Goal: Task Accomplishment & Management: Manage account settings

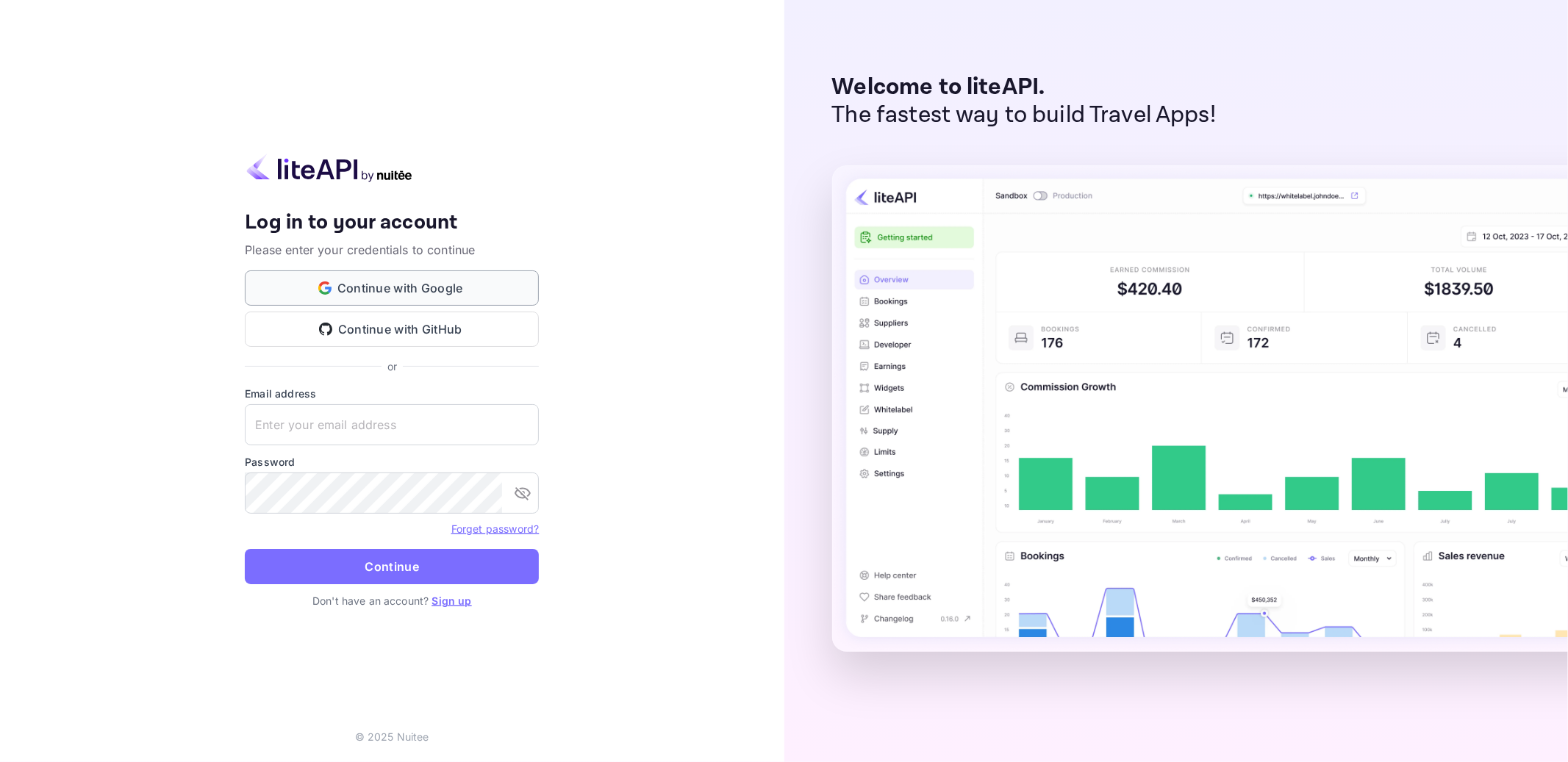
type input "[EMAIL_ADDRESS][DOMAIN_NAME]"
click at [387, 285] on button "Continue with Google" at bounding box center [392, 288] width 294 height 36
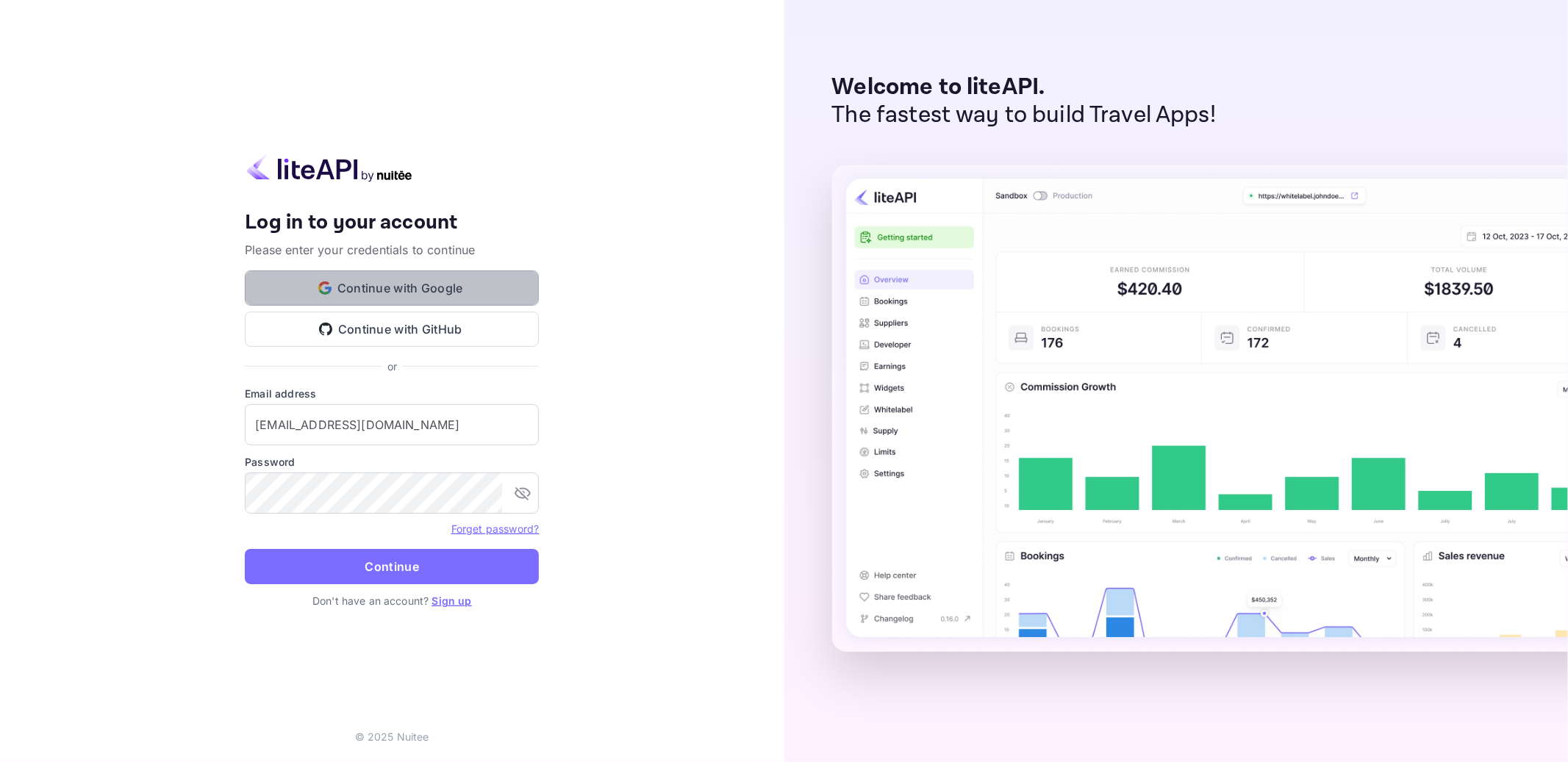
click at [385, 286] on button "Continue with Google" at bounding box center [392, 288] width 294 height 36
click at [449, 290] on button "Continue with Google" at bounding box center [392, 288] width 294 height 36
click at [448, 286] on button "Continue with Google" at bounding box center [392, 288] width 294 height 36
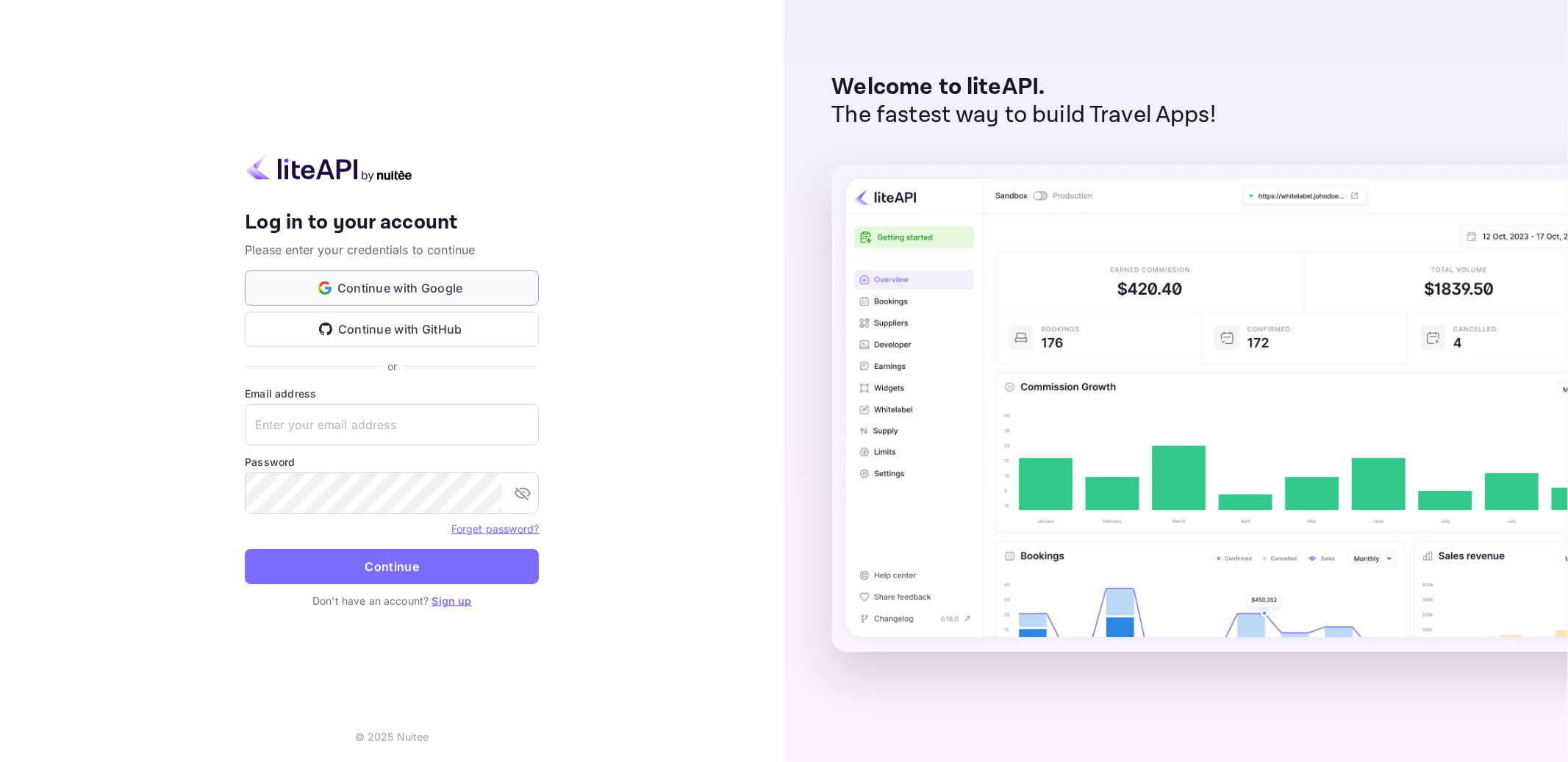
type input "[EMAIL_ADDRESS][DOMAIN_NAME]"
click at [421, 288] on button "Continue with Google" at bounding box center [392, 288] width 294 height 36
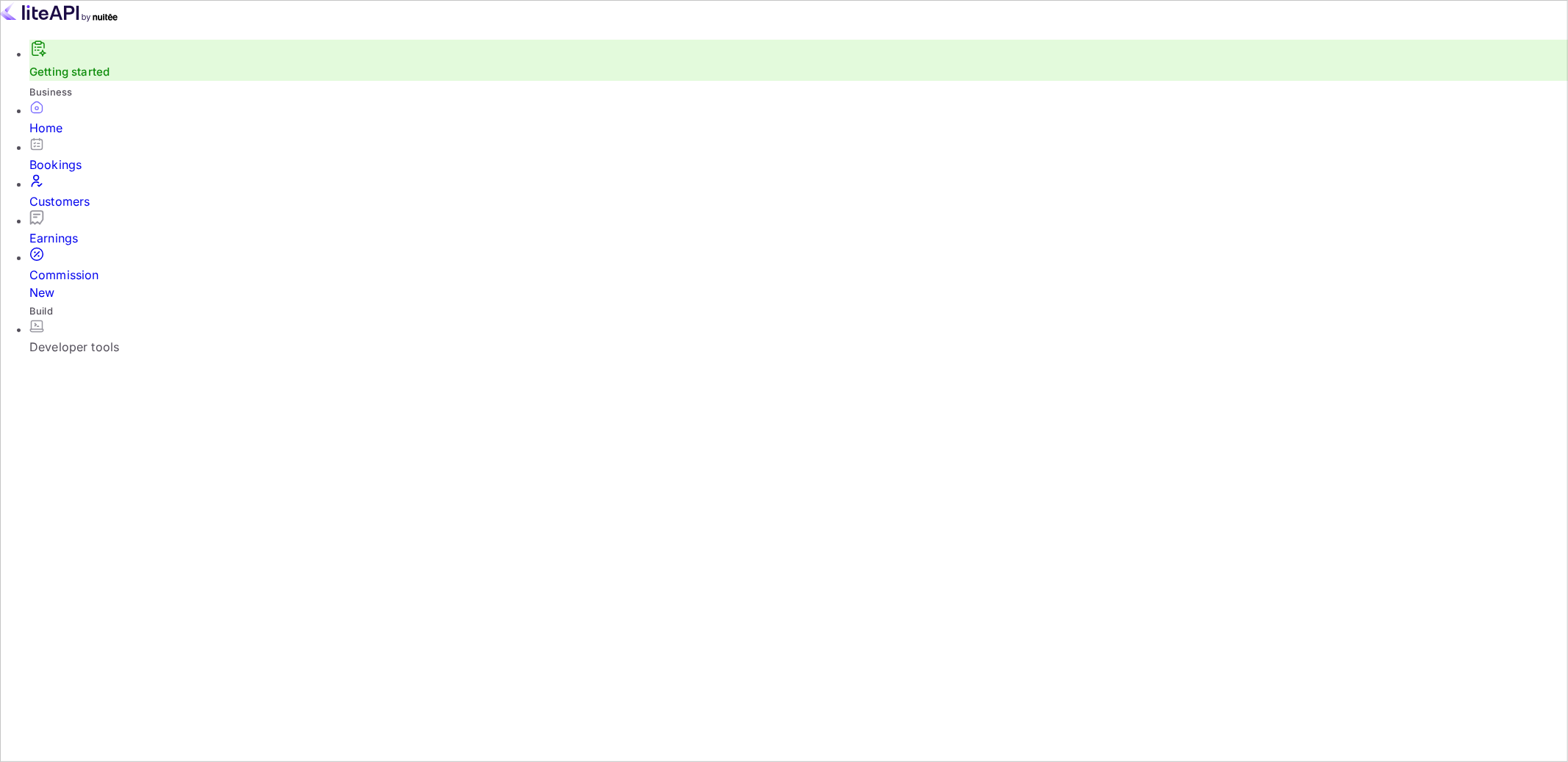
scroll to position [1, 1]
click at [88, 266] on div "Commission New" at bounding box center [798, 284] width 1538 height 36
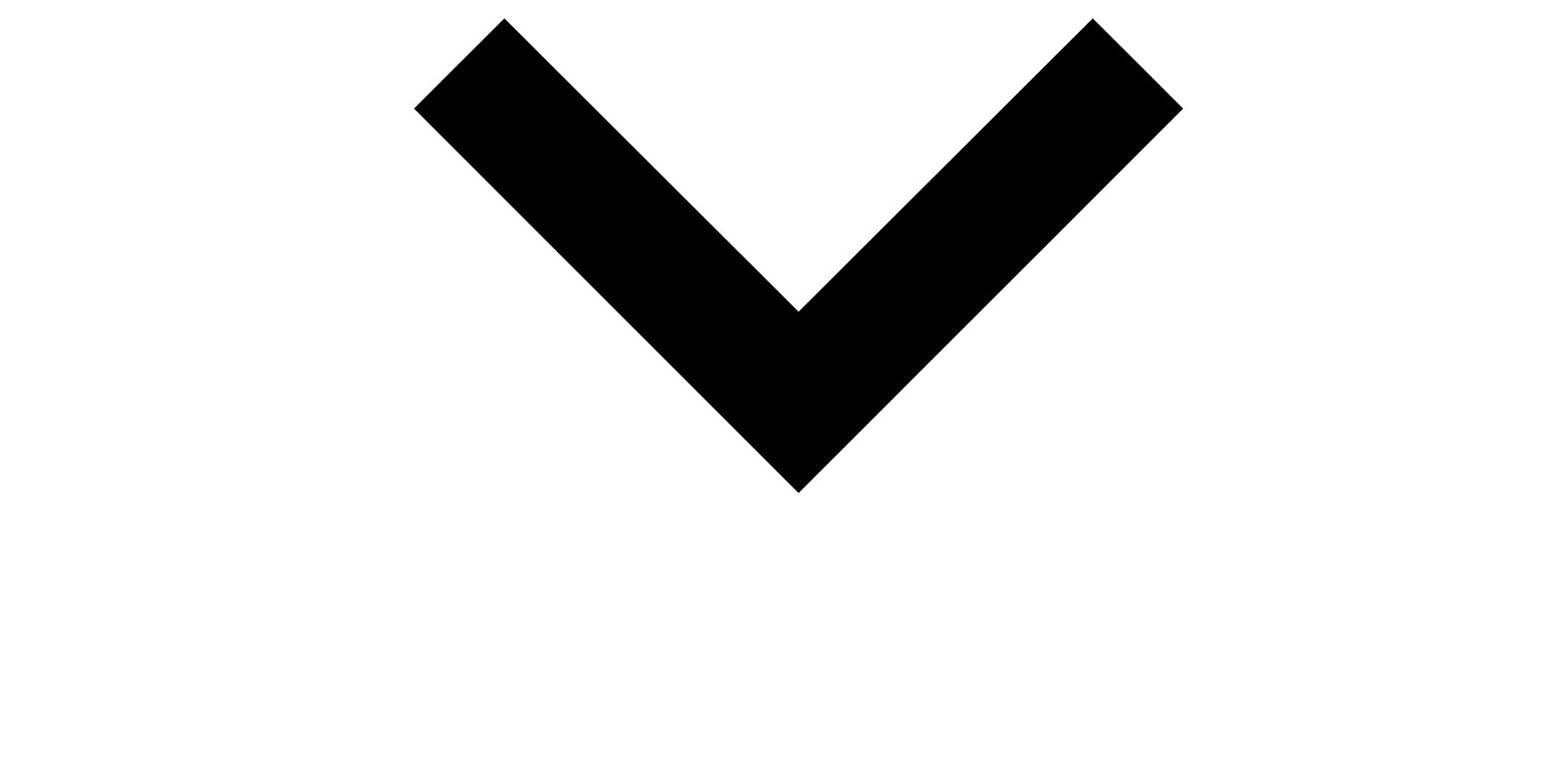
scroll to position [892, 0]
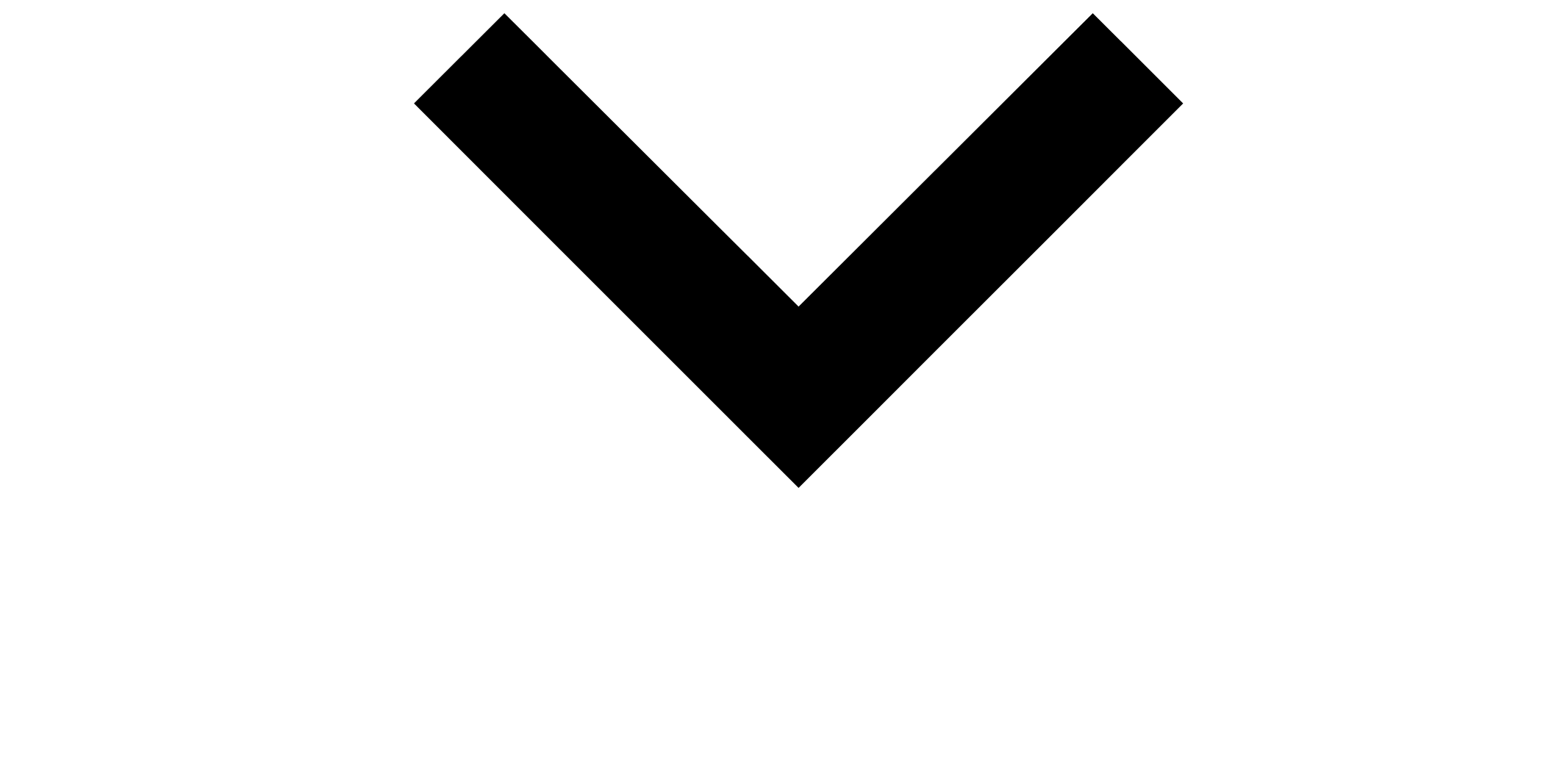
drag, startPoint x: 1017, startPoint y: 436, endPoint x: 371, endPoint y: 303, distance: 659.5
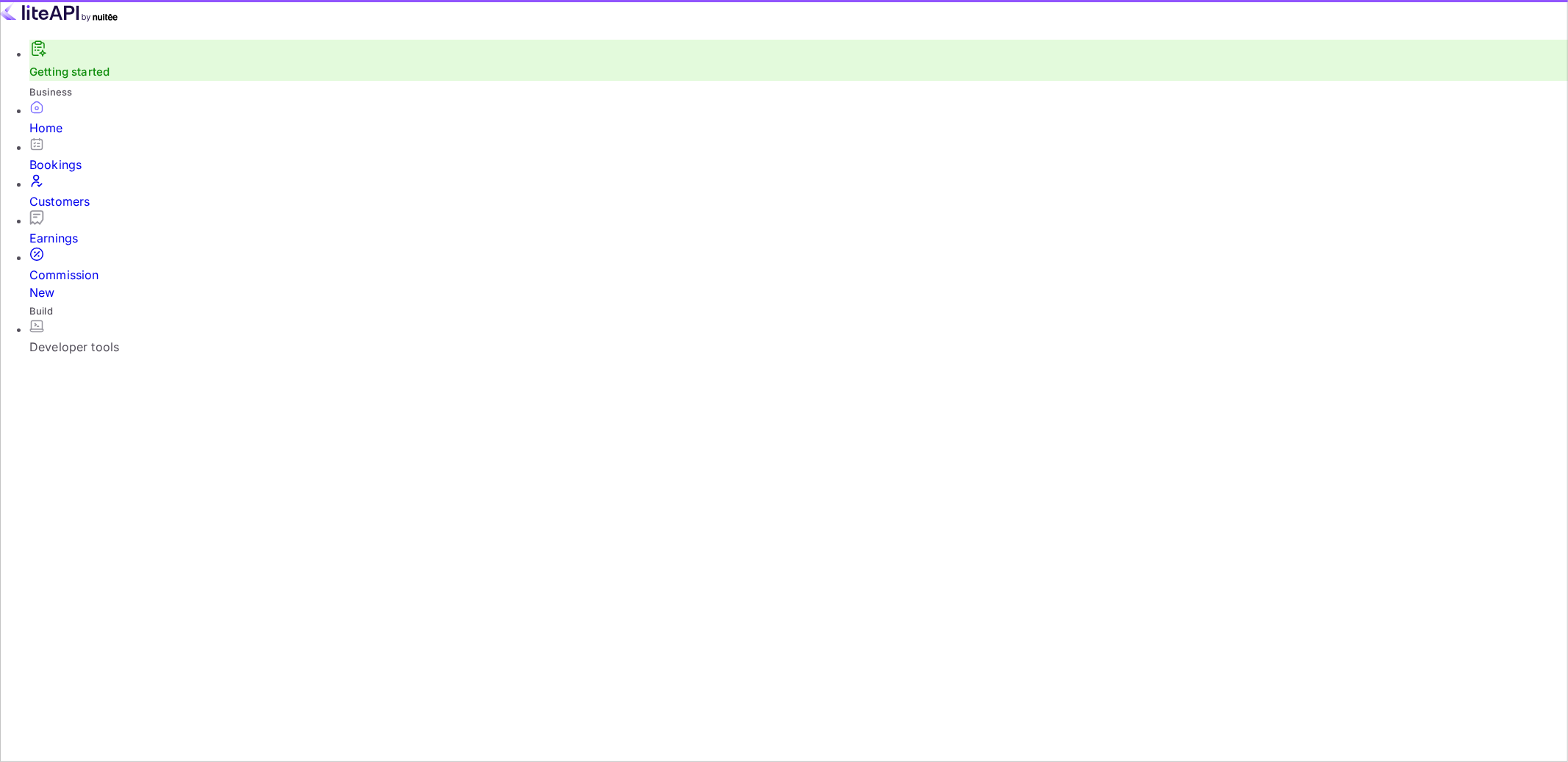
scroll to position [239, 437]
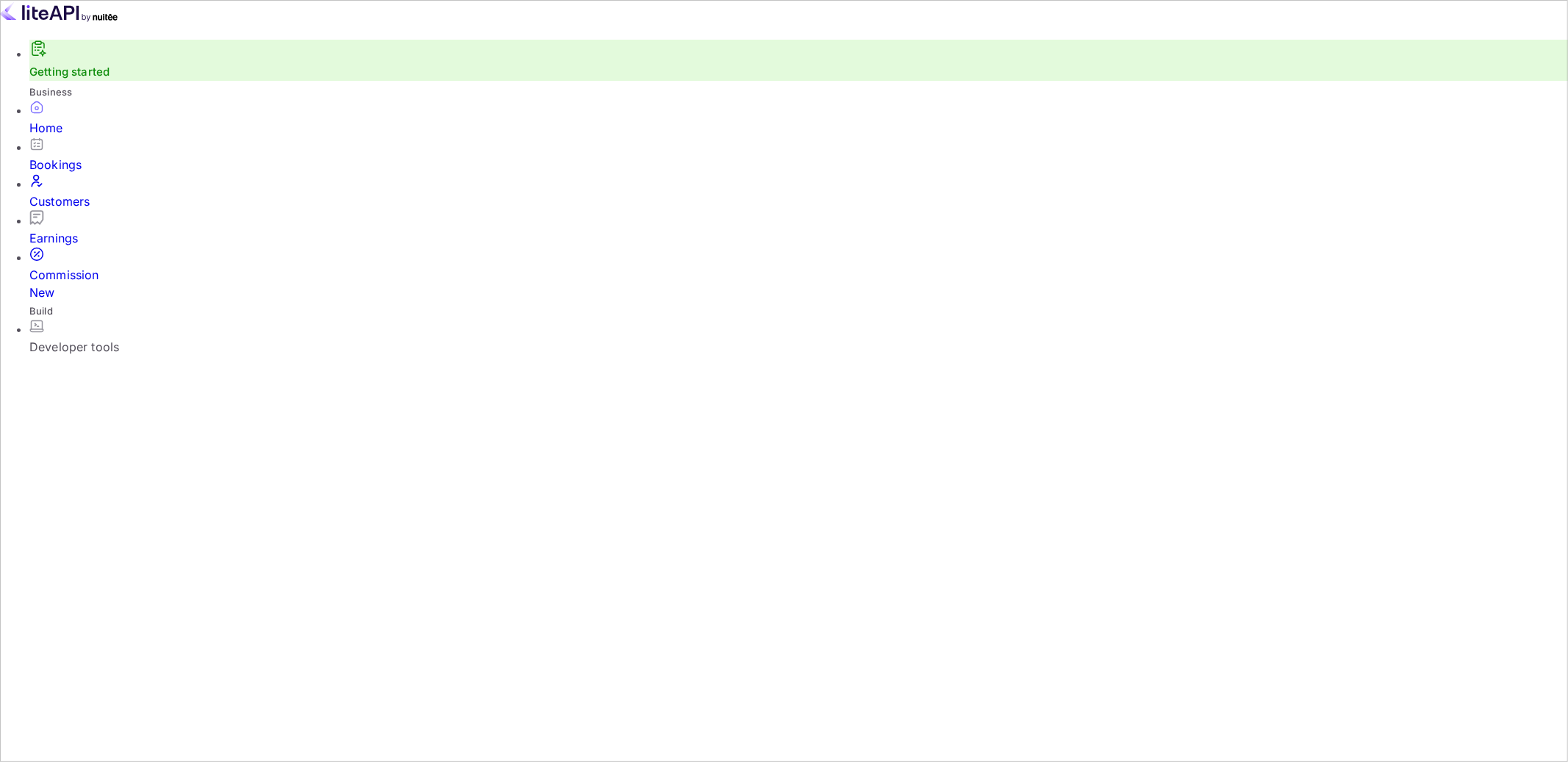
drag, startPoint x: 470, startPoint y: 97, endPoint x: 1277, endPoint y: 126, distance: 807.5
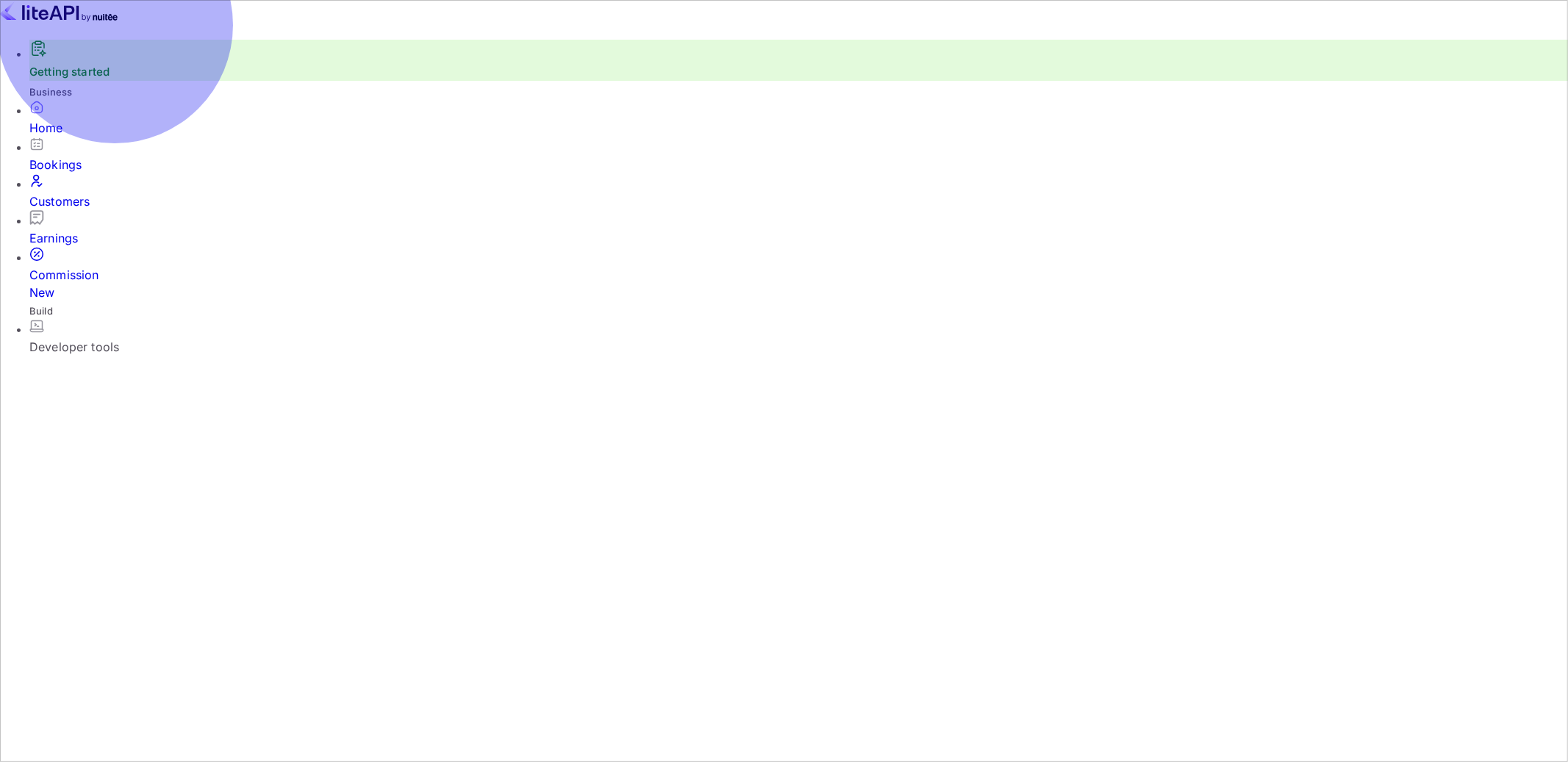
click at [124, 173] on div "Bookings" at bounding box center [798, 154] width 1538 height 37
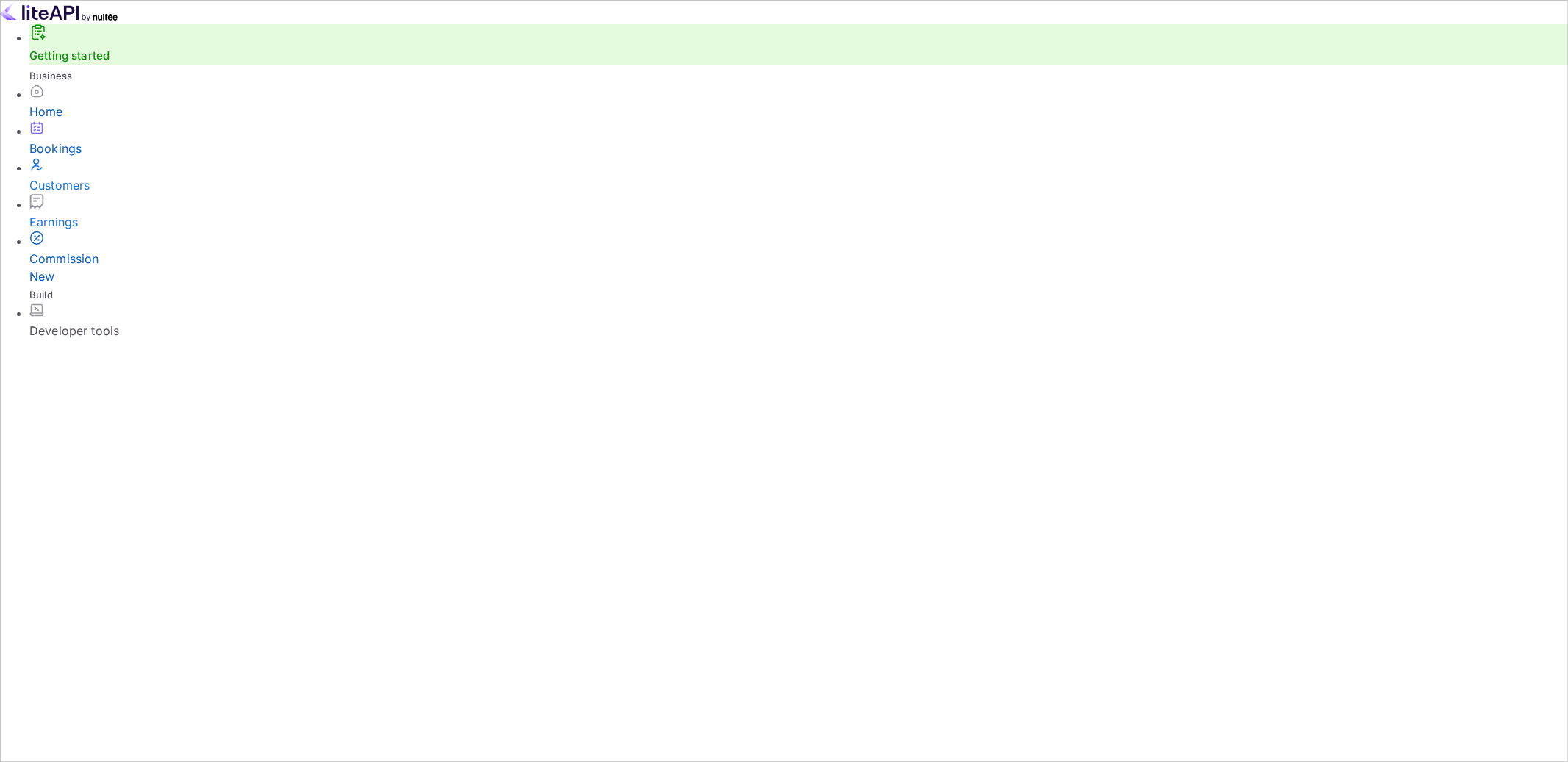
drag, startPoint x: 576, startPoint y: 160, endPoint x: 266, endPoint y: 78, distance: 320.7
drag, startPoint x: 266, startPoint y: 78, endPoint x: 507, endPoint y: 110, distance: 243.1
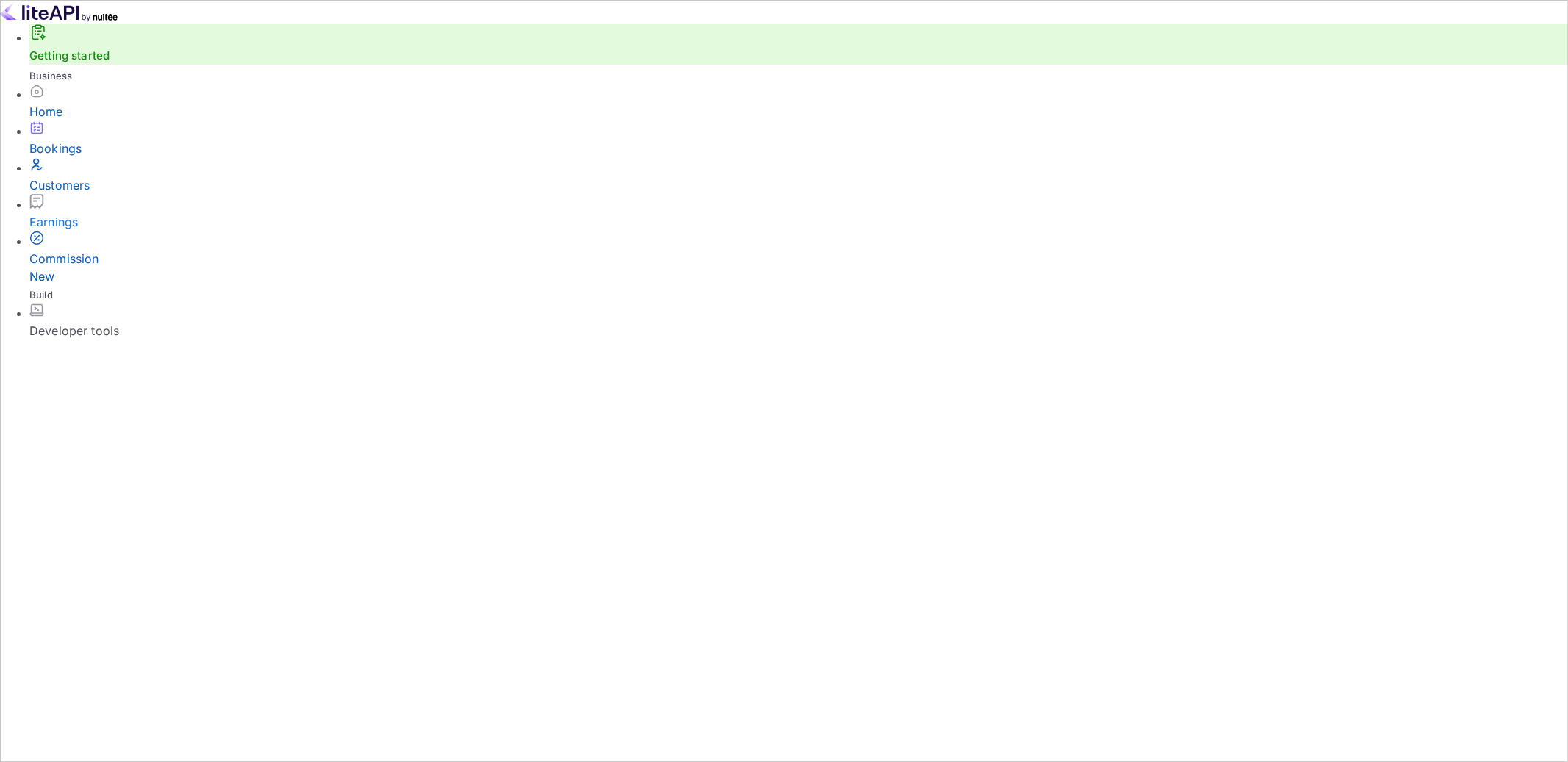
click at [139, 193] on div "Customers" at bounding box center [798, 184] width 1538 height 18
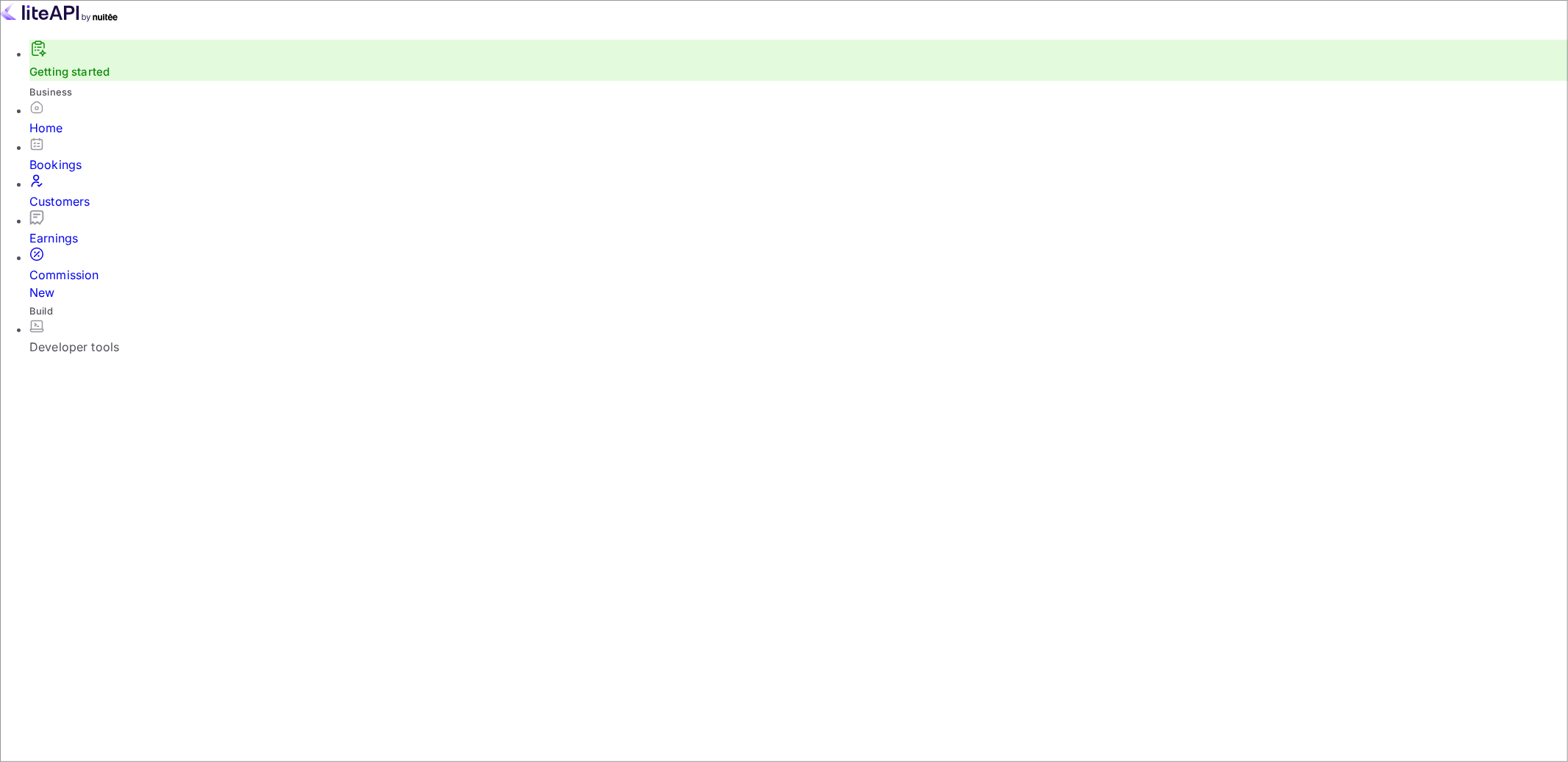
click at [62, 220] on div "Earnings" at bounding box center [798, 227] width 1538 height 37
click at [67, 247] on div "Commission New" at bounding box center [798, 274] width 1538 height 54
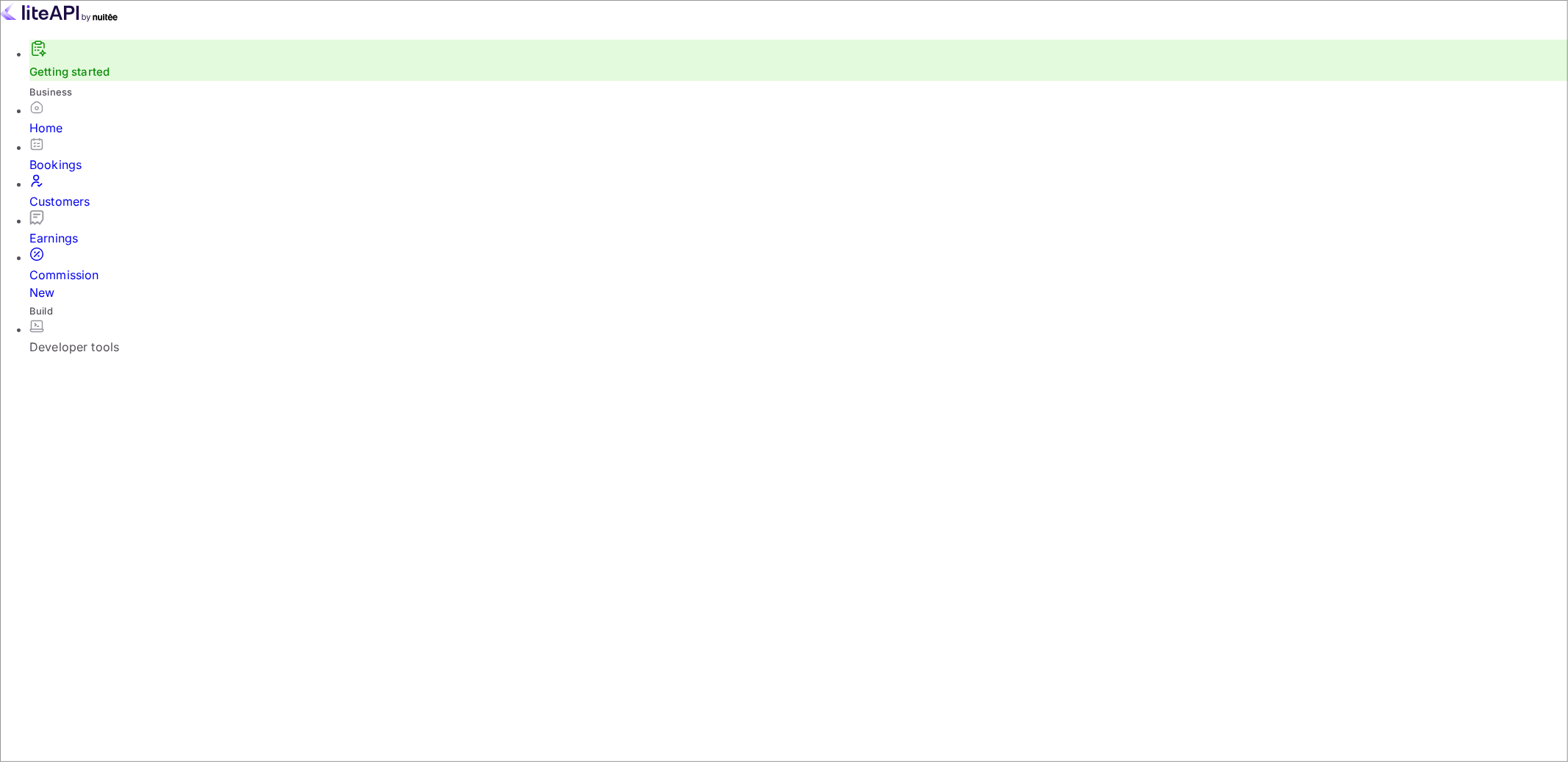
type input "0"
drag, startPoint x: 323, startPoint y: 549, endPoint x: 445, endPoint y: 549, distance: 122.0
drag, startPoint x: 481, startPoint y: 562, endPoint x: 428, endPoint y: 535, distance: 59.5
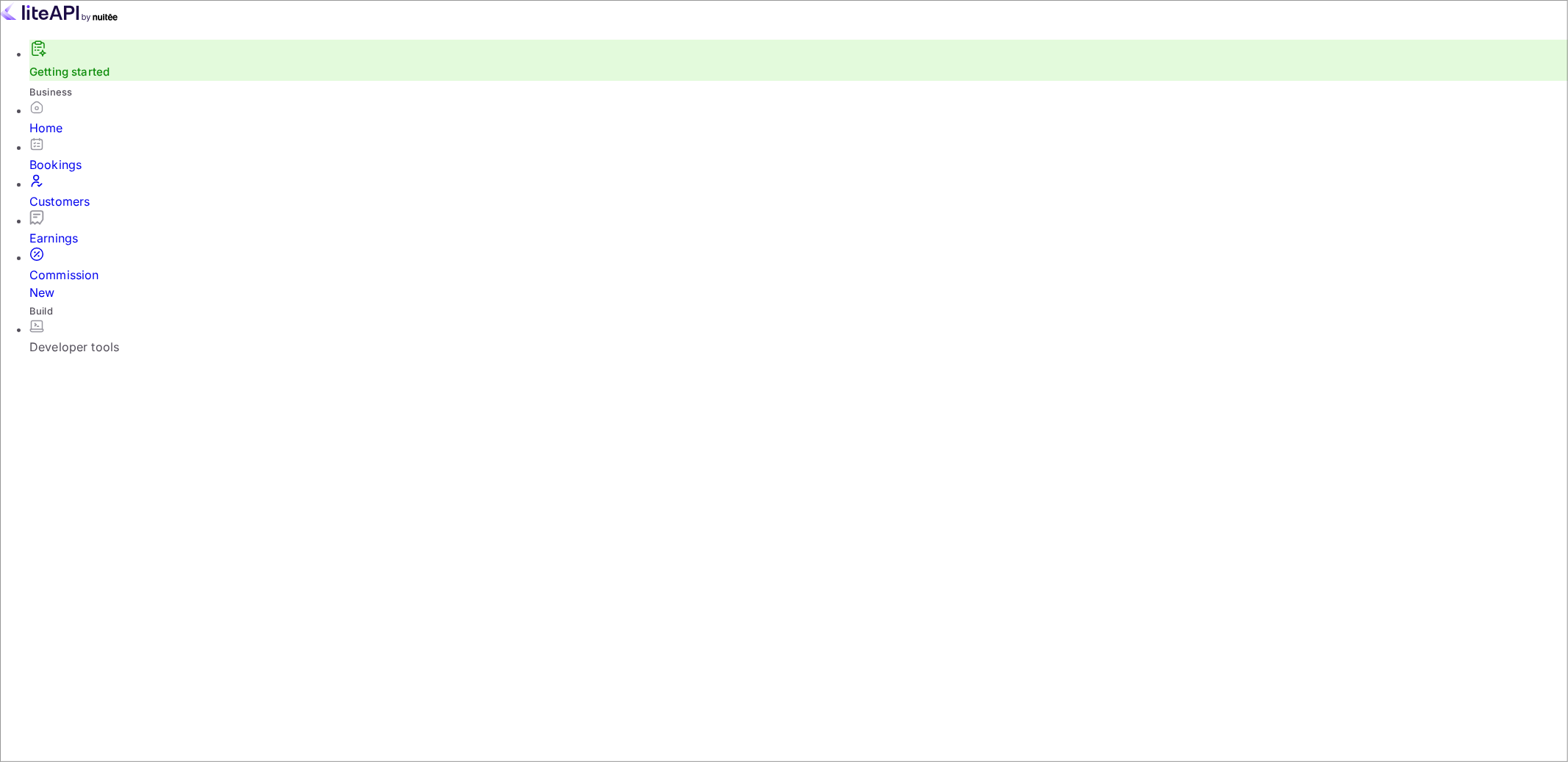
drag, startPoint x: 425, startPoint y: 538, endPoint x: 574, endPoint y: 550, distance: 149.5
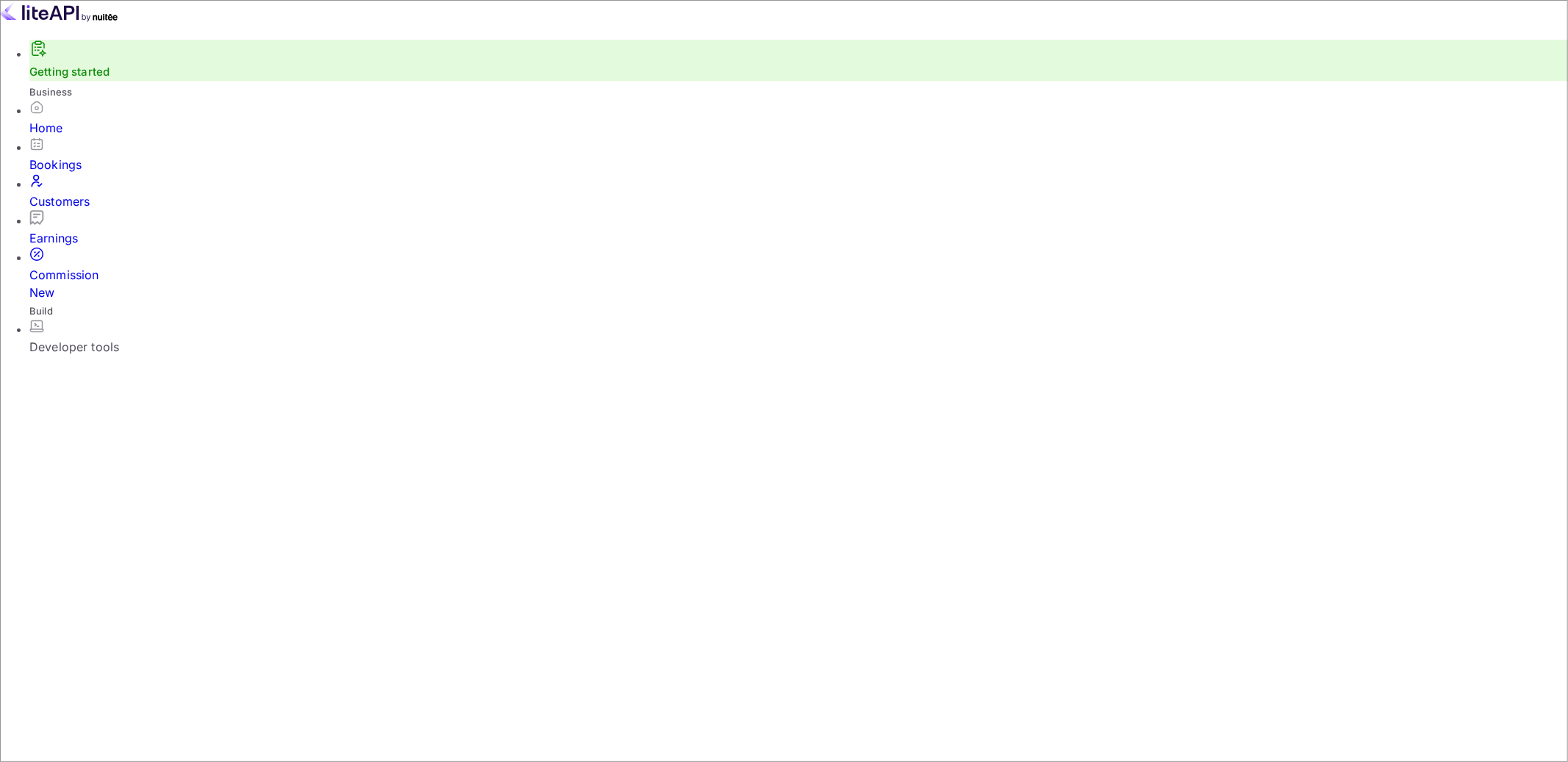
type input "5"
type input "1"
type input "2"
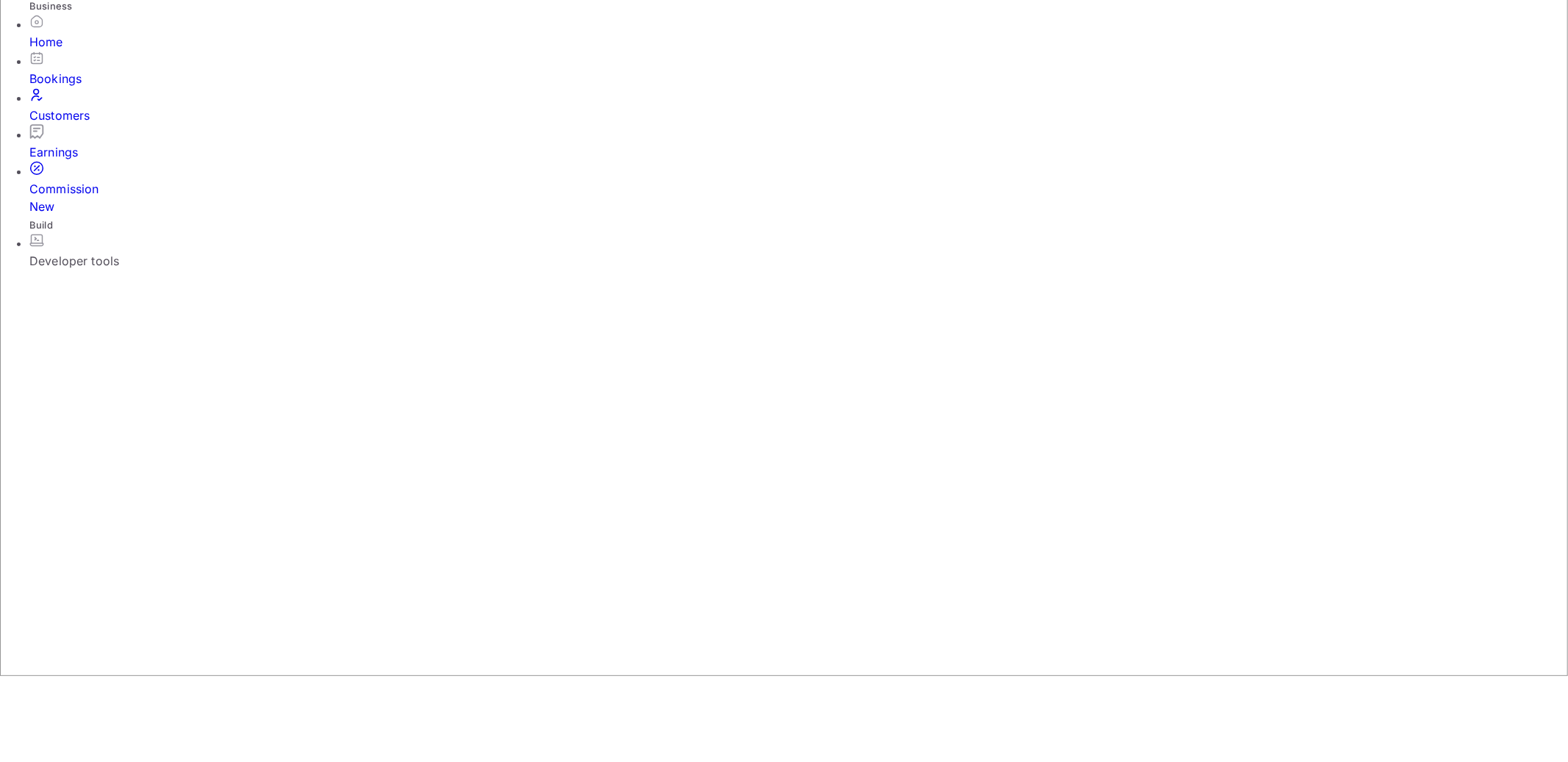
scroll to position [87, 0]
type input "5"
drag, startPoint x: 259, startPoint y: 179, endPoint x: 439, endPoint y: 182, distance: 180.0
drag, startPoint x: 439, startPoint y: 182, endPoint x: 695, endPoint y: 188, distance: 256.1
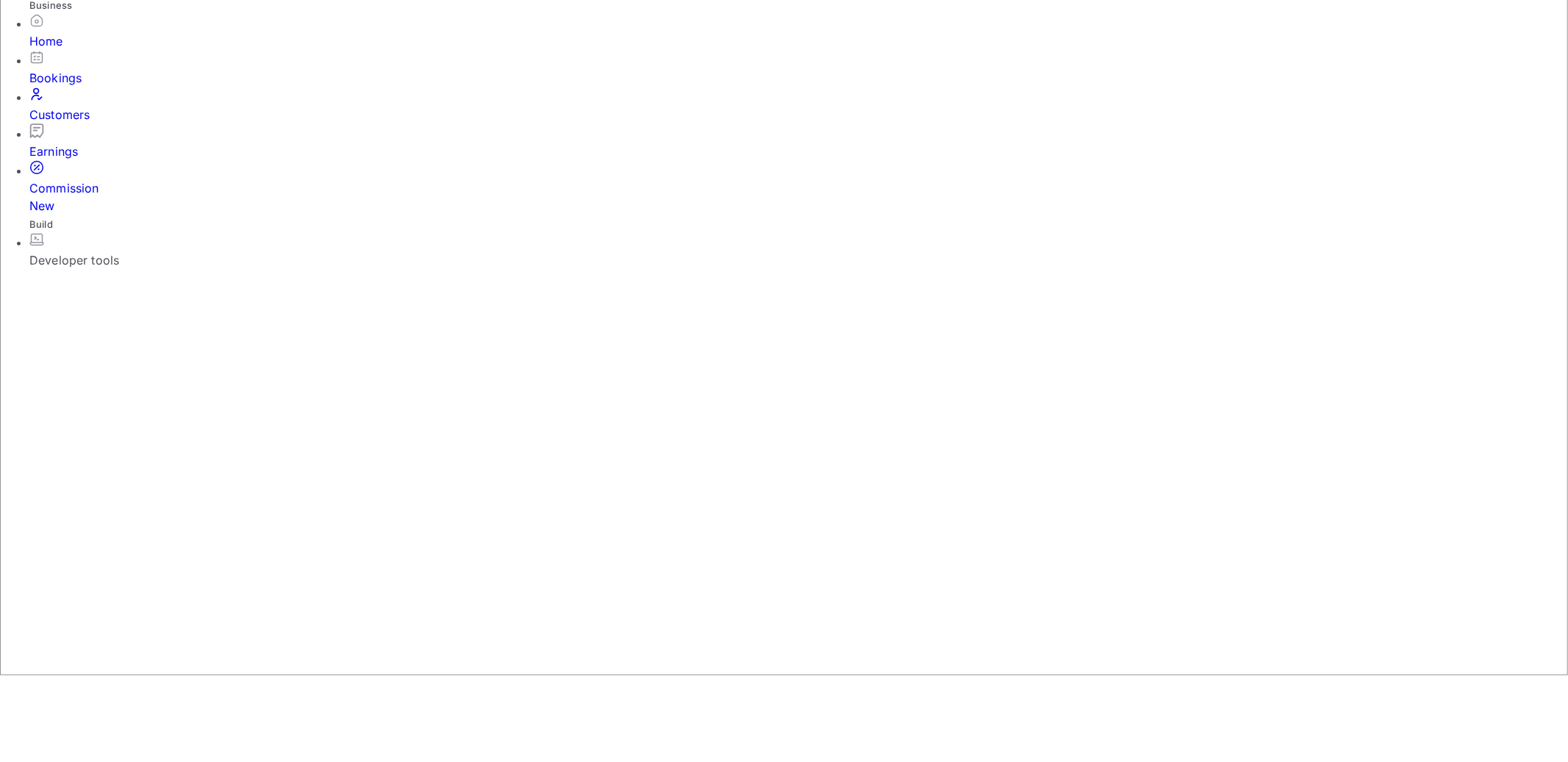
drag, startPoint x: 1148, startPoint y: 194, endPoint x: 1427, endPoint y: 600, distance: 492.6
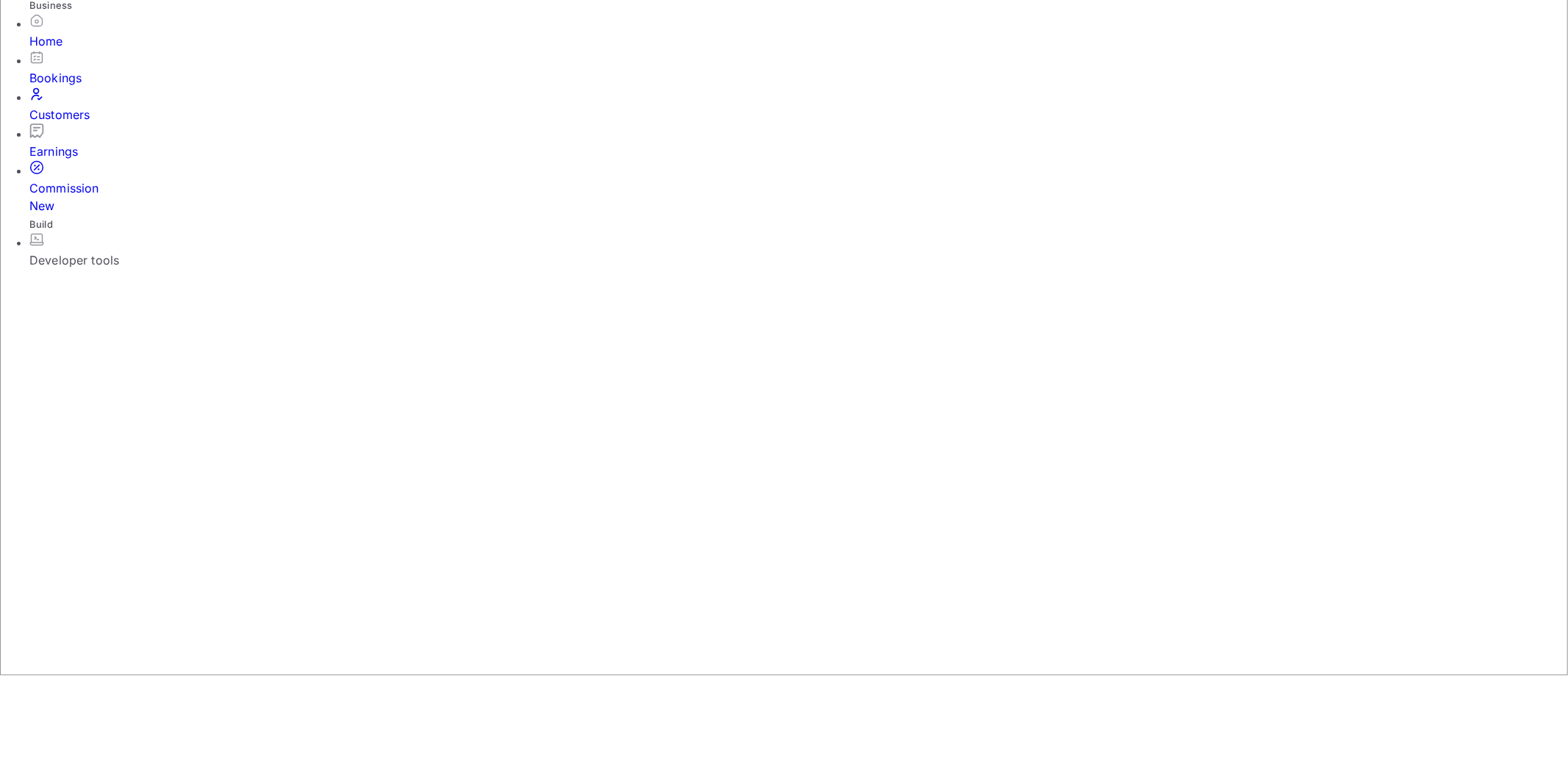
drag, startPoint x: 1426, startPoint y: 595, endPoint x: 1155, endPoint y: 158, distance: 514.2
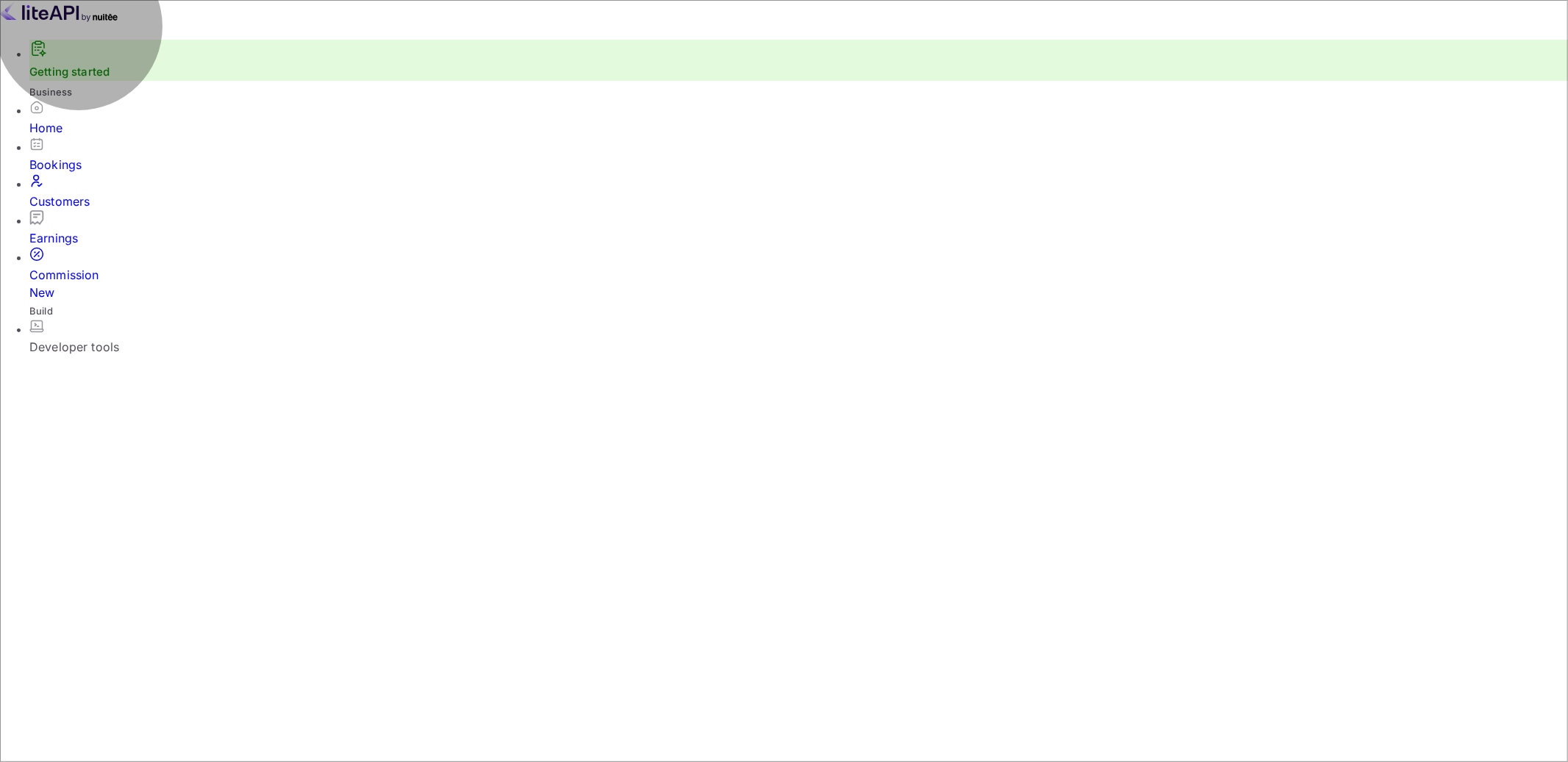
drag, startPoint x: 259, startPoint y: 274, endPoint x: 557, endPoint y: 332, distance: 303.6
drag, startPoint x: 608, startPoint y: 298, endPoint x: 355, endPoint y: 263, distance: 255.4
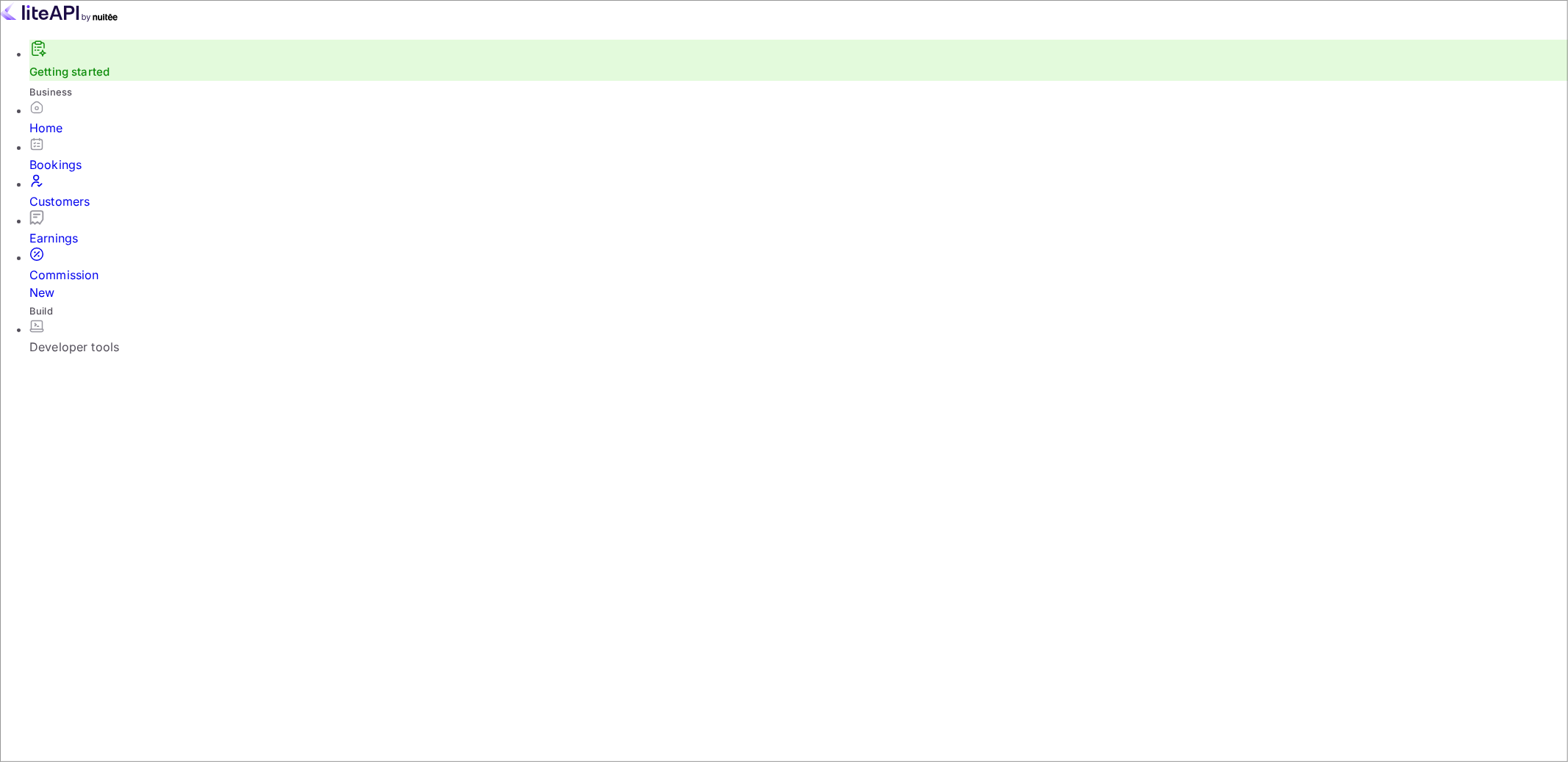
drag, startPoint x: 251, startPoint y: 285, endPoint x: 333, endPoint y: 285, distance: 82.0
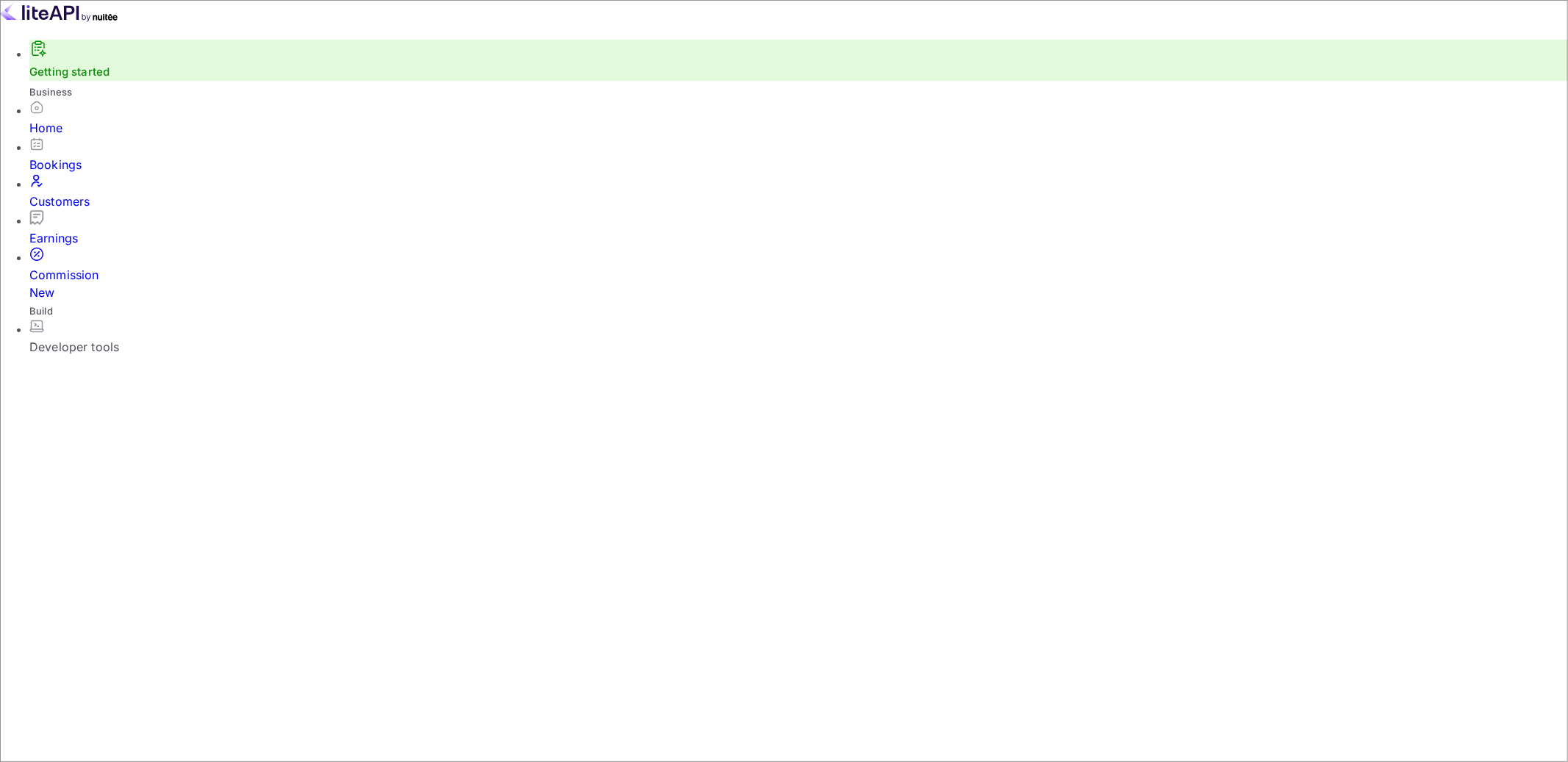
drag, startPoint x: 237, startPoint y: 299, endPoint x: 398, endPoint y: 313, distance: 161.6
drag, startPoint x: 326, startPoint y: 305, endPoint x: 549, endPoint y: 301, distance: 223.0
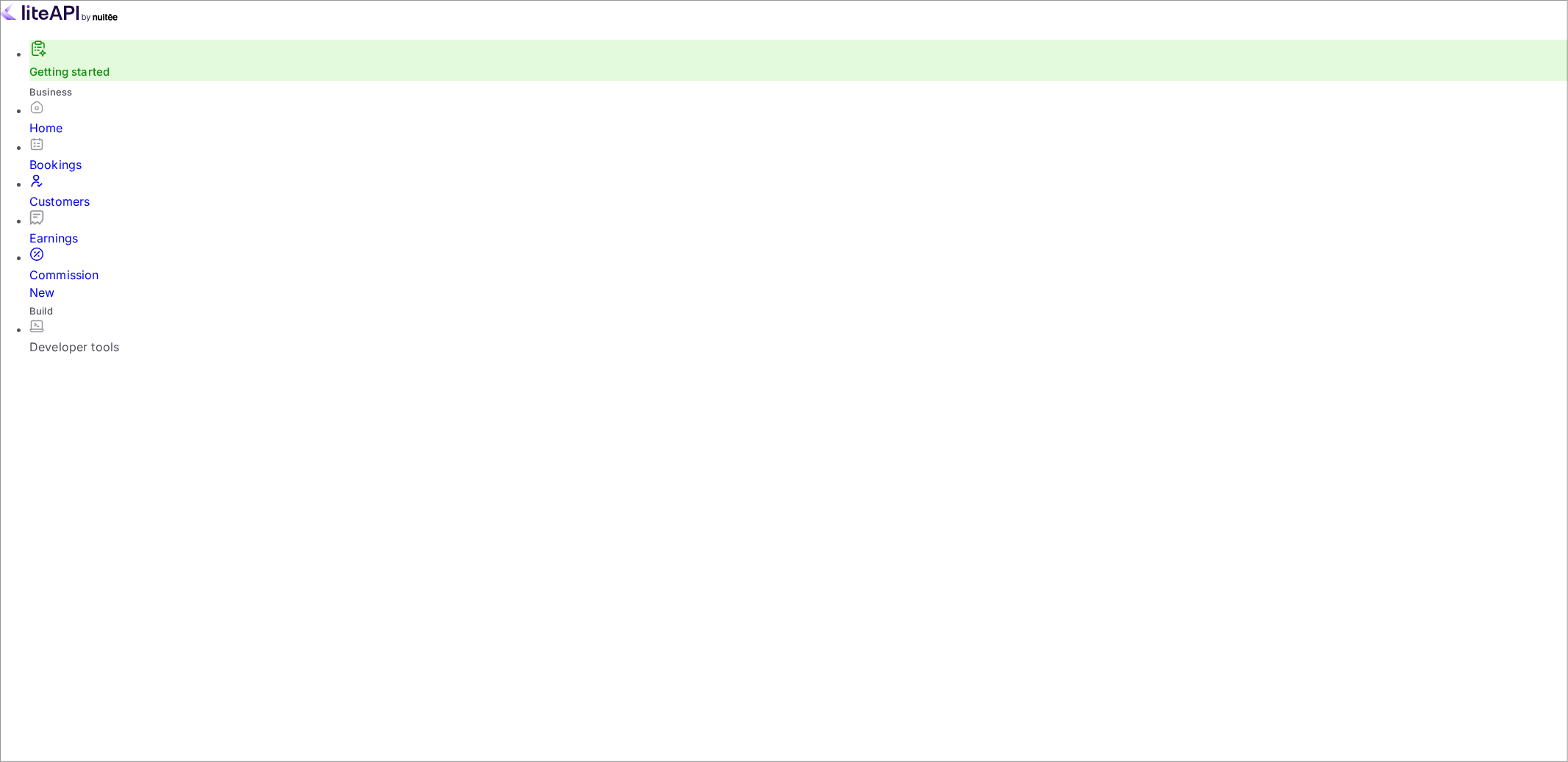
drag, startPoint x: 549, startPoint y: 301, endPoint x: 680, endPoint y: 300, distance: 131.0
drag, startPoint x: 690, startPoint y: 302, endPoint x: 731, endPoint y: 302, distance: 41.0
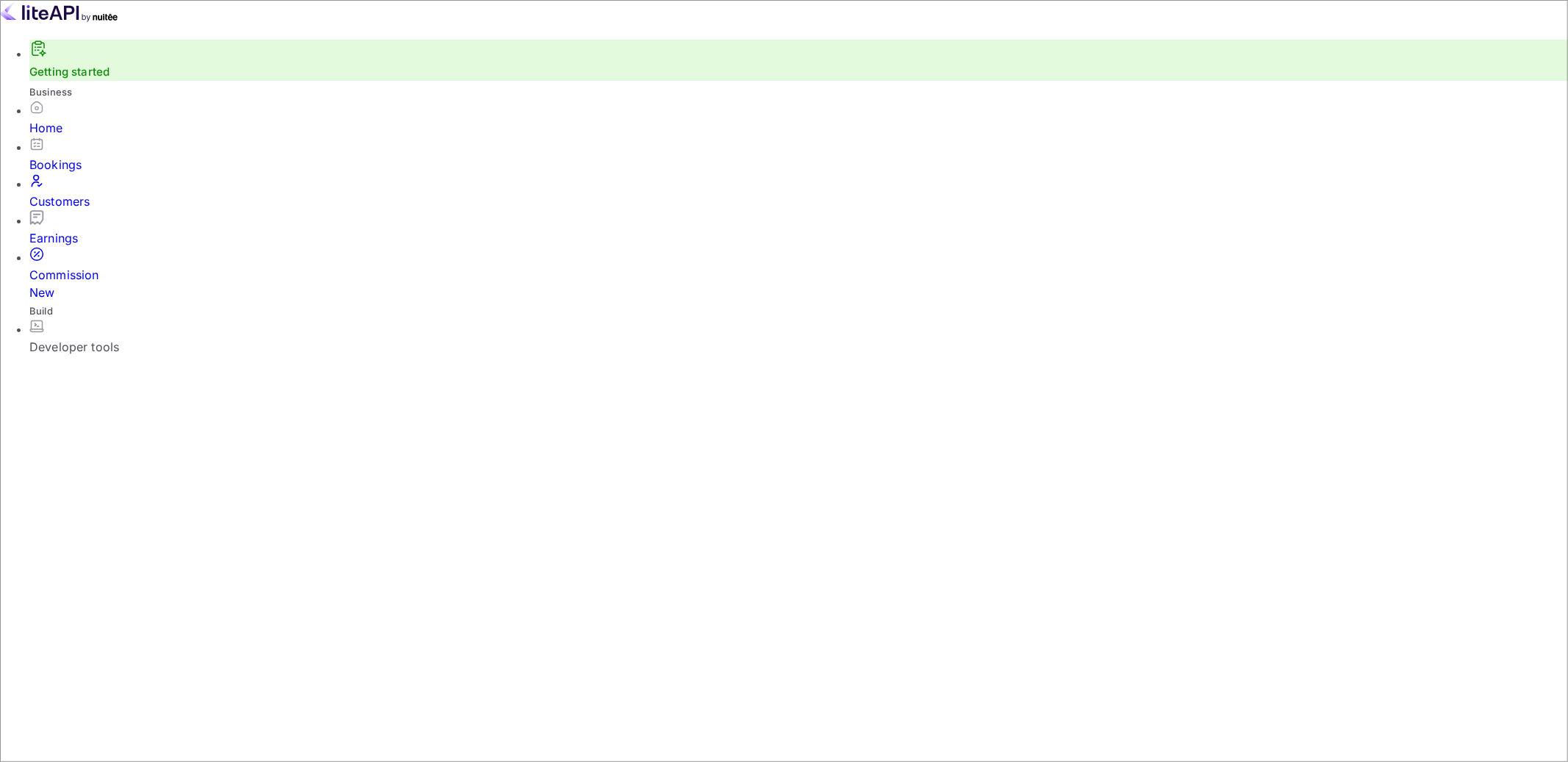
drag, startPoint x: 762, startPoint y: 305, endPoint x: 1117, endPoint y: 300, distance: 355.0
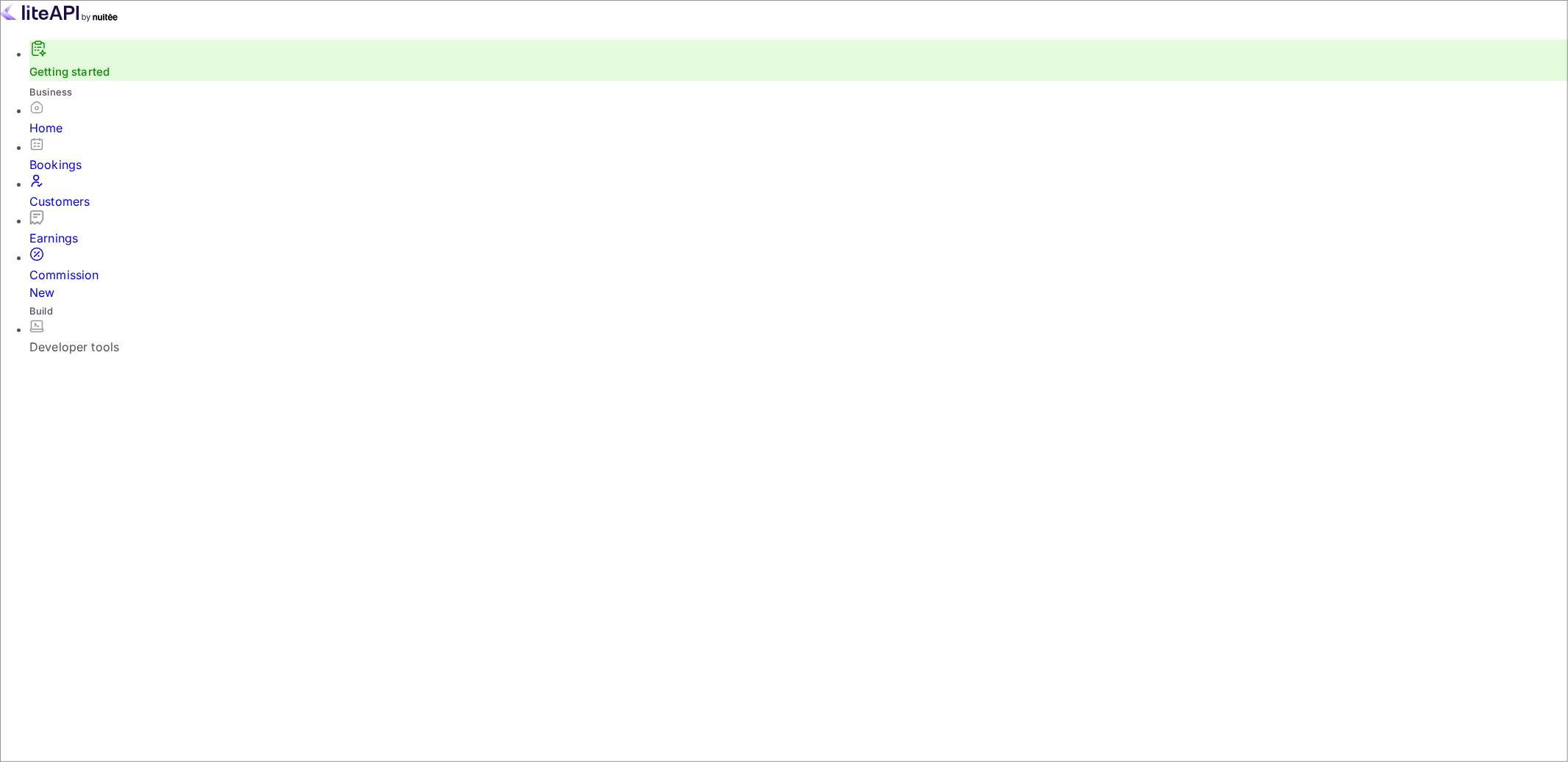
drag, startPoint x: 783, startPoint y: 305, endPoint x: 1091, endPoint y: 317, distance: 308.2
drag, startPoint x: 1195, startPoint y: 305, endPoint x: 1263, endPoint y: 306, distance: 68.0
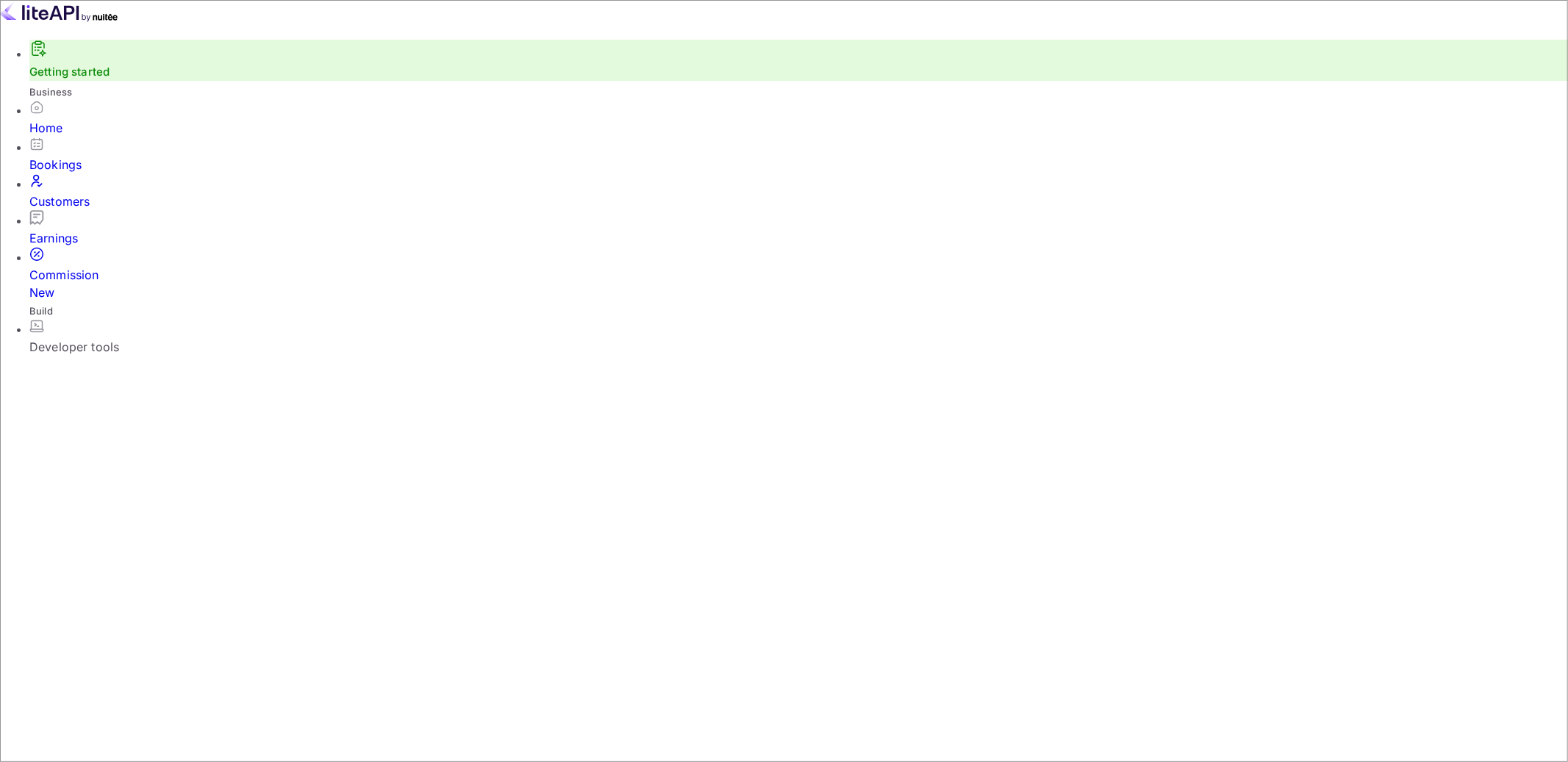
drag, startPoint x: 1263, startPoint y: 306, endPoint x: 1386, endPoint y: 306, distance: 123.0
drag, startPoint x: 1382, startPoint y: 329, endPoint x: 1305, endPoint y: 300, distance: 82.3
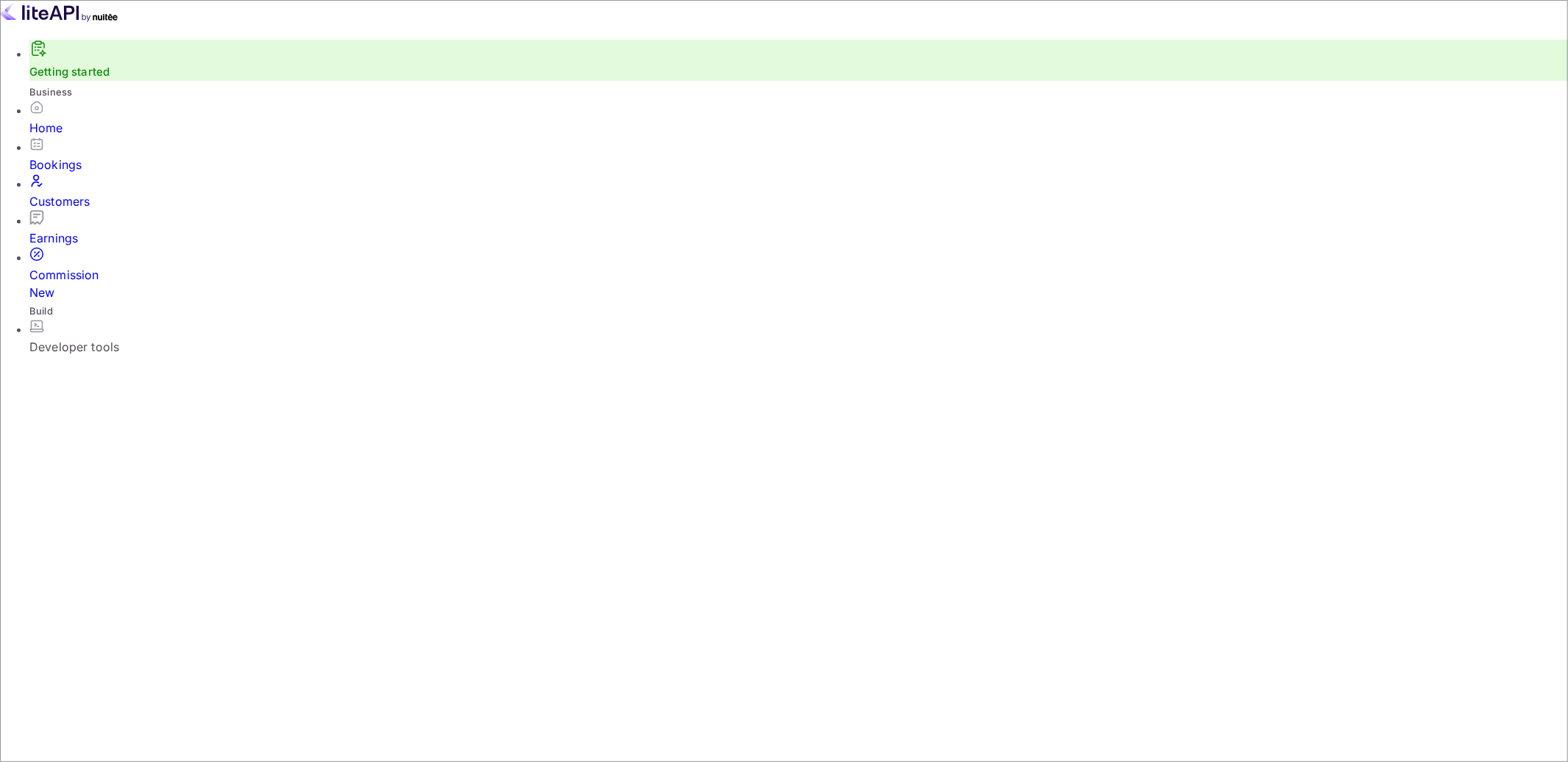
drag, startPoint x: 1305, startPoint y: 300, endPoint x: 1354, endPoint y: 324, distance: 54.6
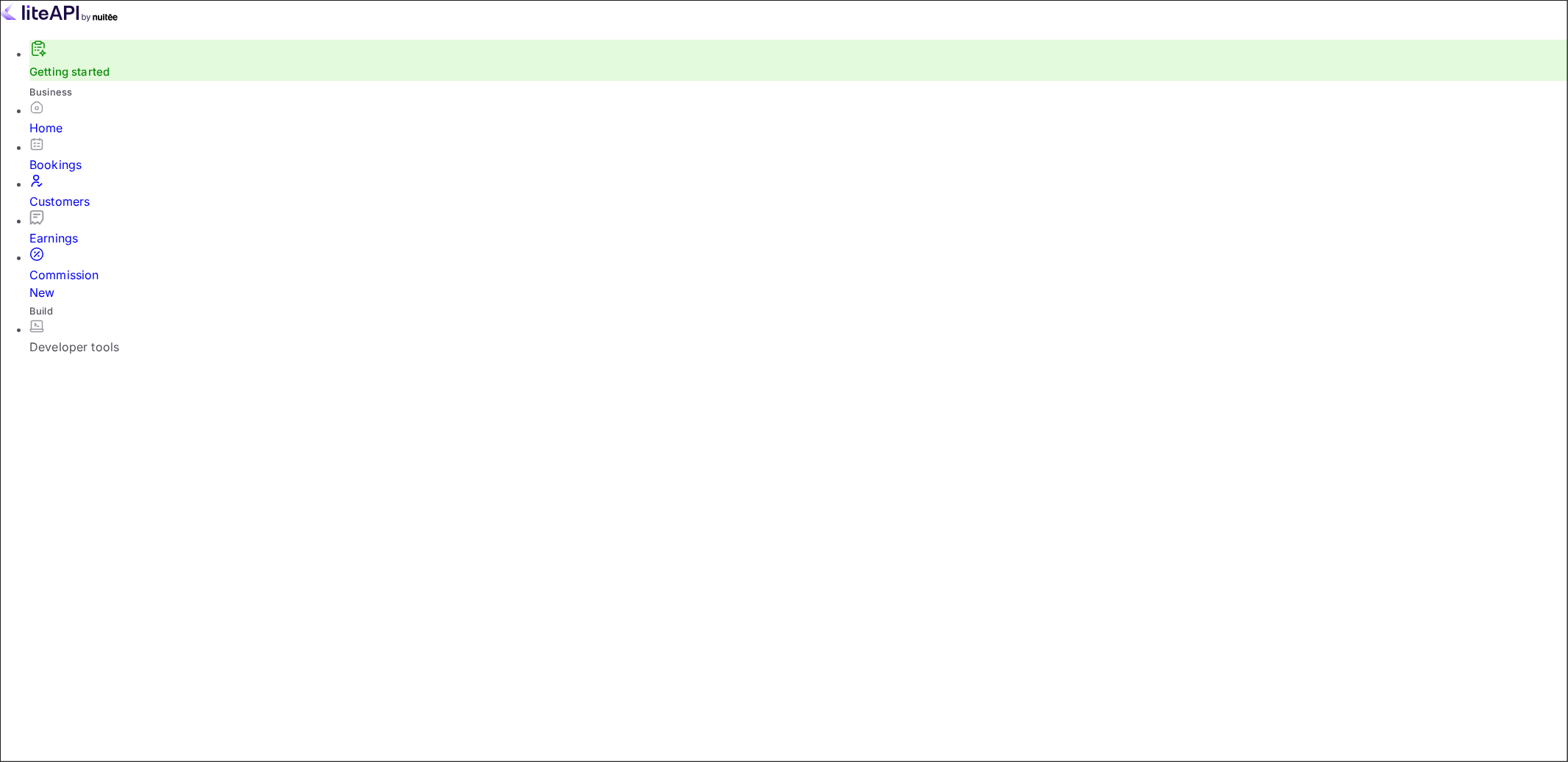
drag, startPoint x: 229, startPoint y: 218, endPoint x: 429, endPoint y: 243, distance: 201.6
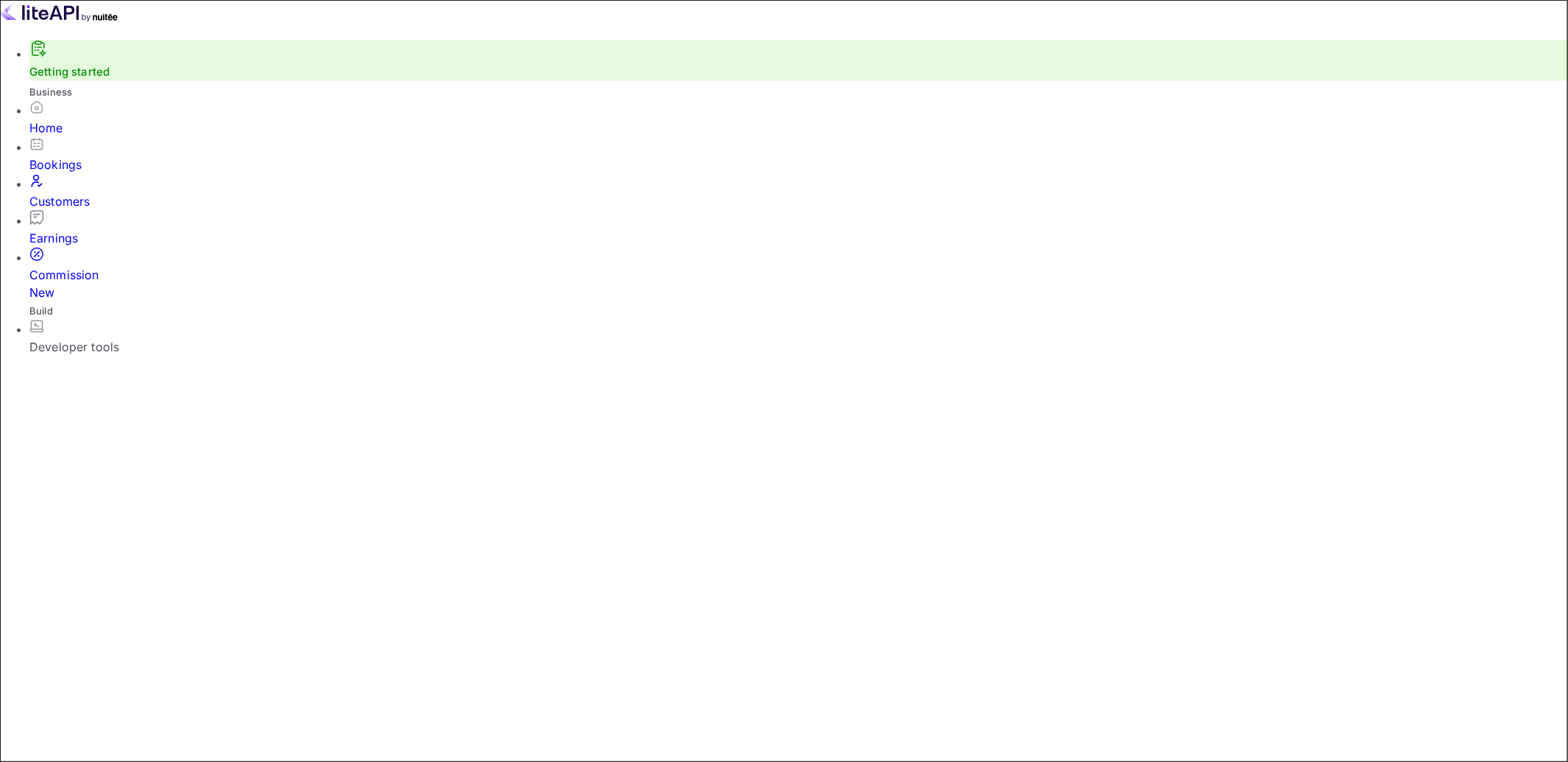
type input "lp1897"
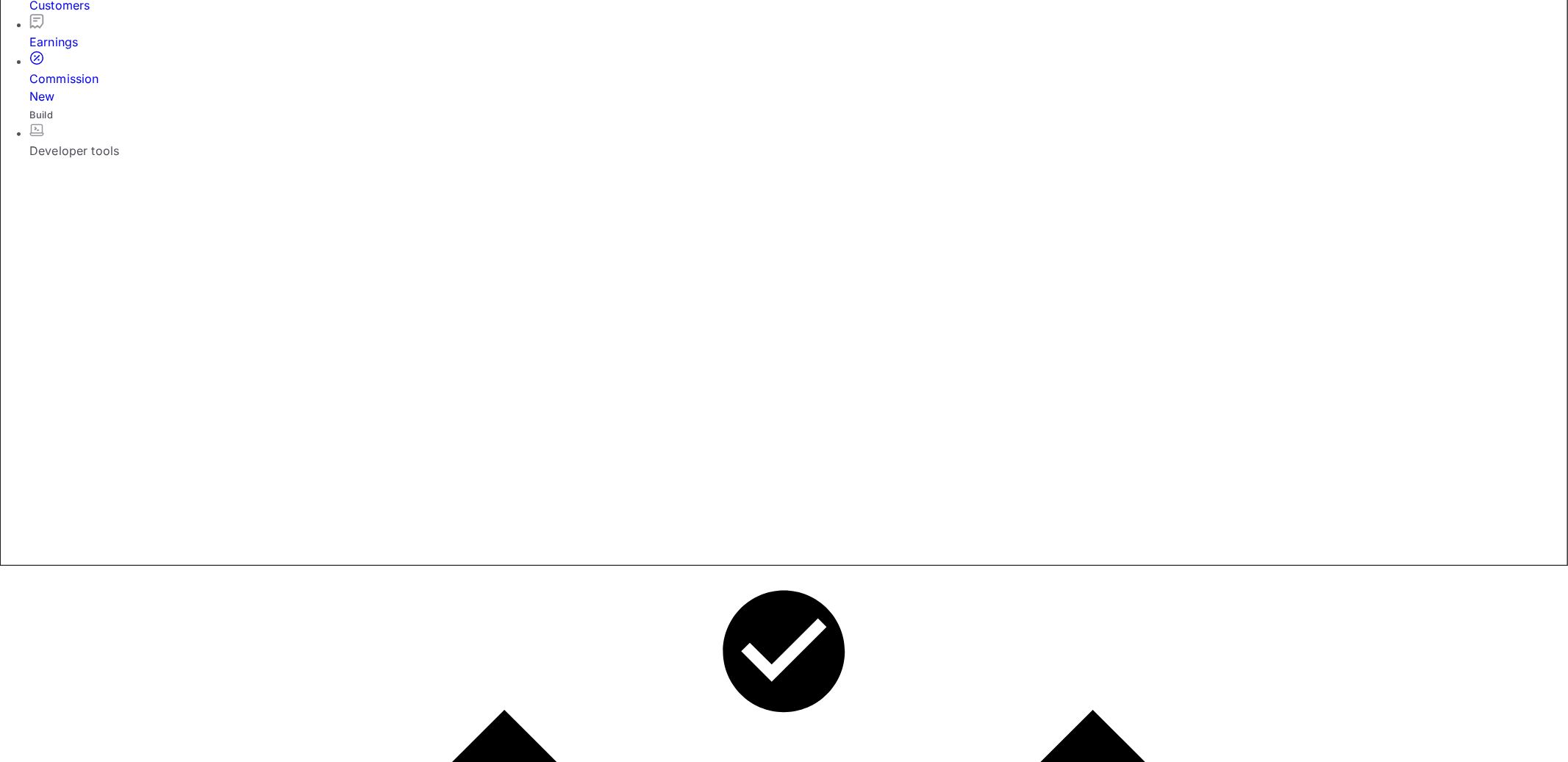
scroll to position [215, 0]
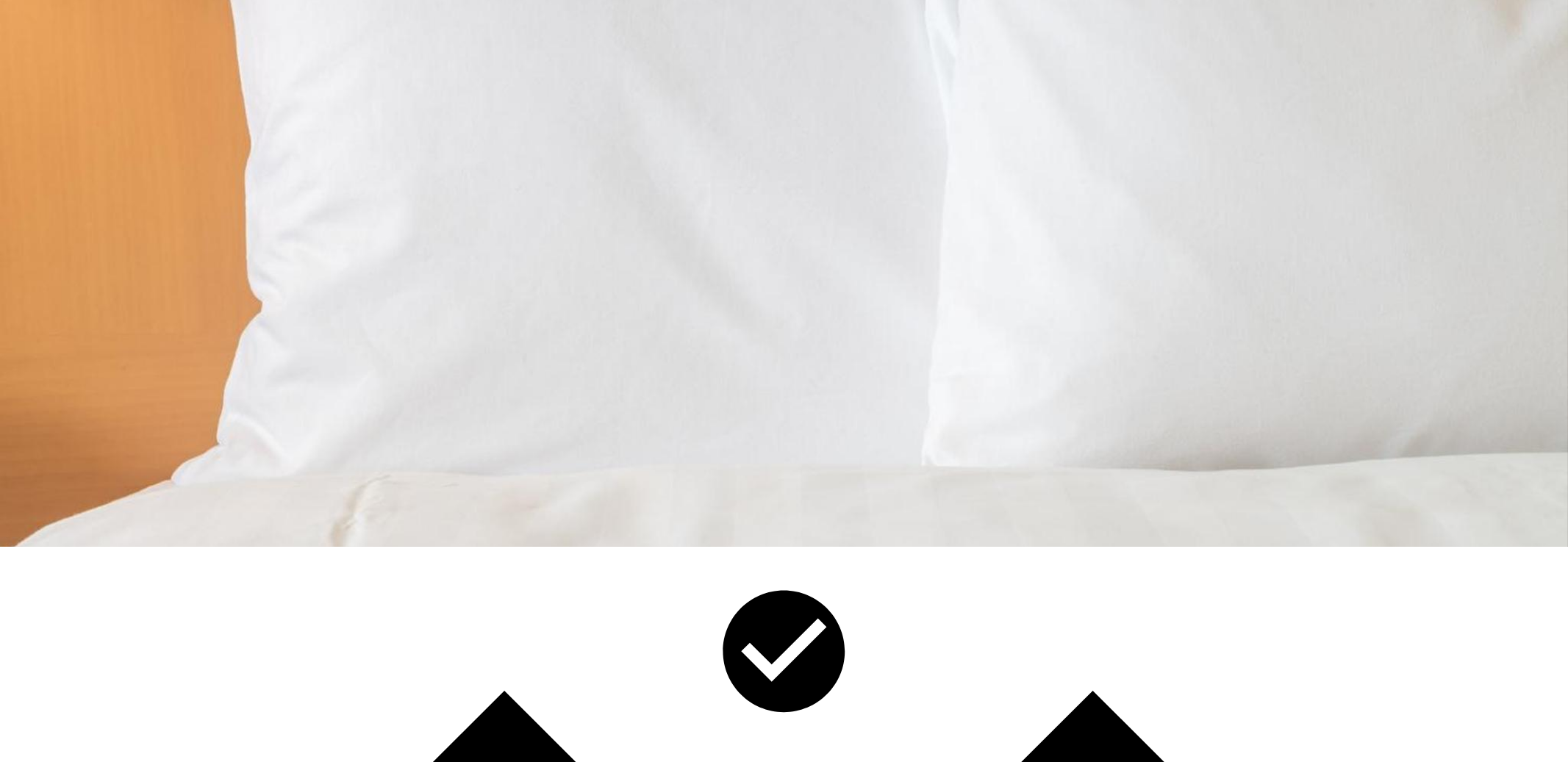
drag, startPoint x: 279, startPoint y: 256, endPoint x: 441, endPoint y: 297, distance: 167.1
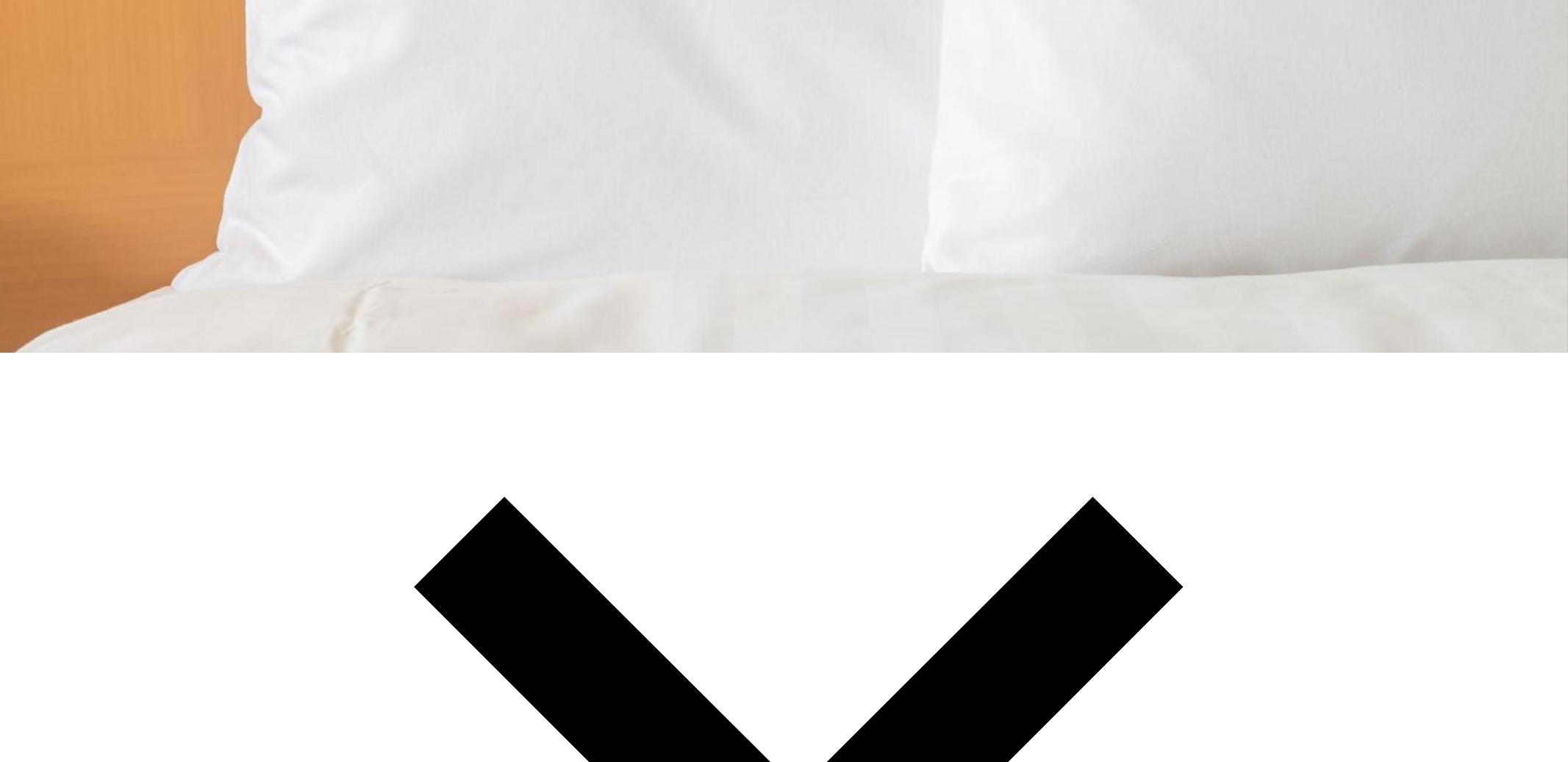
scroll to position [348, 0]
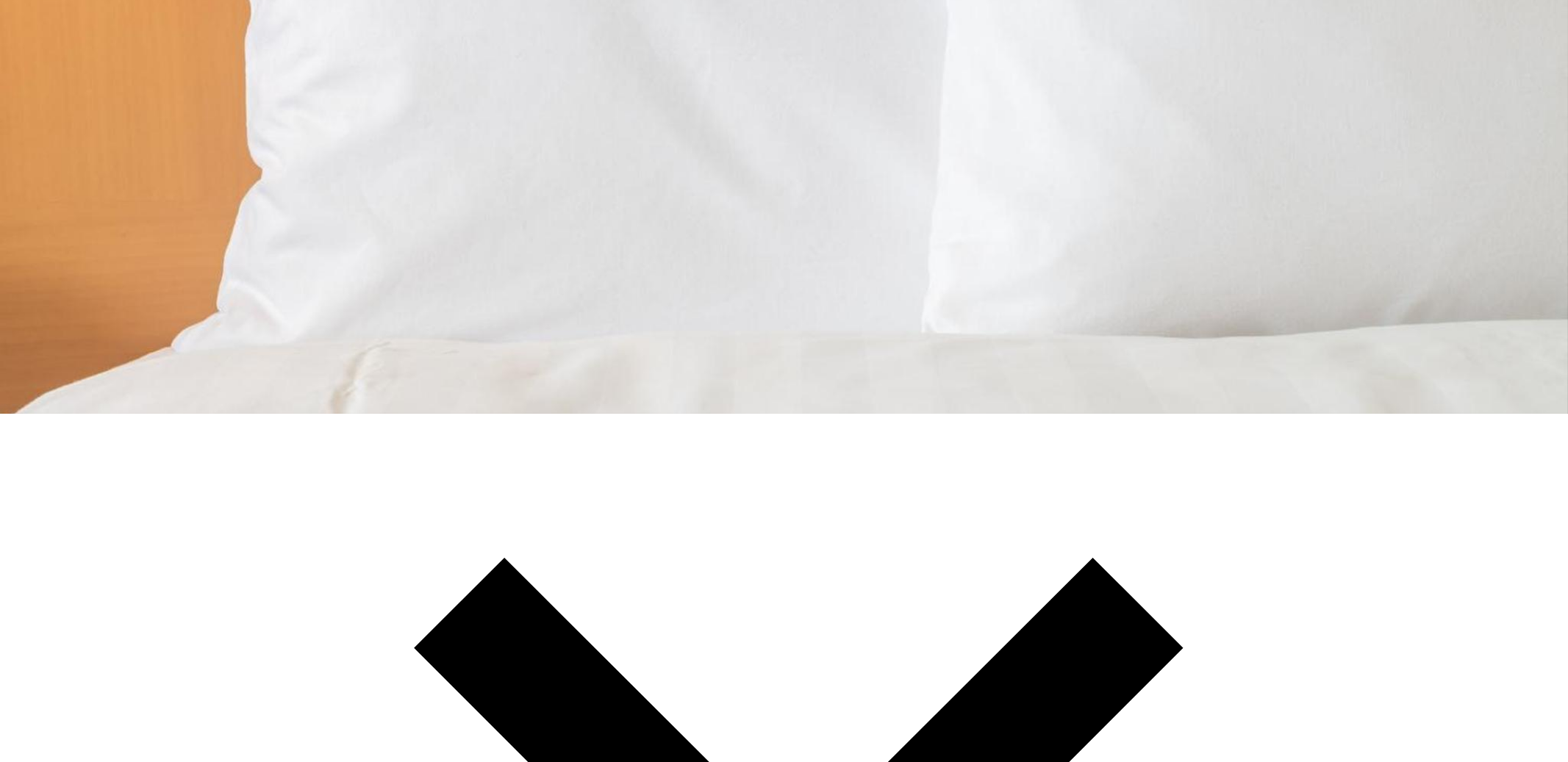
drag, startPoint x: 990, startPoint y: 415, endPoint x: 599, endPoint y: 222, distance: 436.0
drag, startPoint x: 599, startPoint y: 222, endPoint x: 877, endPoint y: 470, distance: 372.5
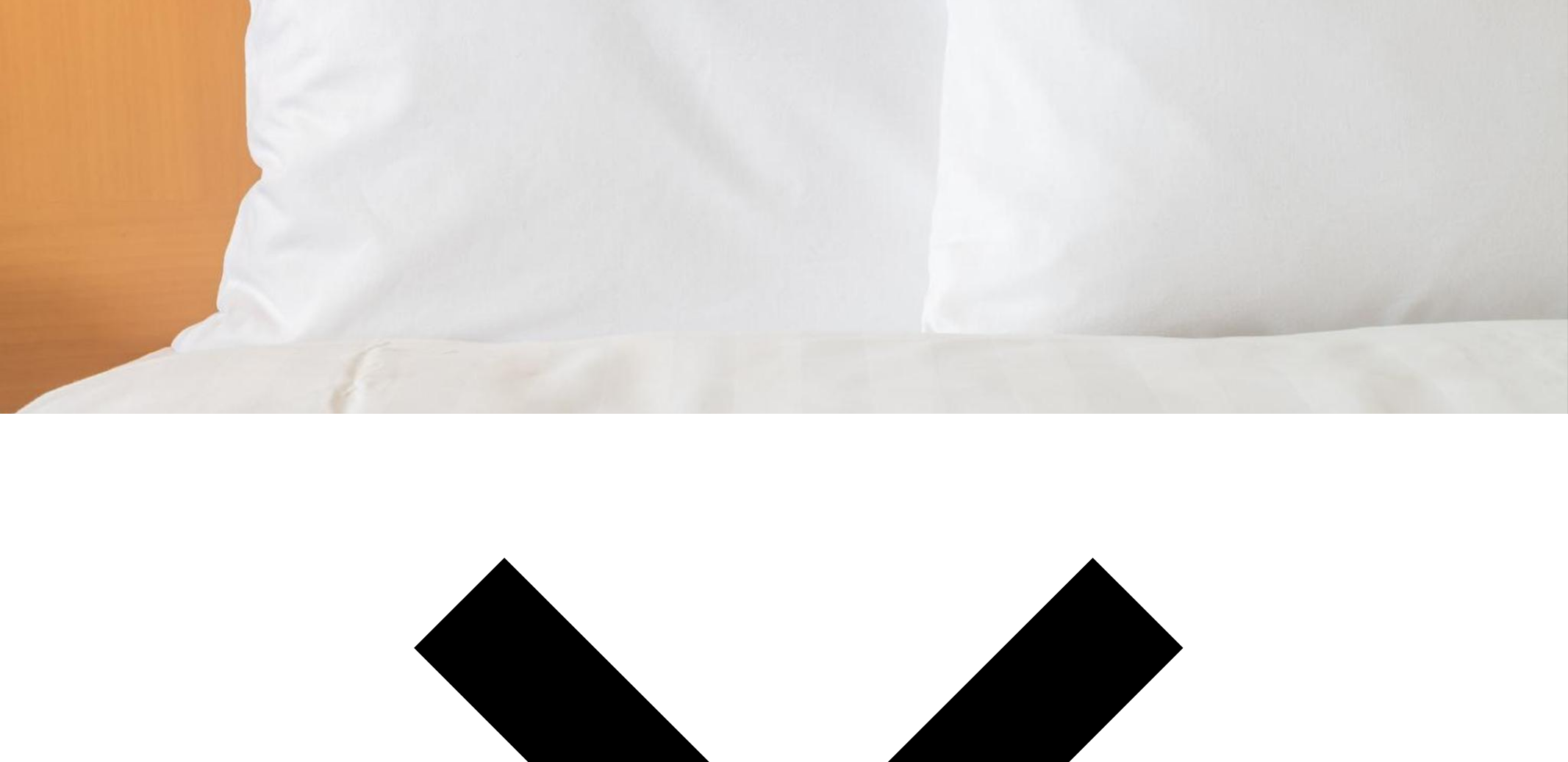
drag, startPoint x: 268, startPoint y: 382, endPoint x: 401, endPoint y: 425, distance: 139.8
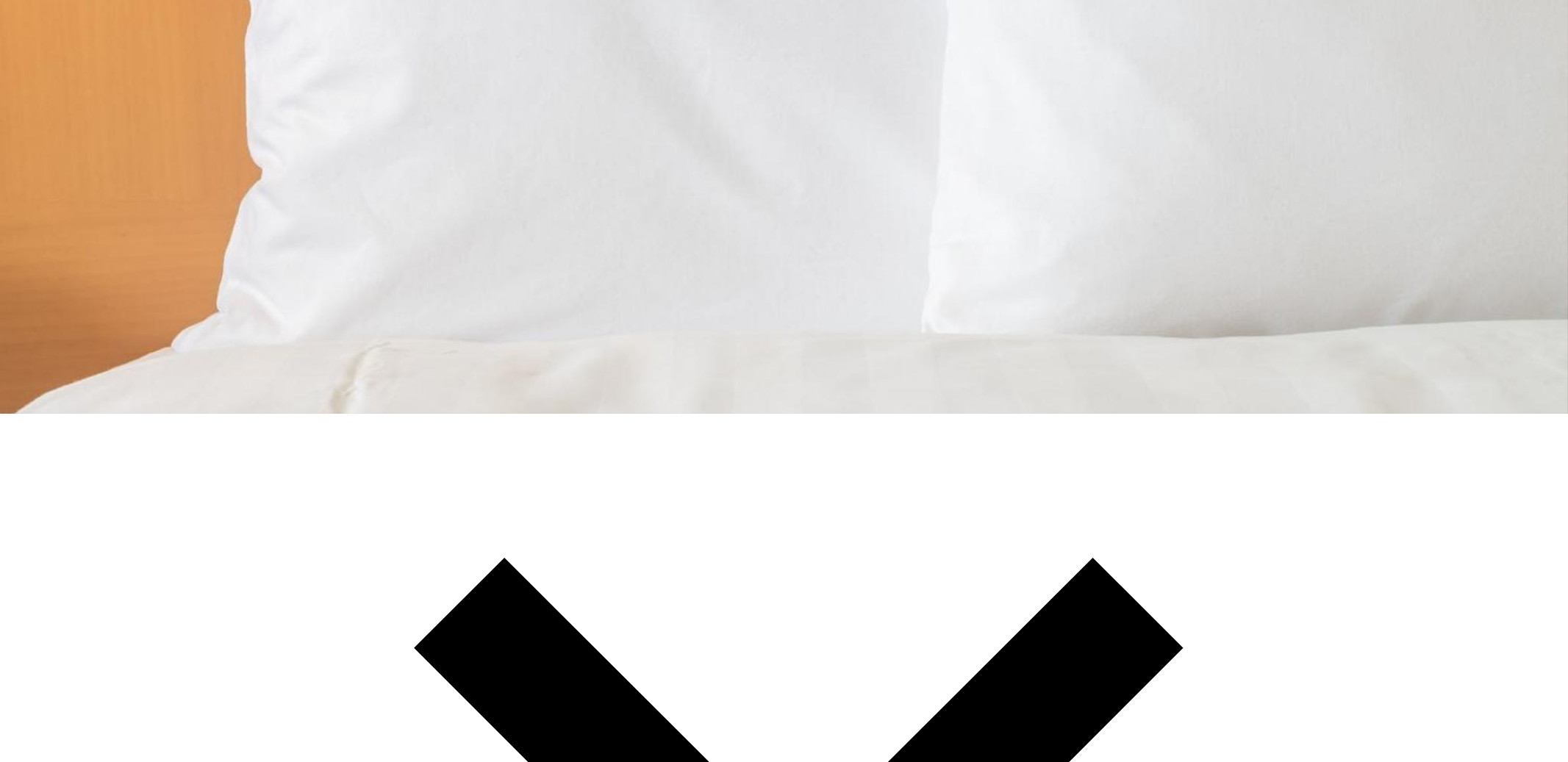
drag, startPoint x: 292, startPoint y: 469, endPoint x: 435, endPoint y: 503, distance: 147.0
drag, startPoint x: 1247, startPoint y: 343, endPoint x: 1085, endPoint y: 266, distance: 179.4
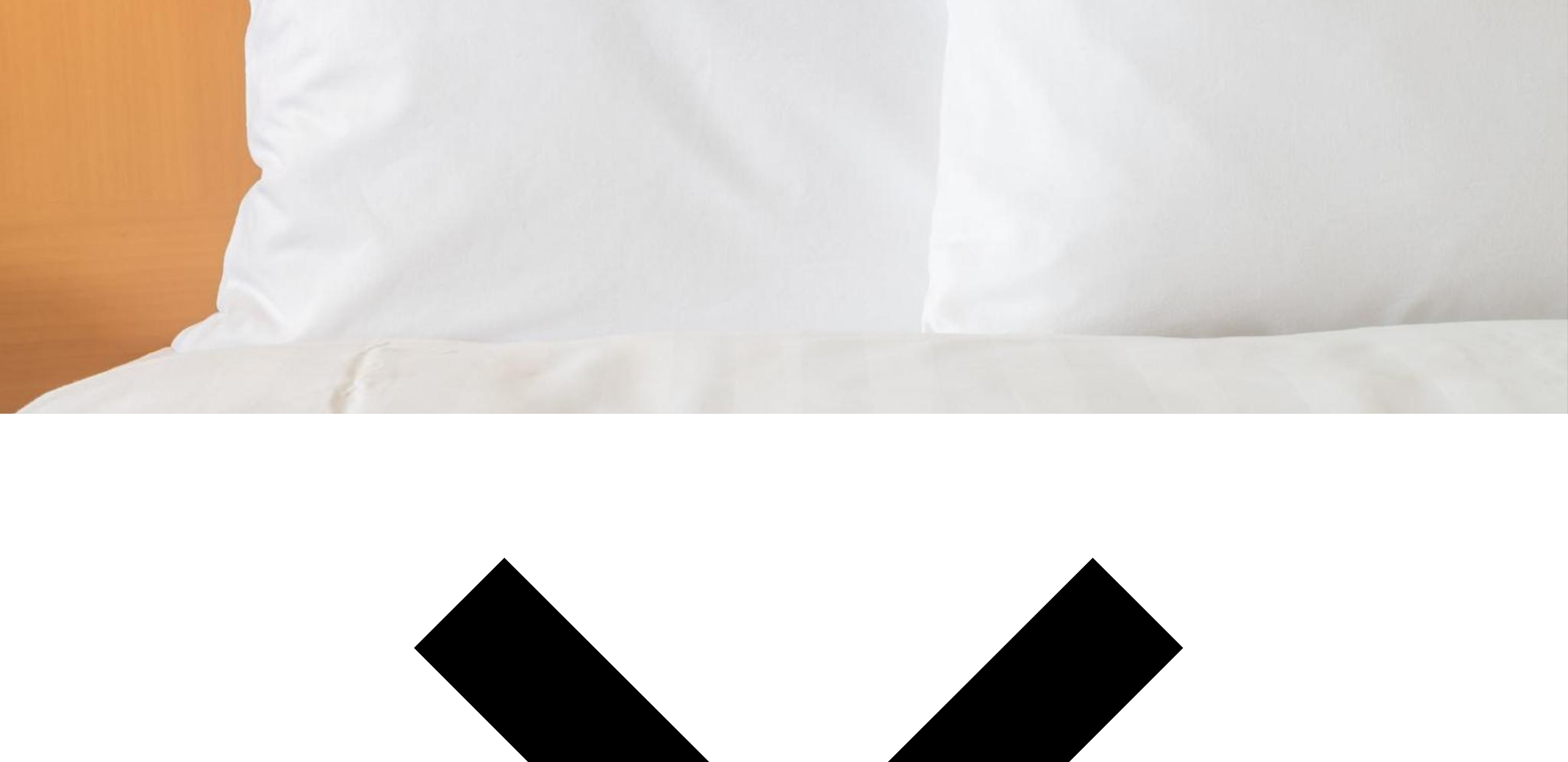
drag, startPoint x: 282, startPoint y: 301, endPoint x: 463, endPoint y: 320, distance: 182.0
drag, startPoint x: 605, startPoint y: 301, endPoint x: 721, endPoint y: 343, distance: 123.4
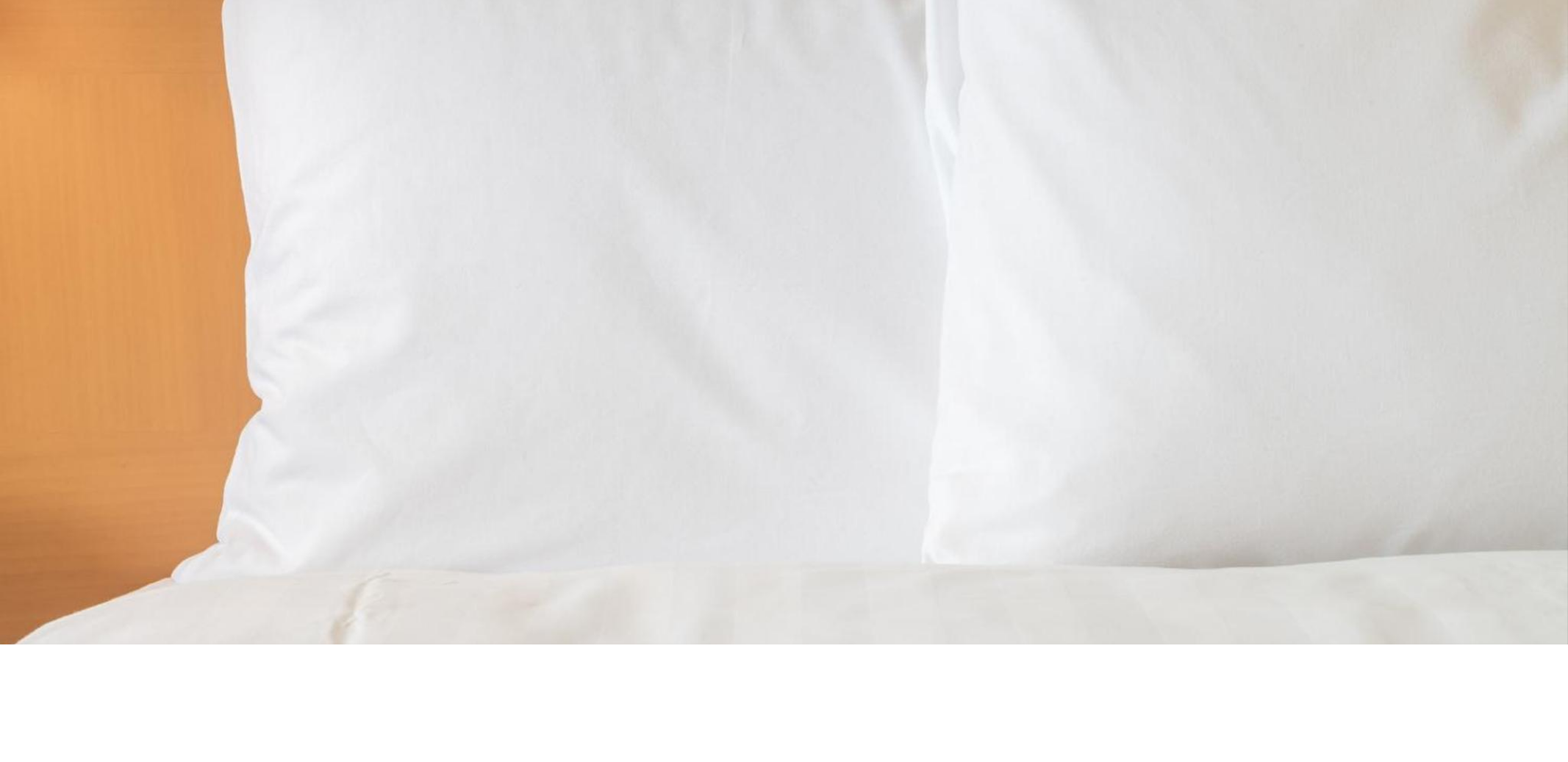
scroll to position [0, 0]
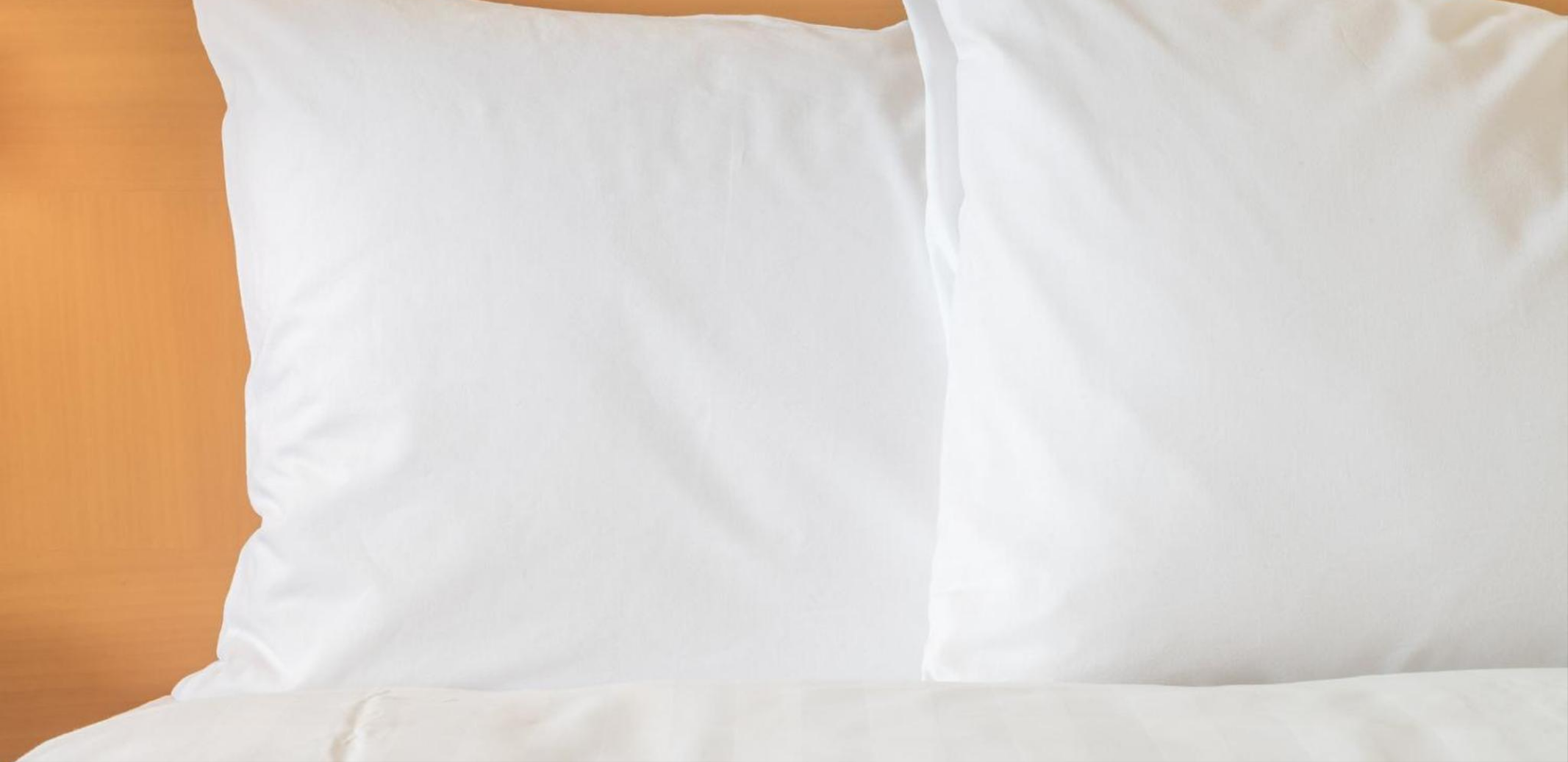
drag, startPoint x: 215, startPoint y: 230, endPoint x: 316, endPoint y: 233, distance: 101.0
drag, startPoint x: 316, startPoint y: 233, endPoint x: 445, endPoint y: 241, distance: 129.2
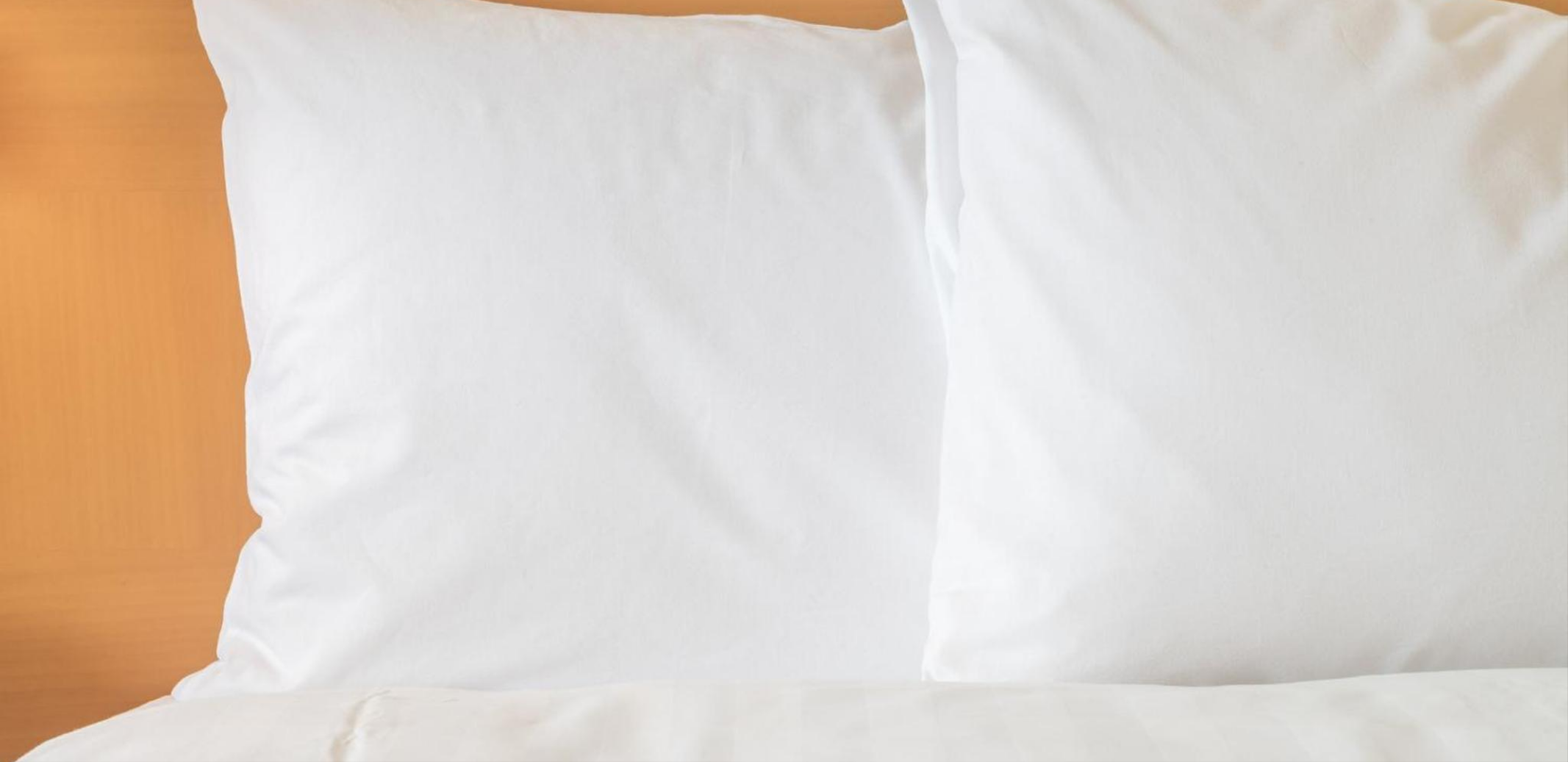
drag, startPoint x: 486, startPoint y: 240, endPoint x: 613, endPoint y: 240, distance: 127.0
drag, startPoint x: 721, startPoint y: 242, endPoint x: 503, endPoint y: 199, distance: 222.2
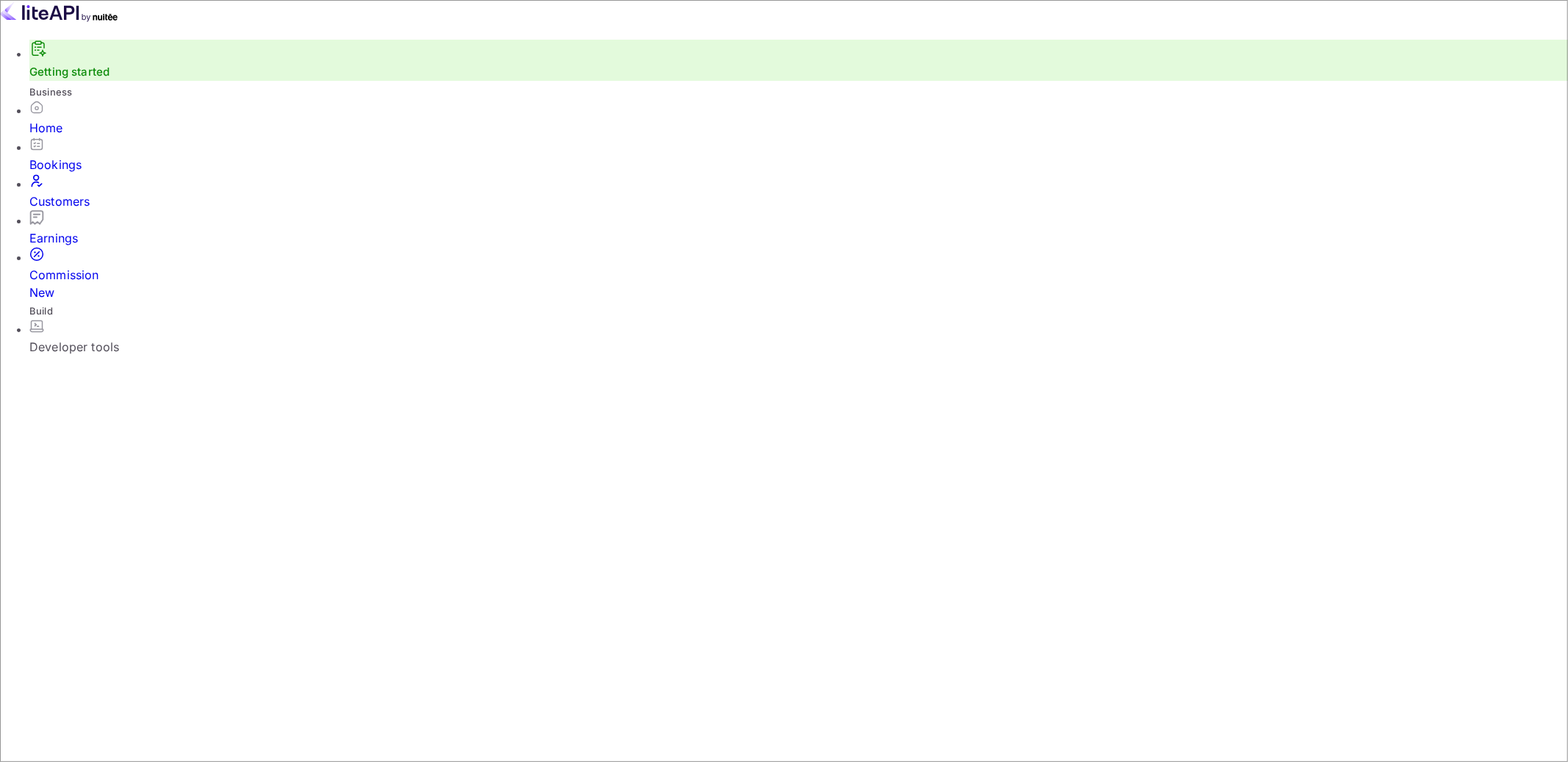
type textarea "lp1897"
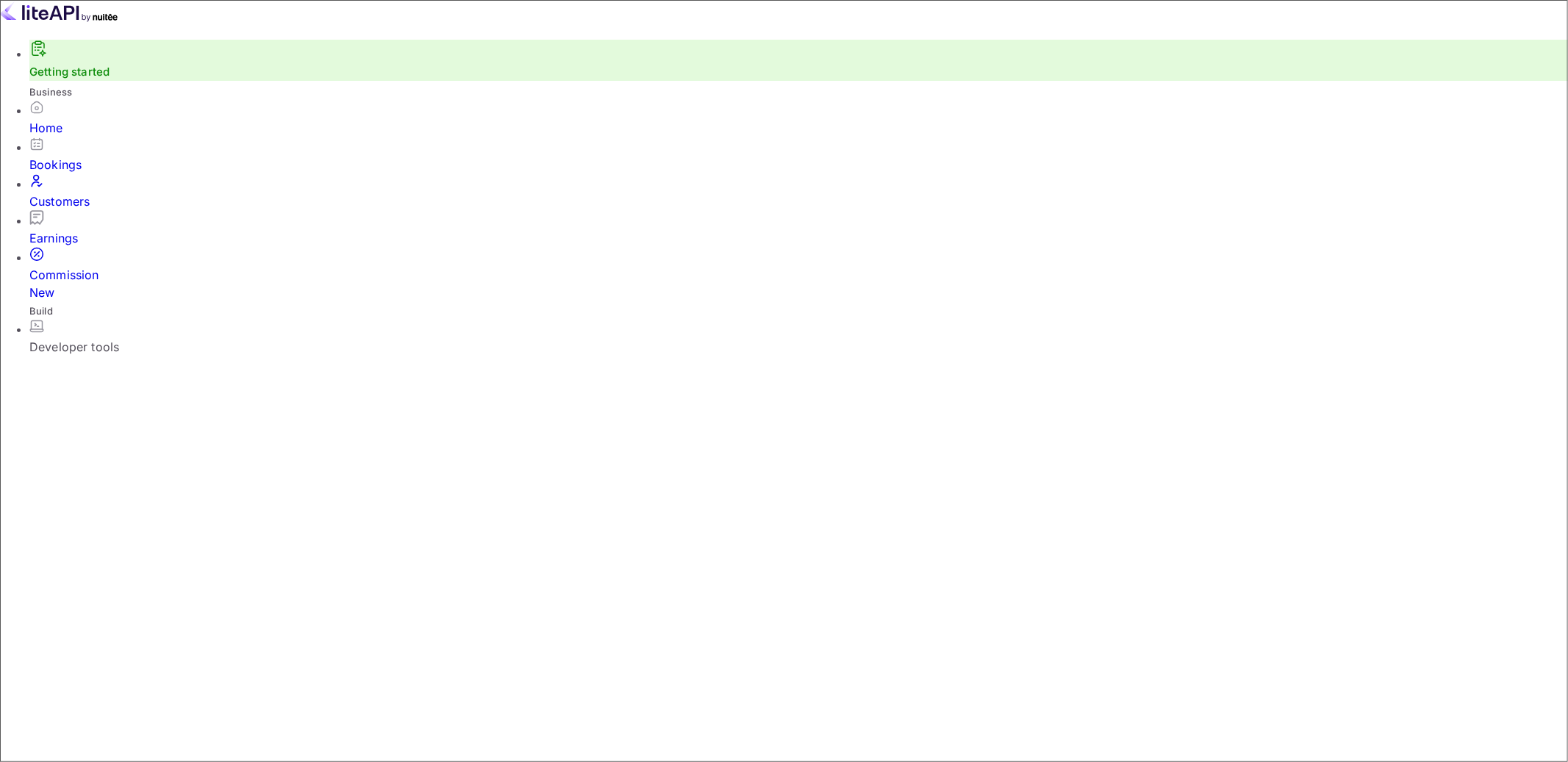
type input "2"
type input "1"
type input "400"
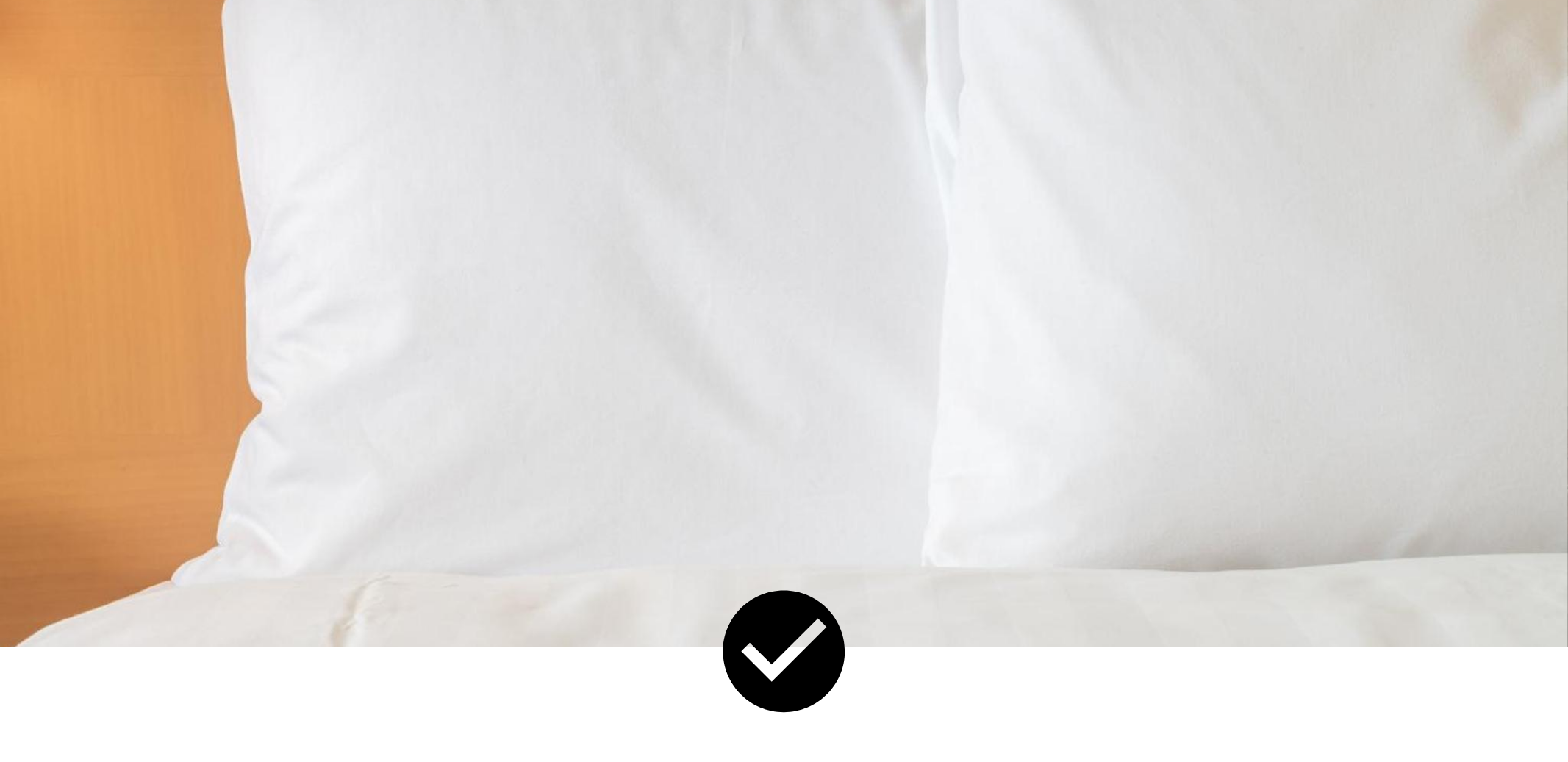
scroll to position [121, 0]
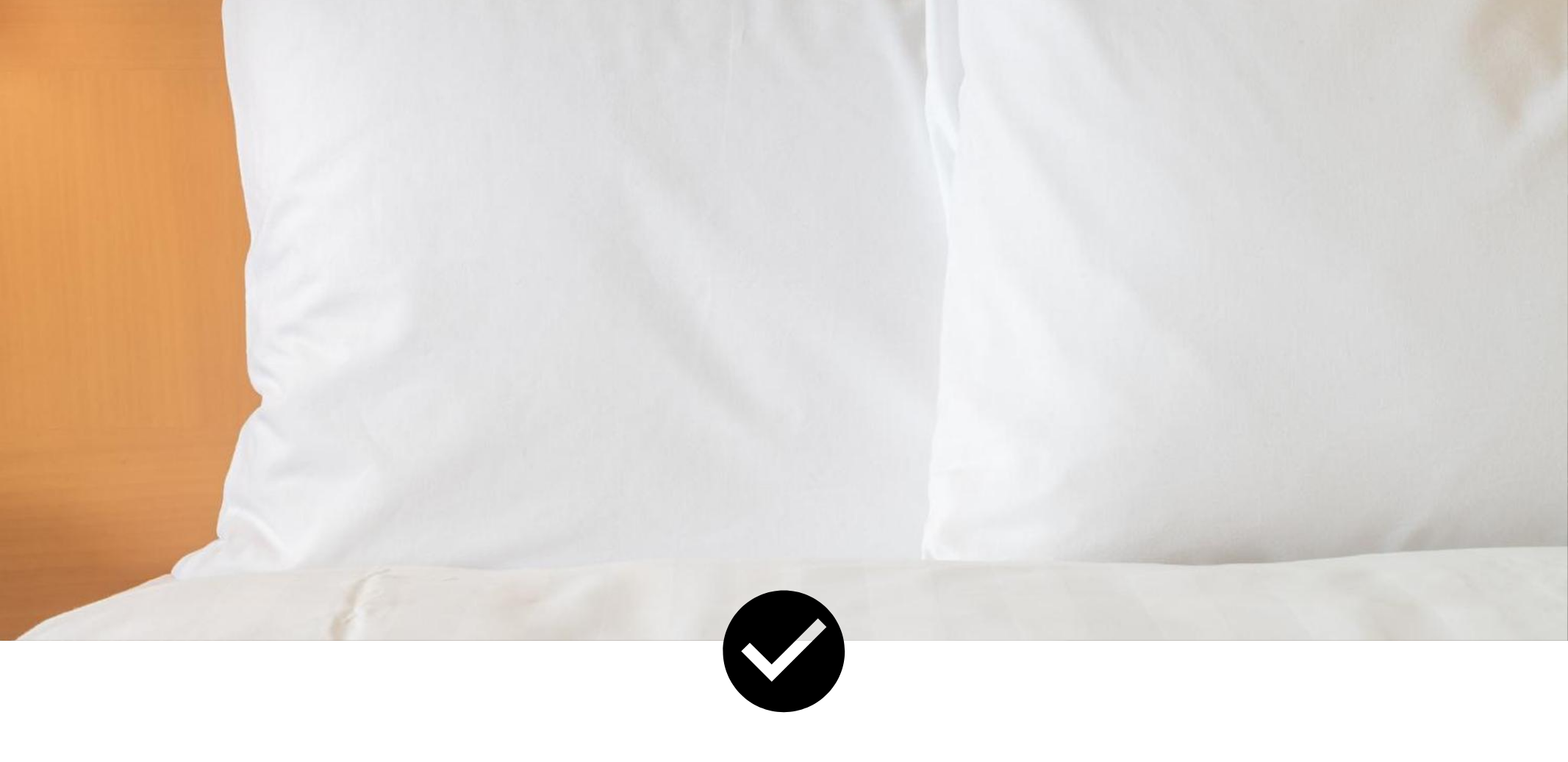
drag, startPoint x: 992, startPoint y: 539, endPoint x: 899, endPoint y: 539, distance: 93.0
drag, startPoint x: 1014, startPoint y: 531, endPoint x: 876, endPoint y: 526, distance: 138.1
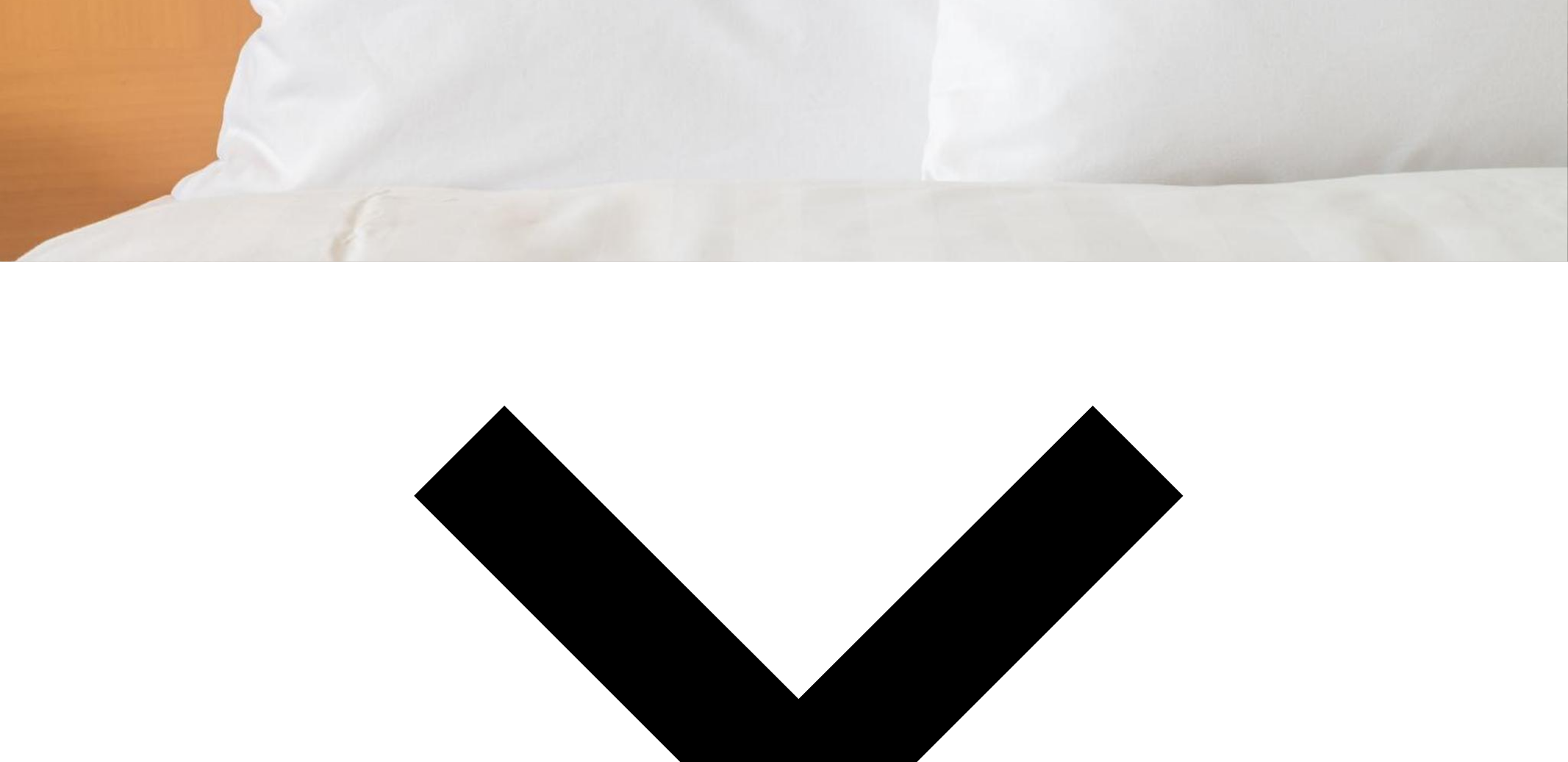
scroll to position [0, 0]
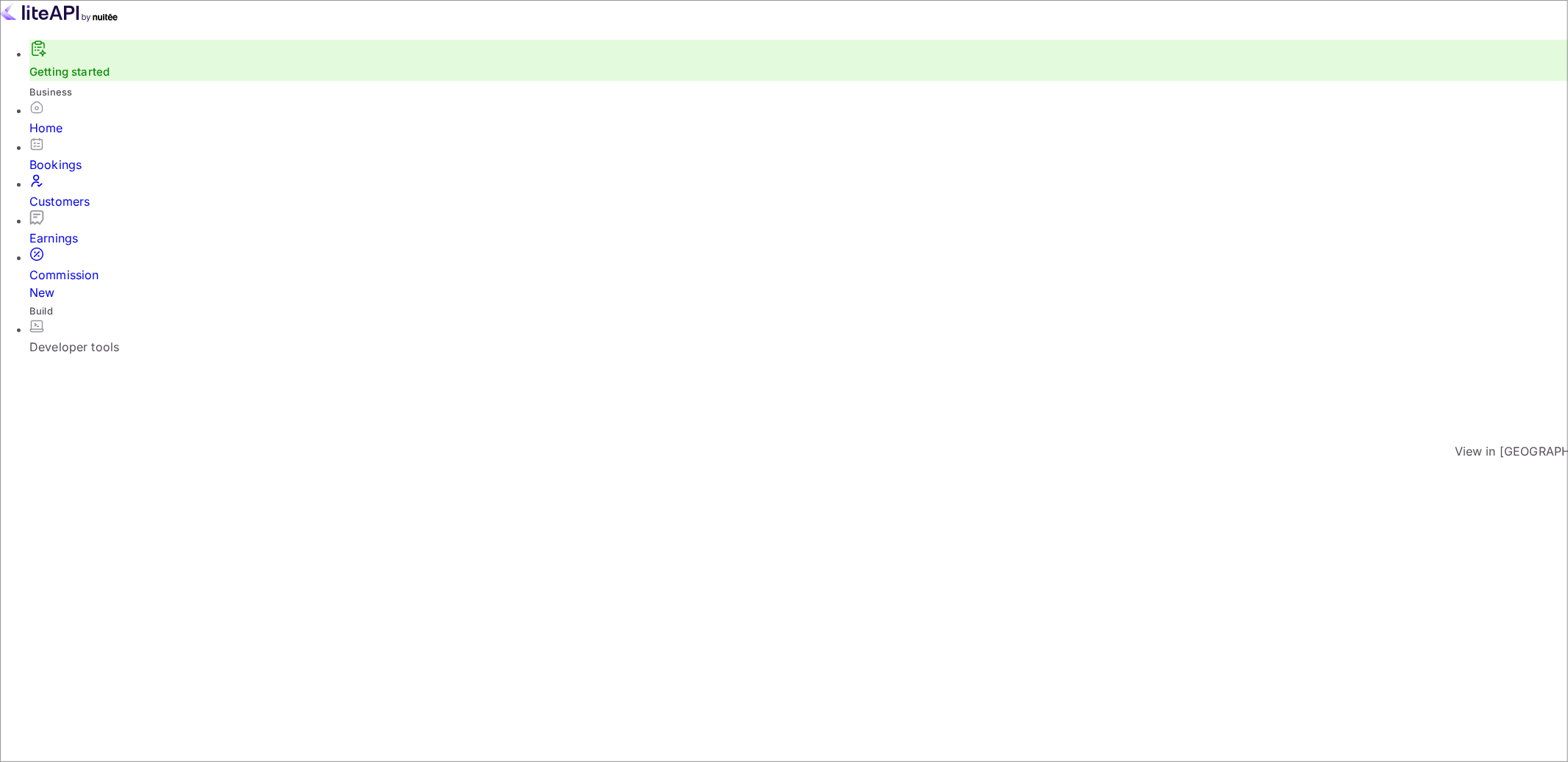
drag, startPoint x: 549, startPoint y: 309, endPoint x: 682, endPoint y: 317, distance: 133.2
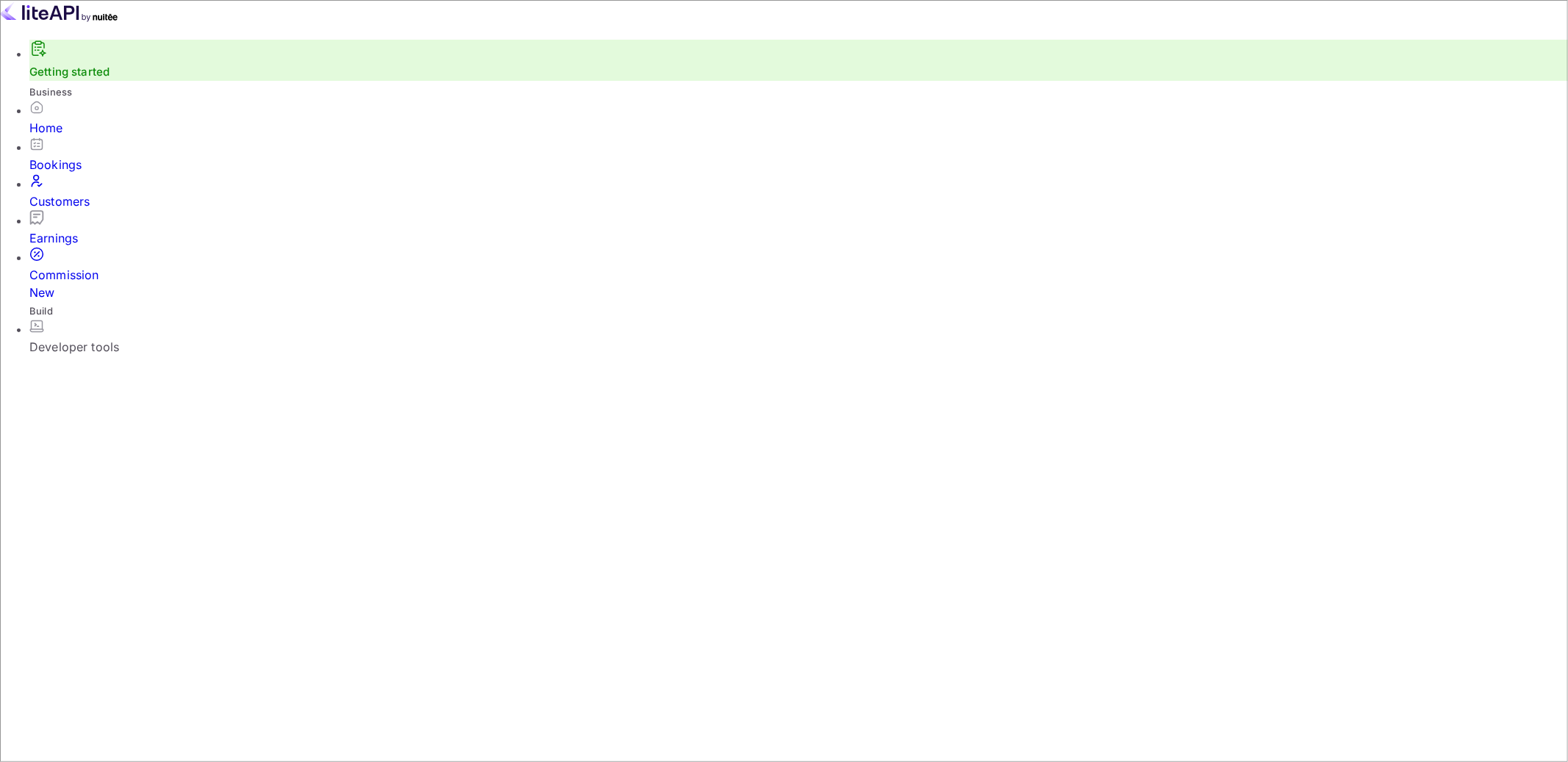
drag, startPoint x: 639, startPoint y: 117, endPoint x: 732, endPoint y: 158, distance: 101.6
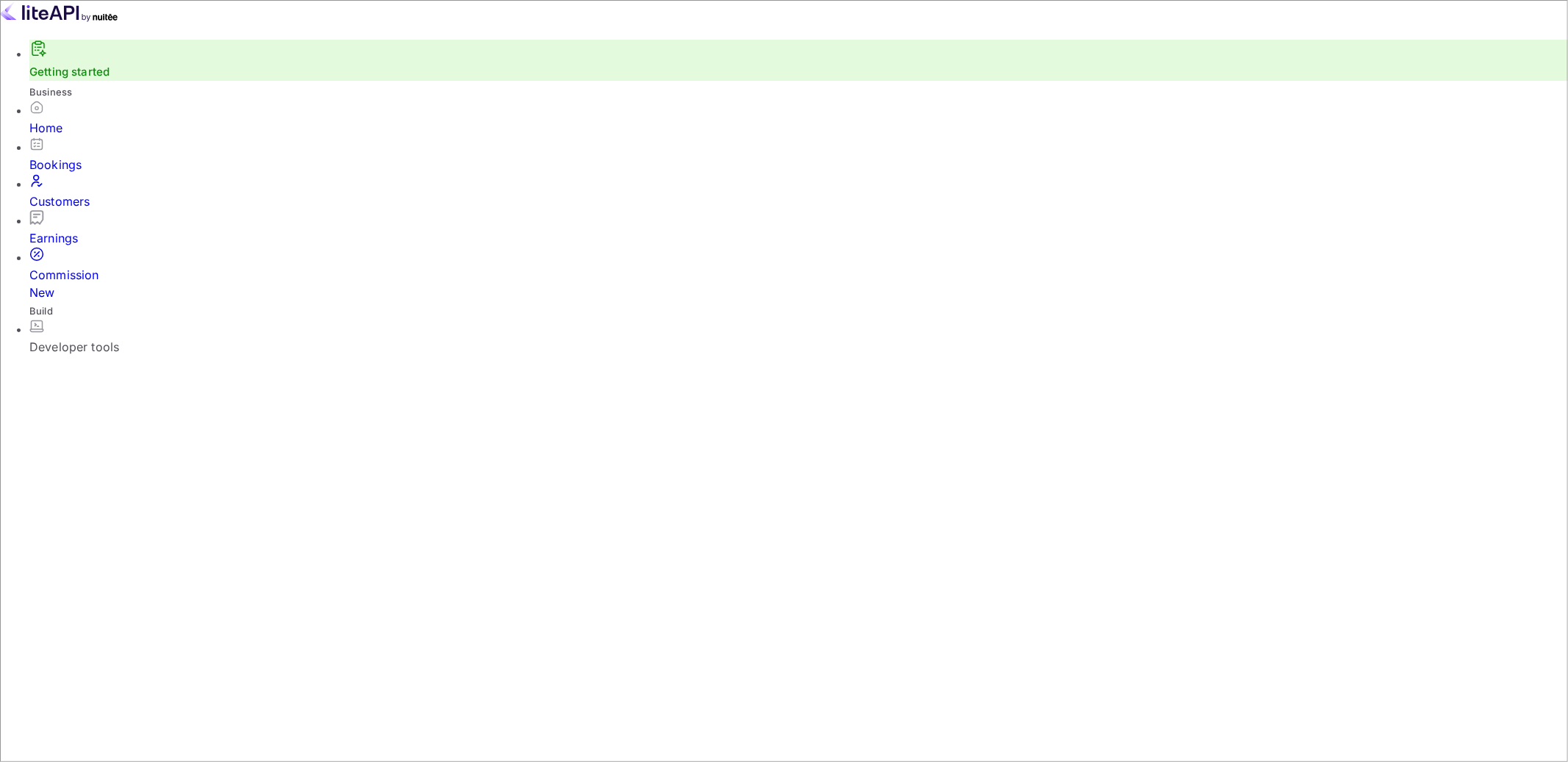
click at [810, 728] on button "Delete" at bounding box center [789, 736] width 40 height 15
drag, startPoint x: 362, startPoint y: 291, endPoint x: 535, endPoint y: 325, distance: 176.3
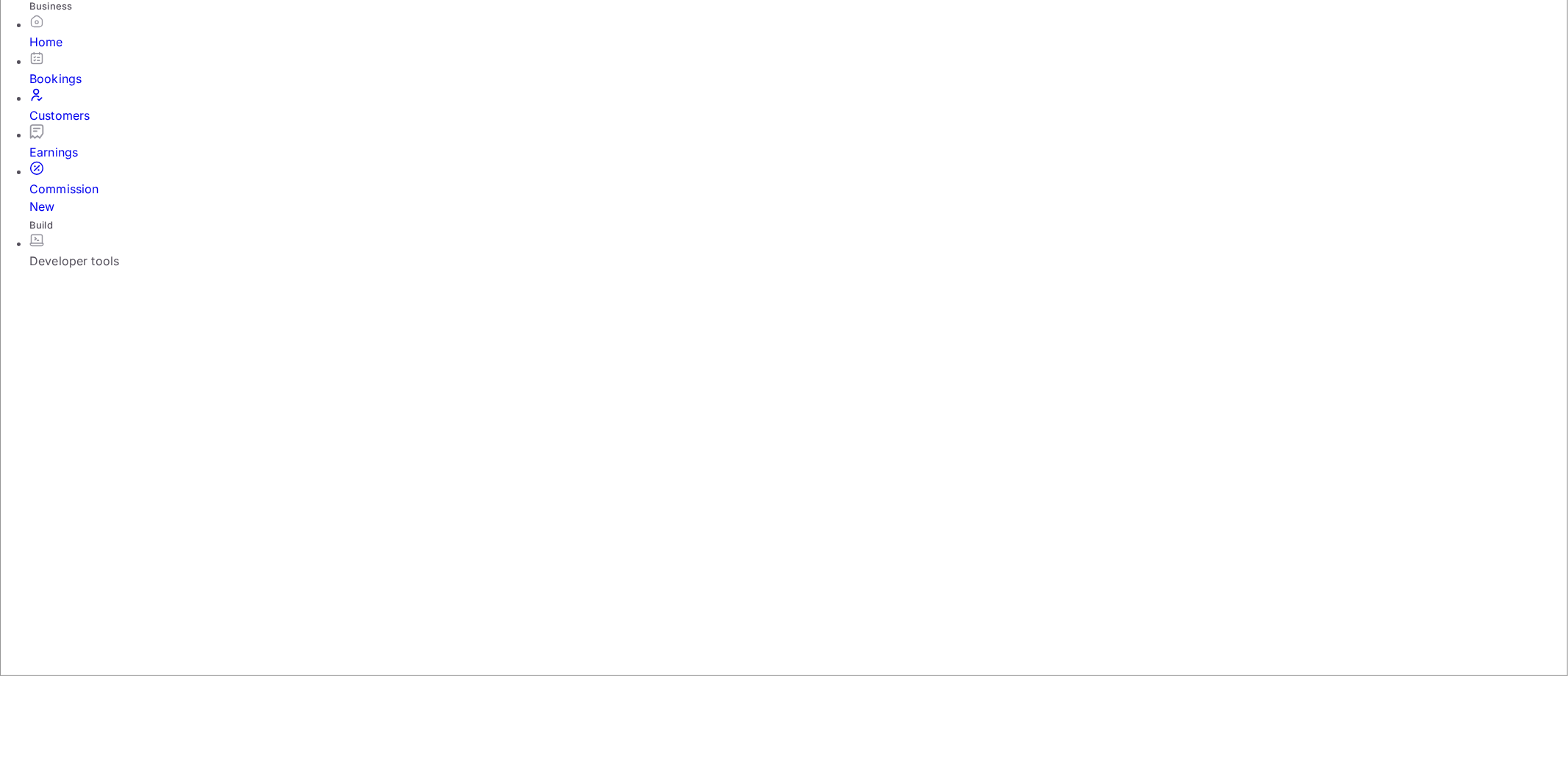
scroll to position [114, 0]
drag, startPoint x: 267, startPoint y: 407, endPoint x: 426, endPoint y: 423, distance: 159.8
drag, startPoint x: 258, startPoint y: 425, endPoint x: 478, endPoint y: 432, distance: 220.1
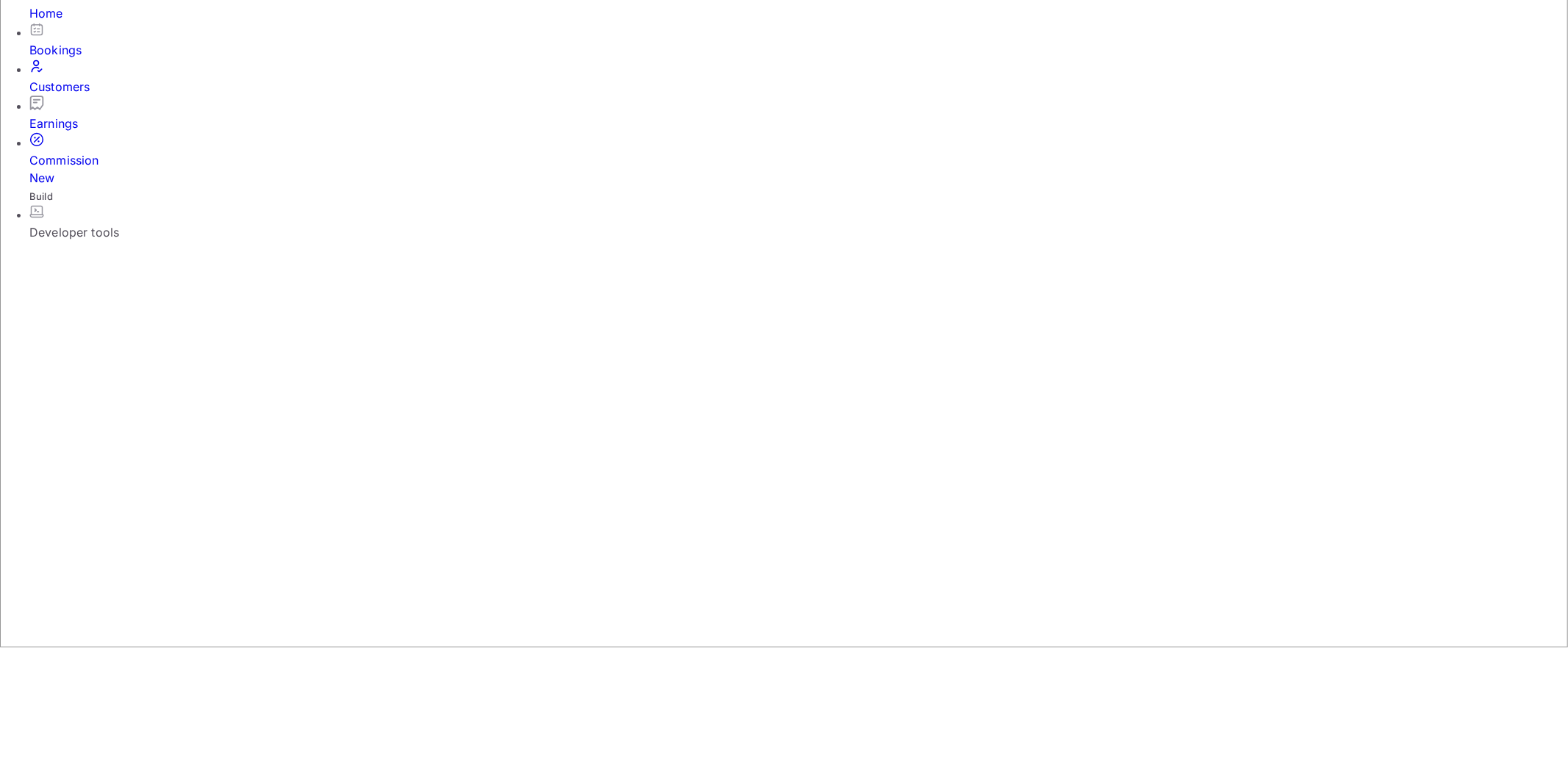
drag, startPoint x: 493, startPoint y: 430, endPoint x: 567, endPoint y: 432, distance: 74.0
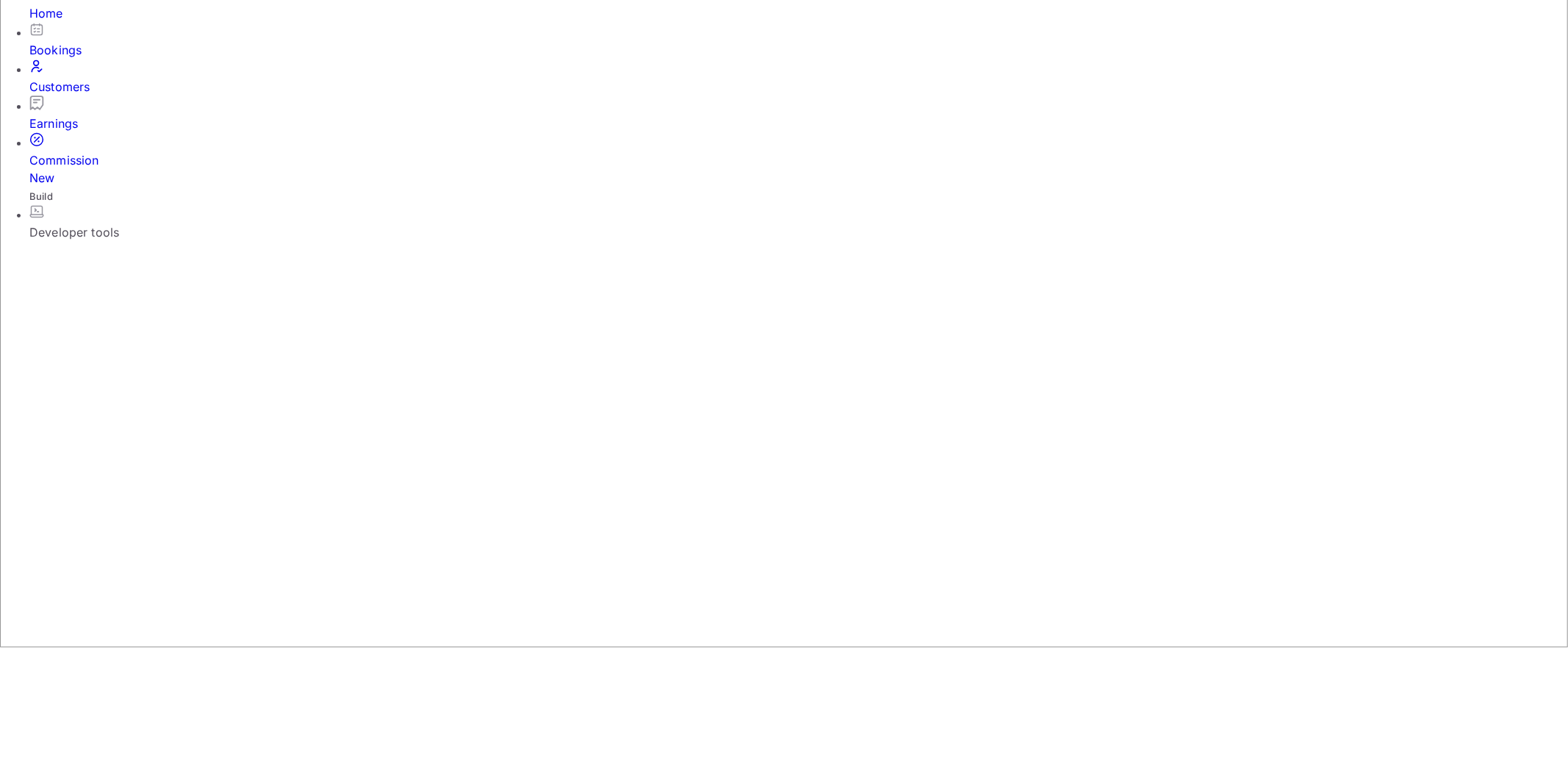
drag, startPoint x: 629, startPoint y: 435, endPoint x: 651, endPoint y: 437, distance: 22.1
drag, startPoint x: 635, startPoint y: 426, endPoint x: 880, endPoint y: 428, distance: 245.0
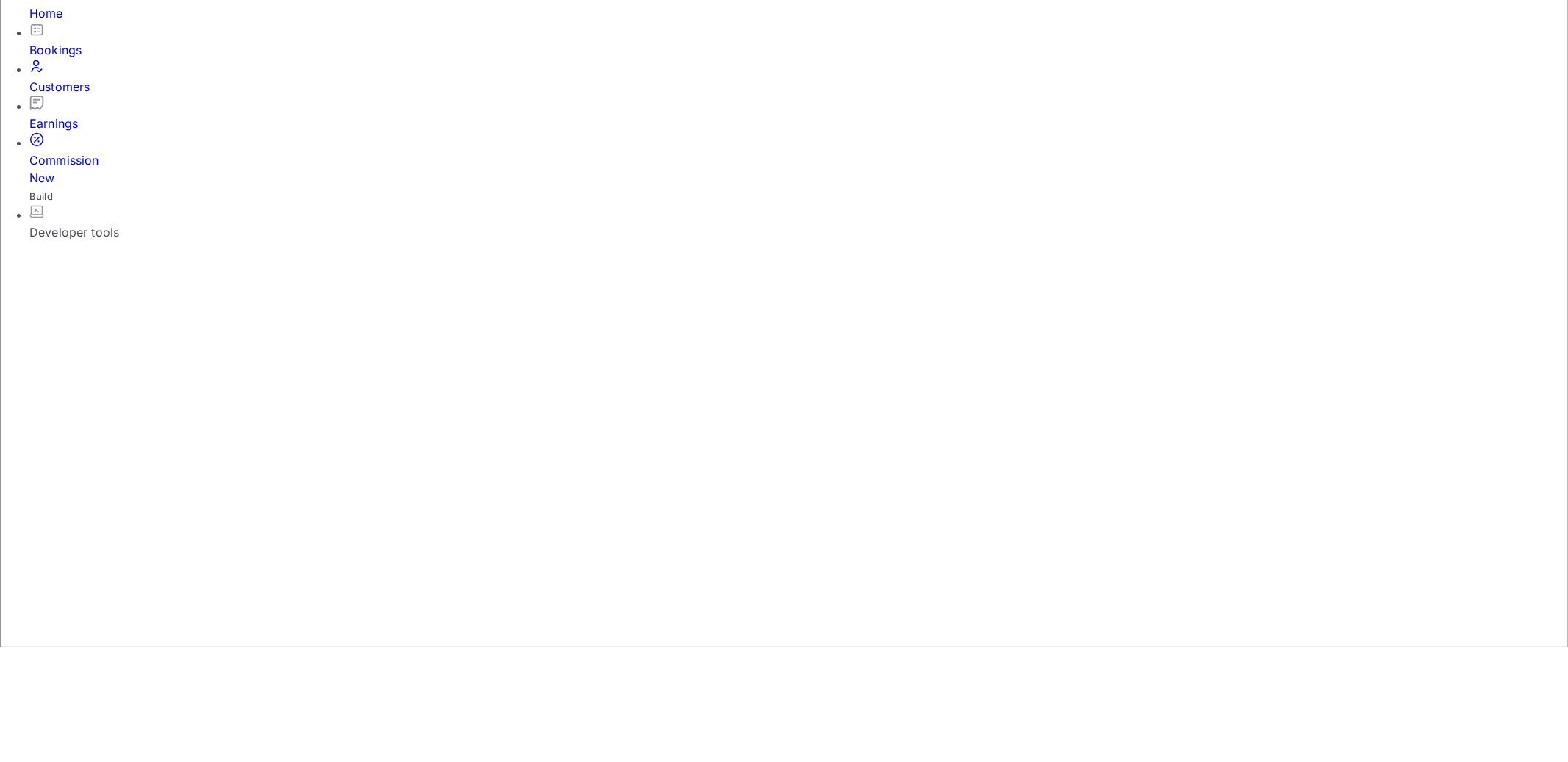
drag, startPoint x: 880, startPoint y: 428, endPoint x: 705, endPoint y: 399, distance: 177.4
drag, startPoint x: 350, startPoint y: 396, endPoint x: 445, endPoint y: 402, distance: 95.2
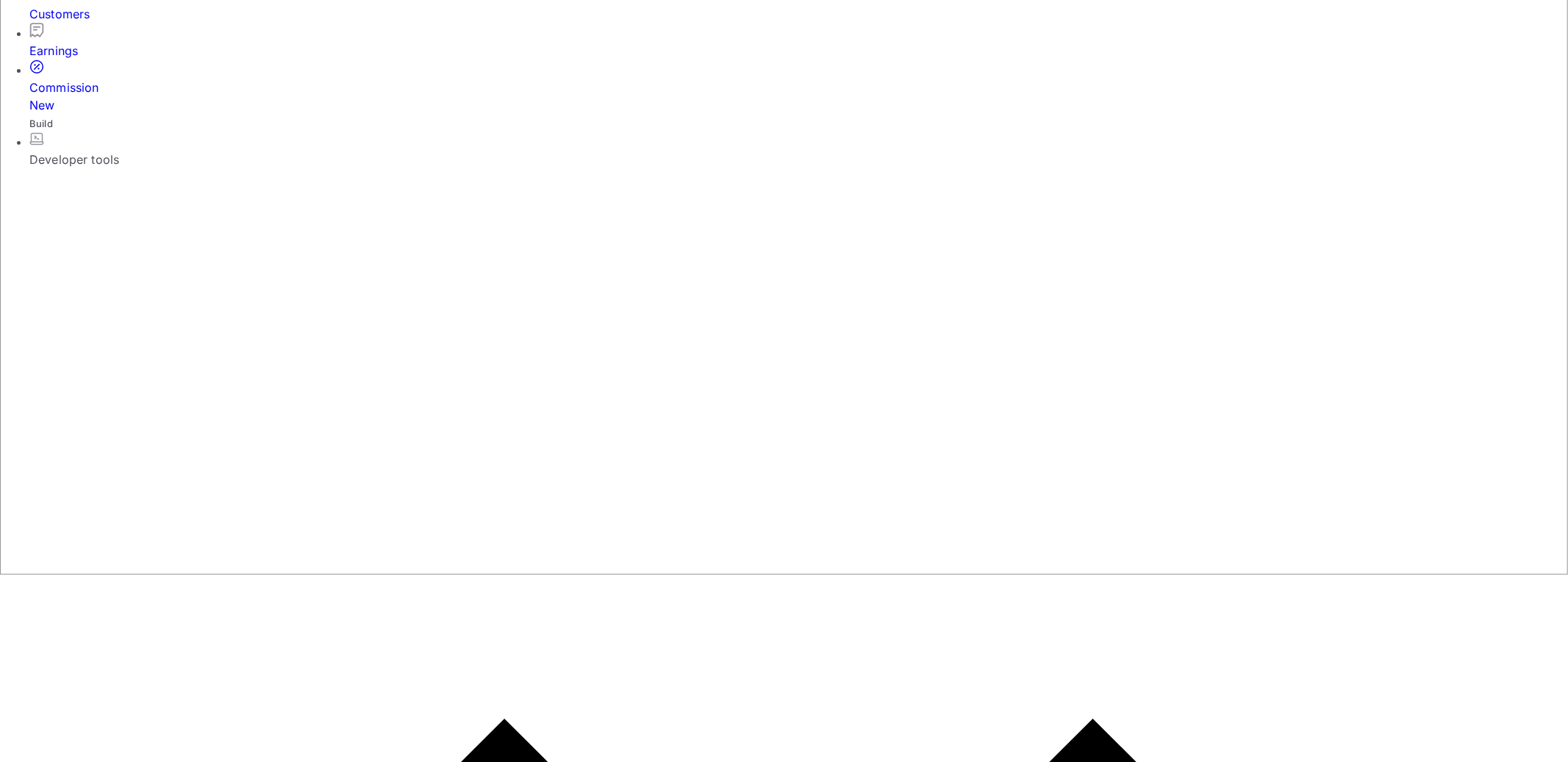
drag, startPoint x: 295, startPoint y: 428, endPoint x: 363, endPoint y: 432, distance: 68.1
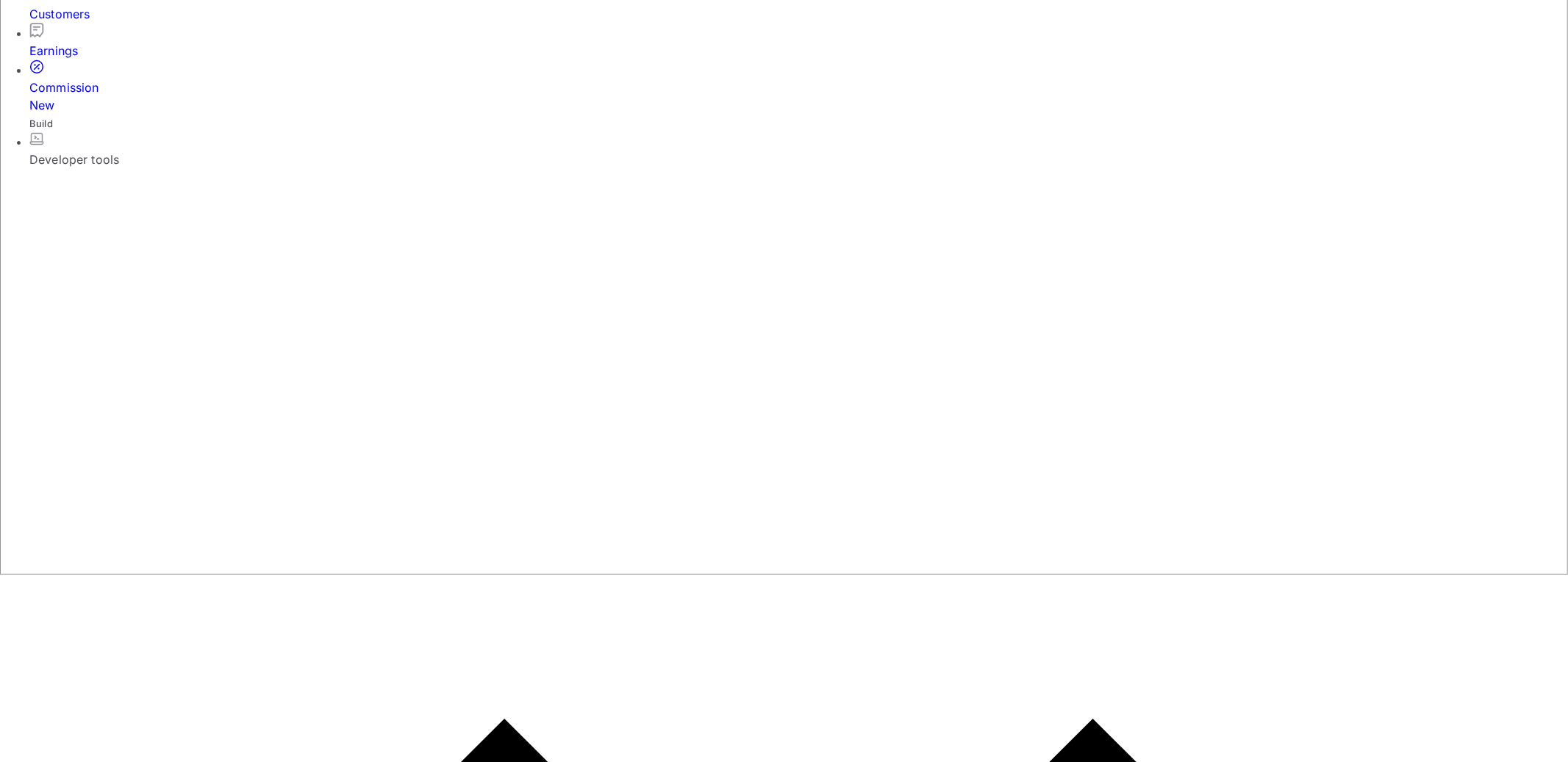
drag, startPoint x: 593, startPoint y: 456, endPoint x: 431, endPoint y: 436, distance: 163.2
drag, startPoint x: 273, startPoint y: 442, endPoint x: 560, endPoint y: 476, distance: 289.0
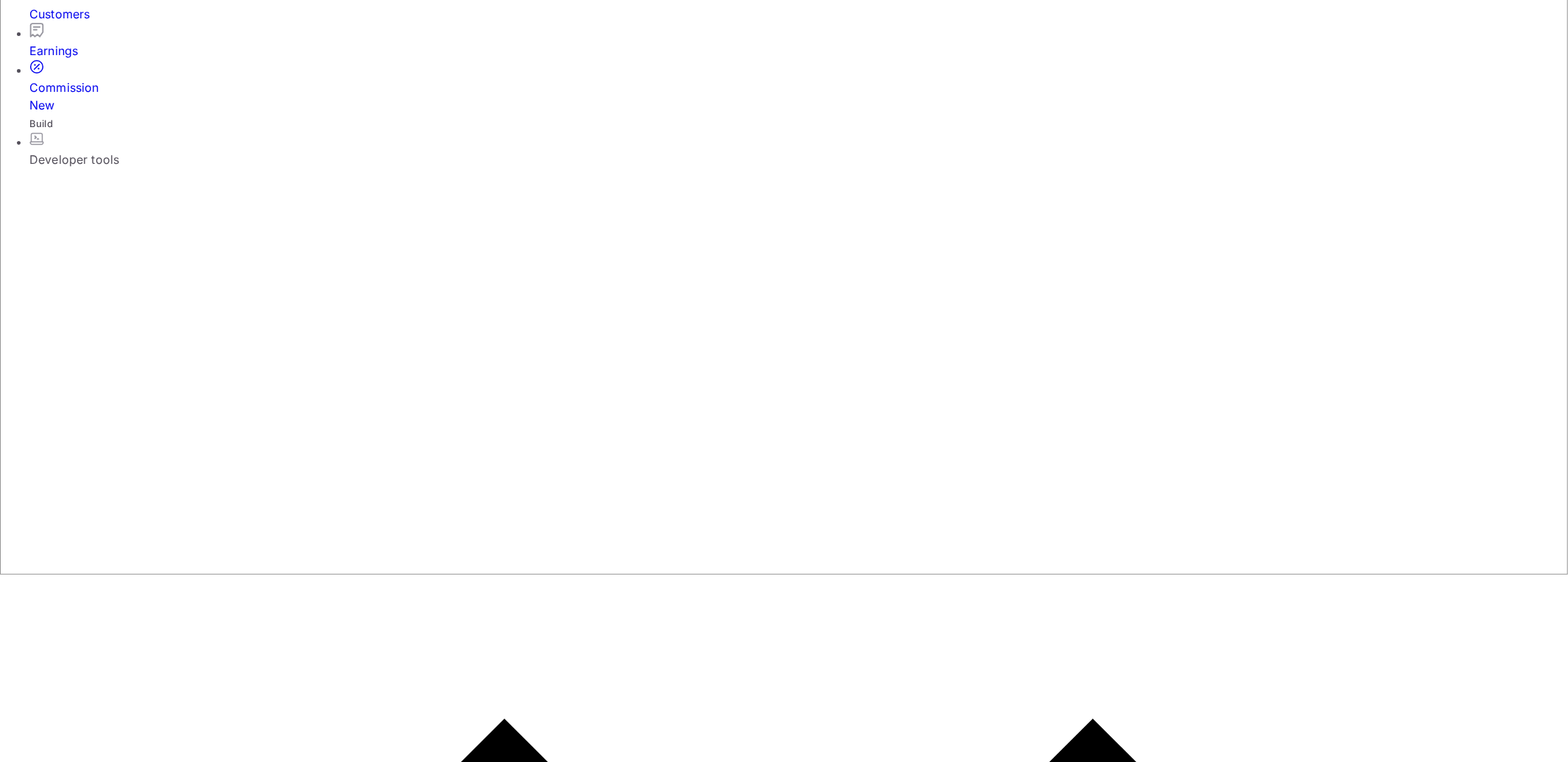
drag, startPoint x: 684, startPoint y: 436, endPoint x: 812, endPoint y: 508, distance: 146.9
drag, startPoint x: 296, startPoint y: 530, endPoint x: 422, endPoint y: 531, distance: 126.0
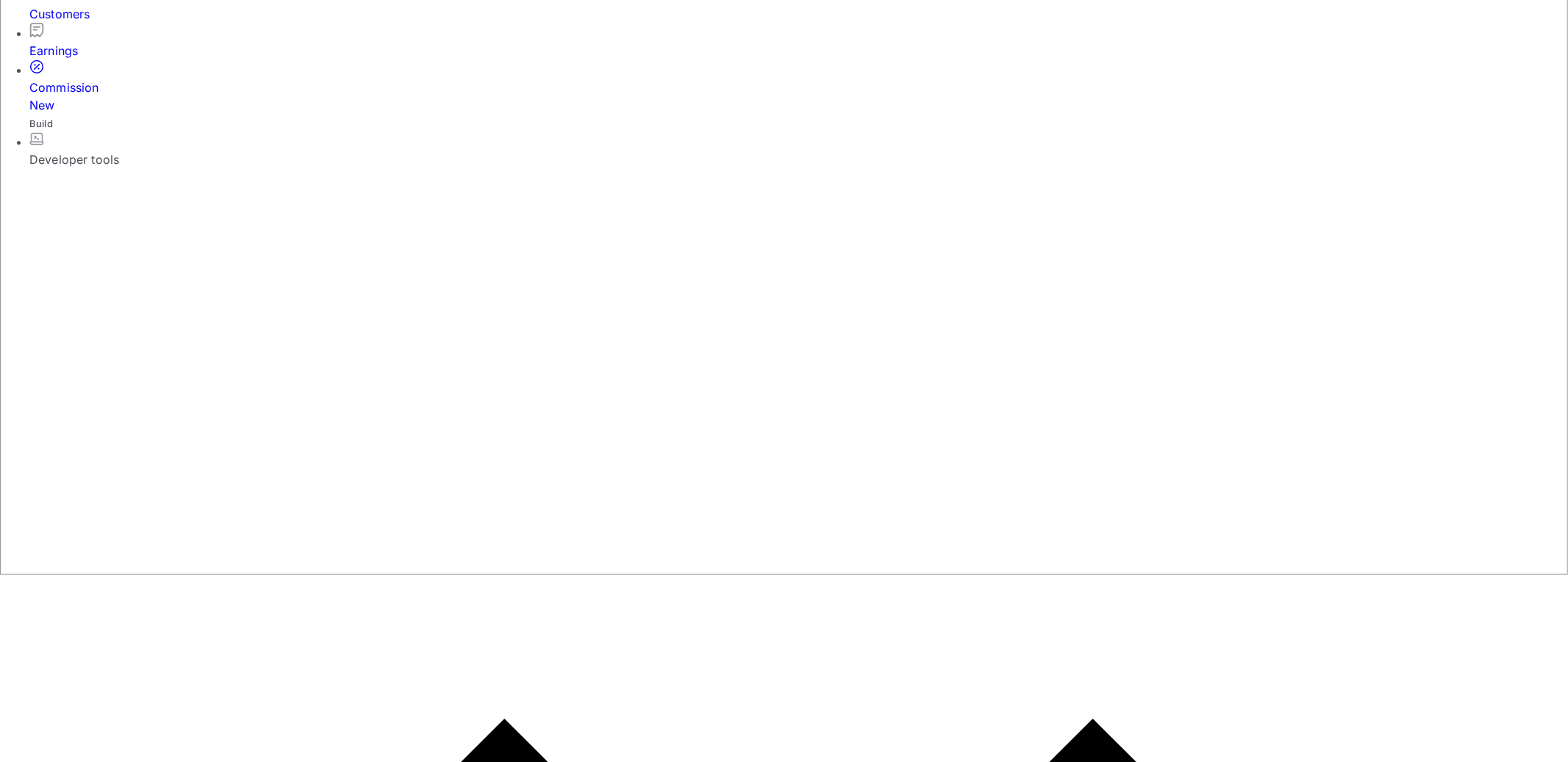
drag, startPoint x: 287, startPoint y: 544, endPoint x: 379, endPoint y: 546, distance: 92.0
drag, startPoint x: 283, startPoint y: 546, endPoint x: 447, endPoint y: 588, distance: 169.3
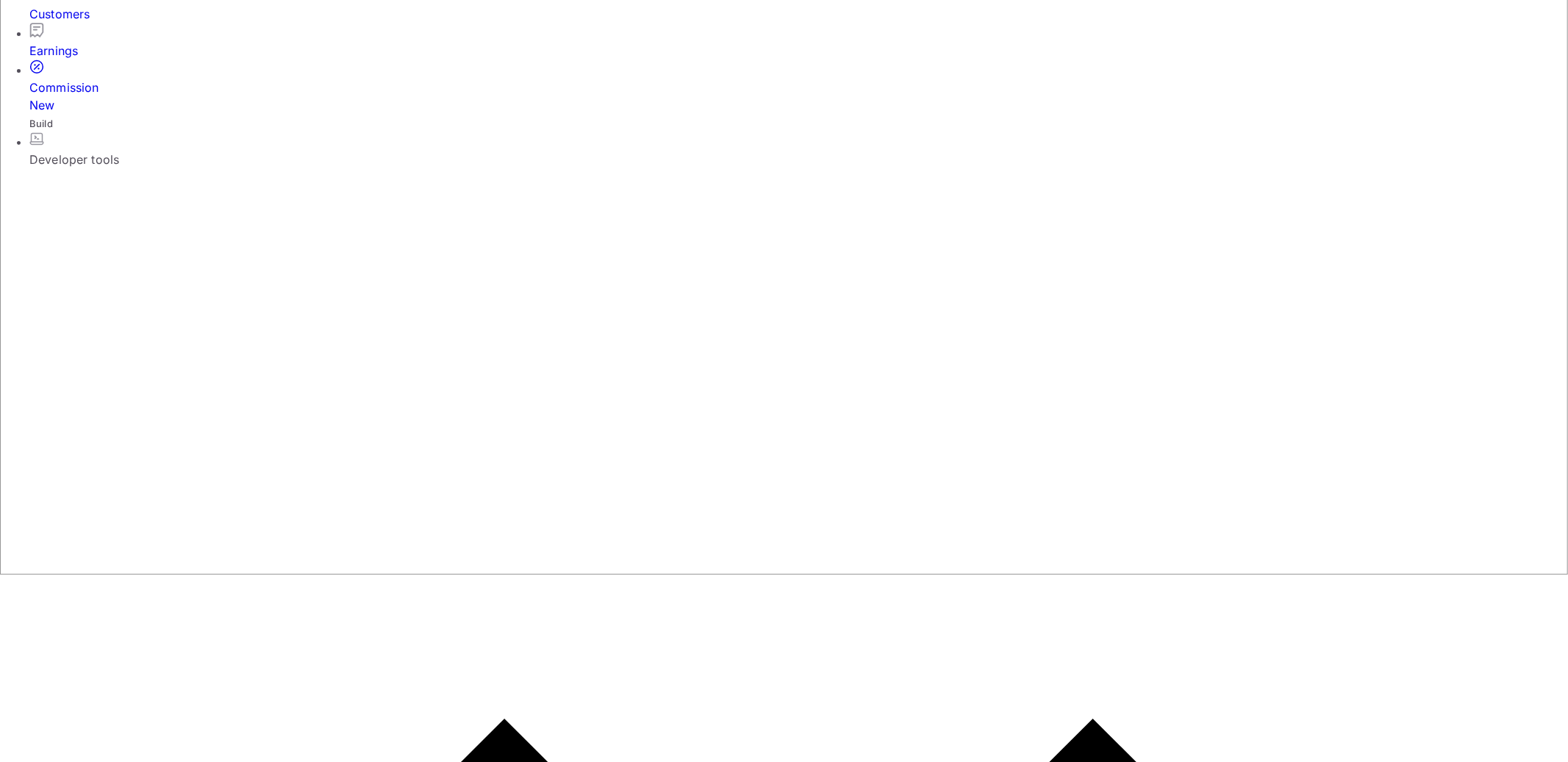
drag, startPoint x: 349, startPoint y: 618, endPoint x: 641, endPoint y: 622, distance: 292.0
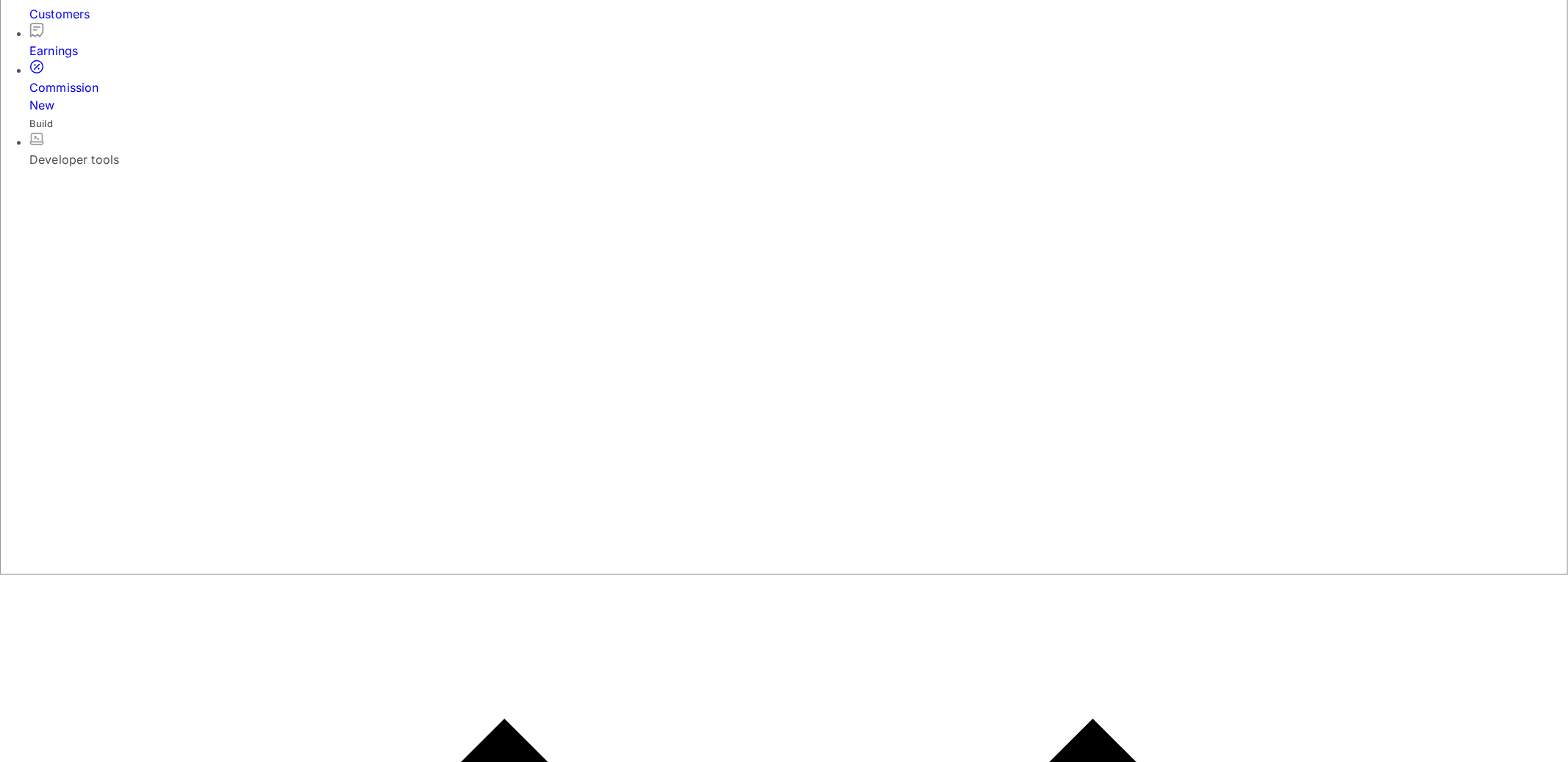
drag, startPoint x: 570, startPoint y: 592, endPoint x: 305, endPoint y: 357, distance: 354.2
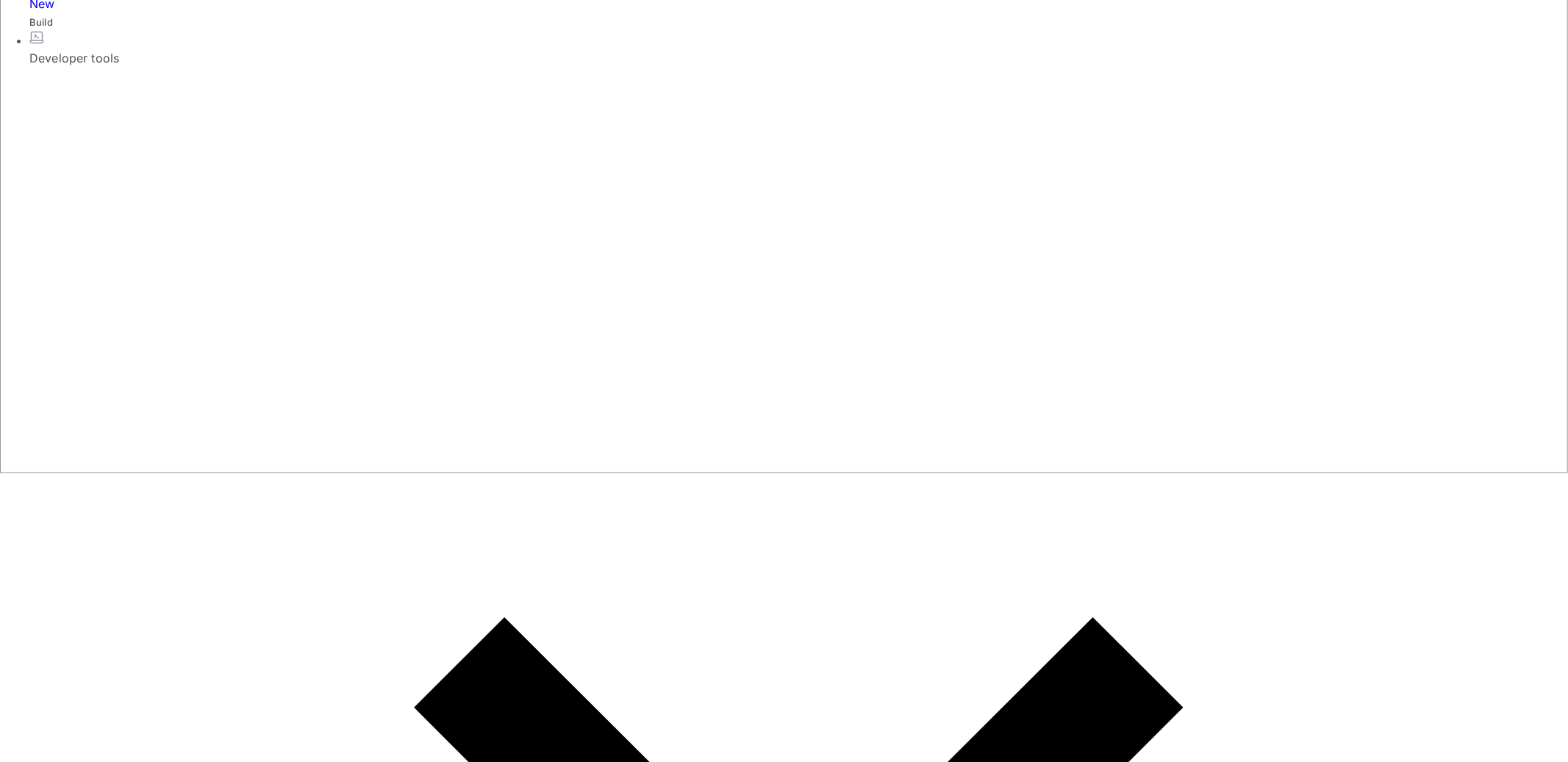
scroll to position [303, 0]
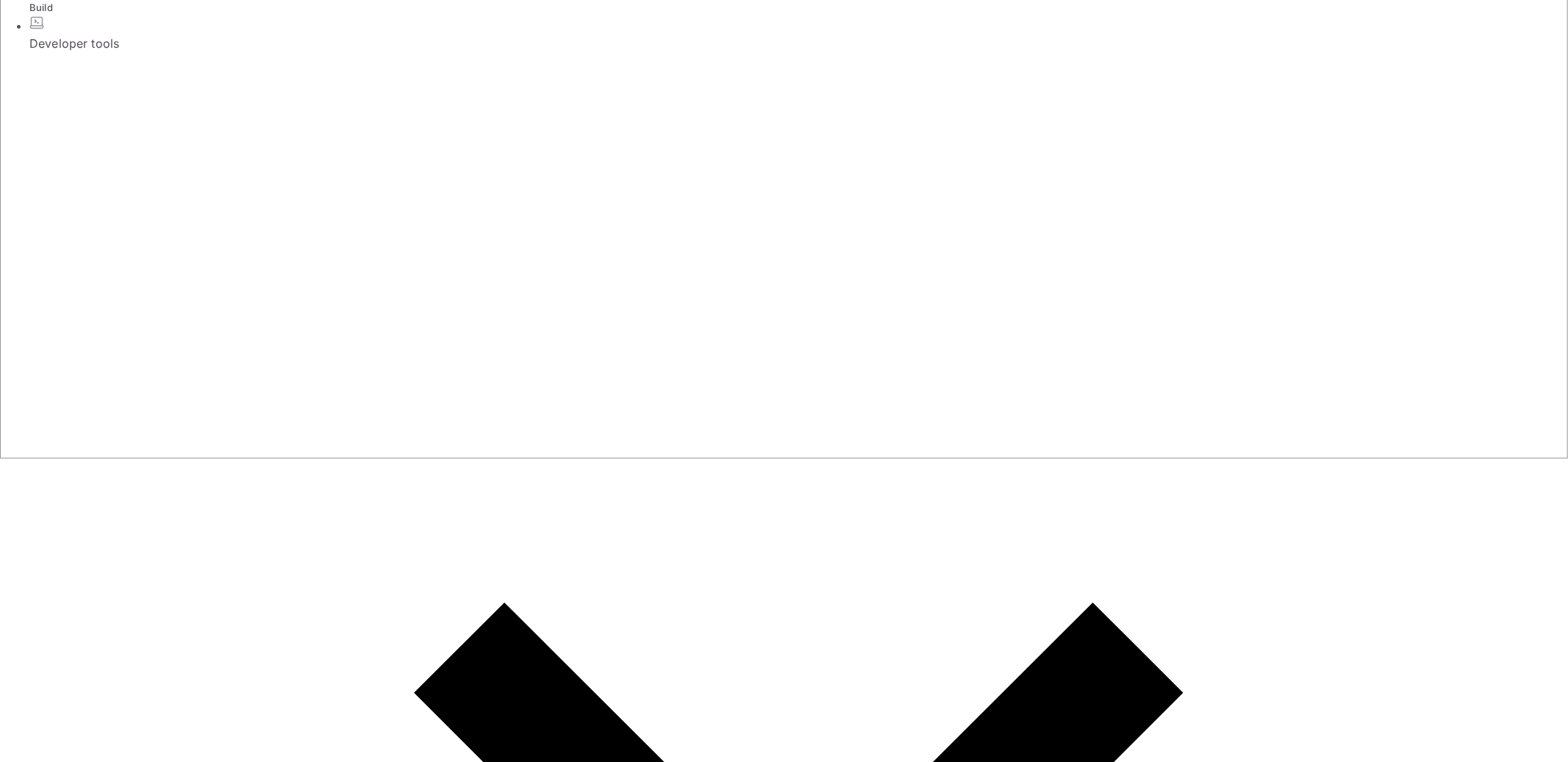
drag, startPoint x: 257, startPoint y: 550, endPoint x: 573, endPoint y: 561, distance: 316.2
drag, startPoint x: 626, startPoint y: 565, endPoint x: 392, endPoint y: 548, distance: 234.6
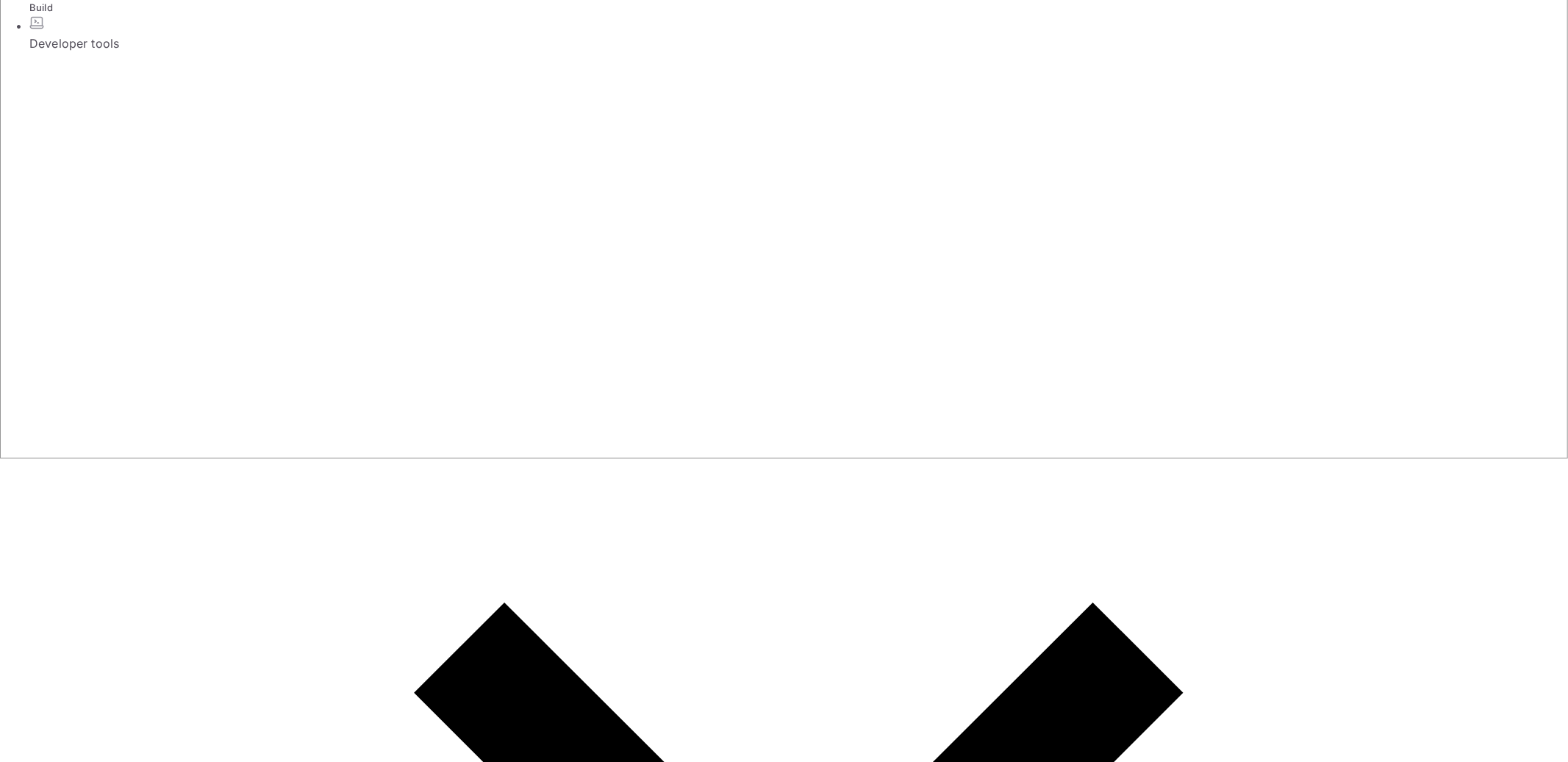
drag, startPoint x: 362, startPoint y: 232, endPoint x: 530, endPoint y: 233, distance: 168.0
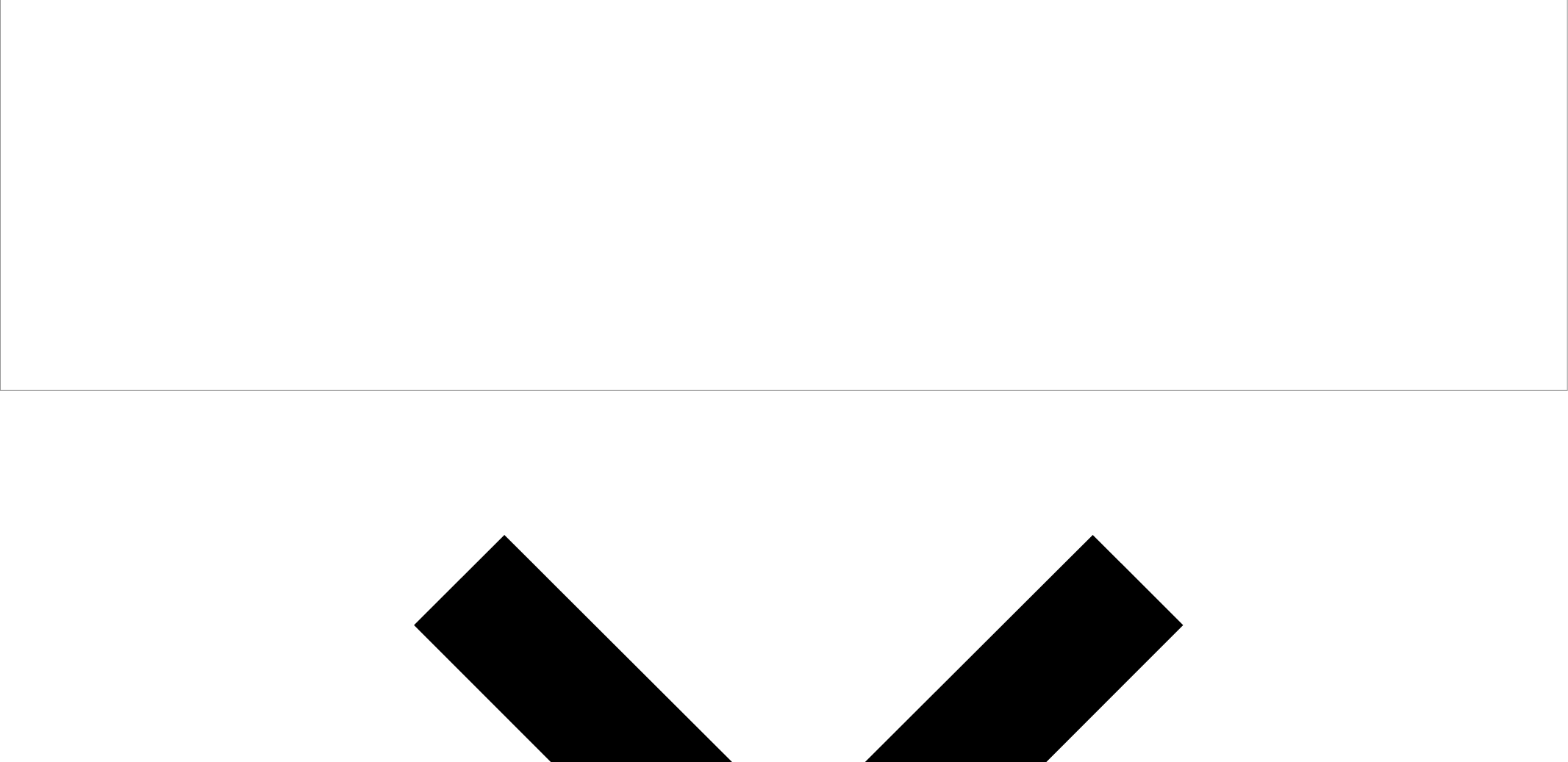
scroll to position [372, 0]
drag, startPoint x: 274, startPoint y: 337, endPoint x: 1053, endPoint y: 392, distance: 780.9
drag, startPoint x: 1046, startPoint y: 402, endPoint x: 575, endPoint y: 168, distance: 525.9
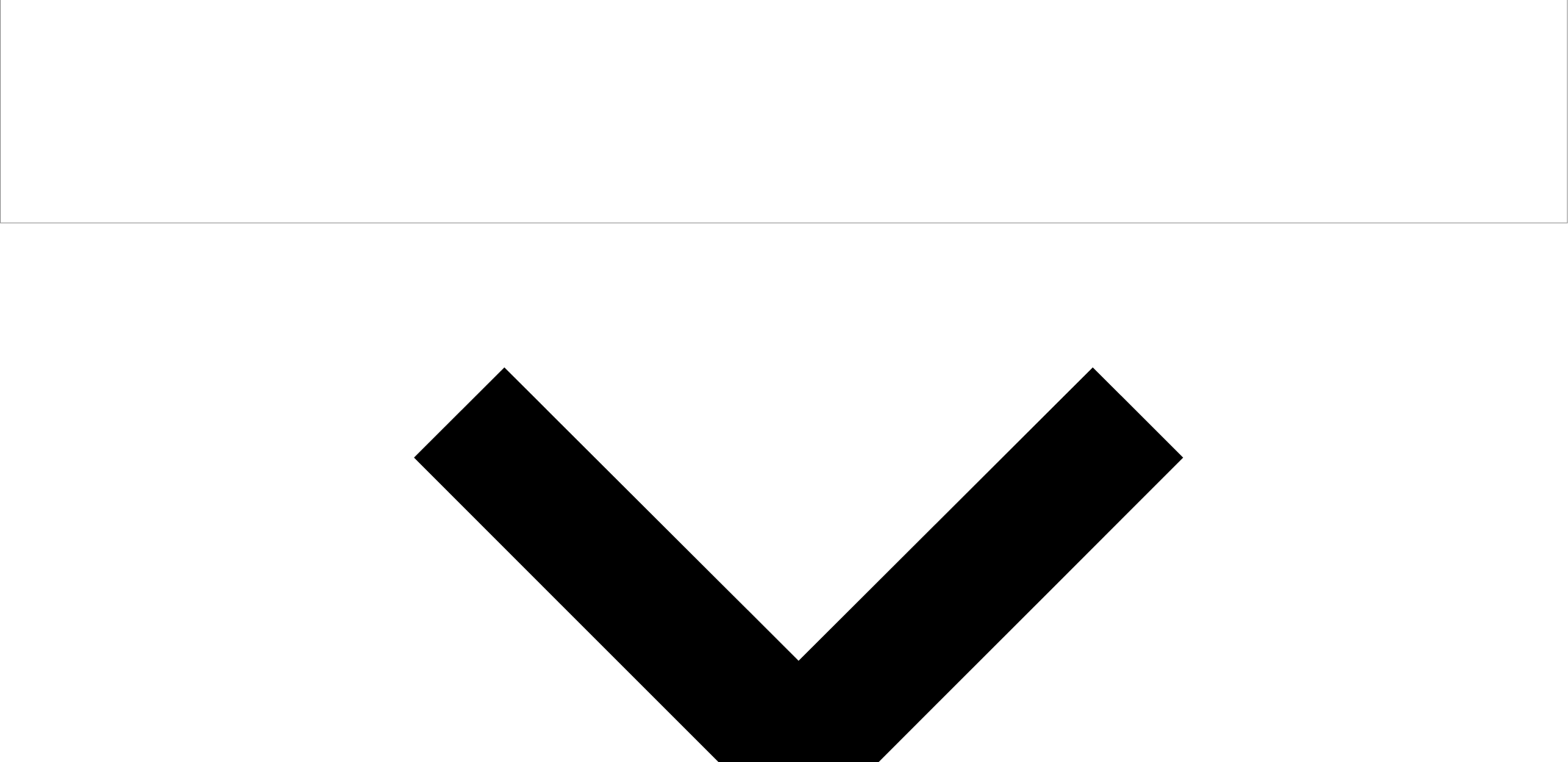
scroll to position [677, 0]
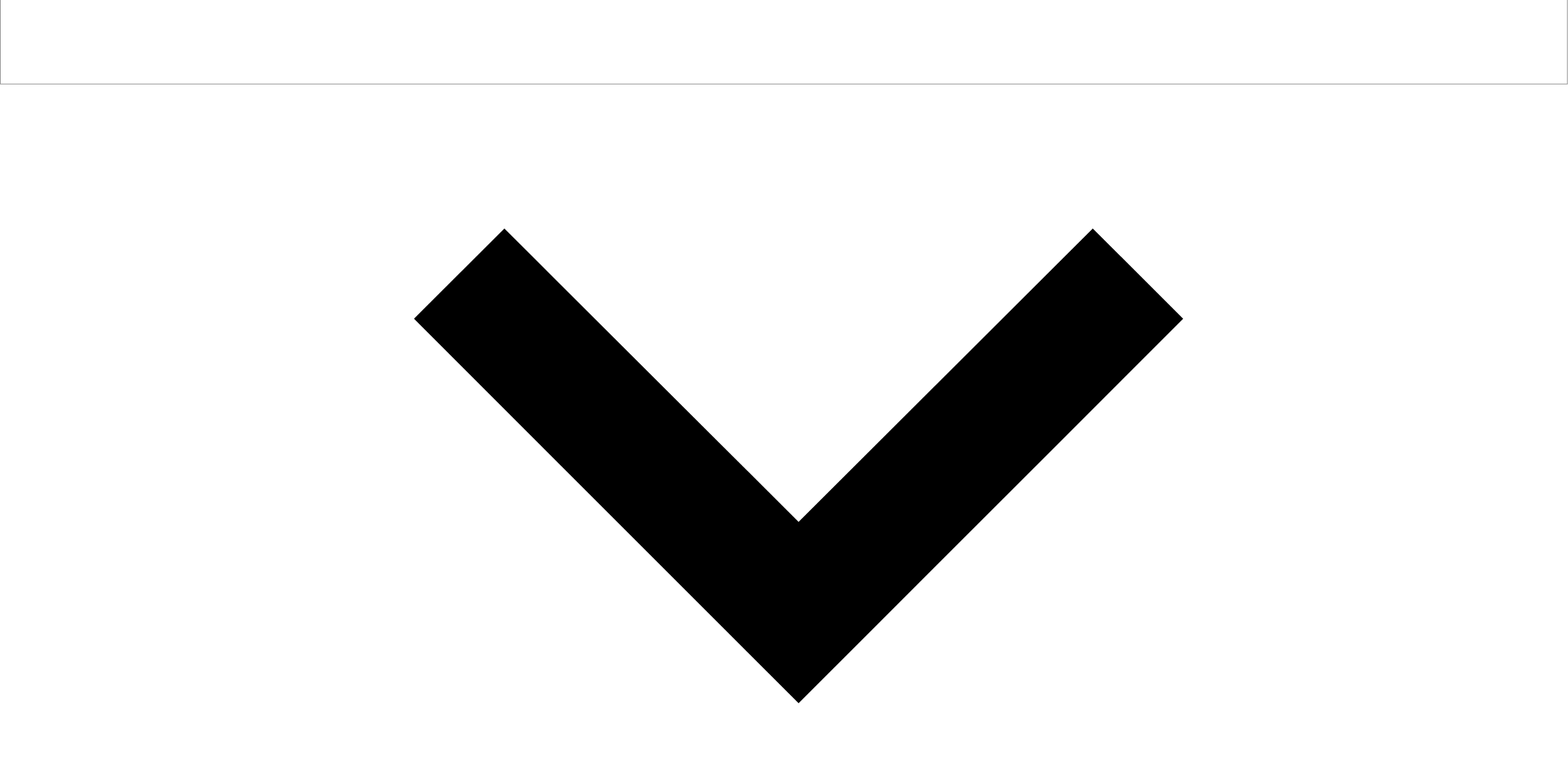
drag, startPoint x: 216, startPoint y: 294, endPoint x: 428, endPoint y: 299, distance: 212.1
drag, startPoint x: 300, startPoint y: 390, endPoint x: 520, endPoint y: 411, distance: 221.0
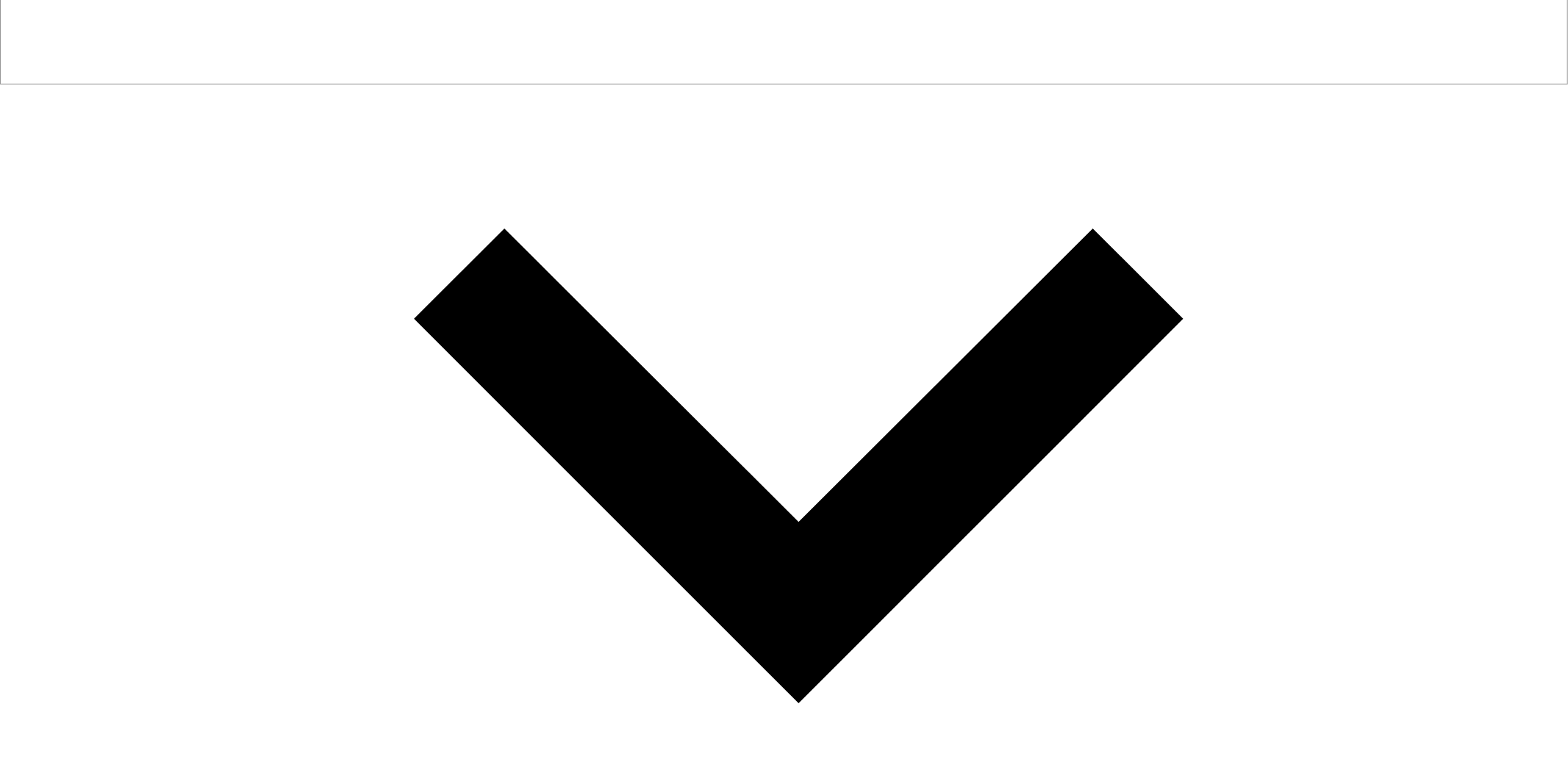
drag, startPoint x: 575, startPoint y: 423, endPoint x: 441, endPoint y: 395, distance: 136.9
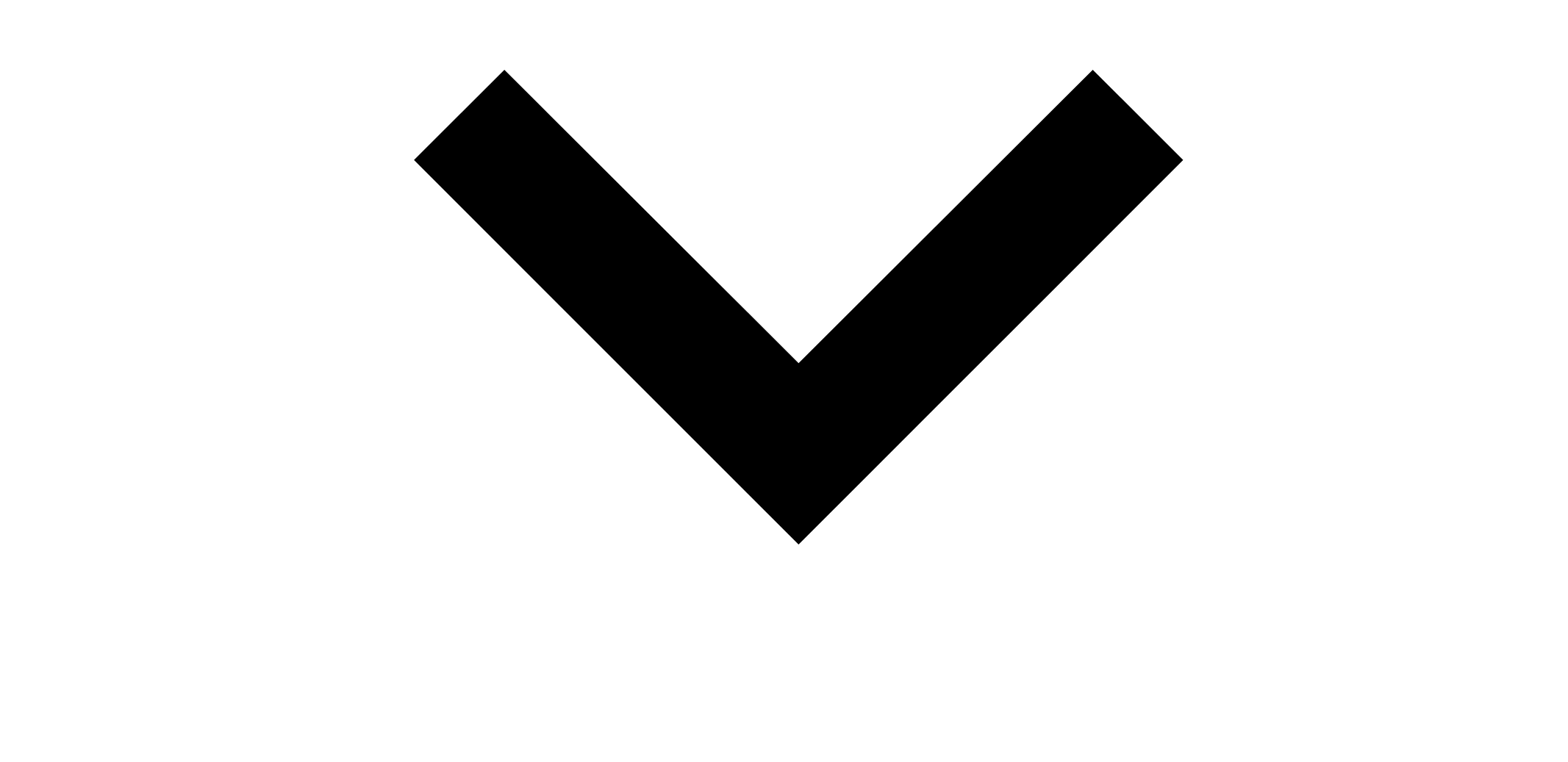
scroll to position [872, 0]
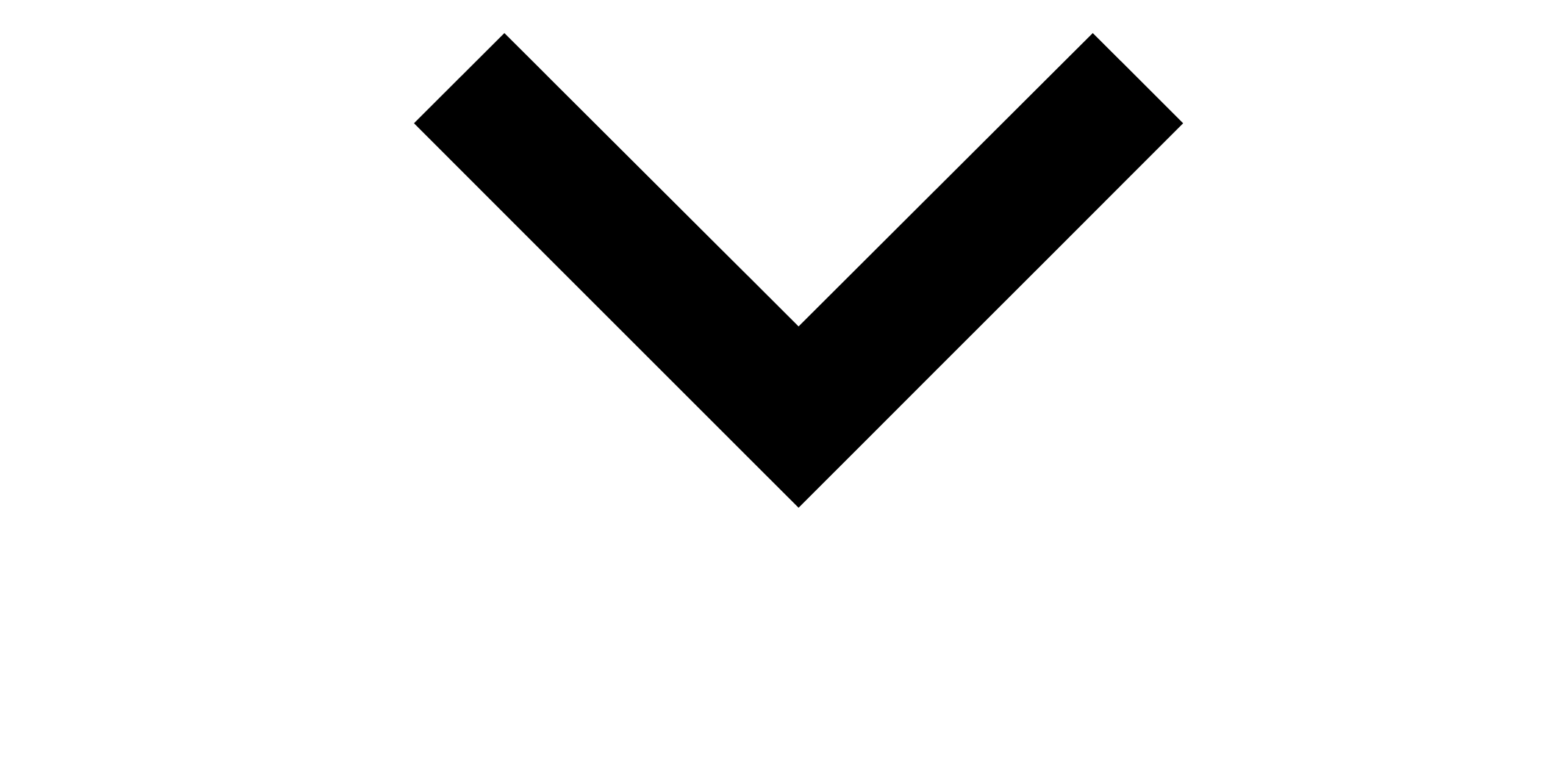
drag, startPoint x: 293, startPoint y: 171, endPoint x: 418, endPoint y: 226, distance: 136.6
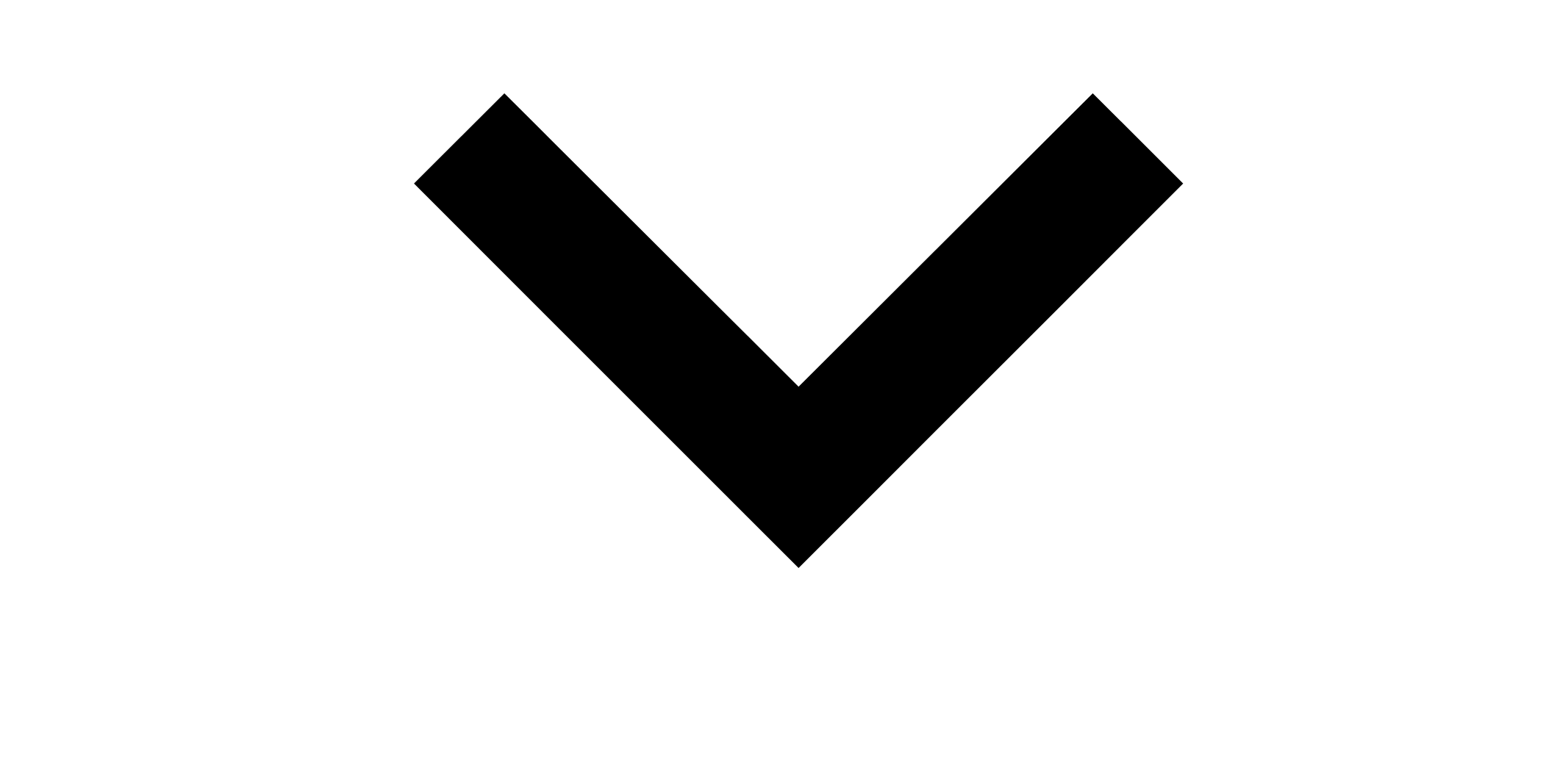
scroll to position [892, 0]
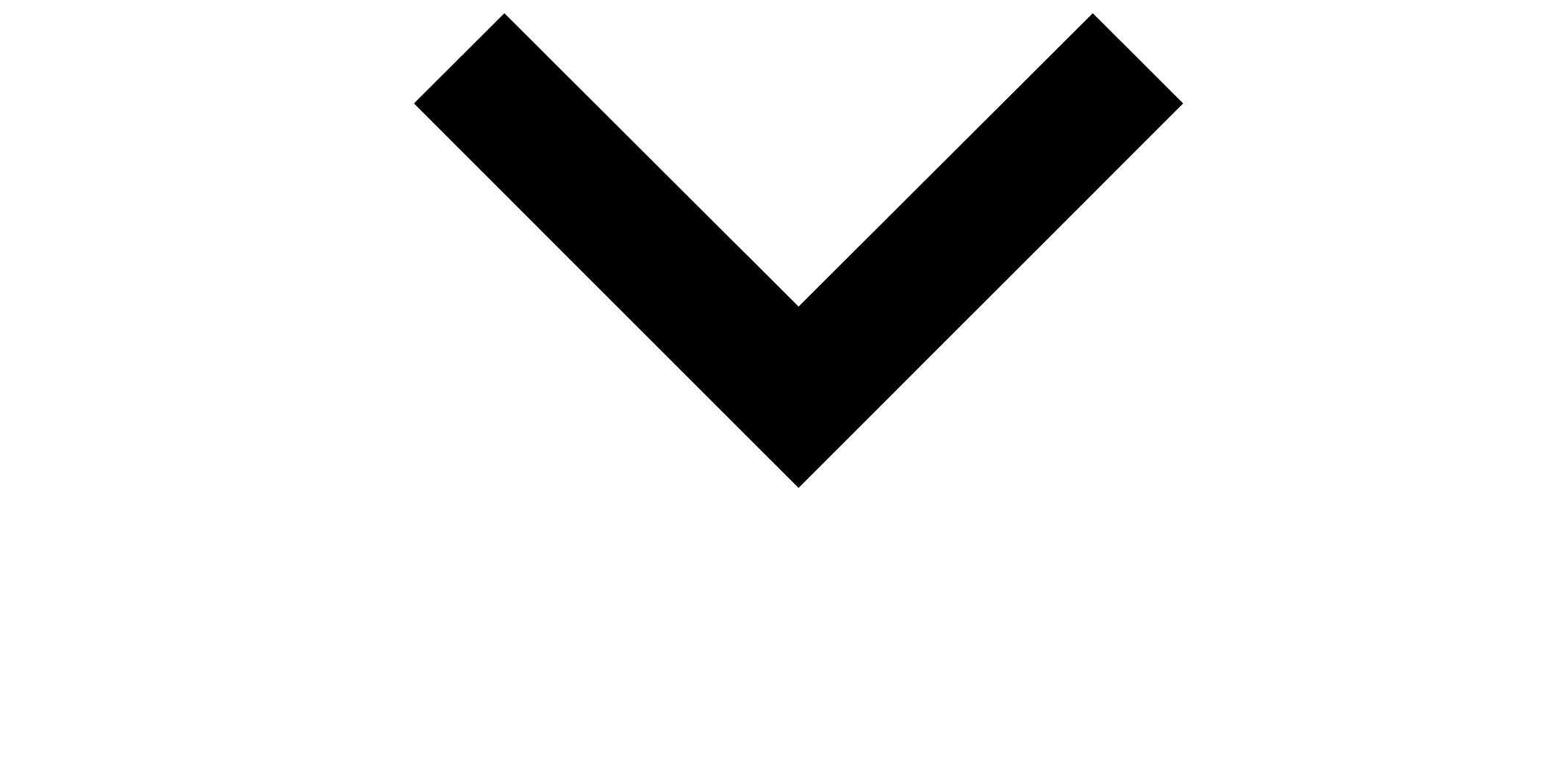
drag, startPoint x: 1019, startPoint y: 585, endPoint x: 807, endPoint y: 472, distance: 240.2
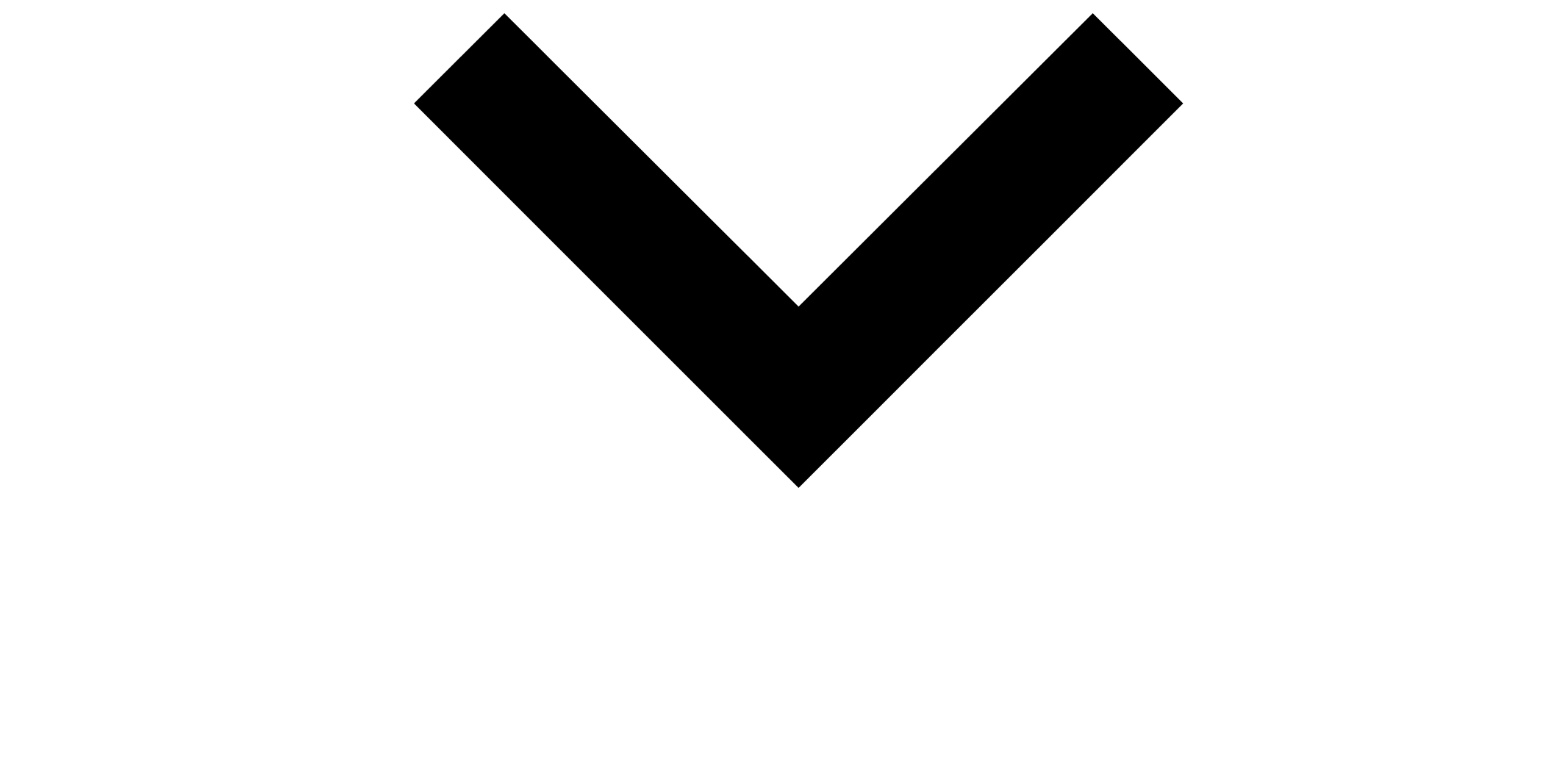
drag, startPoint x: 248, startPoint y: 469, endPoint x: 392, endPoint y: 469, distance: 144.0
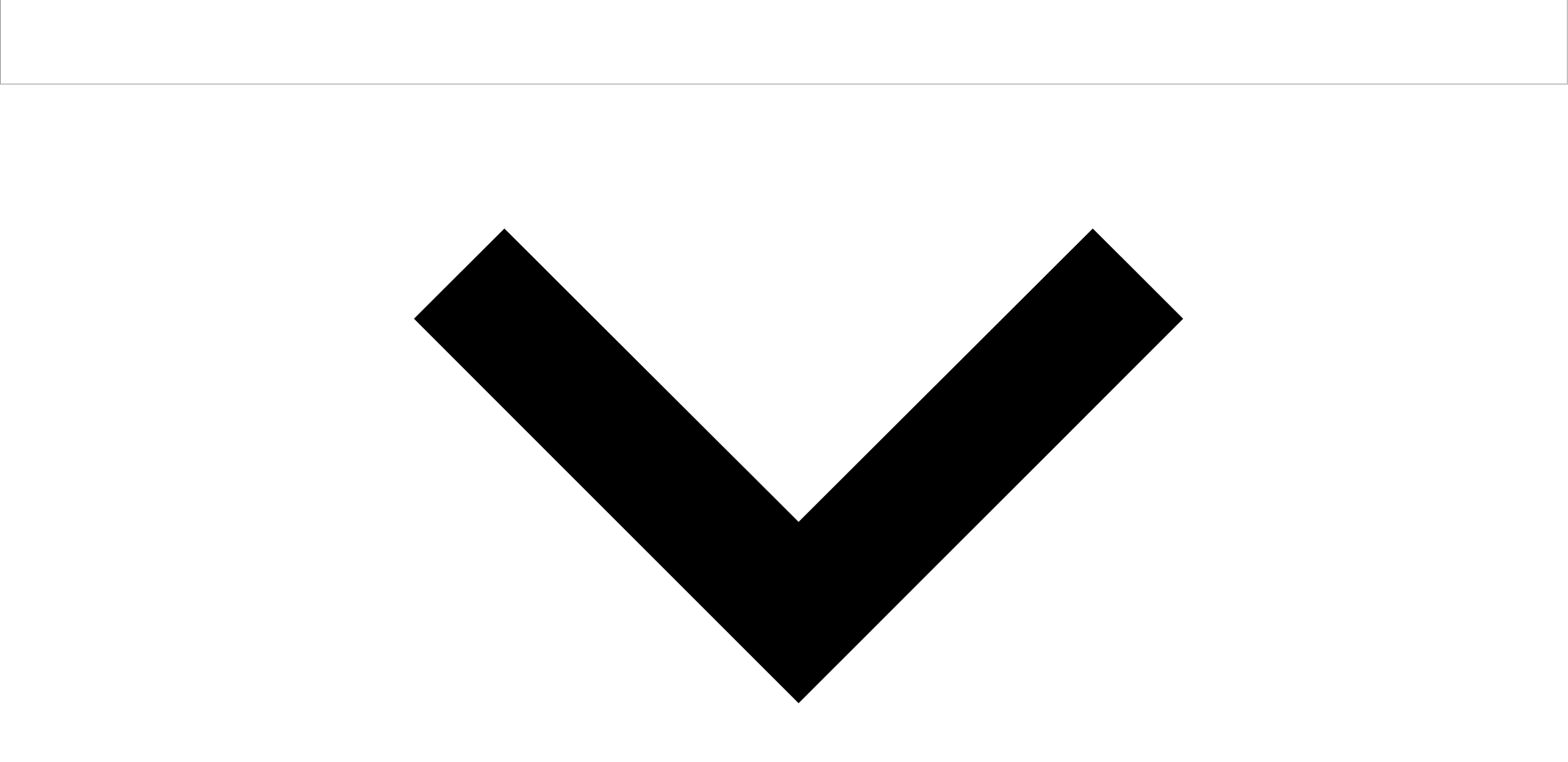
scroll to position [666, 0]
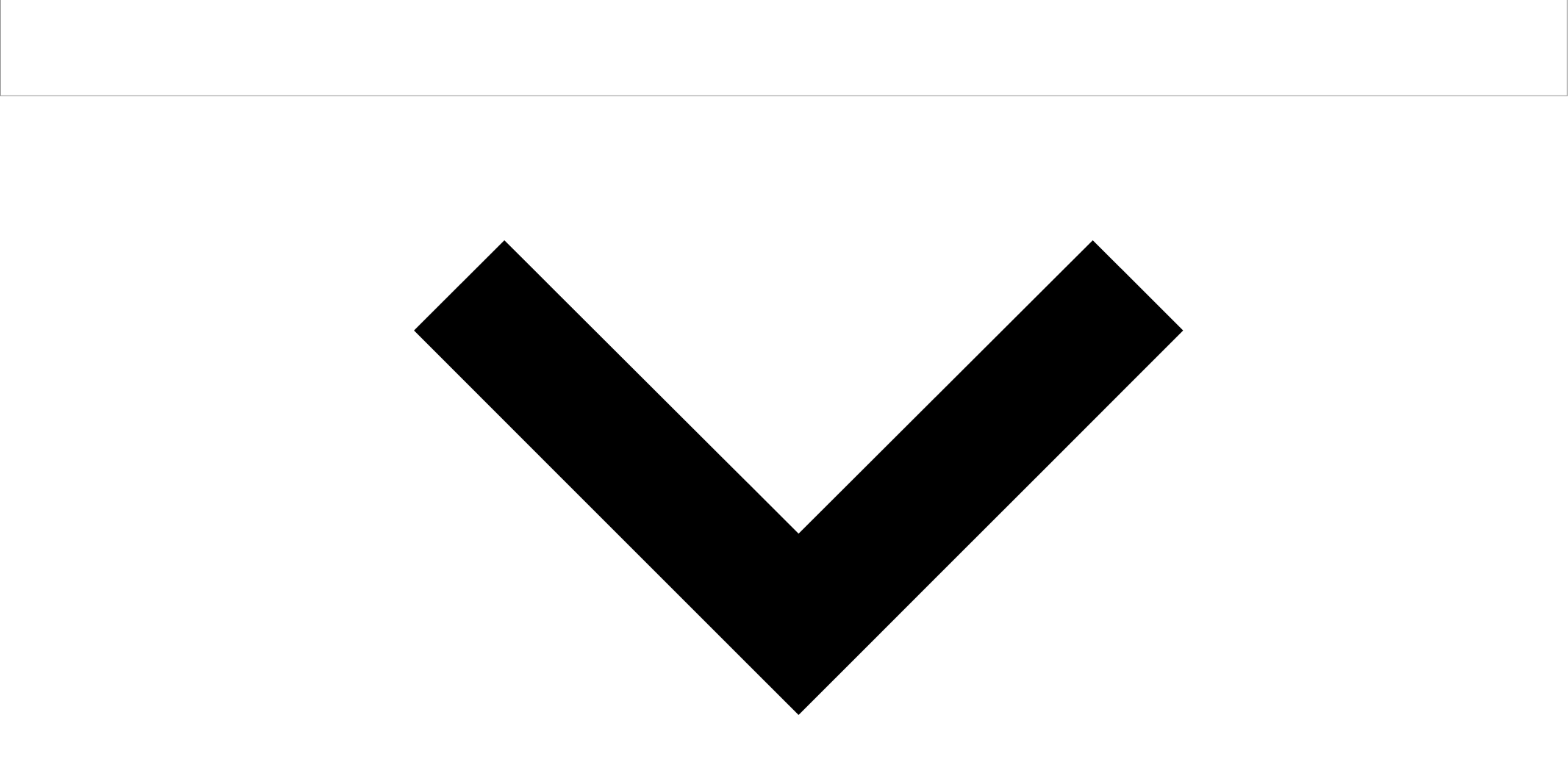
drag, startPoint x: 469, startPoint y: 465, endPoint x: 254, endPoint y: 269, distance: 290.9
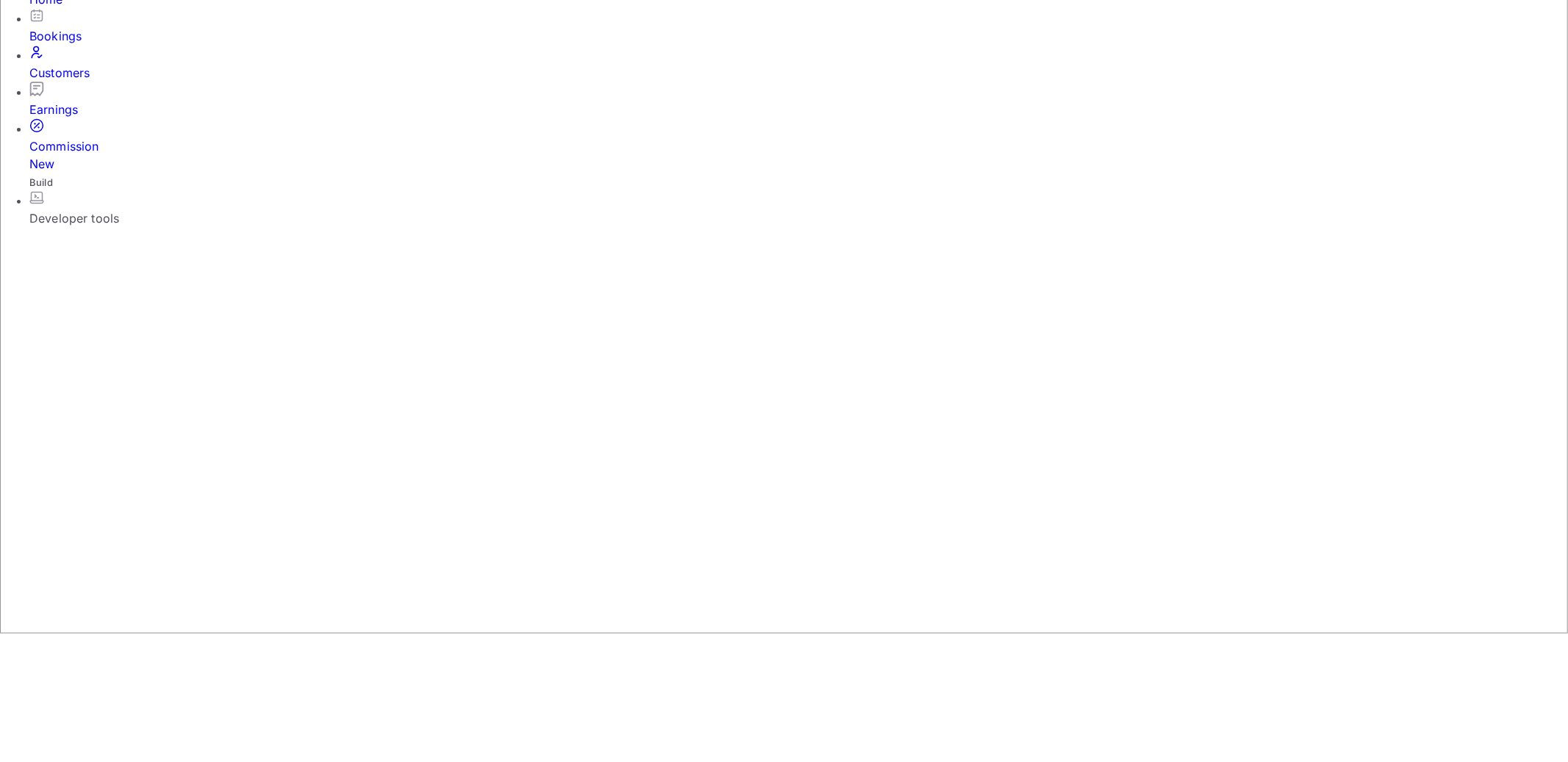
scroll to position [19, 0]
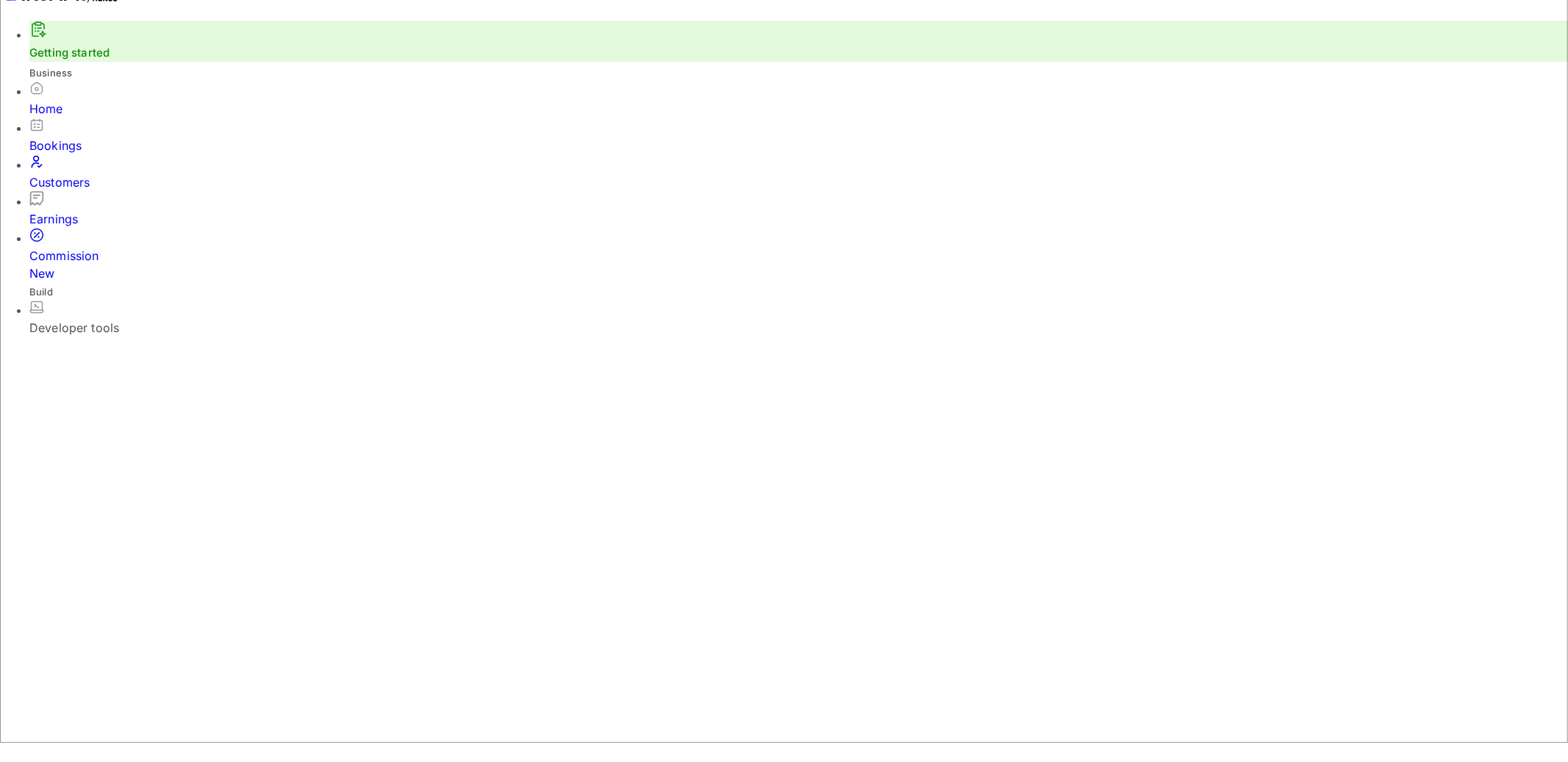
drag, startPoint x: 1127, startPoint y: 254, endPoint x: 1289, endPoint y: 319, distance: 174.6
drag, startPoint x: 1213, startPoint y: 365, endPoint x: 1319, endPoint y: 436, distance: 127.6
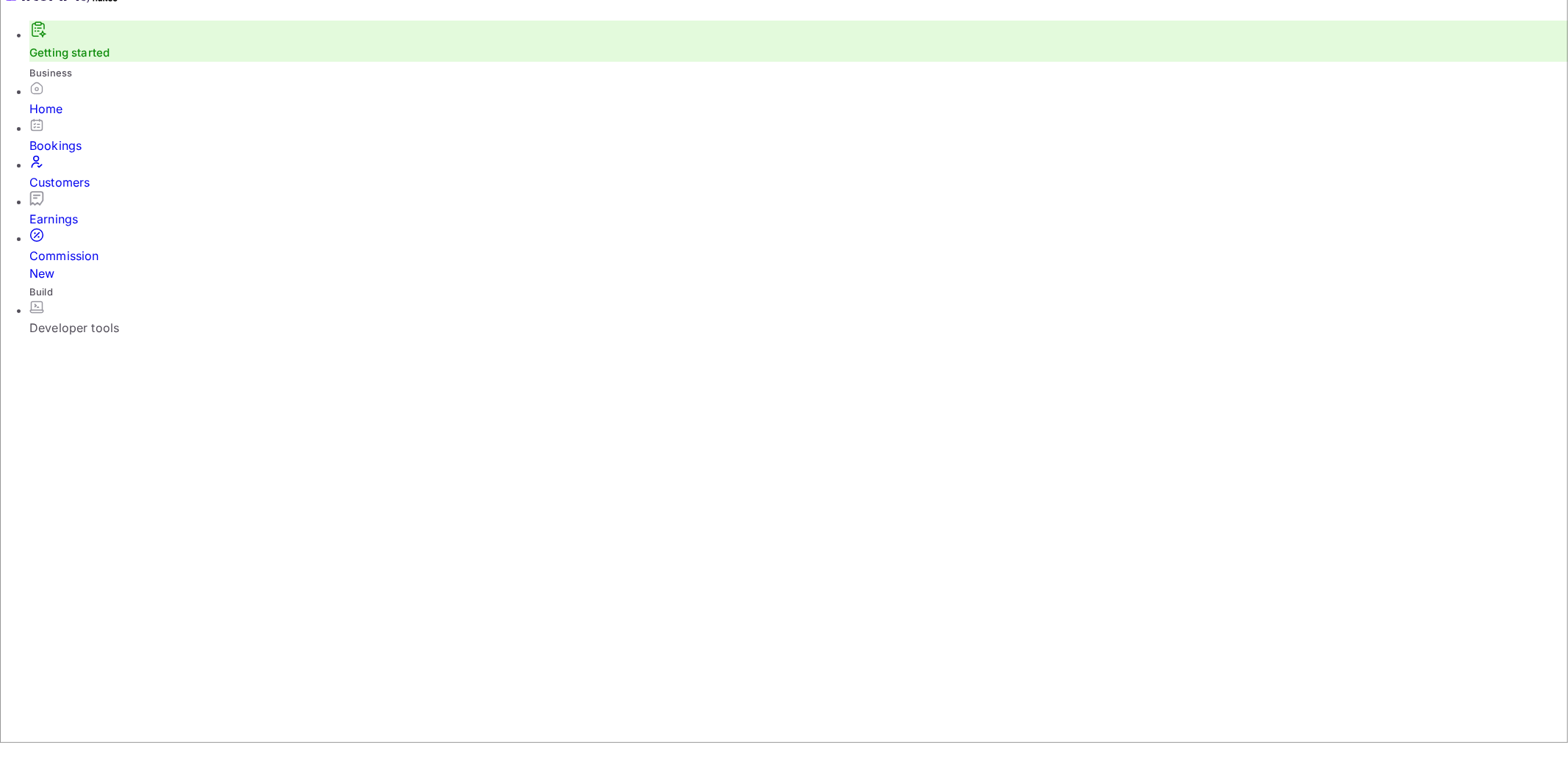
drag, startPoint x: 1134, startPoint y: 473, endPoint x: 1292, endPoint y: 528, distance: 167.3
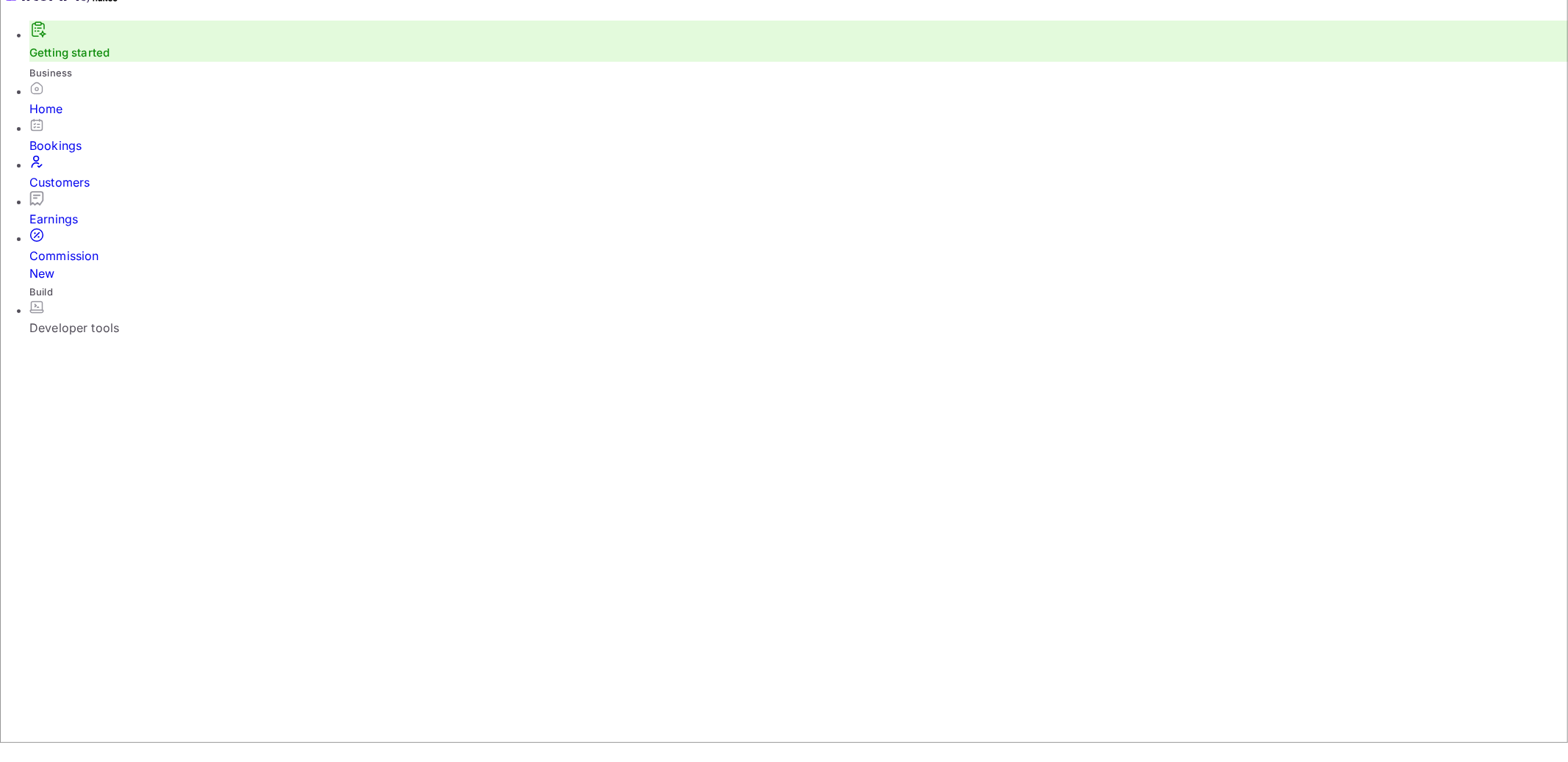
drag, startPoint x: 1162, startPoint y: 473, endPoint x: 1322, endPoint y: 612, distance: 211.9
drag, startPoint x: 1356, startPoint y: 639, endPoint x: 1147, endPoint y: 450, distance: 281.8
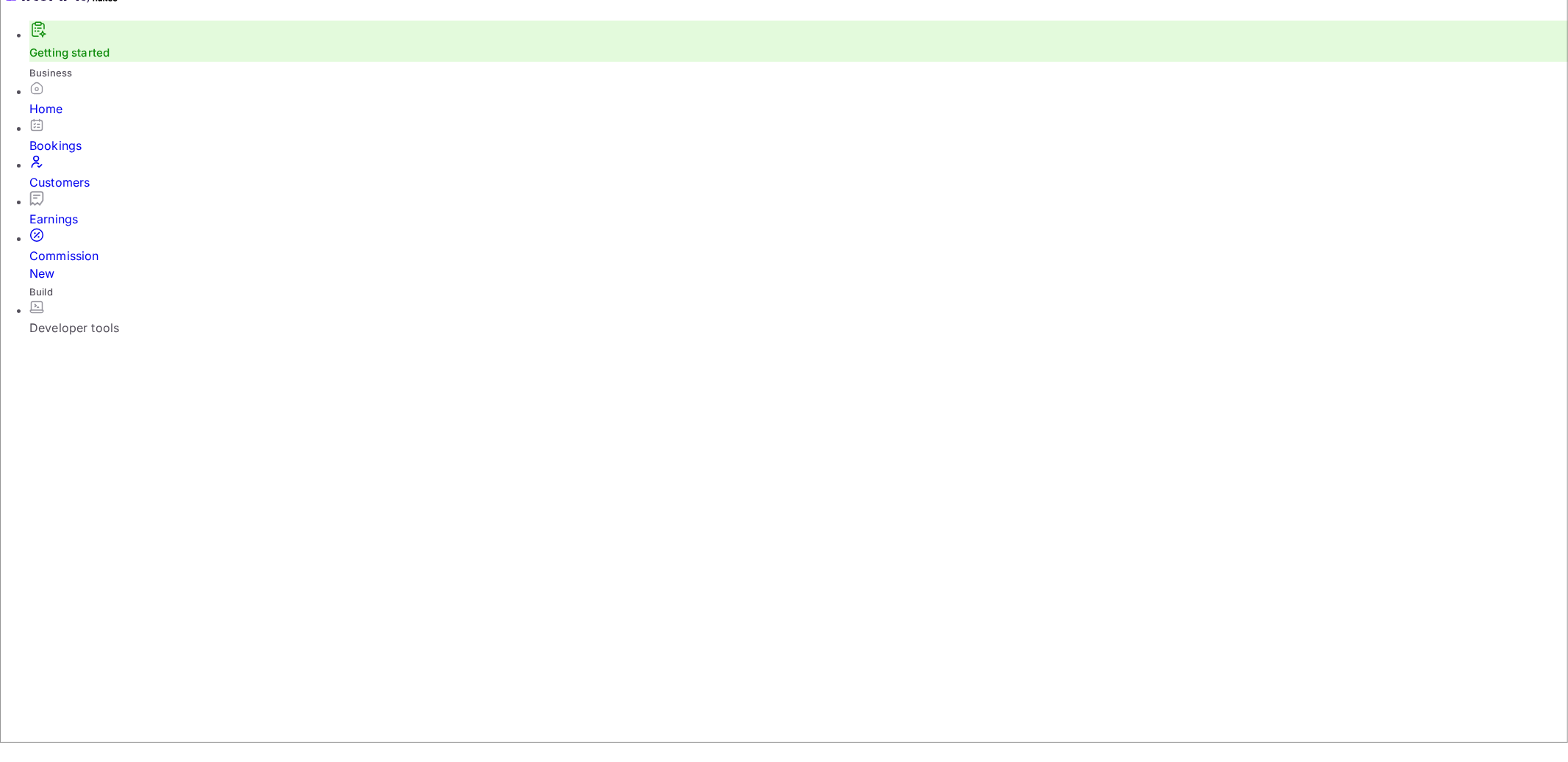
drag, startPoint x: 1133, startPoint y: 506, endPoint x: 1306, endPoint y: 670, distance: 238.4
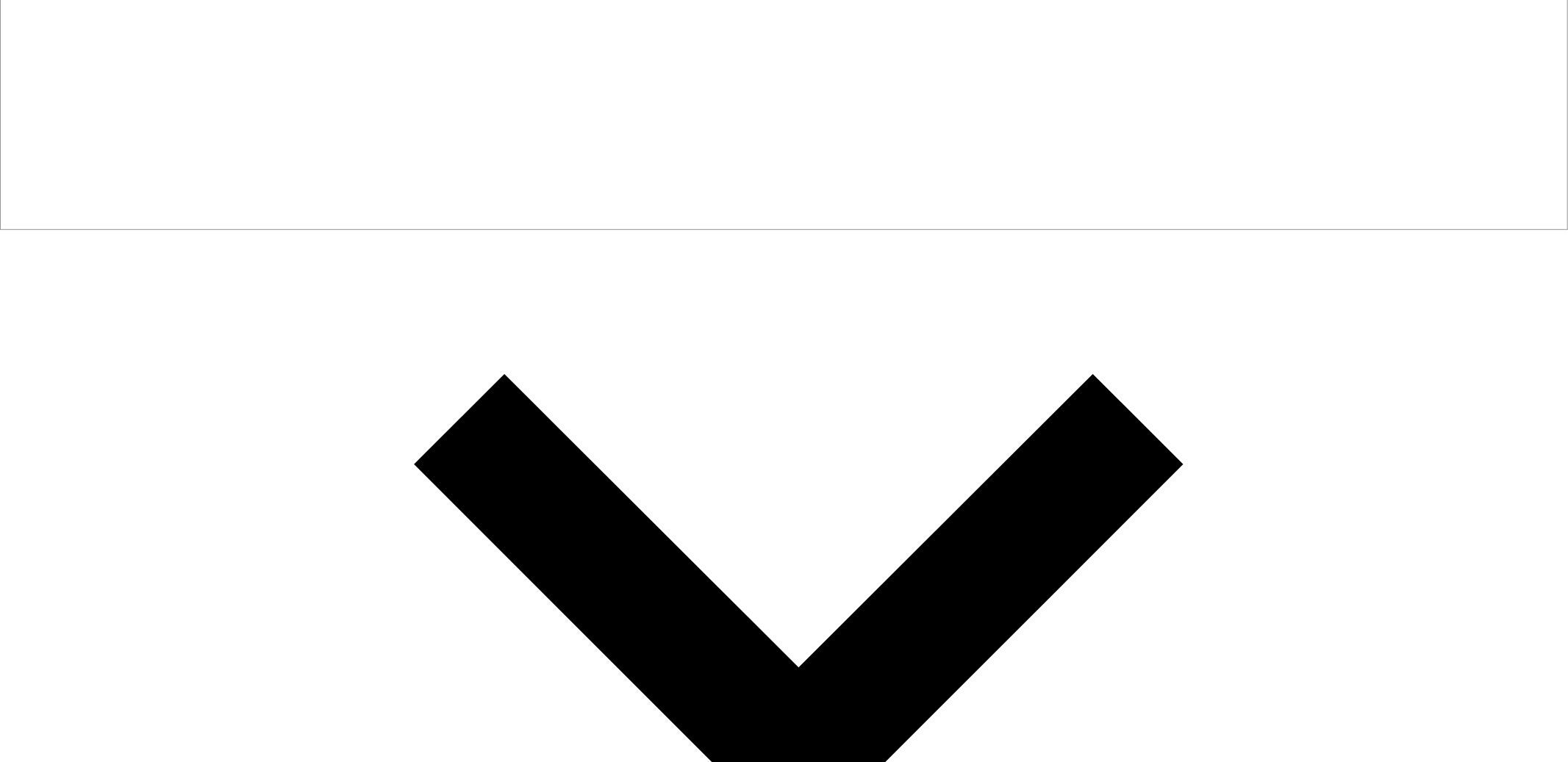
drag, startPoint x: 244, startPoint y: 541, endPoint x: 390, endPoint y: 575, distance: 149.9
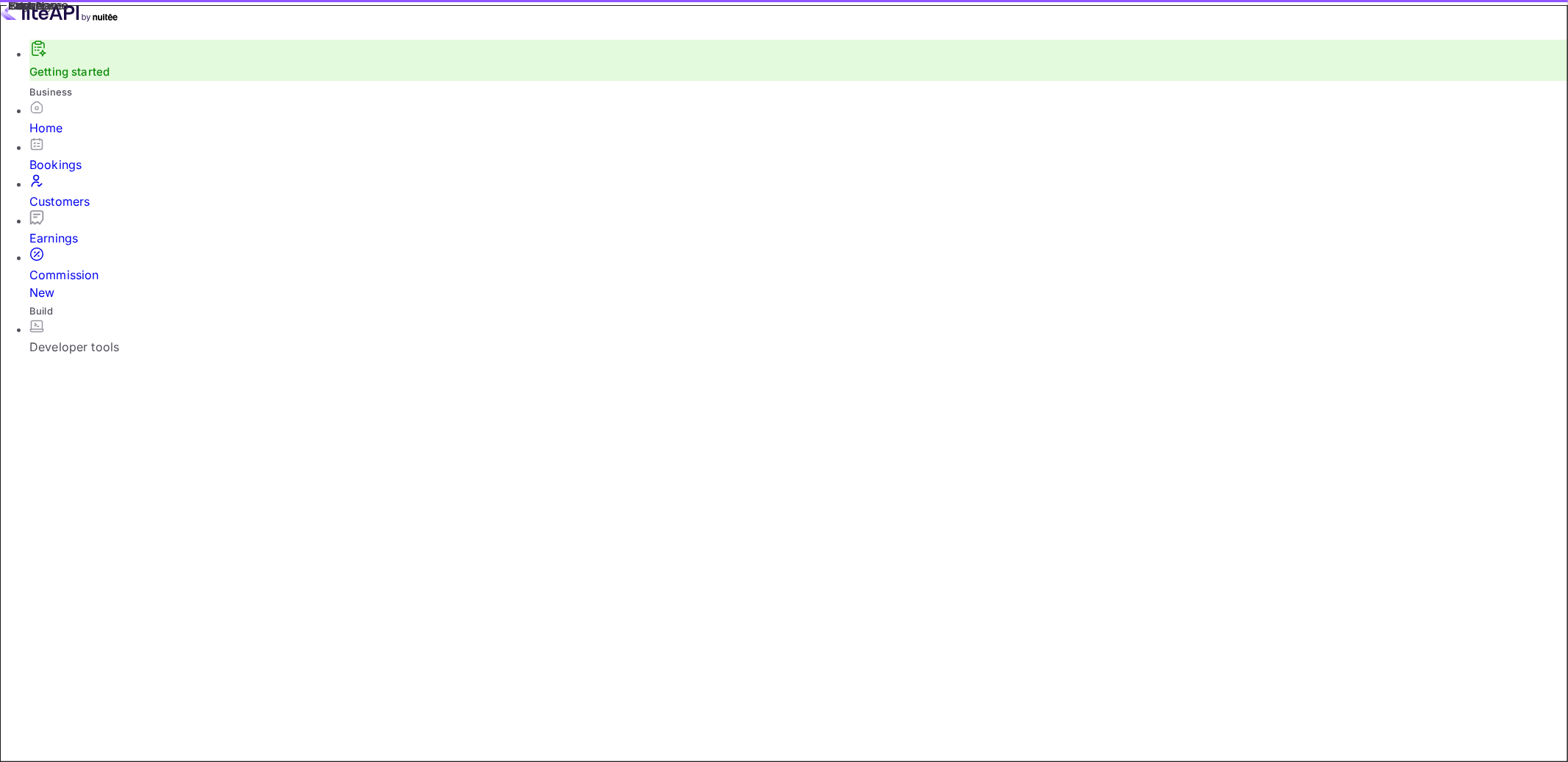
type input "(GMT+01:00) Madrid"
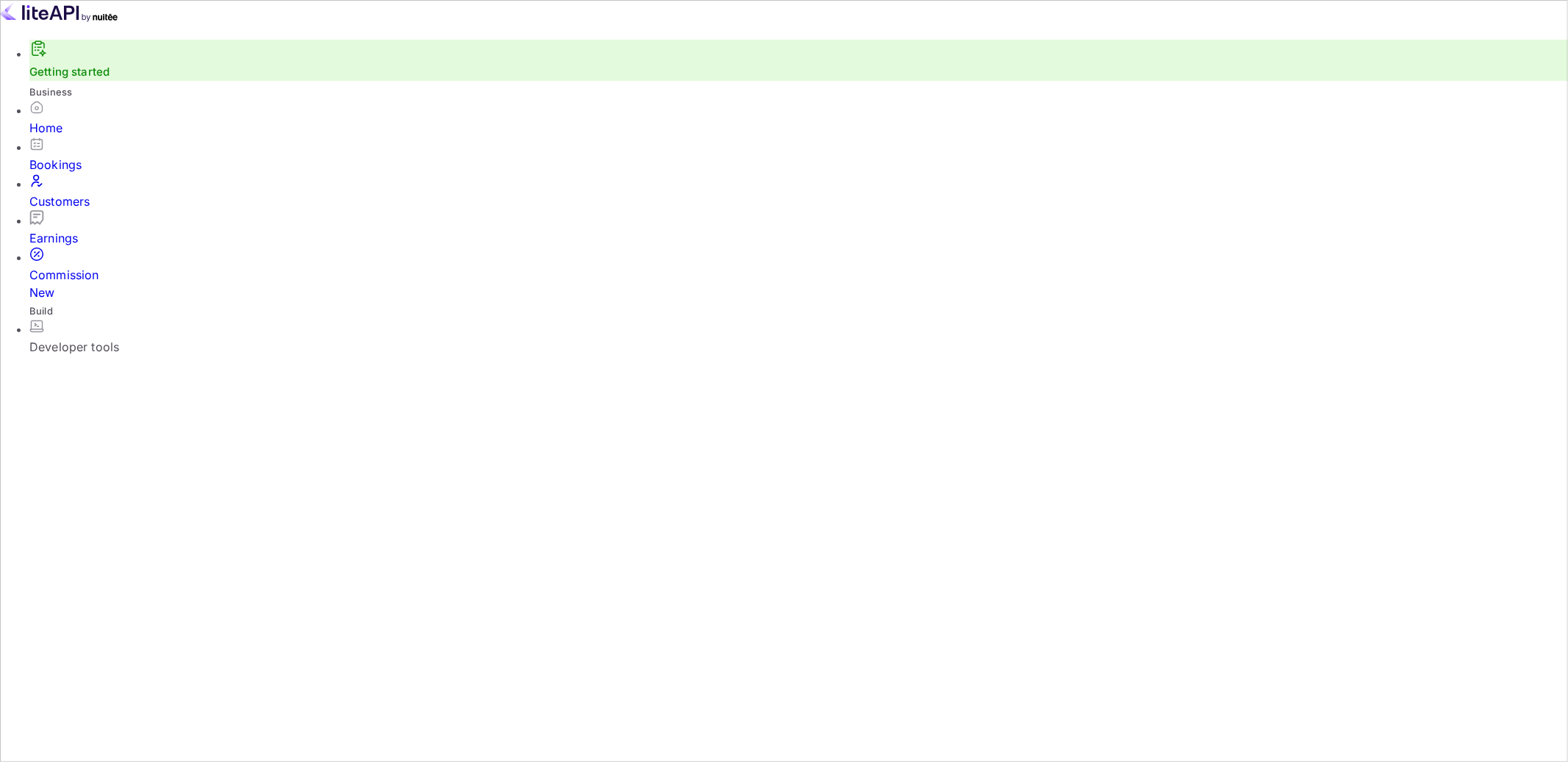
drag, startPoint x: 903, startPoint y: 418, endPoint x: 572, endPoint y: 401, distance: 331.4
drag, startPoint x: 632, startPoint y: 404, endPoint x: 820, endPoint y: 433, distance: 190.2
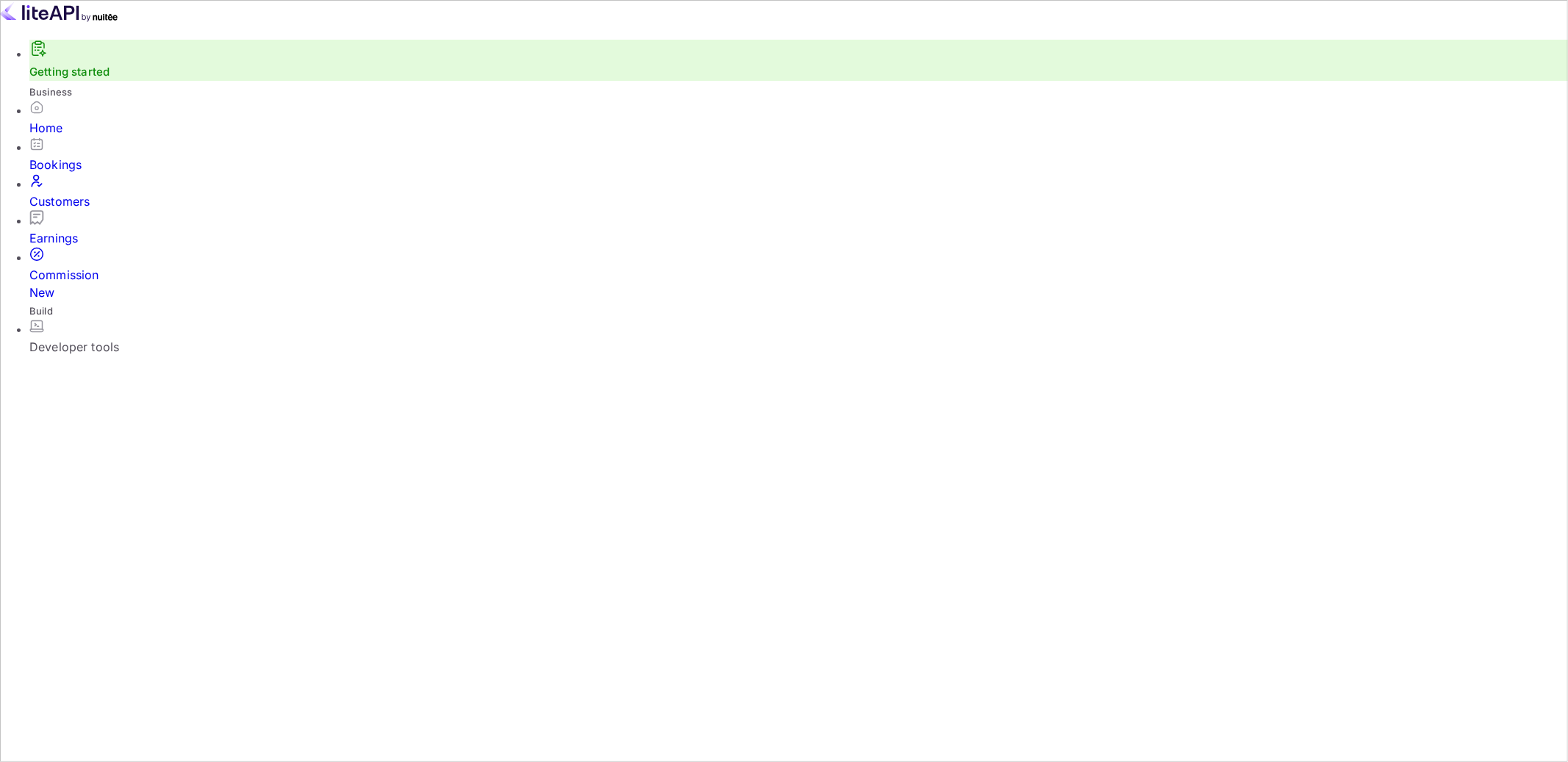
drag, startPoint x: 924, startPoint y: 429, endPoint x: 599, endPoint y: 385, distance: 328.0
drag, startPoint x: 578, startPoint y: 301, endPoint x: 739, endPoint y: 323, distance: 162.5
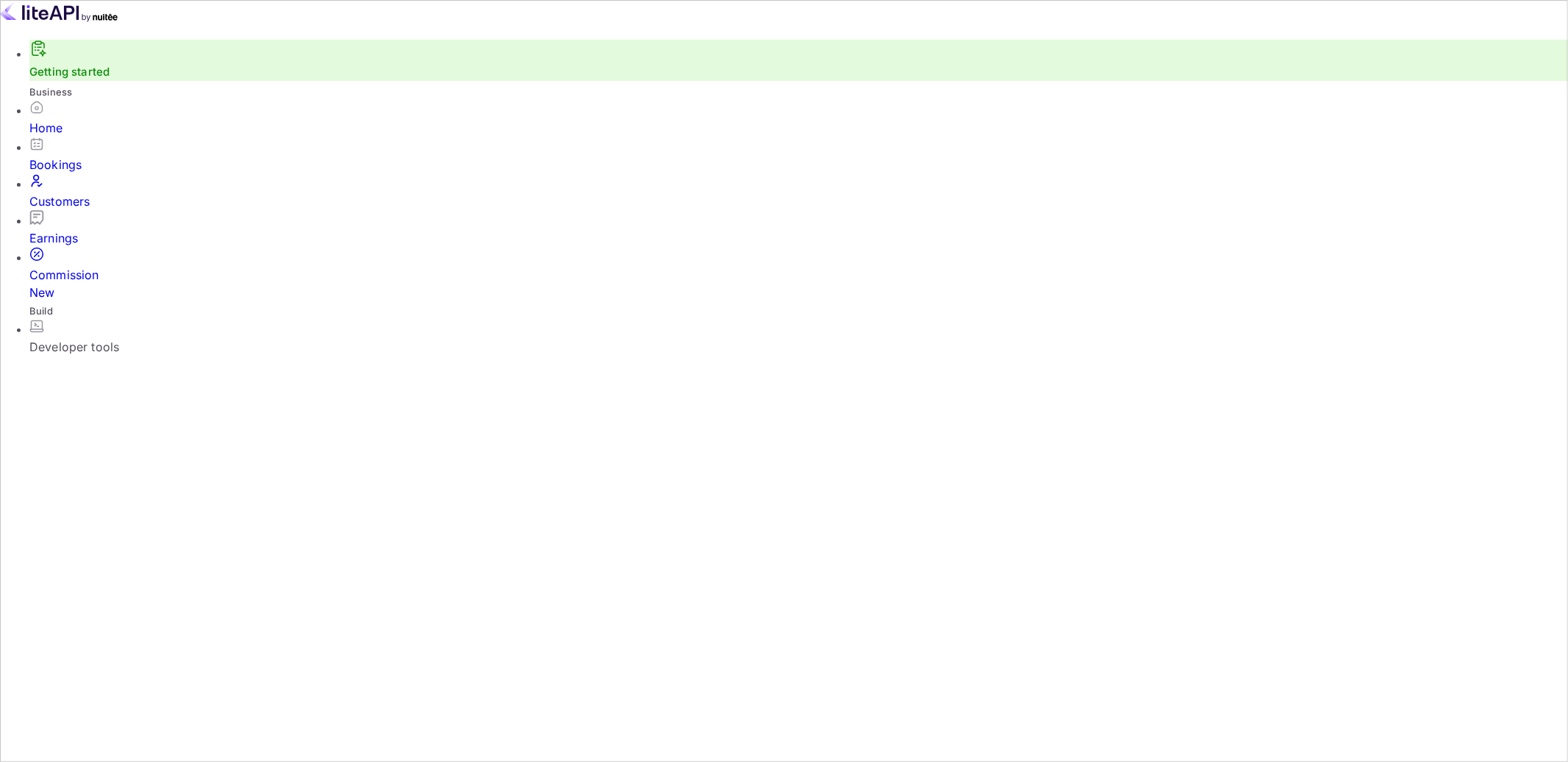
drag, startPoint x: 735, startPoint y: 332, endPoint x: 608, endPoint y: 291, distance: 133.5
drag, startPoint x: 933, startPoint y: 420, endPoint x: 585, endPoint y: 315, distance: 363.5
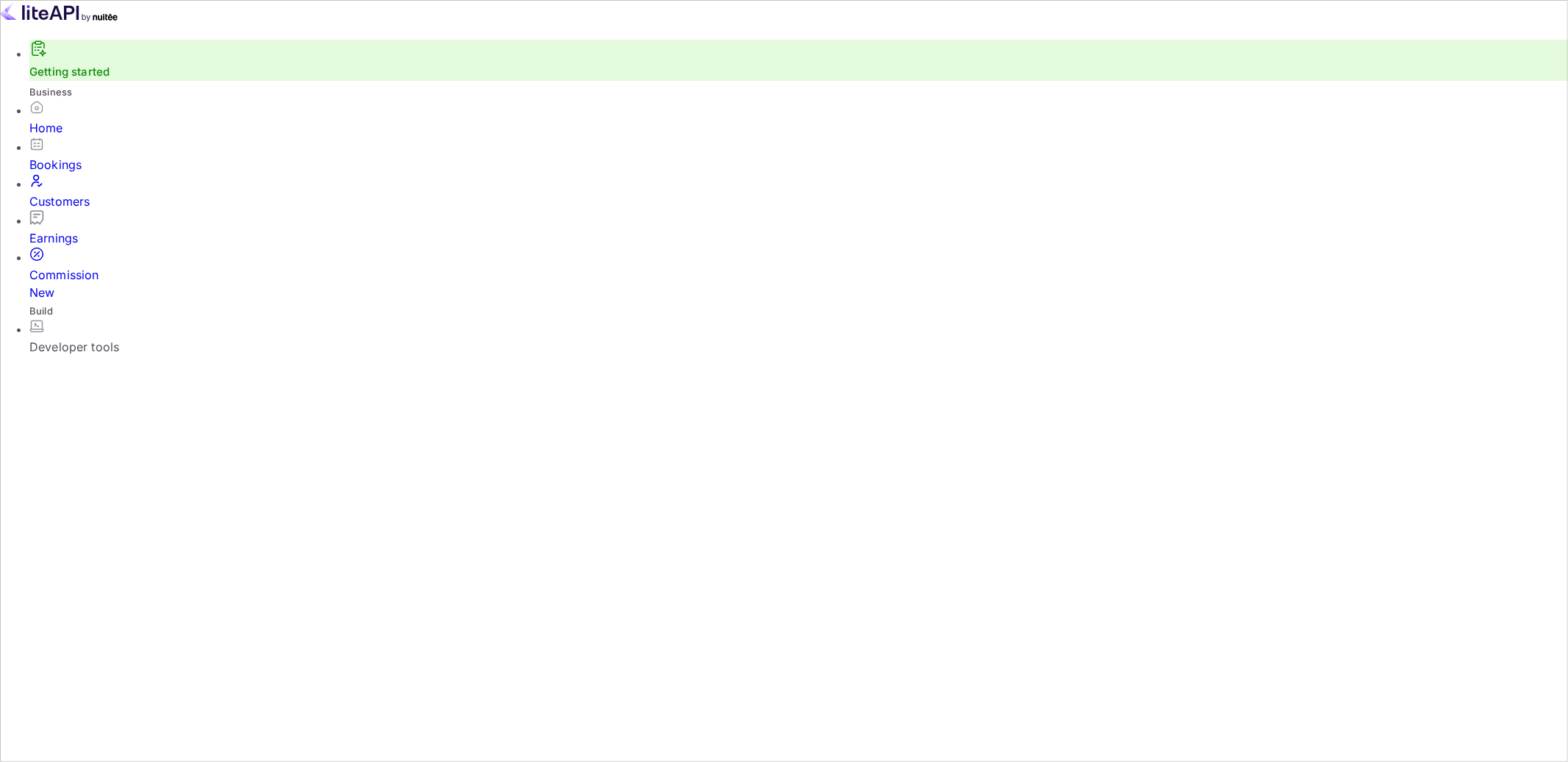
drag, startPoint x: 771, startPoint y: 398, endPoint x: 861, endPoint y: 423, distance: 93.4
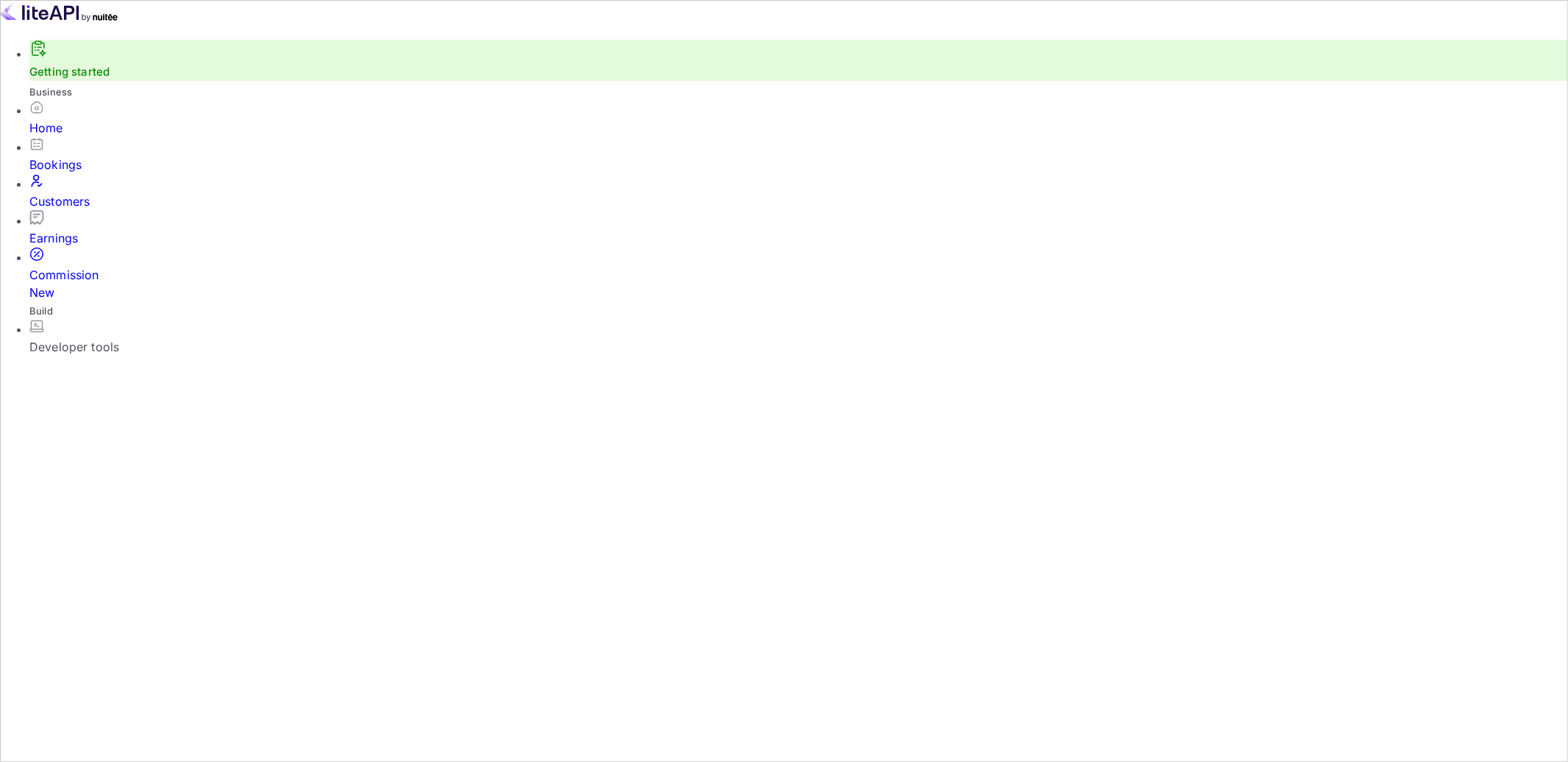
drag, startPoint x: 907, startPoint y: 424, endPoint x: 721, endPoint y: 408, distance: 186.7
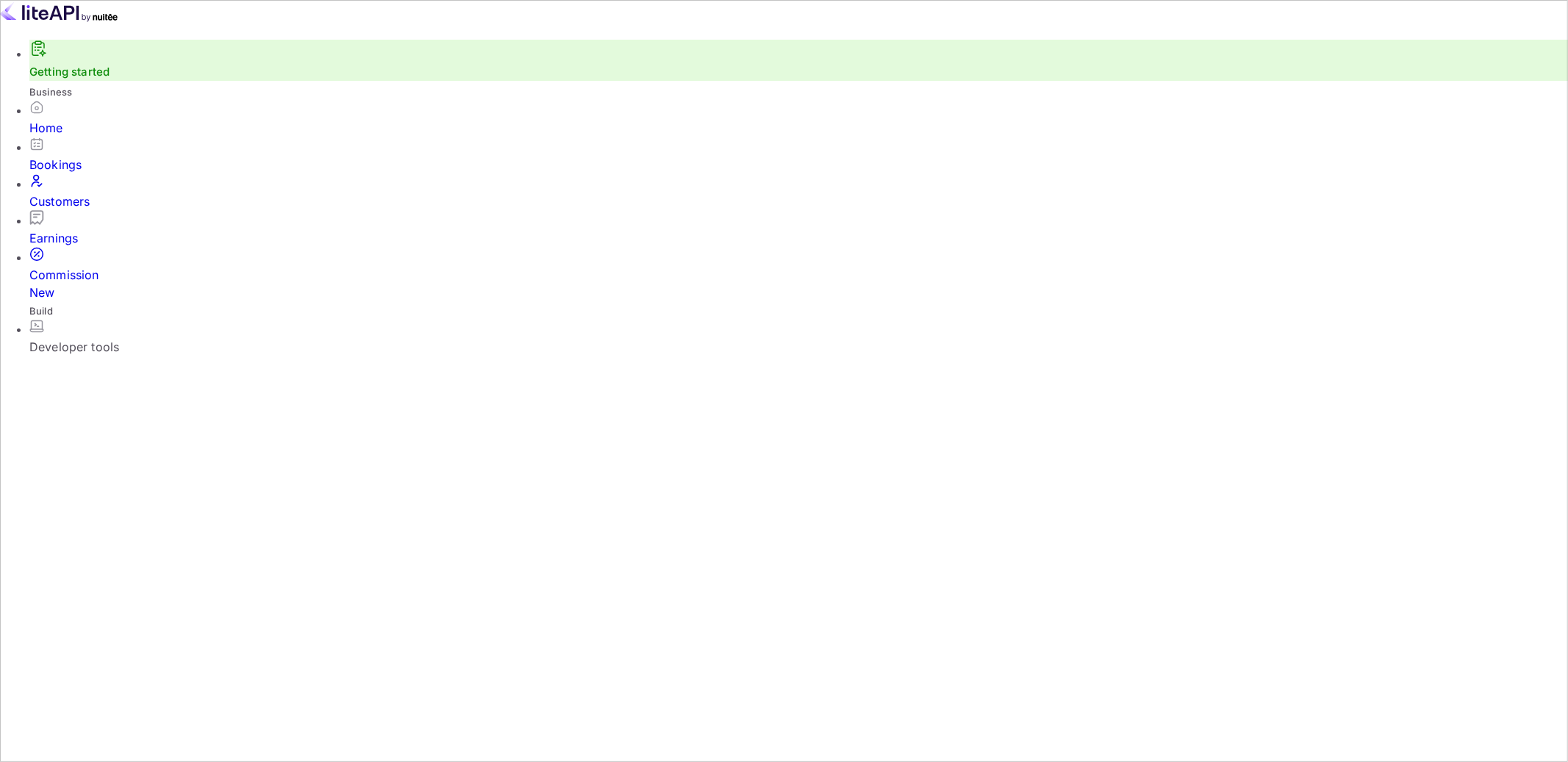
drag, startPoint x: 951, startPoint y: 520, endPoint x: 717, endPoint y: 295, distance: 324.6
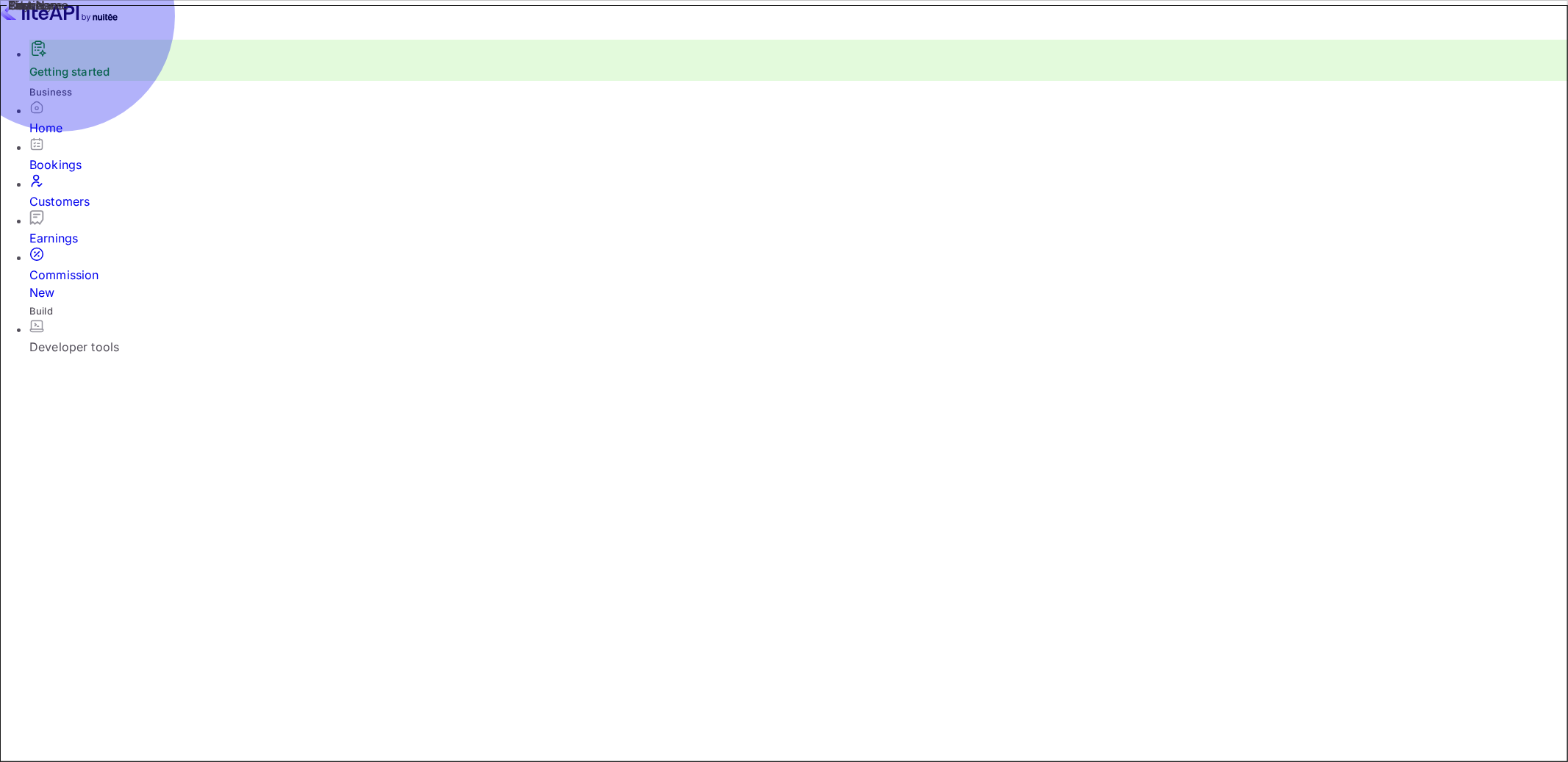
click at [68, 266] on div "Commission New" at bounding box center [798, 284] width 1538 height 36
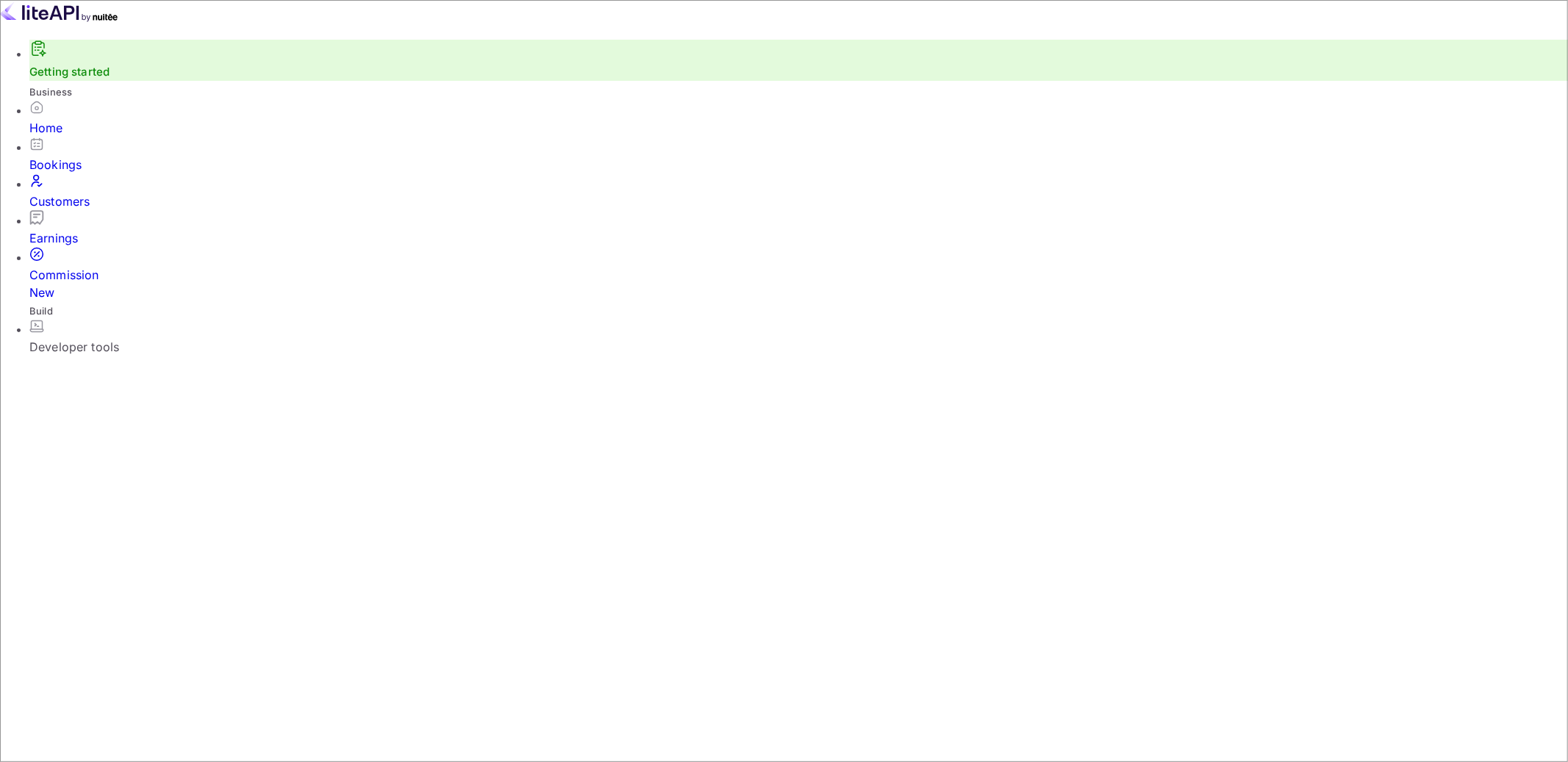
scroll to position [260, 843]
type input "2"
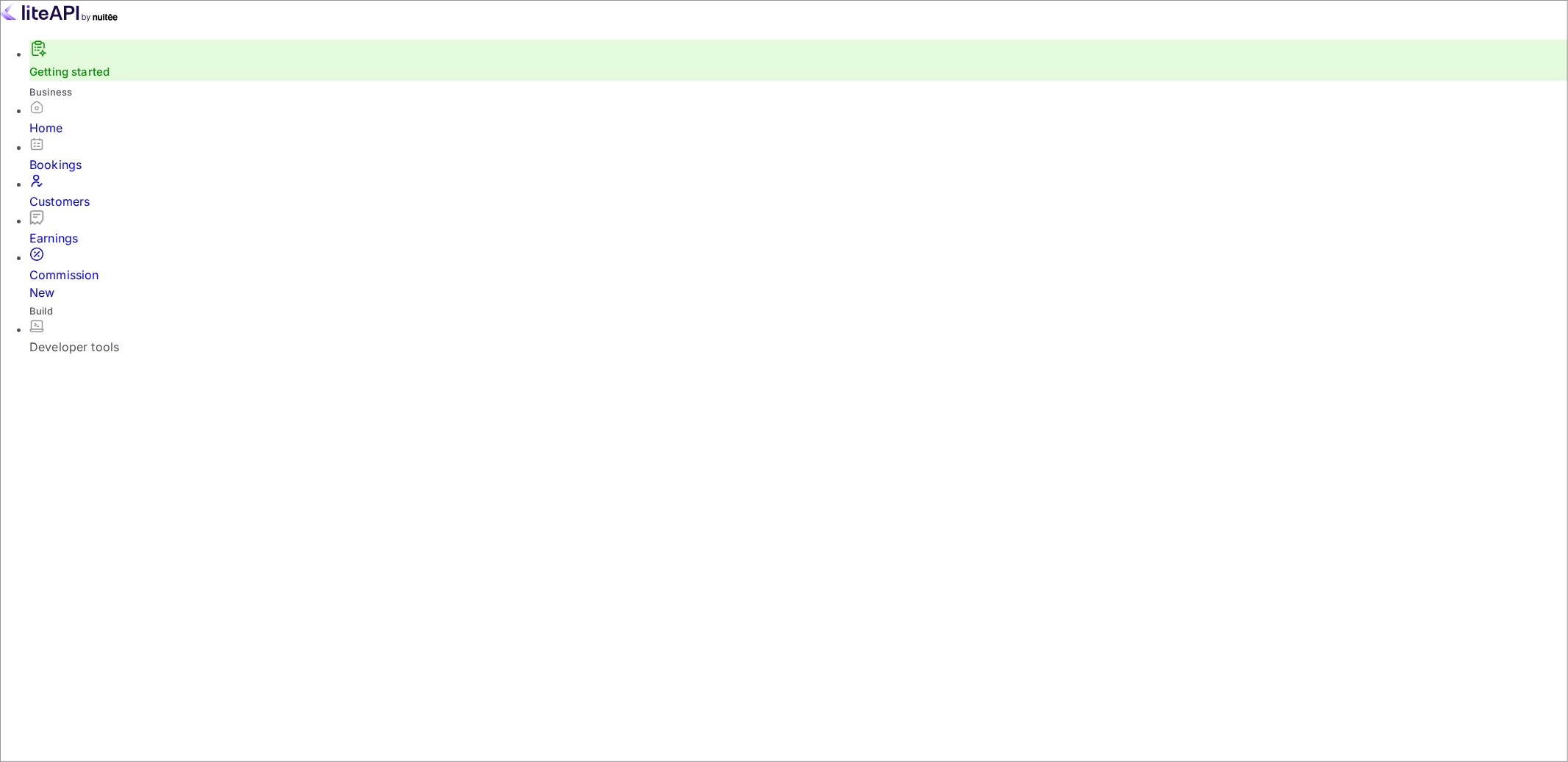
type input "5"
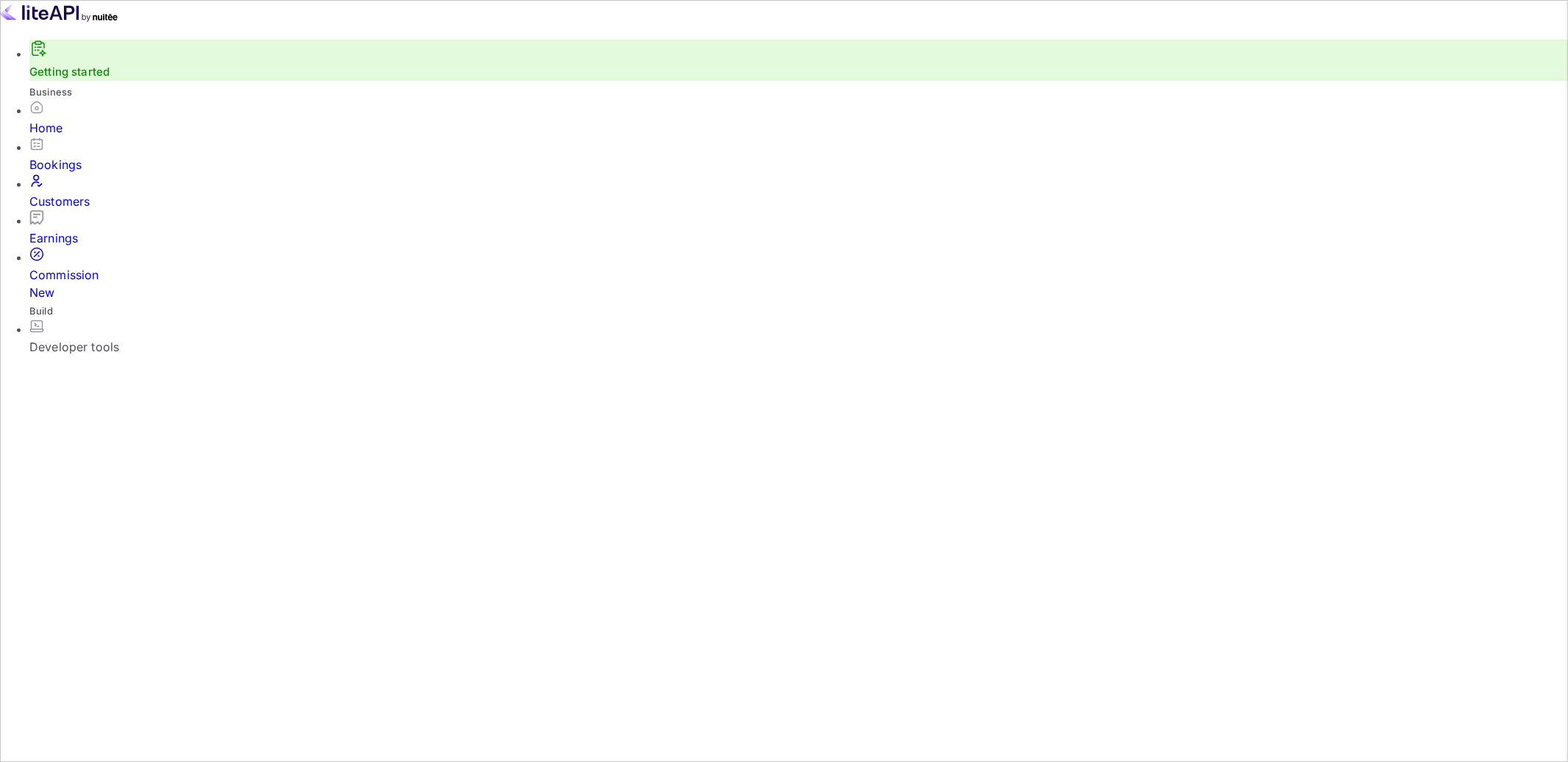
click at [64, 266] on div "Commission New" at bounding box center [798, 284] width 1538 height 36
type input "0"
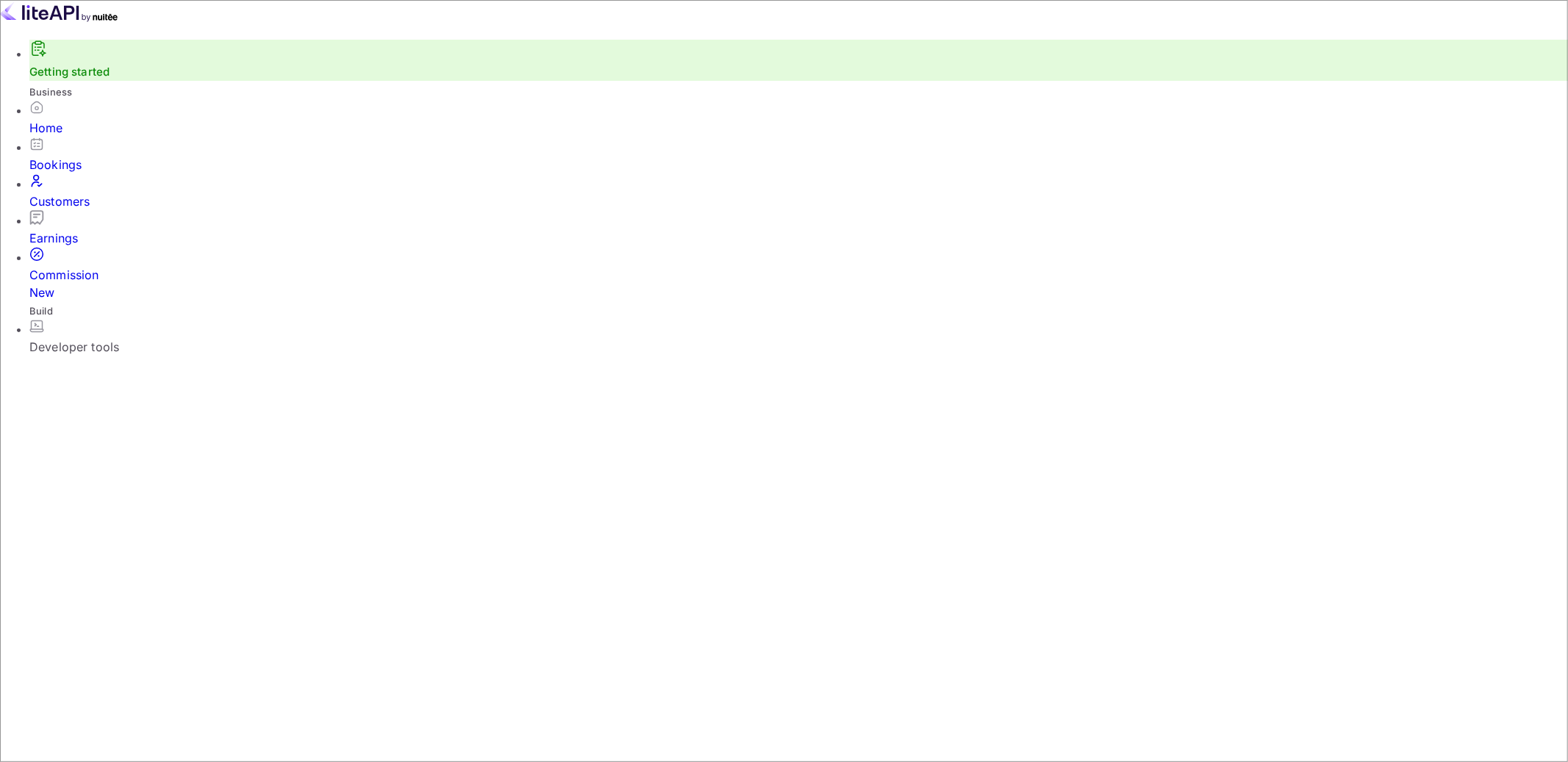
type input "1"
type input "2"
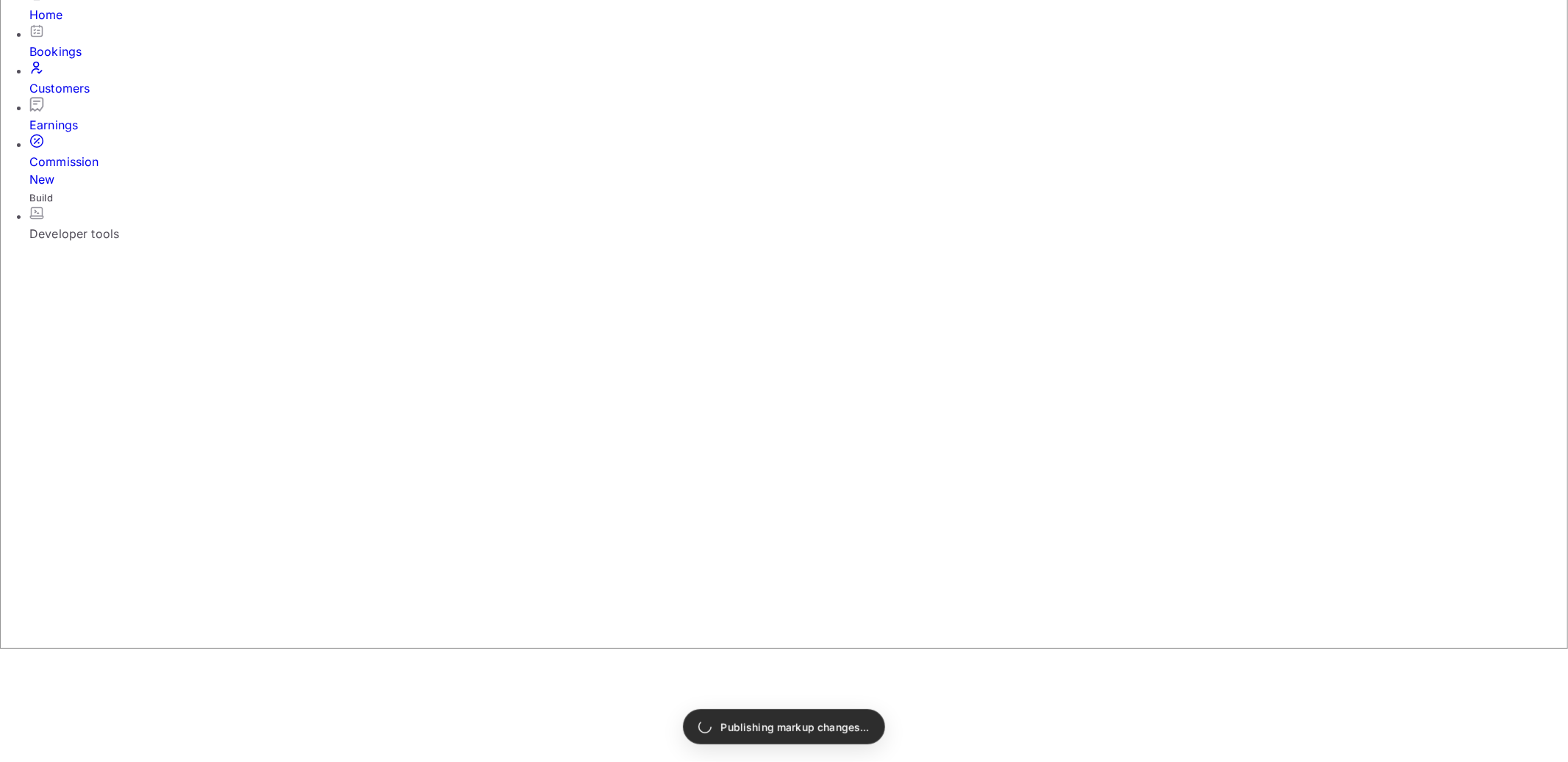
scroll to position [128, 0]
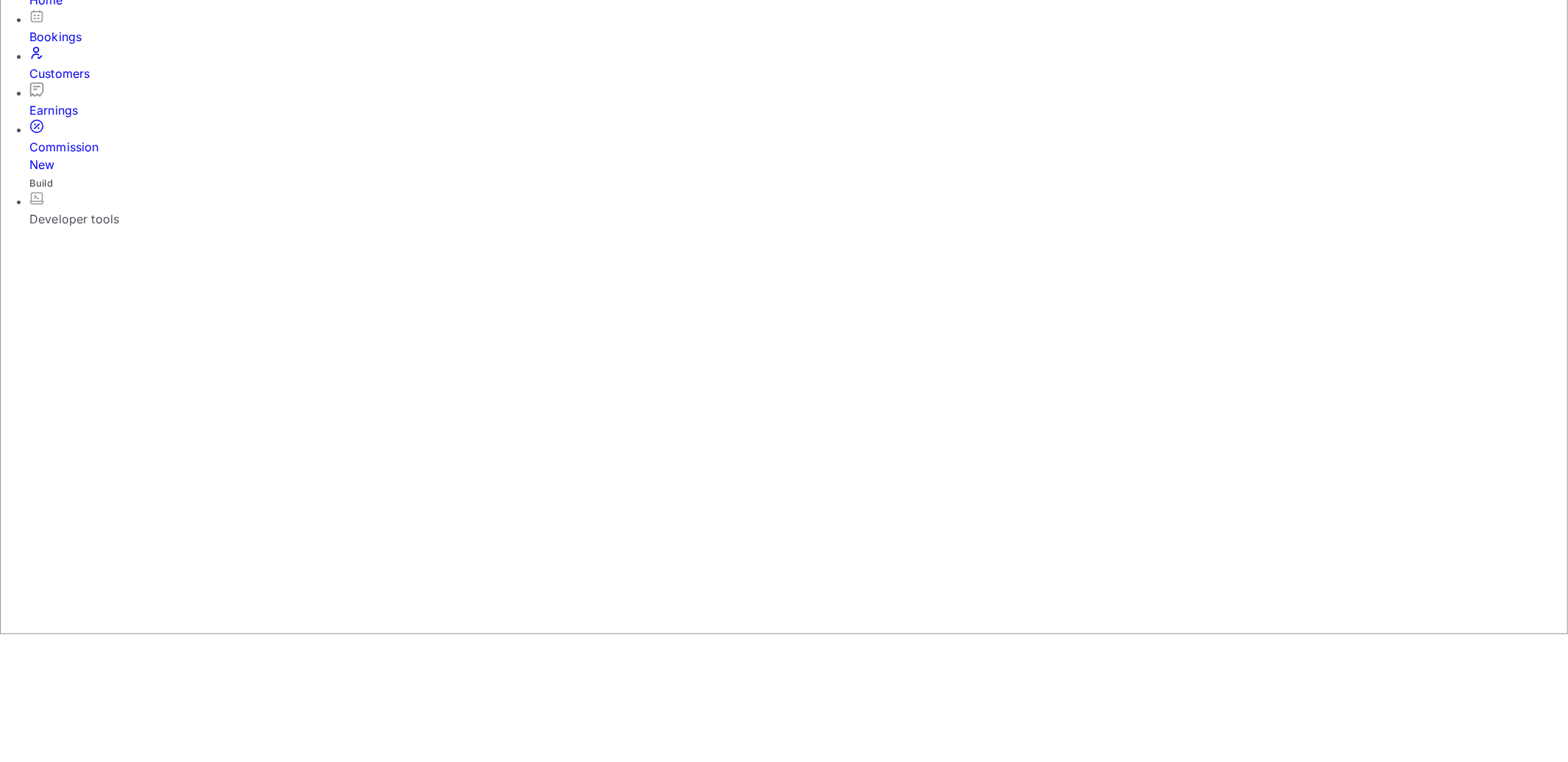
type input "1"
type input "5"
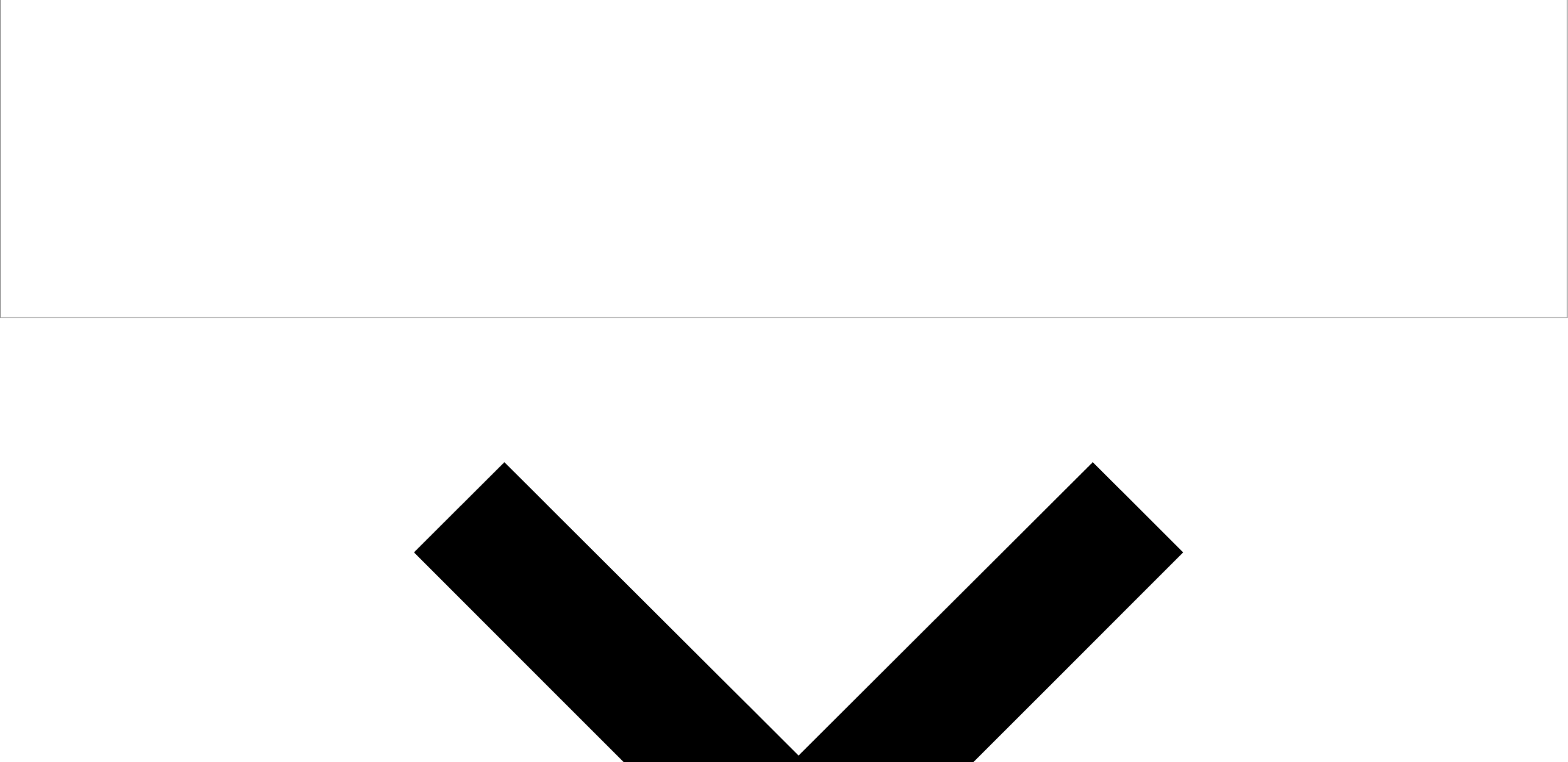
scroll to position [193, 0]
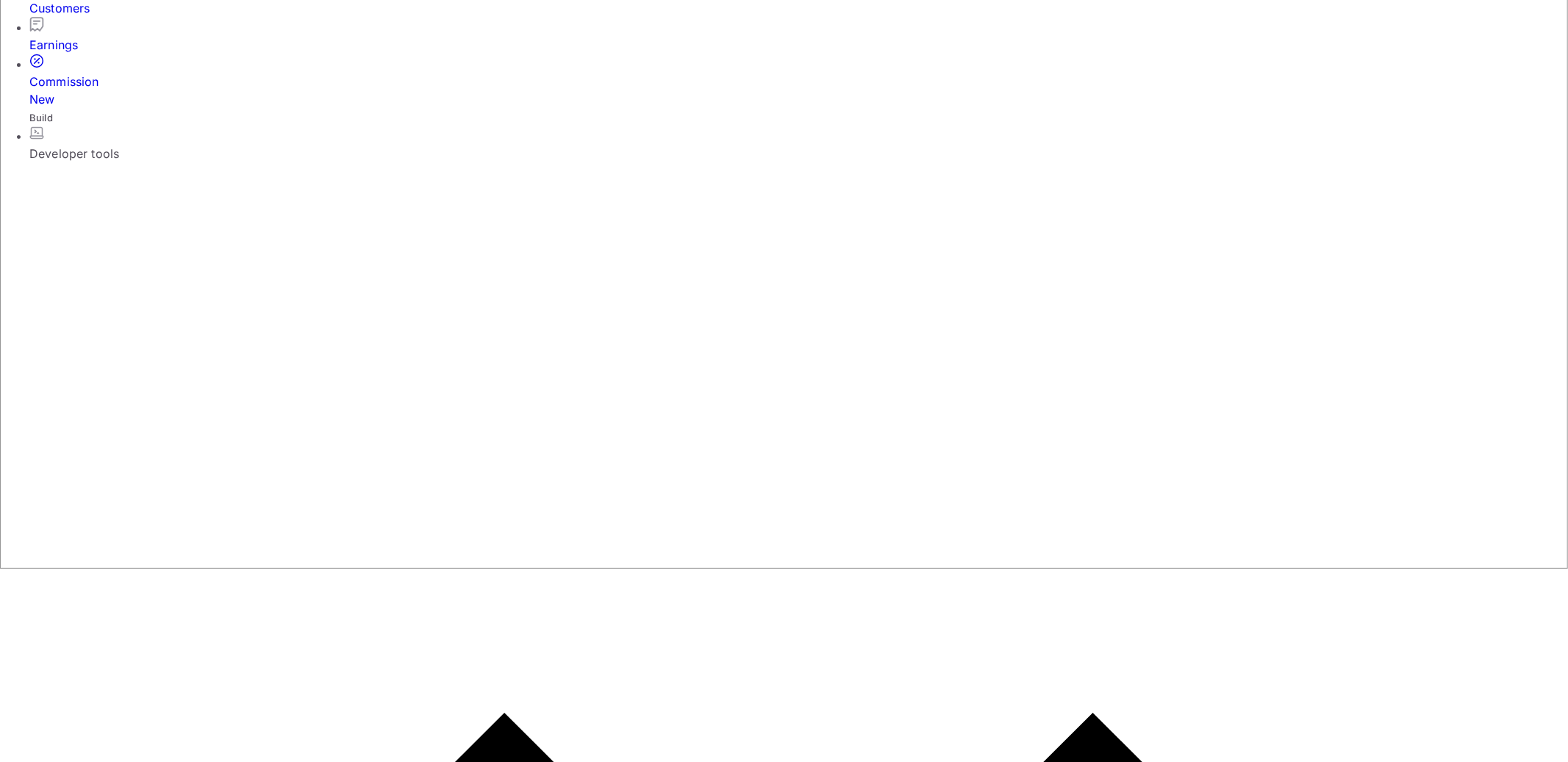
drag, startPoint x: 307, startPoint y: 520, endPoint x: 447, endPoint y: 562, distance: 146.2
drag, startPoint x: 442, startPoint y: 571, endPoint x: 288, endPoint y: 525, distance: 160.7
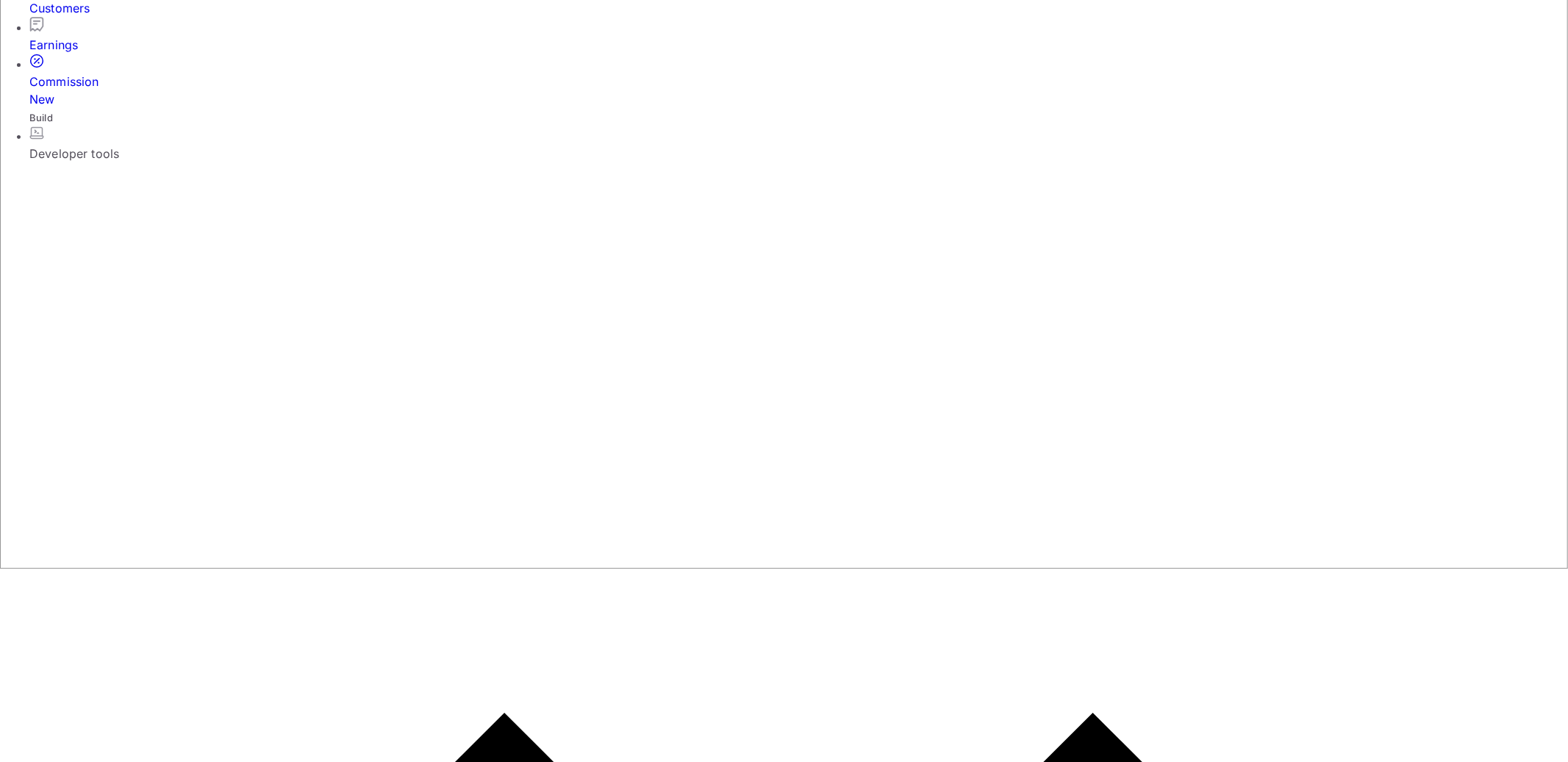
drag, startPoint x: 288, startPoint y: 525, endPoint x: 1070, endPoint y: 593, distance: 785.0
drag, startPoint x: 1057, startPoint y: 579, endPoint x: 287, endPoint y: 513, distance: 772.8
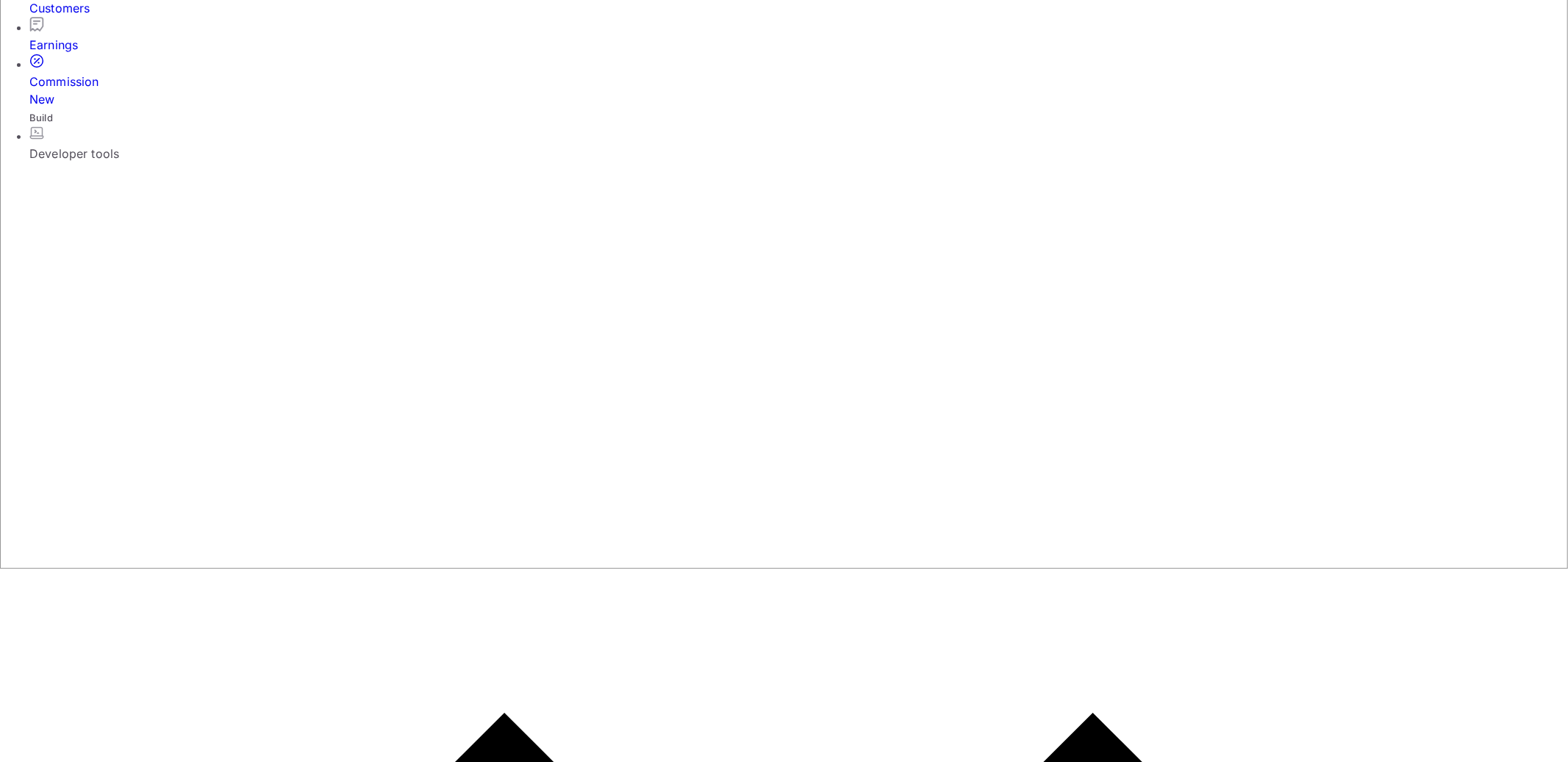
drag, startPoint x: 287, startPoint y: 513, endPoint x: 1028, endPoint y: 585, distance: 744.5
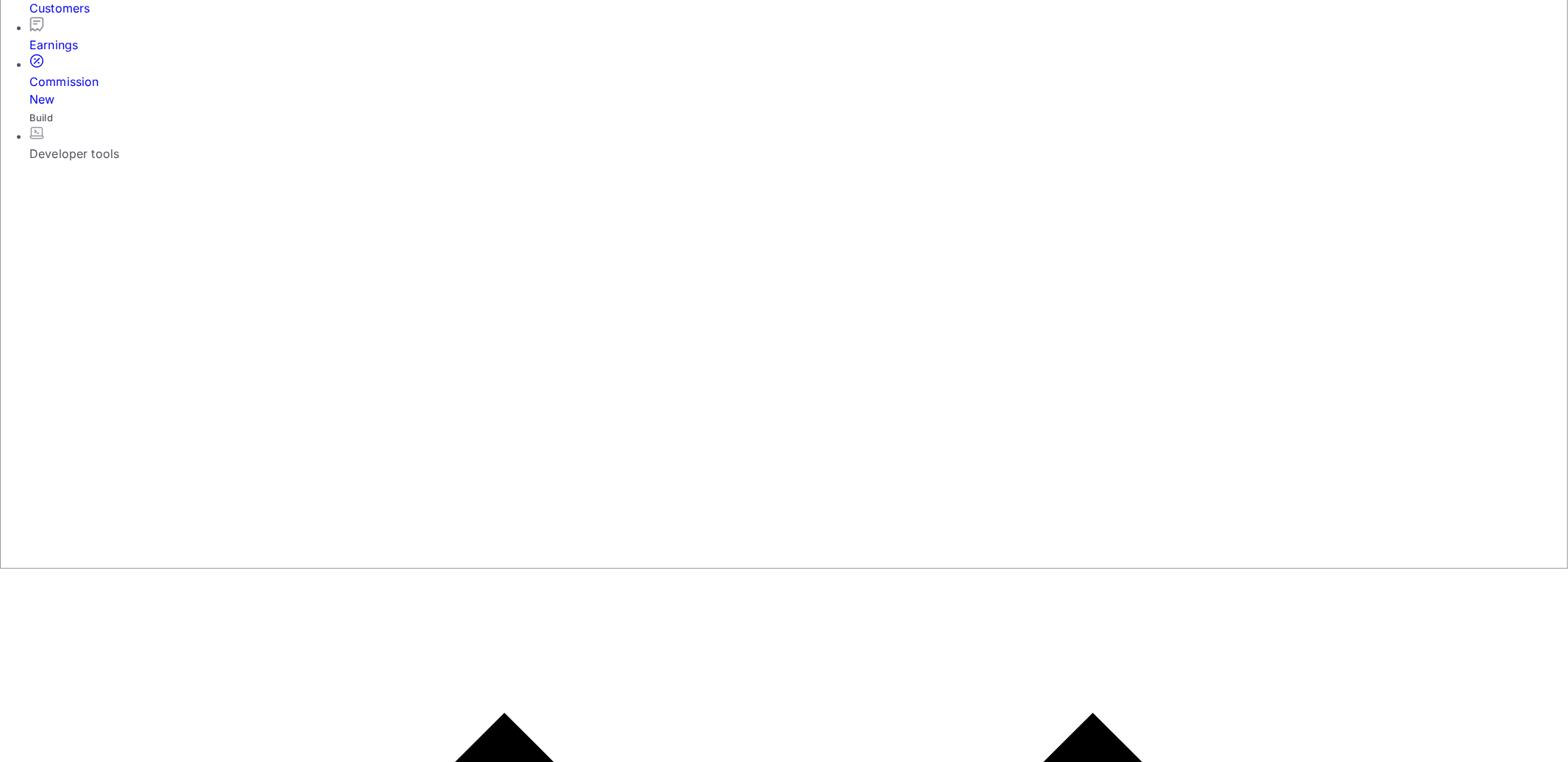
drag, startPoint x: 1045, startPoint y: 580, endPoint x: 308, endPoint y: 521, distance: 739.4
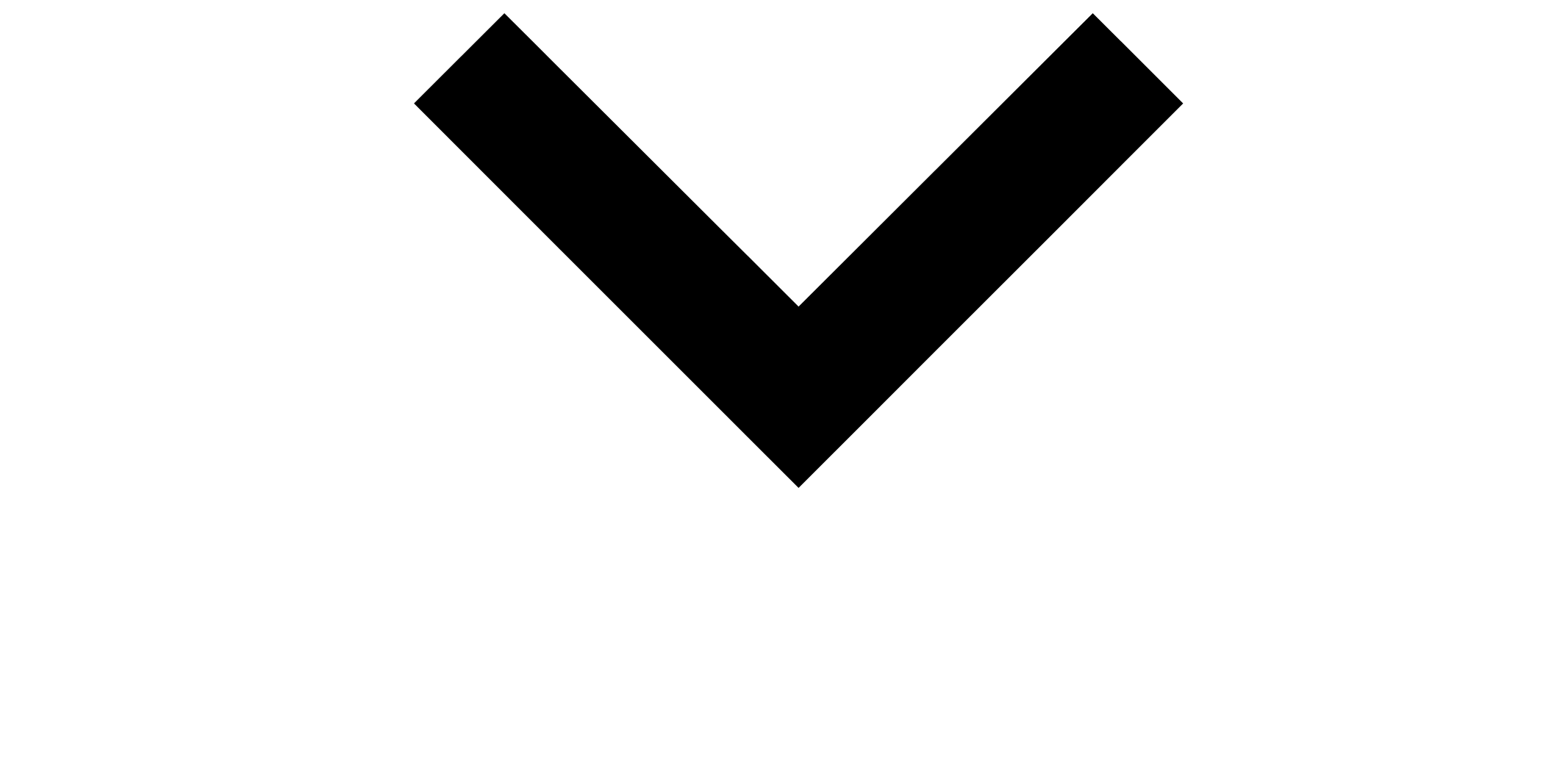
drag, startPoint x: 263, startPoint y: 308, endPoint x: 478, endPoint y: 316, distance: 215.1
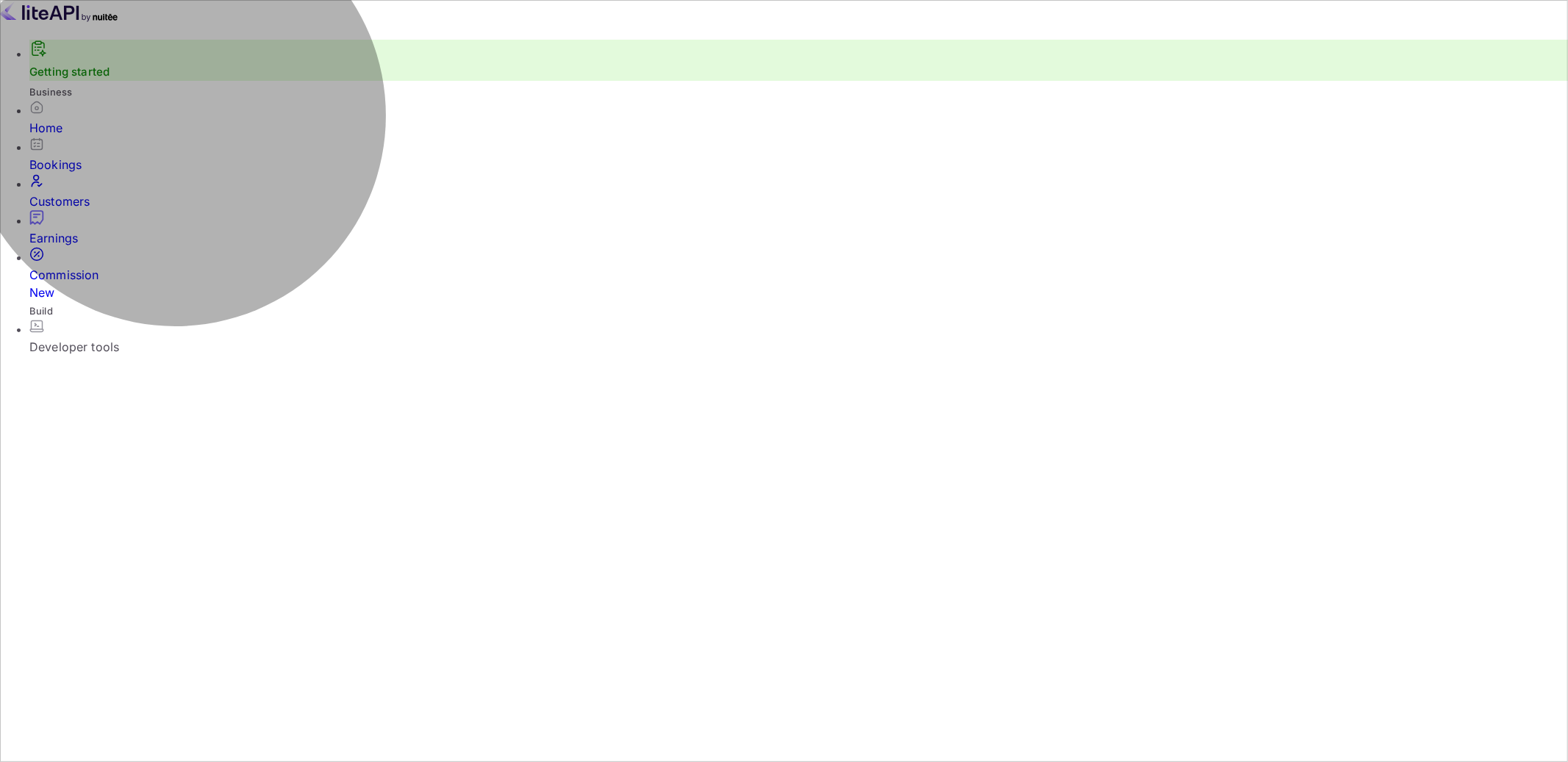
drag, startPoint x: 384, startPoint y: 302, endPoint x: 261, endPoint y: 220, distance: 147.8
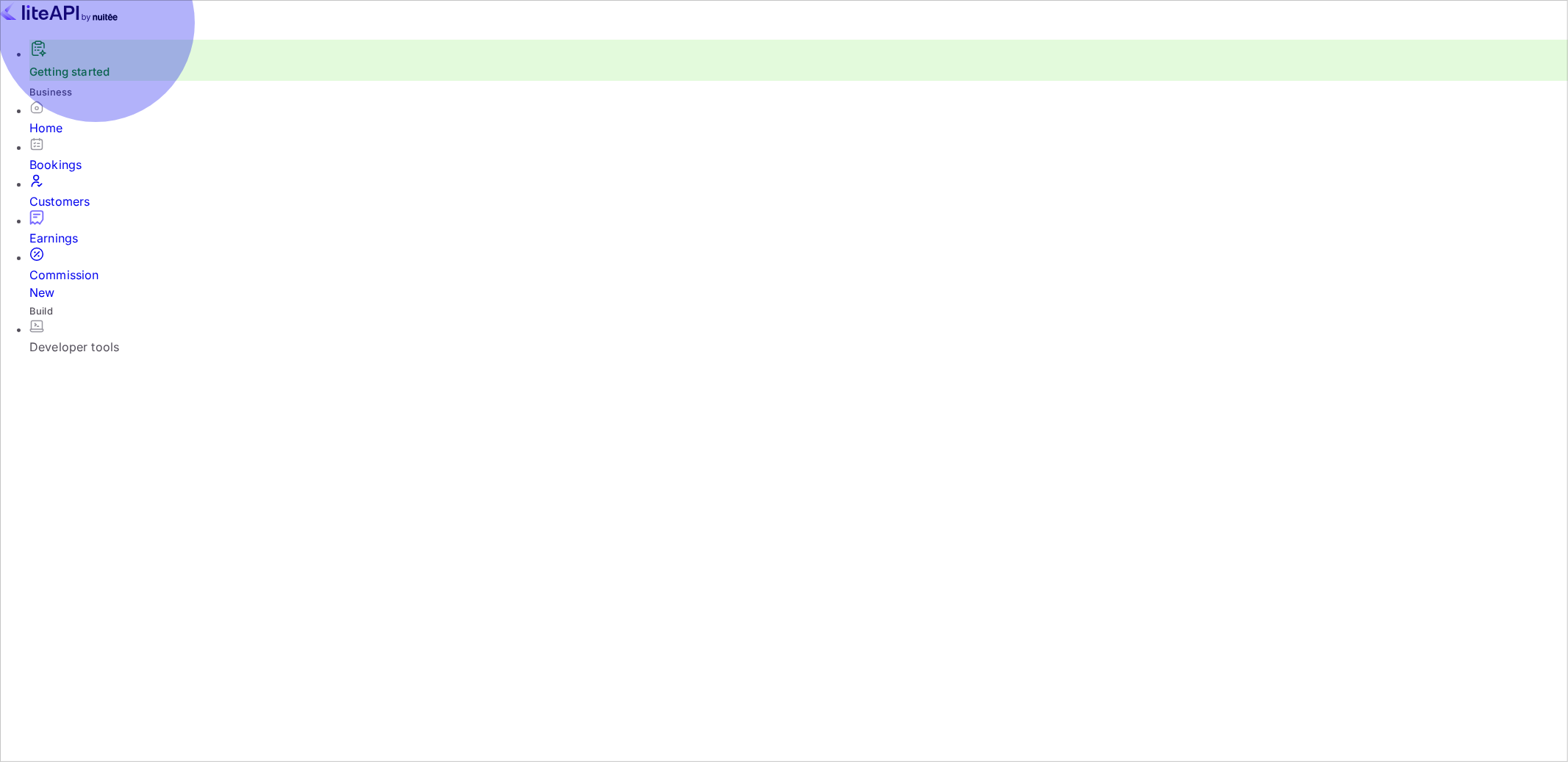
click at [104, 268] on div "Commission New" at bounding box center [798, 274] width 1538 height 54
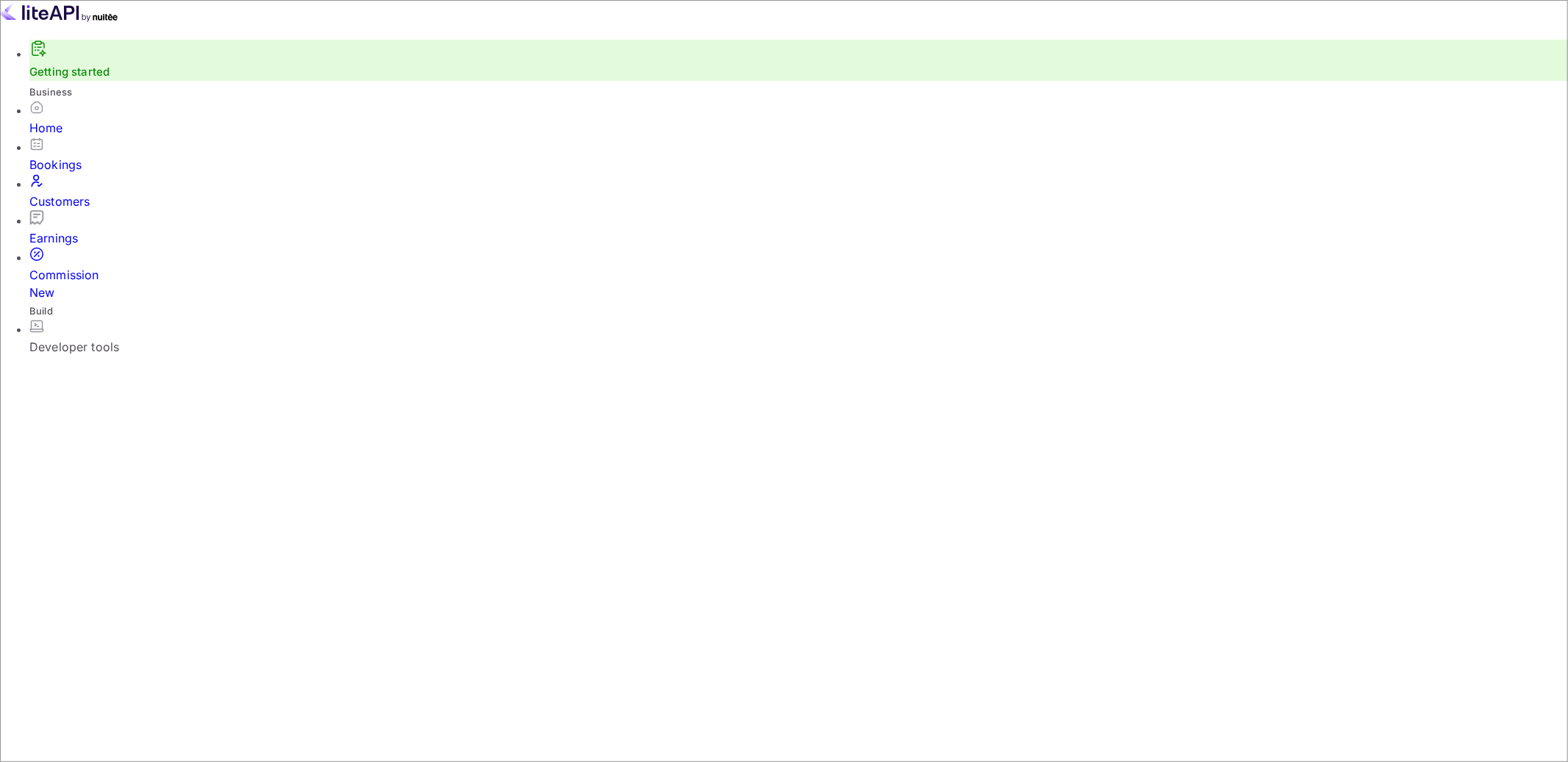
scroll to position [260, 843]
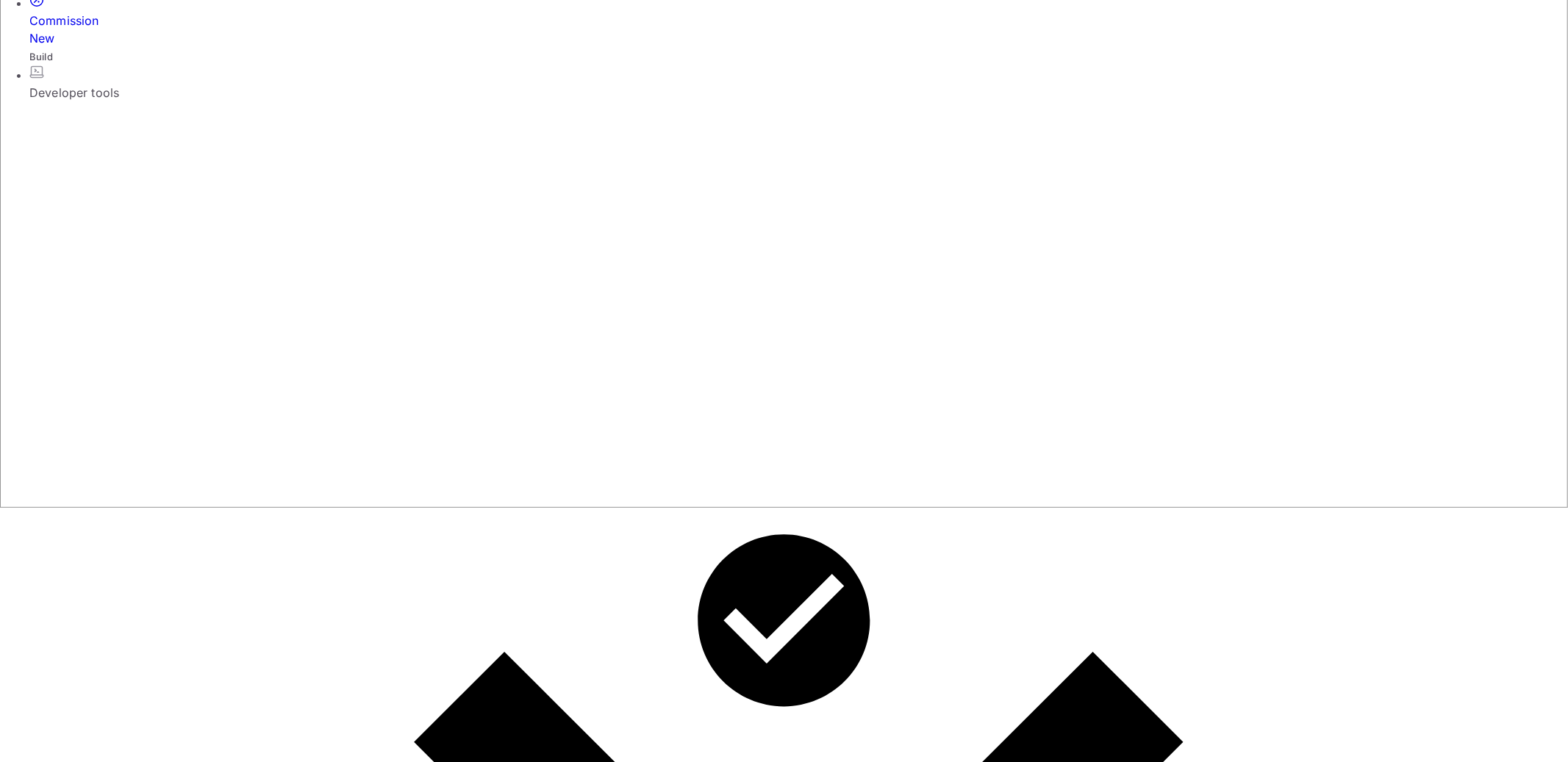
scroll to position [527, 0]
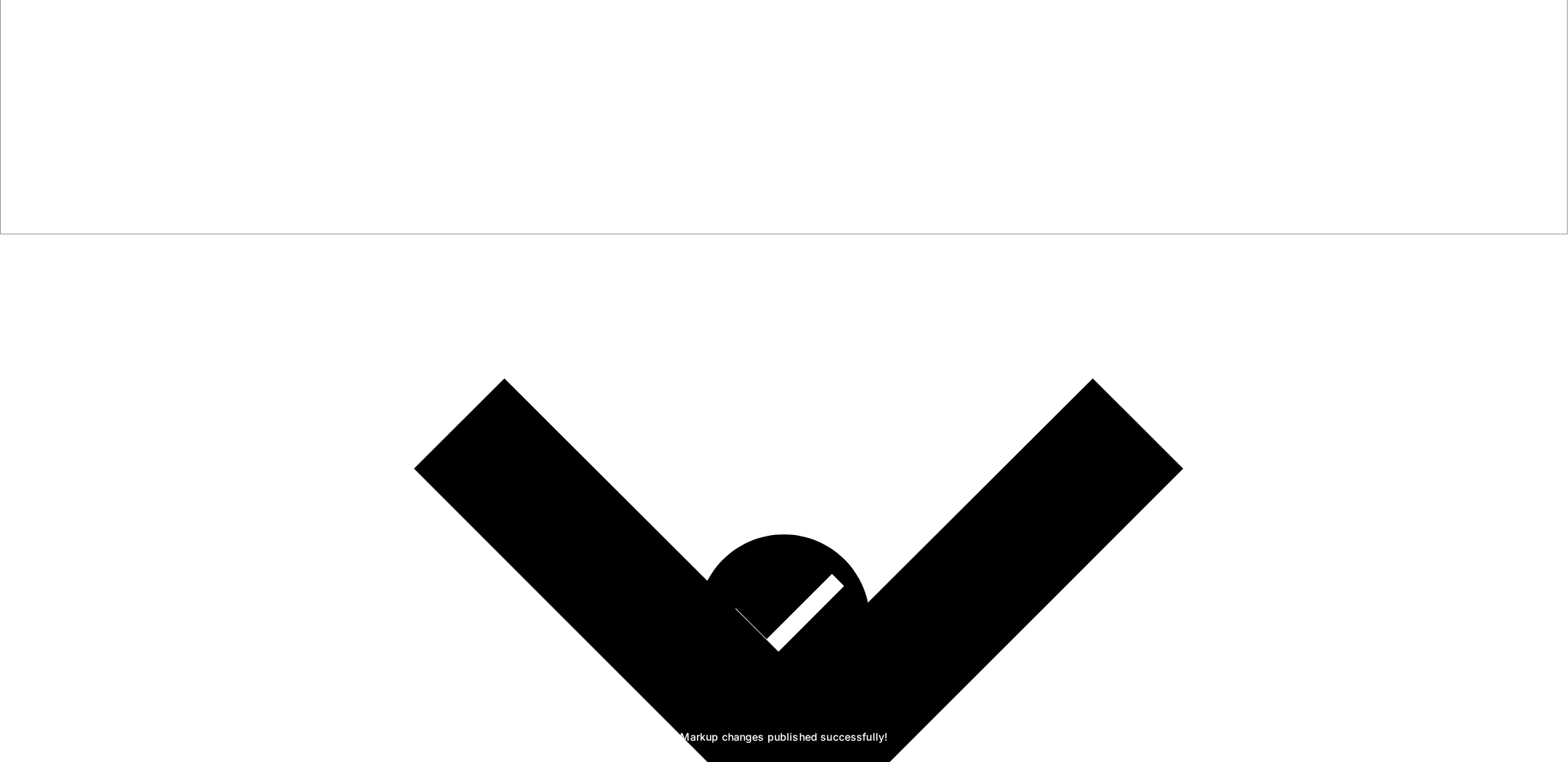
drag, startPoint x: 271, startPoint y: 176, endPoint x: 443, endPoint y: 246, distance: 185.7
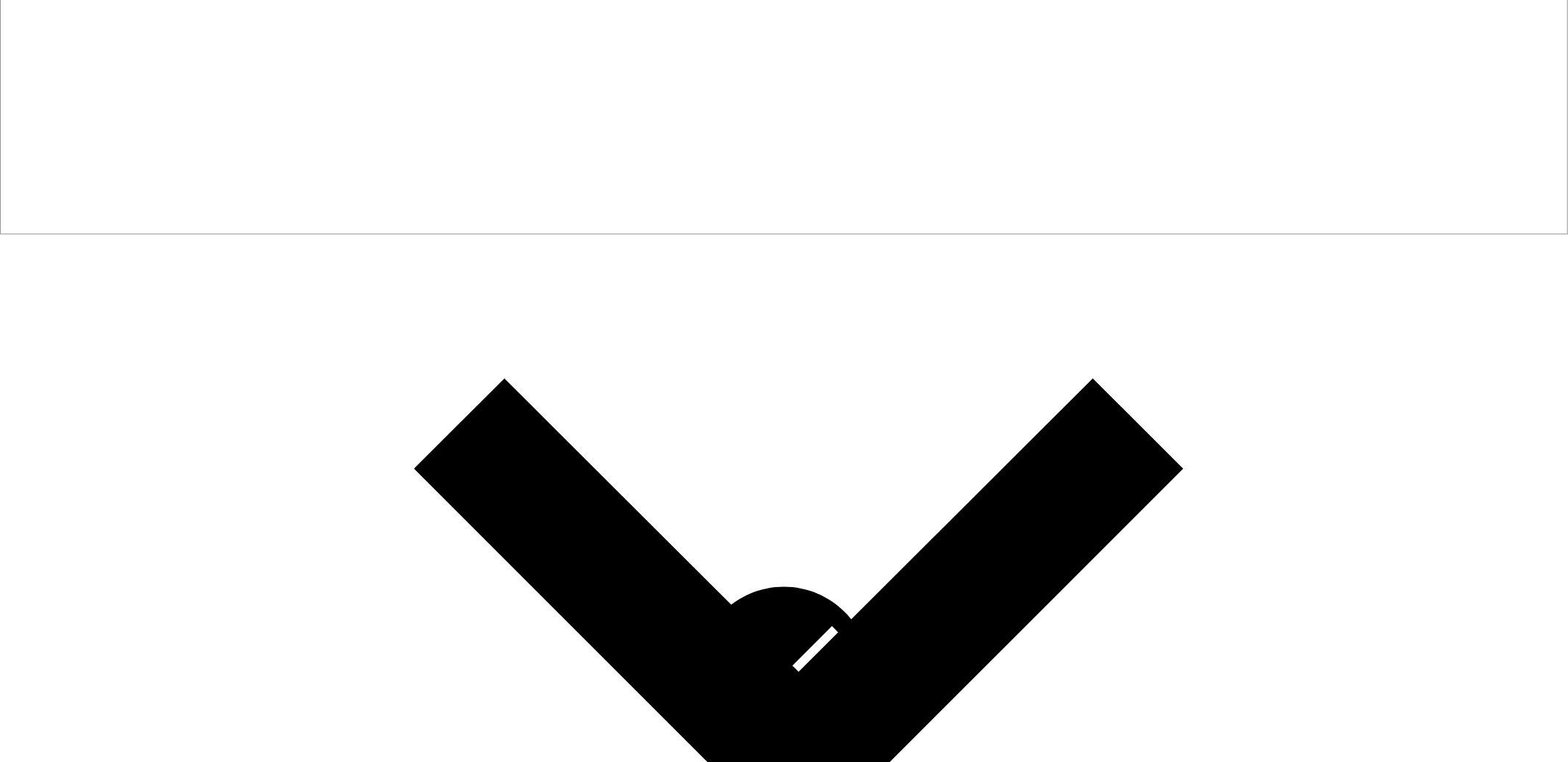
scroll to position [405, 0]
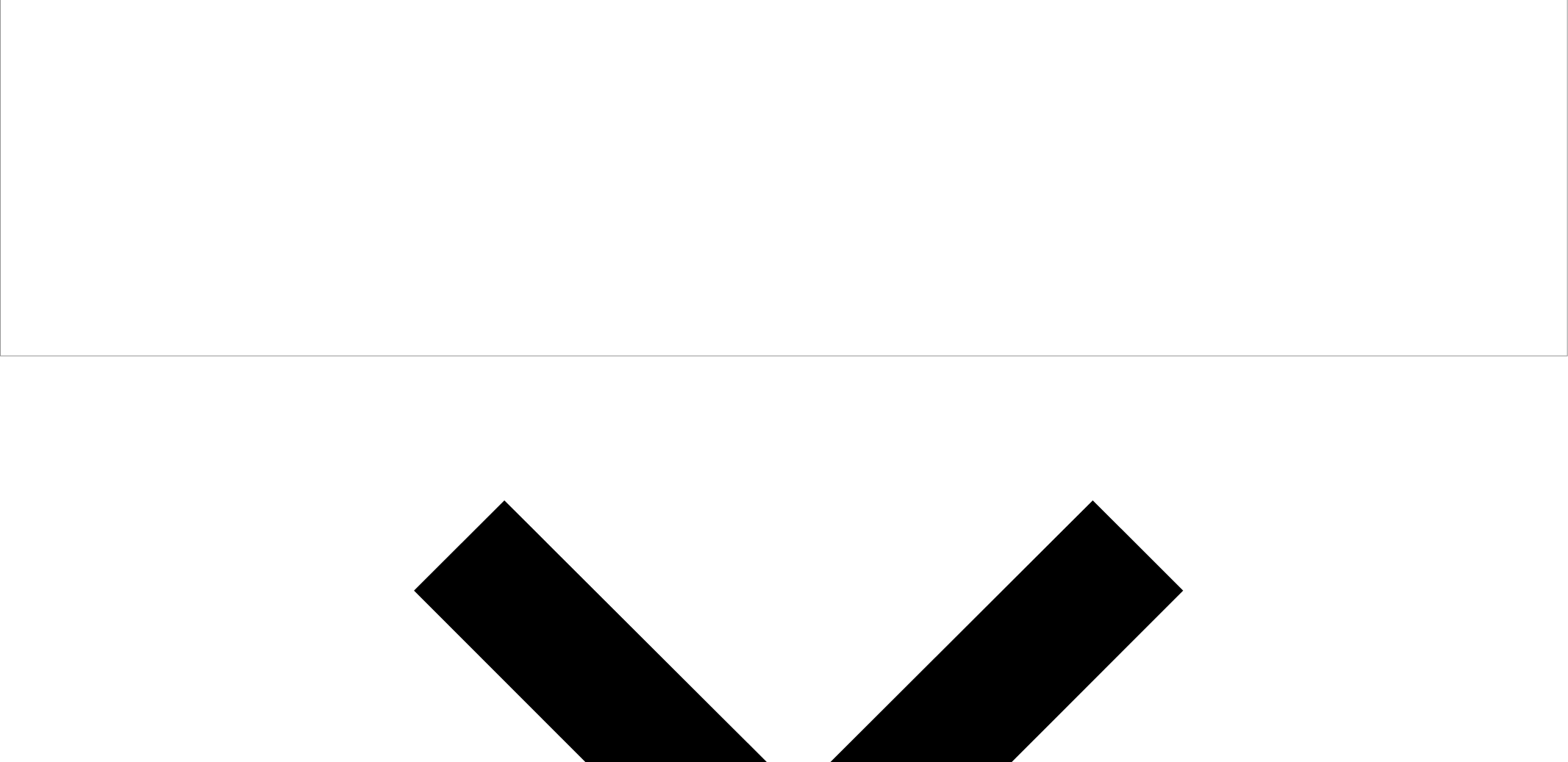
drag, startPoint x: 954, startPoint y: 407, endPoint x: 250, endPoint y: 100, distance: 768.0
drag, startPoint x: 250, startPoint y: 100, endPoint x: 675, endPoint y: 359, distance: 497.7
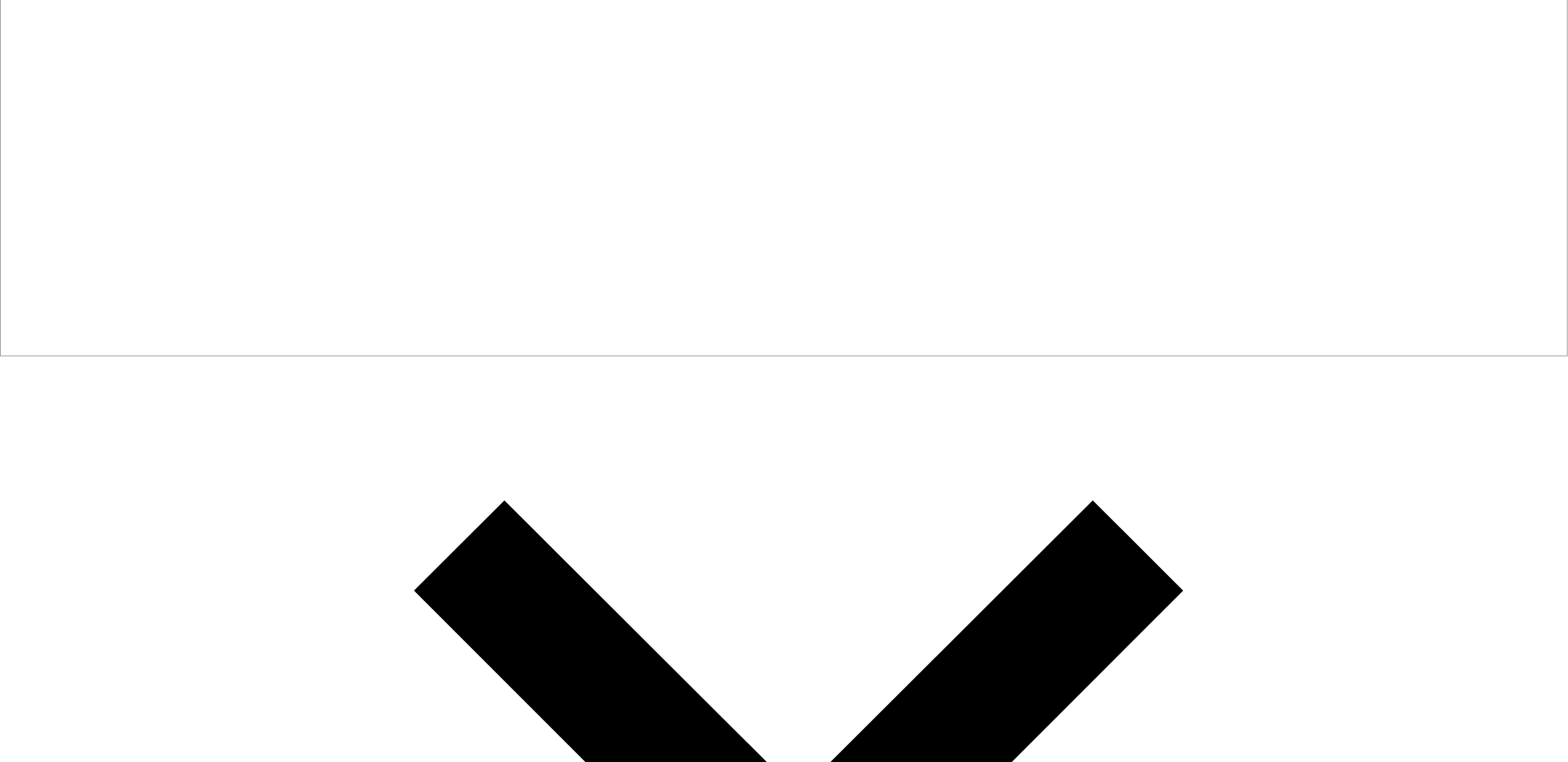
drag, startPoint x: 744, startPoint y: 395, endPoint x: 350, endPoint y: 153, distance: 462.4
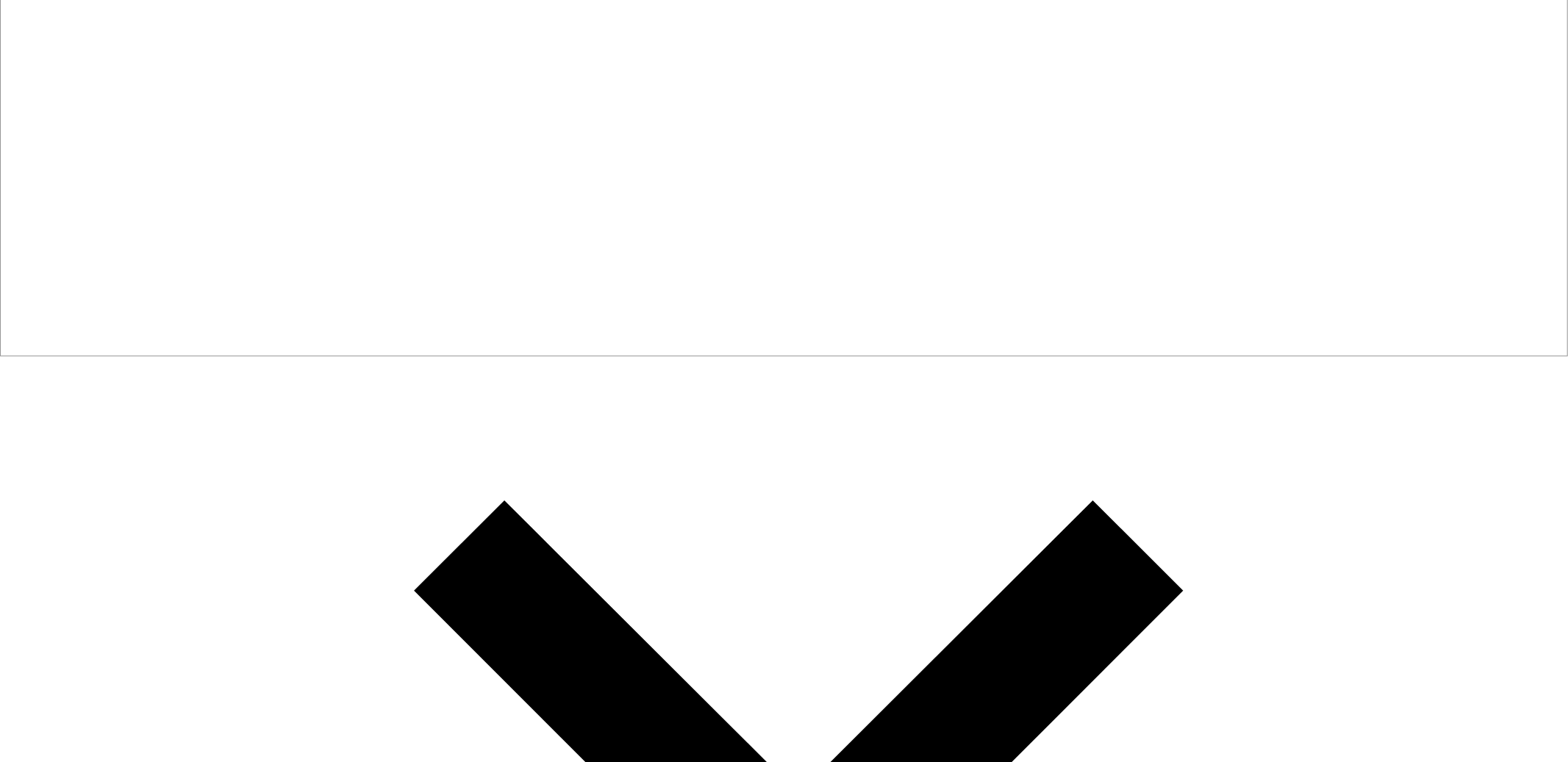
drag, startPoint x: 481, startPoint y: 145, endPoint x: 734, endPoint y: 353, distance: 327.5
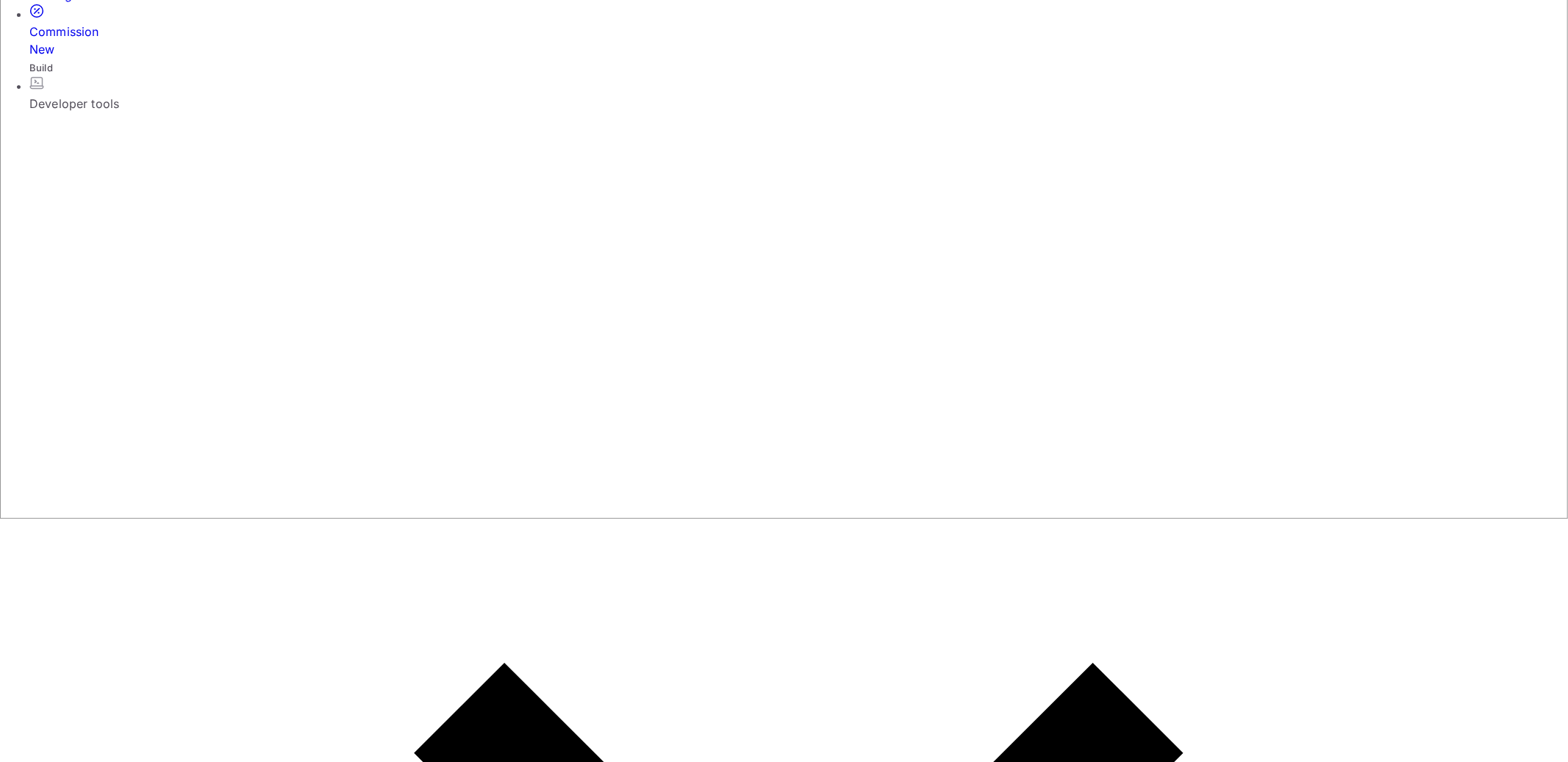
scroll to position [210, 0]
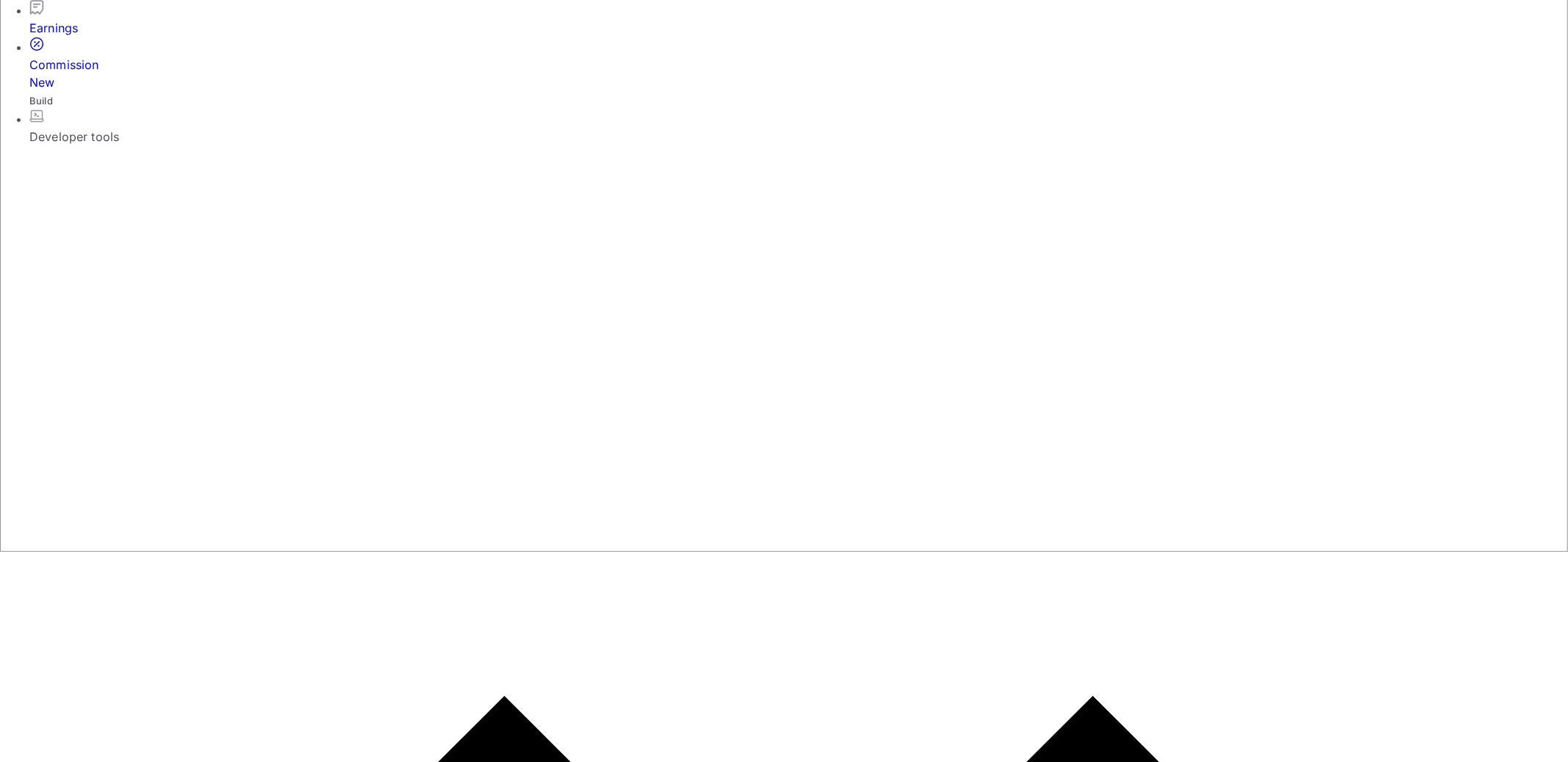
drag, startPoint x: 273, startPoint y: 258, endPoint x: 222, endPoint y: 259, distance: 51.0
type input "5"
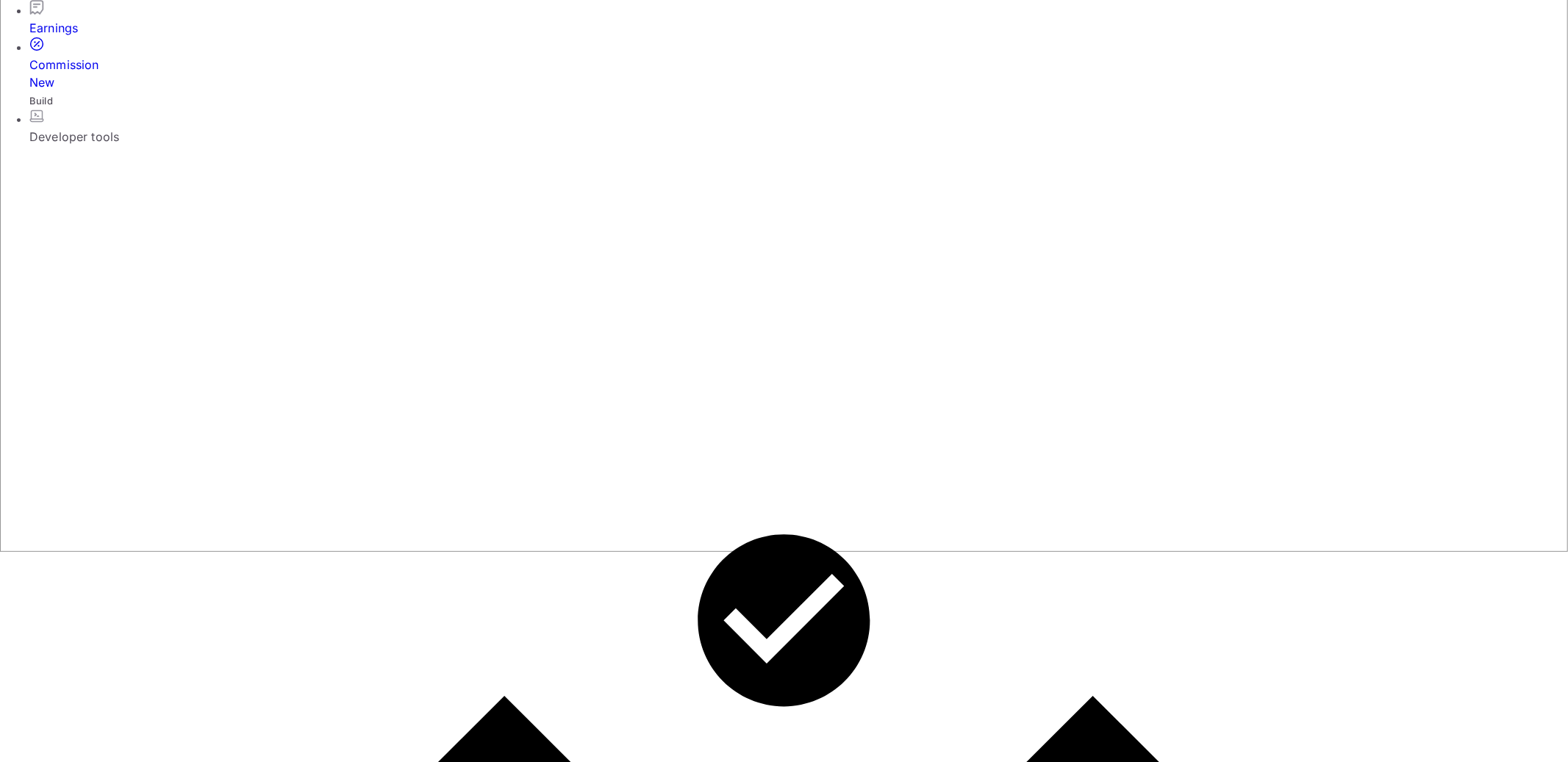
type input "5"
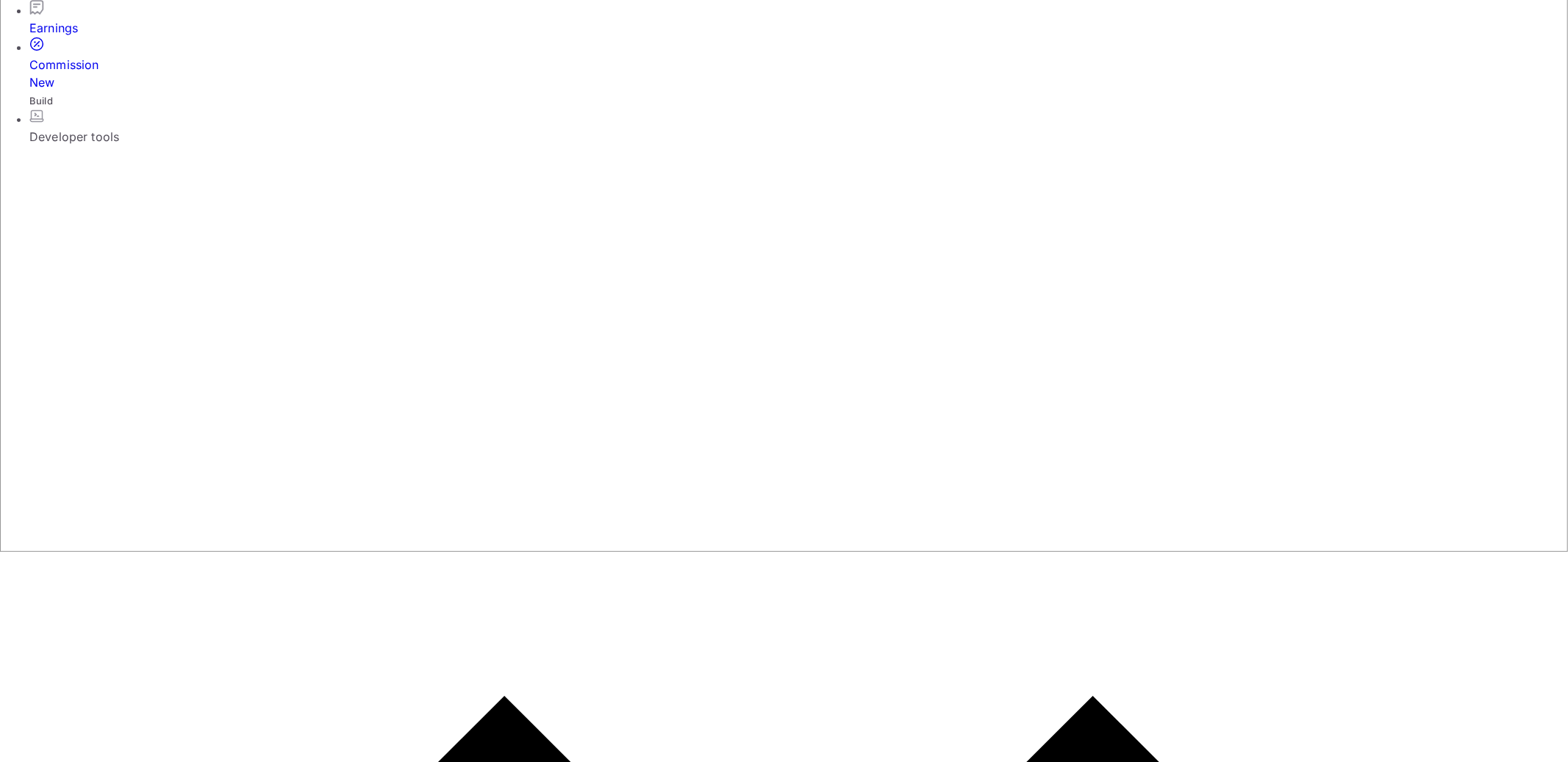
type input "1"
type input "5"
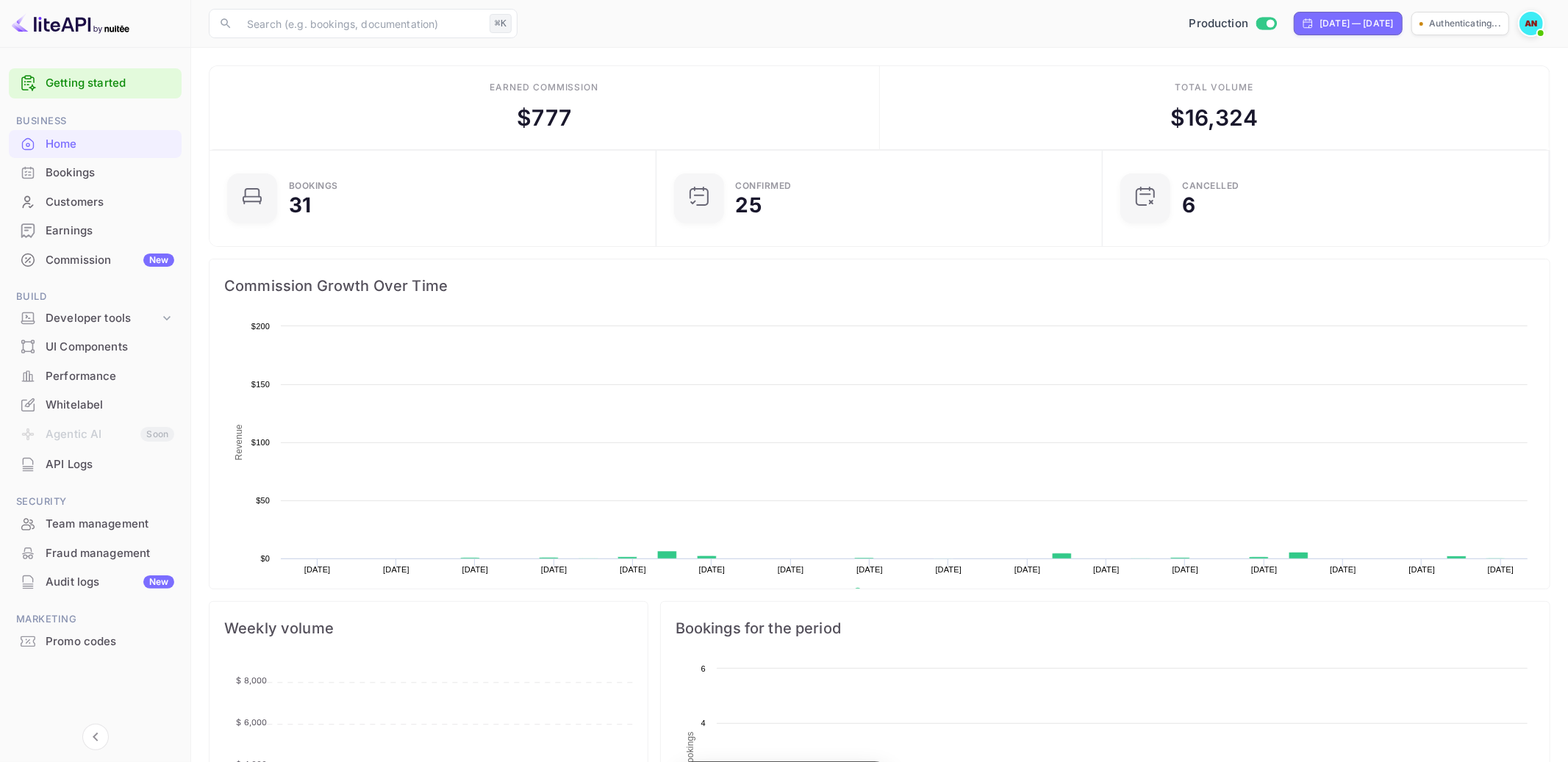
scroll to position [239, 437]
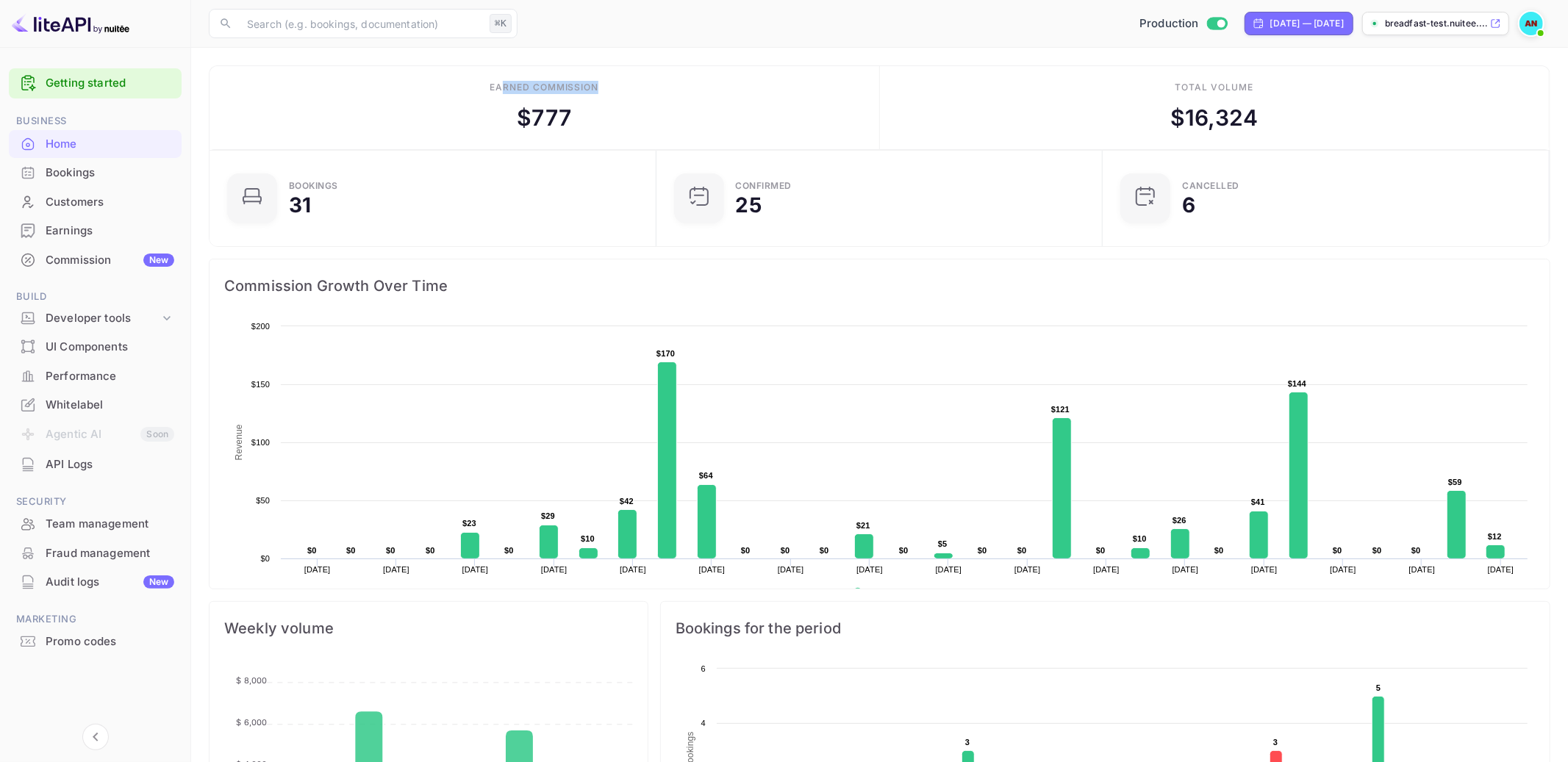
drag, startPoint x: 500, startPoint y: 87, endPoint x: 640, endPoint y: 121, distance: 144.1
click at [640, 121] on div "Earned commission $ 777" at bounding box center [545, 108] width 671 height 83
click at [88, 262] on div "Commission New" at bounding box center [110, 260] width 128 height 17
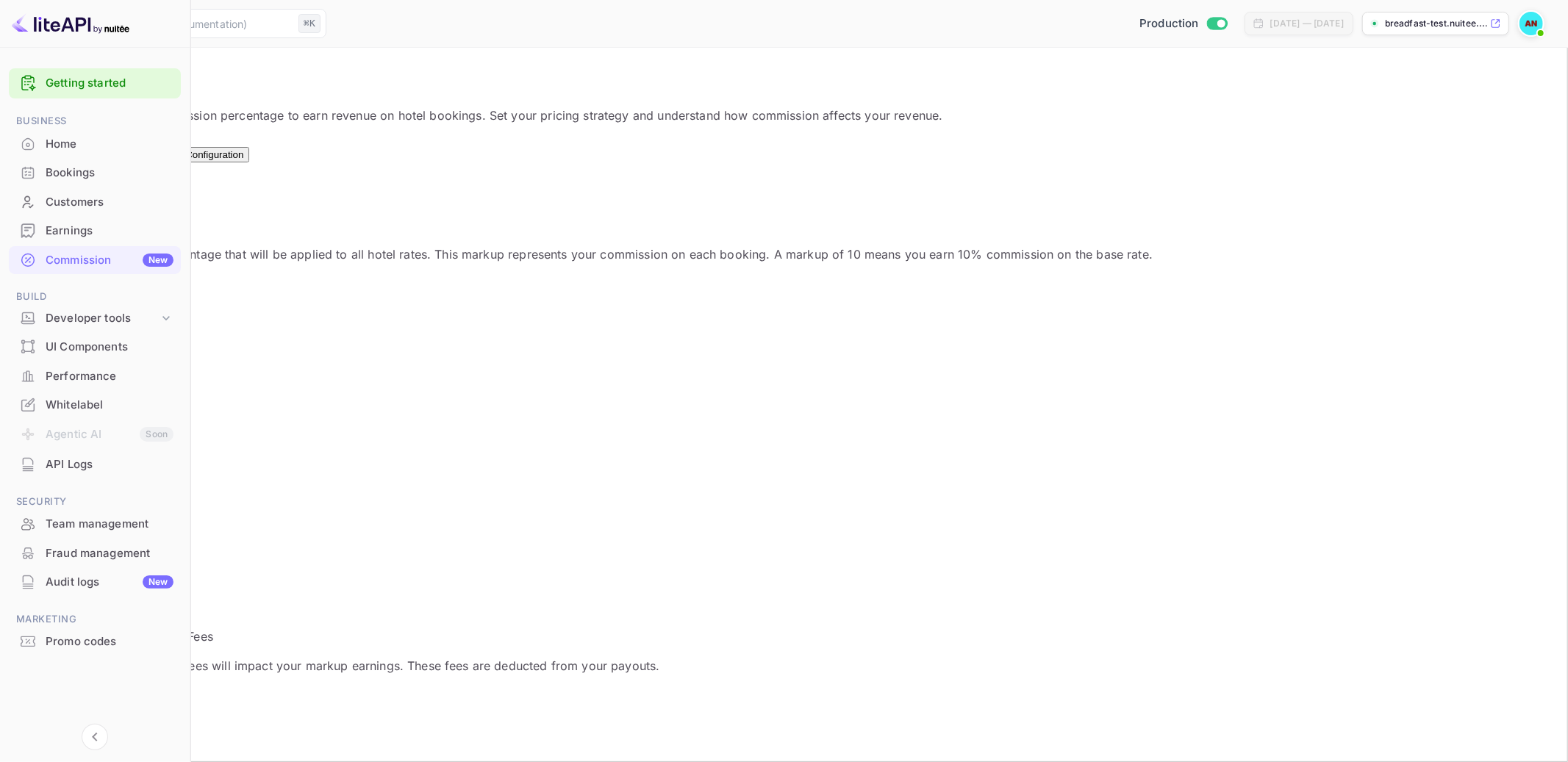
scroll to position [260, 843]
click at [118, 339] on div "UI Components" at bounding box center [110, 347] width 128 height 17
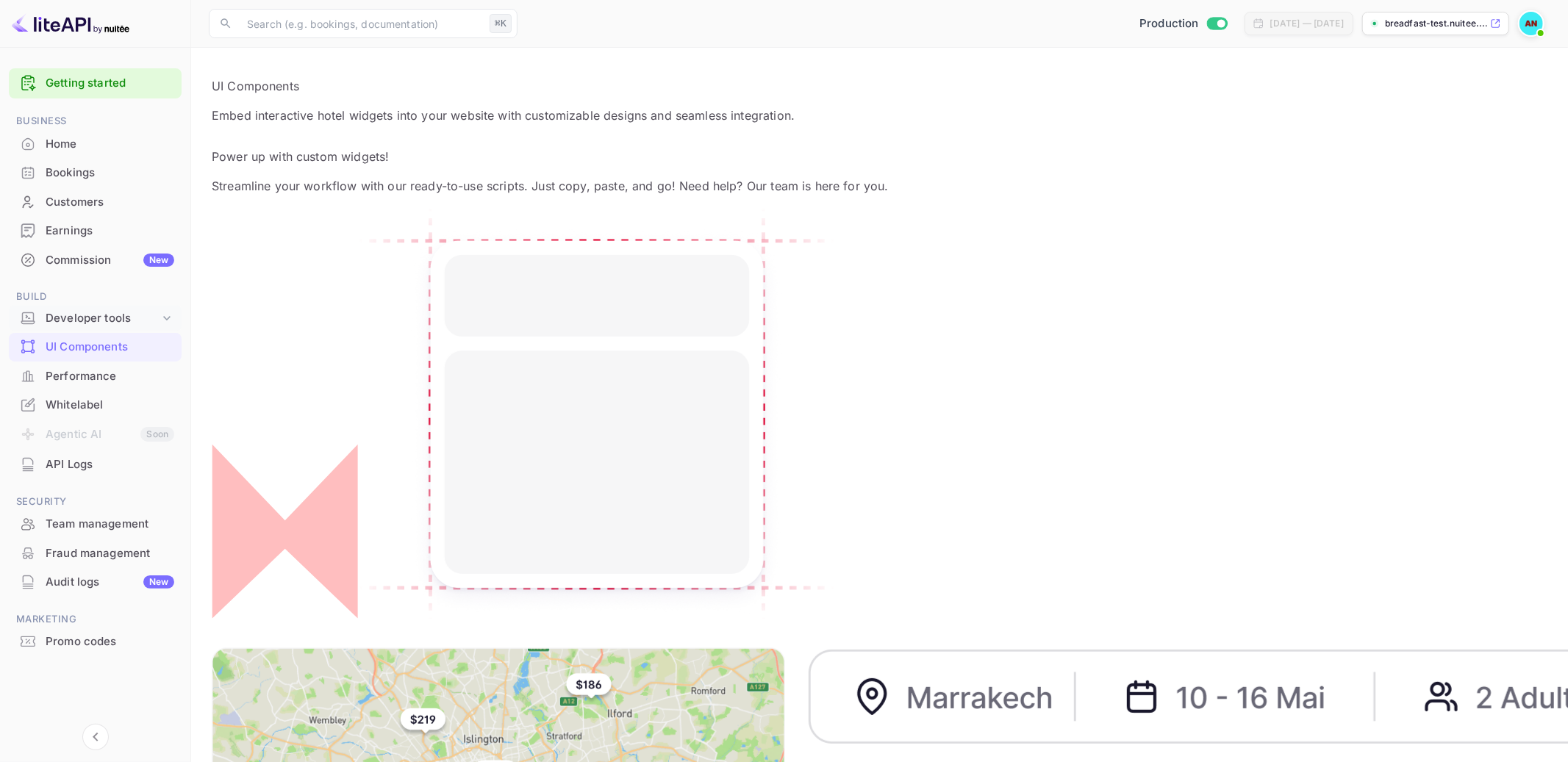
click at [148, 319] on div "Developer tools" at bounding box center [103, 318] width 114 height 17
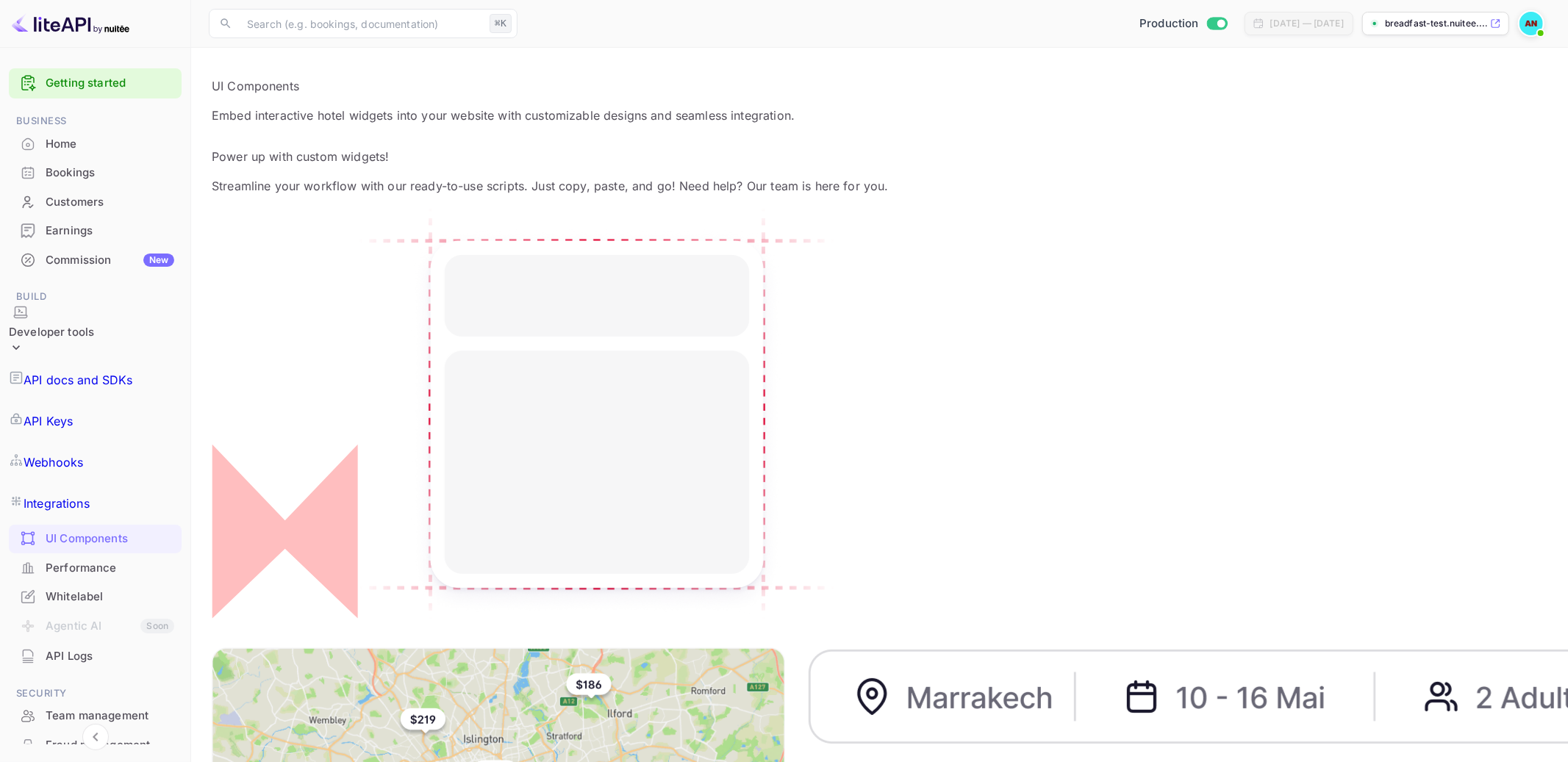
click at [94, 327] on div "Developer tools" at bounding box center [51, 332] width 85 height 55
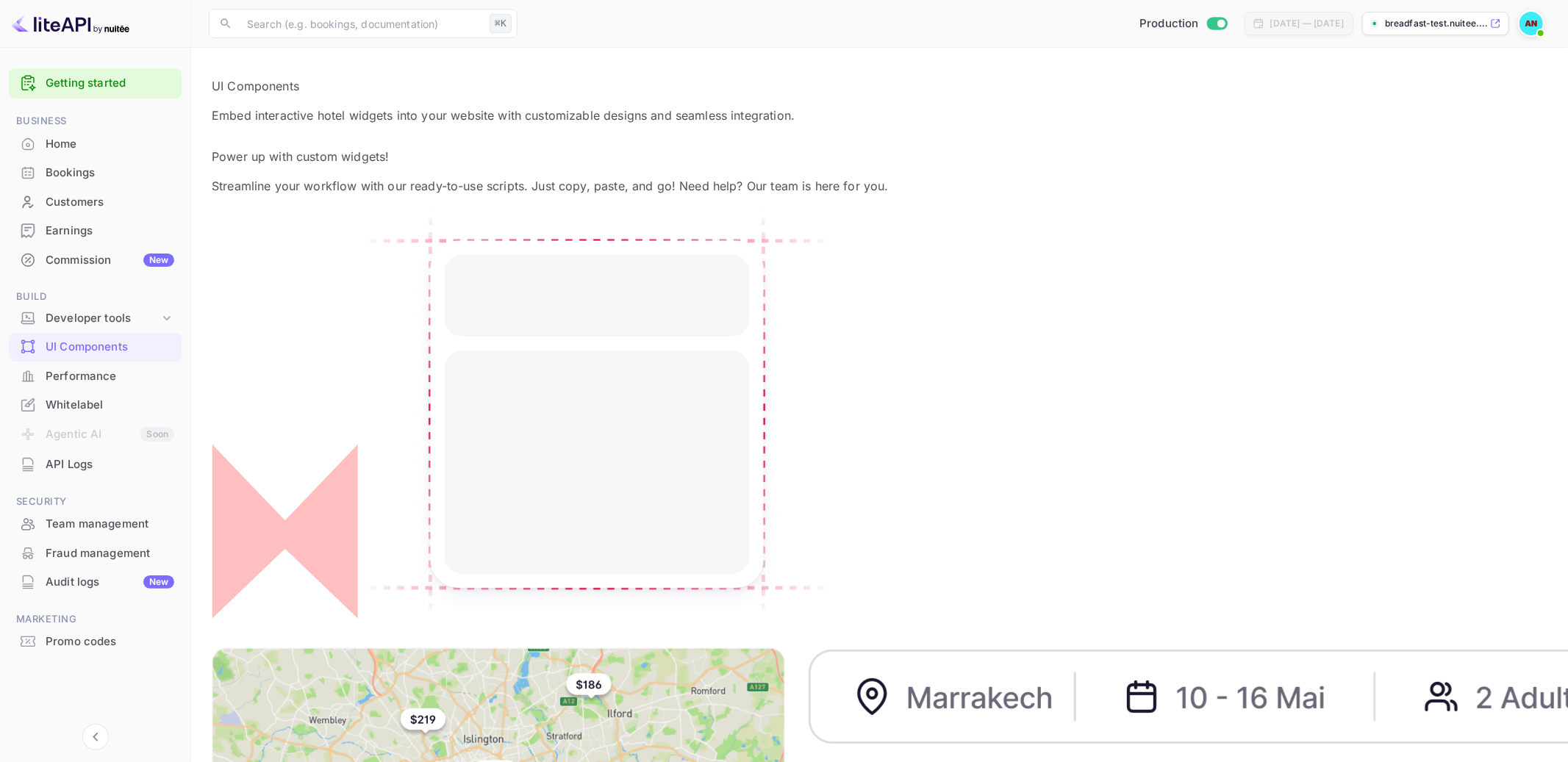
click at [105, 377] on div "Performance" at bounding box center [110, 376] width 128 height 17
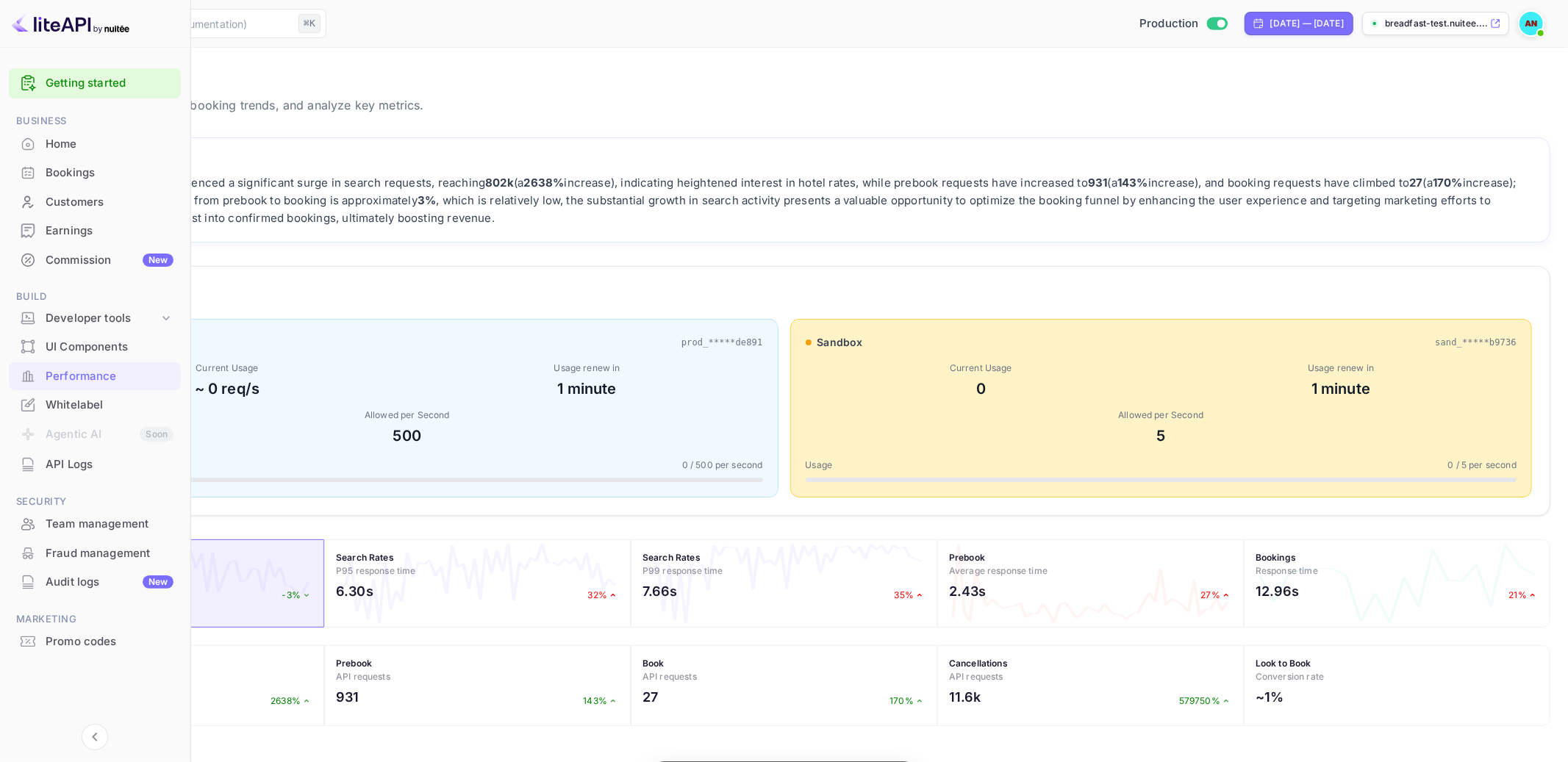
scroll to position [377, 1341]
click at [122, 401] on div "Whitelabel" at bounding box center [110, 405] width 128 height 17
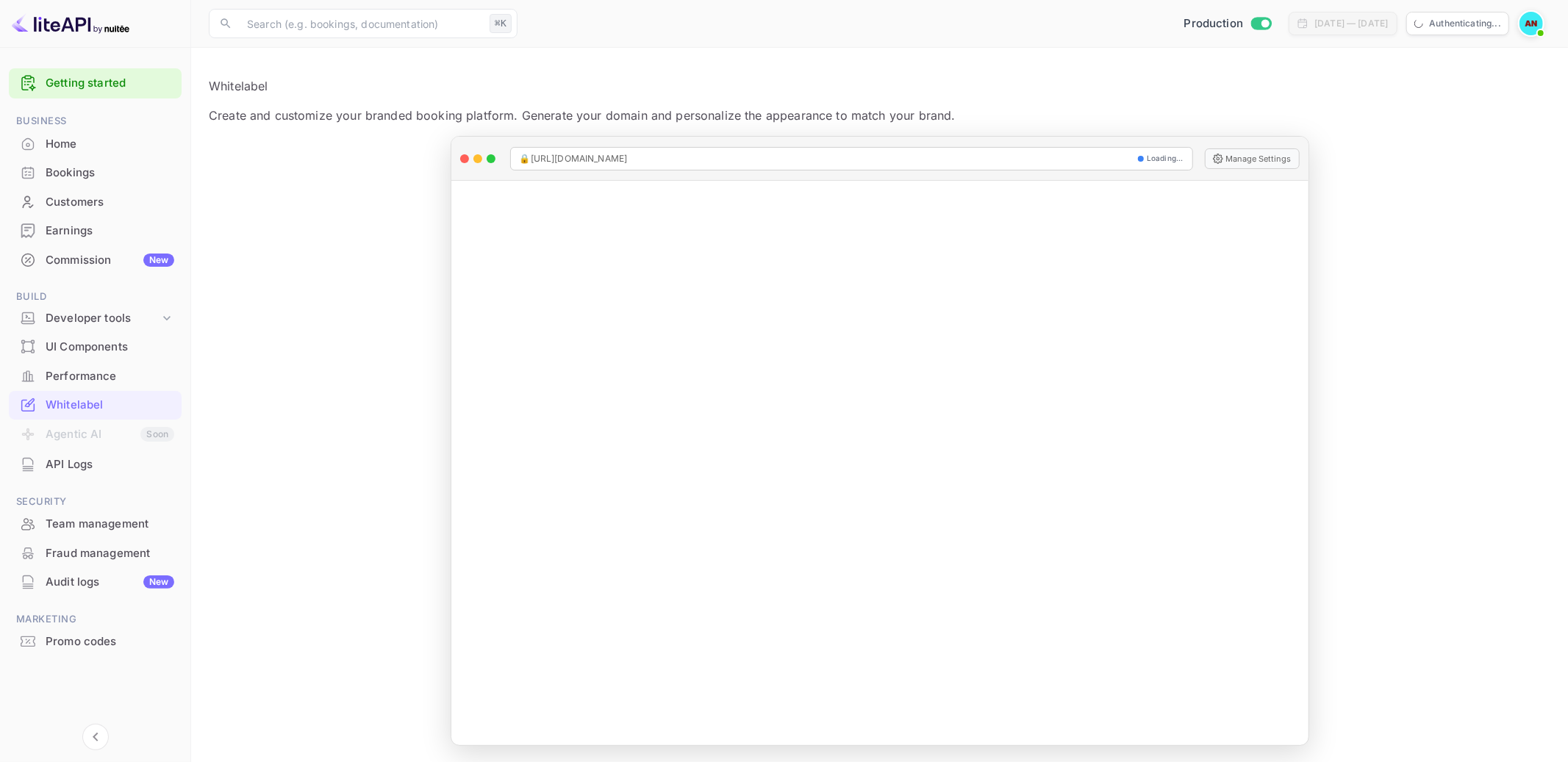
click at [101, 382] on div "Performance" at bounding box center [110, 376] width 128 height 17
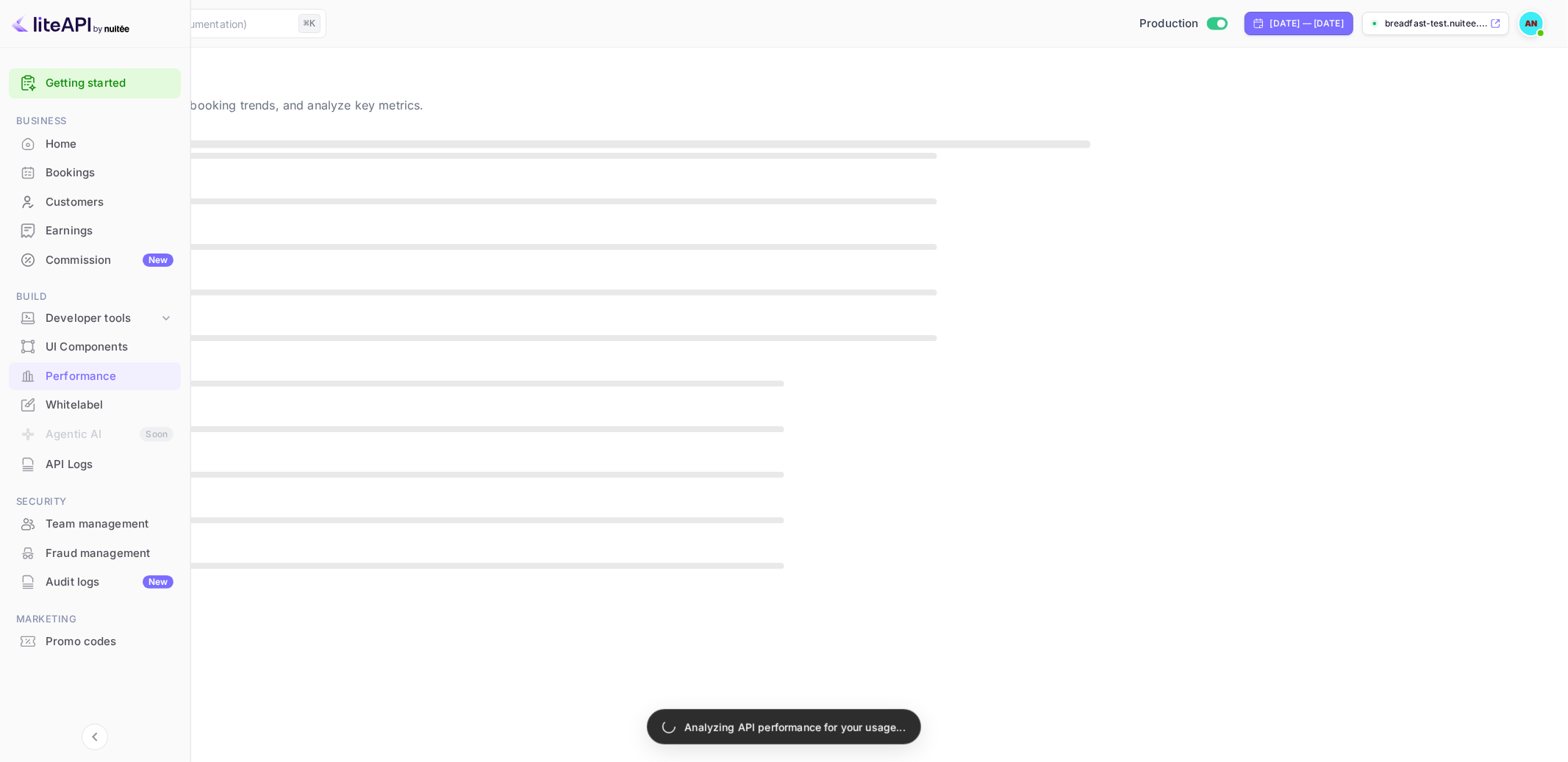
drag, startPoint x: 237, startPoint y: 108, endPoint x: 339, endPoint y: 105, distance: 102.0
click at [339, 105] on p "Monitor your API usage, track booking trends, and analyze key metrics." at bounding box center [784, 105] width 1532 height 18
click at [81, 391] on div "Whitelabel" at bounding box center [95, 404] width 172 height 29
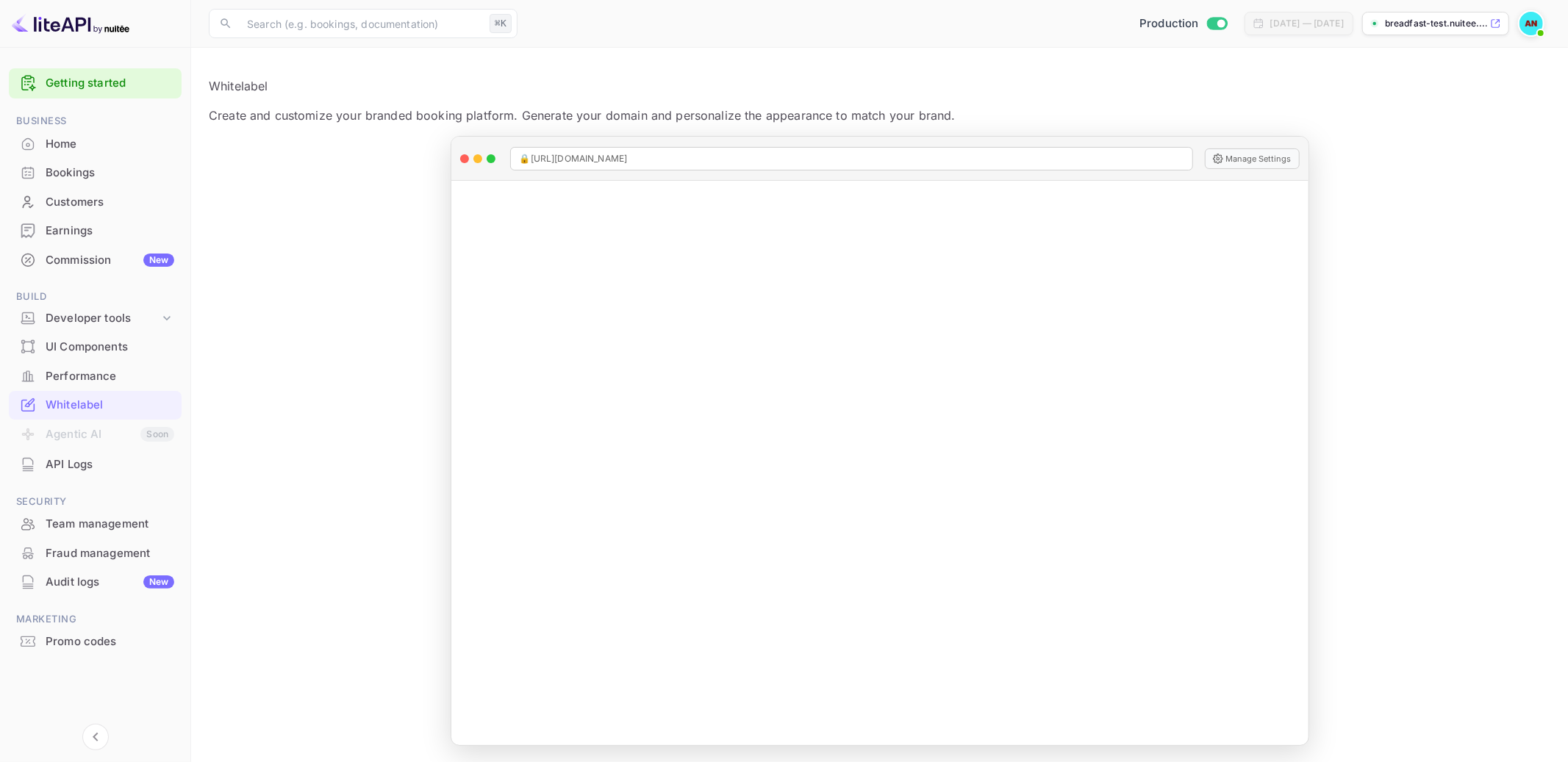
click at [73, 381] on div "Performance" at bounding box center [110, 376] width 128 height 17
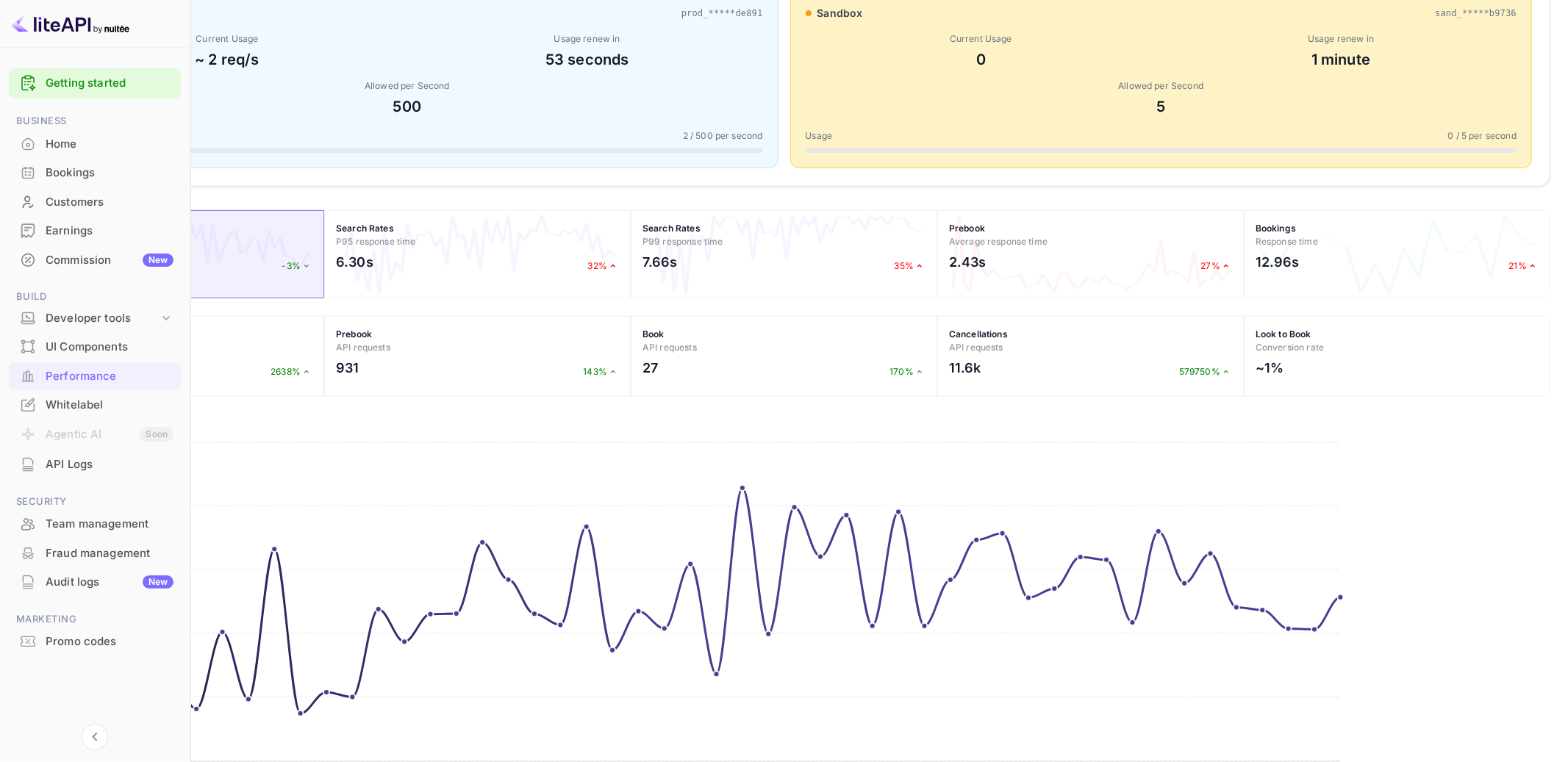
scroll to position [311, 0]
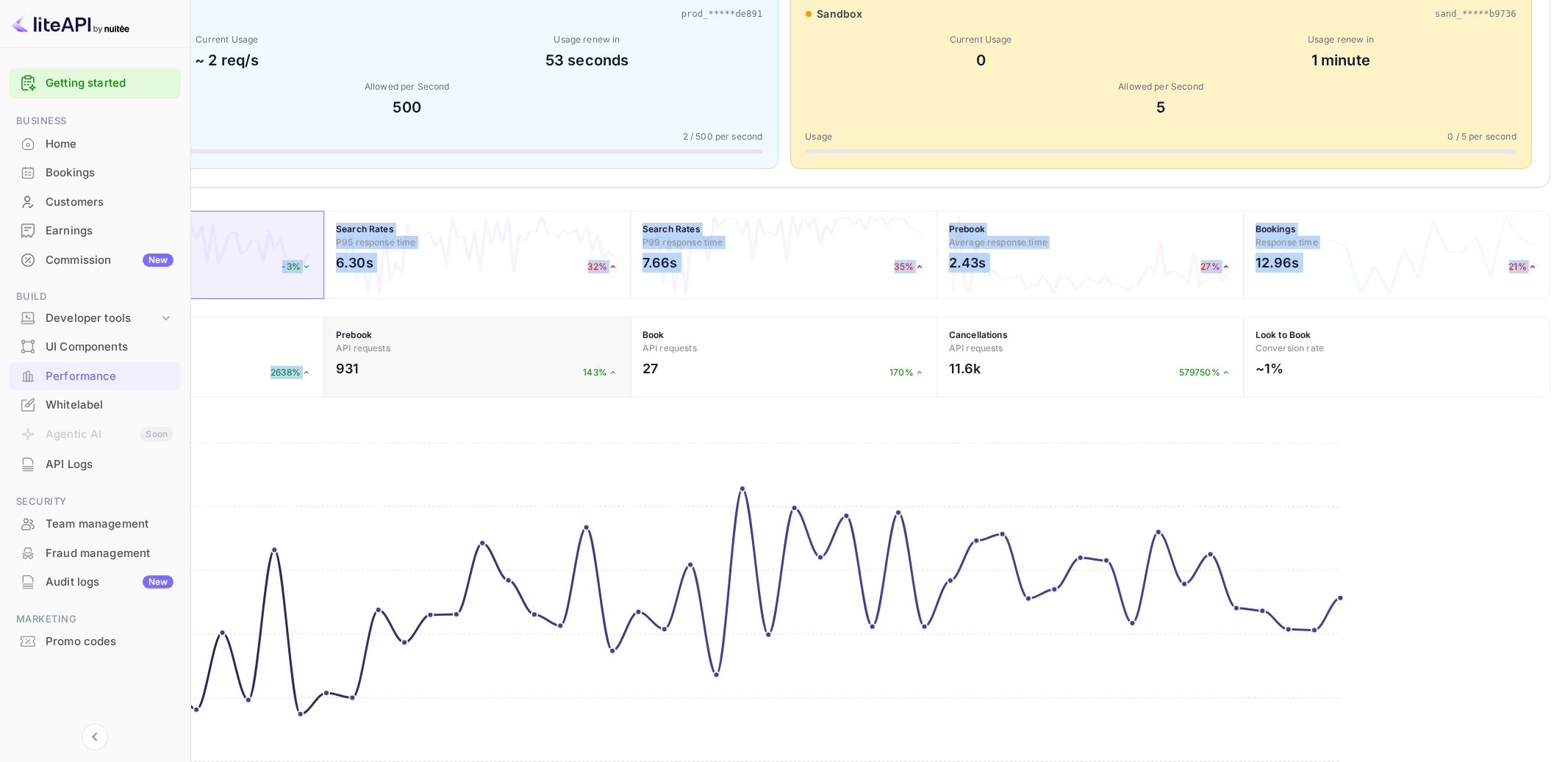
drag, startPoint x: 288, startPoint y: 193, endPoint x: 725, endPoint y: 328, distance: 457.4
click at [725, 328] on div "AI Insights NEW The conversion rate from prebook to booking requests has improv…" at bounding box center [784, 313] width 1532 height 973
click at [569, 192] on div "AI Insights NEW The conversion rate from prebook to booking requests has improv…" at bounding box center [784, 313] width 1532 height 973
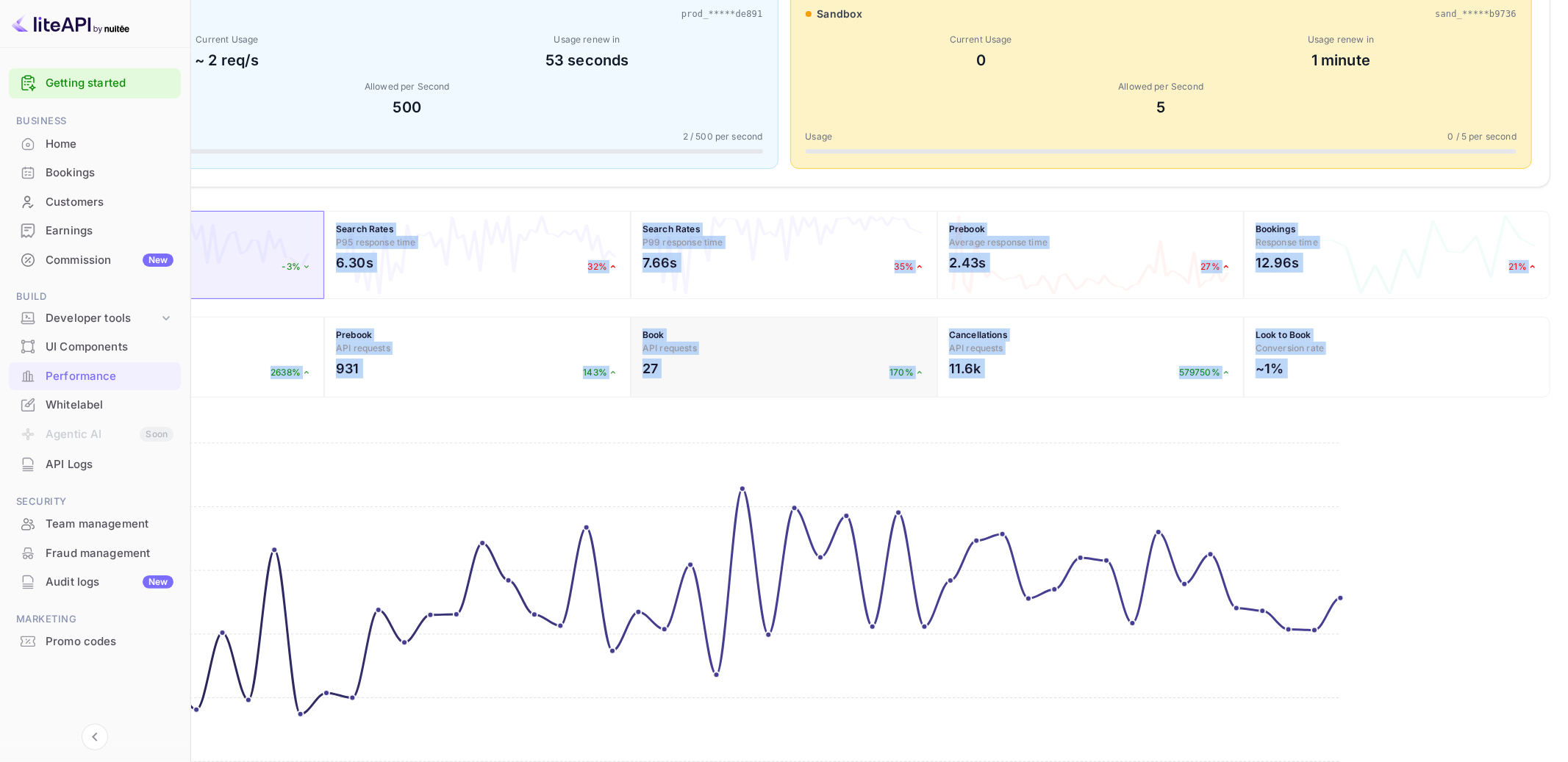
click at [1276, 438] on div "AI Insights NEW The conversion rate from prebook to booking requests has improv…" at bounding box center [784, 313] width 1532 height 973
click at [1278, 450] on icon "Tue 12 Tue 12 Thu 14 Thu 14 15:00 15:00 Sun 17 Sun 17 15:00 15:00 Wed 20 Wed 20…" at bounding box center [688, 605] width 1341 height 367
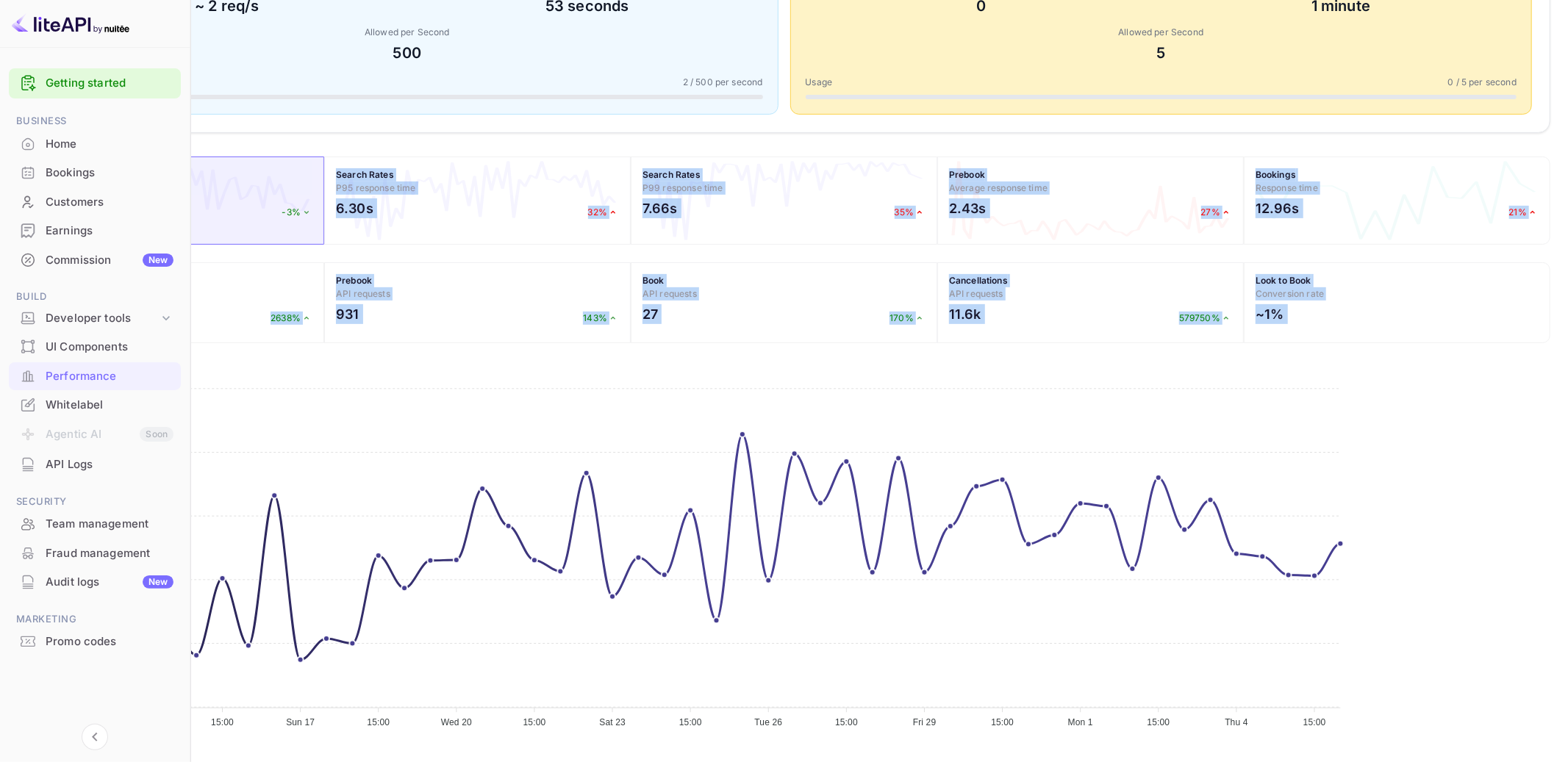
click at [1375, 356] on div "AI Insights NEW The conversion rate from prebook to booking requests has improv…" at bounding box center [784, 258] width 1532 height 973
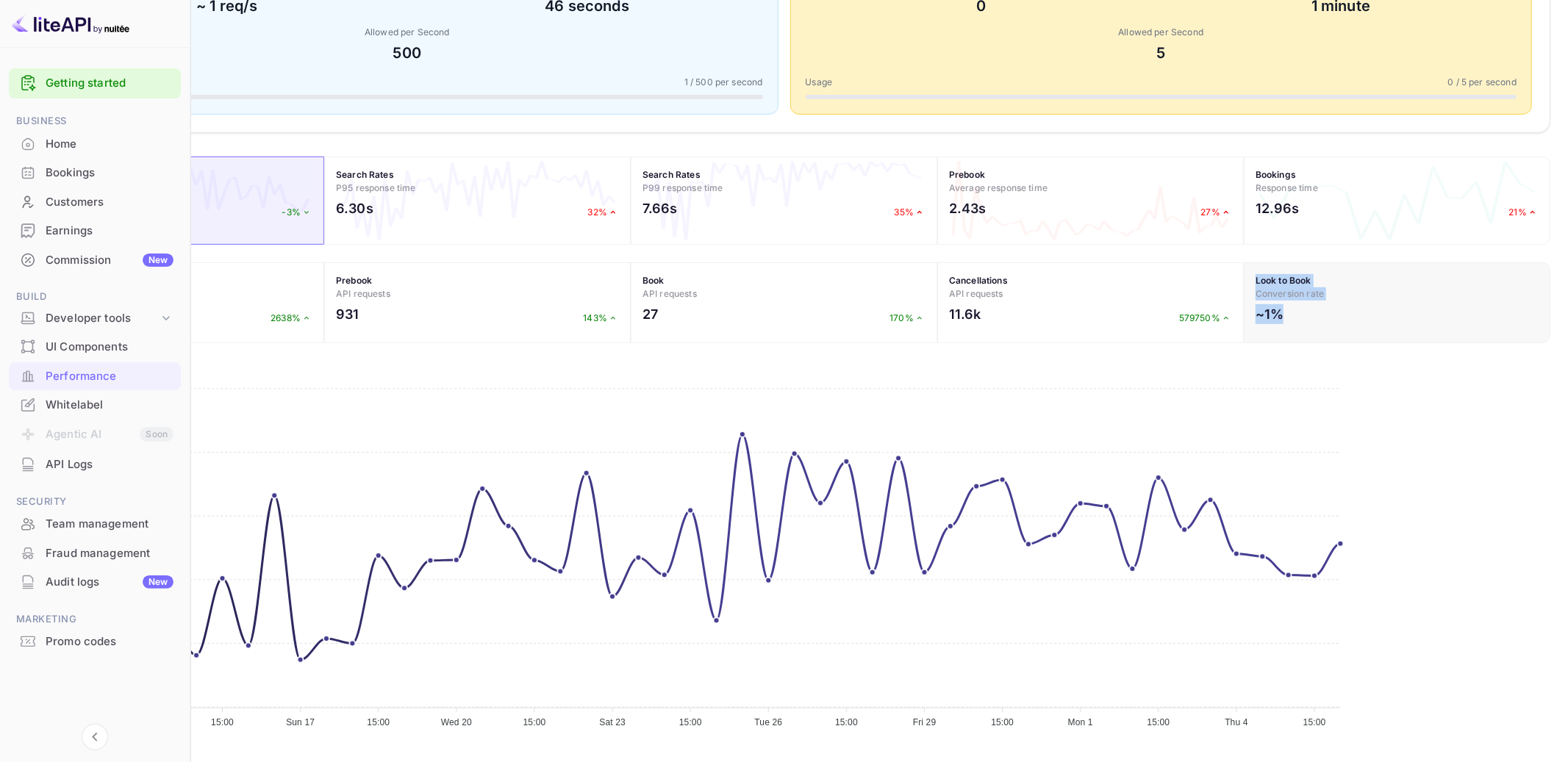
drag, startPoint x: 1334, startPoint y: 315, endPoint x: 1287, endPoint y: 271, distance: 64.4
click at [1287, 271] on div "Look to Book Conversion rate ~1%" at bounding box center [1397, 302] width 306 height 81
click at [1285, 351] on div "AI Insights NEW The conversion rate from prebook to booking requests has improv…" at bounding box center [784, 258] width 1532 height 973
drag, startPoint x: 1378, startPoint y: 369, endPoint x: 1330, endPoint y: 336, distance: 58.2
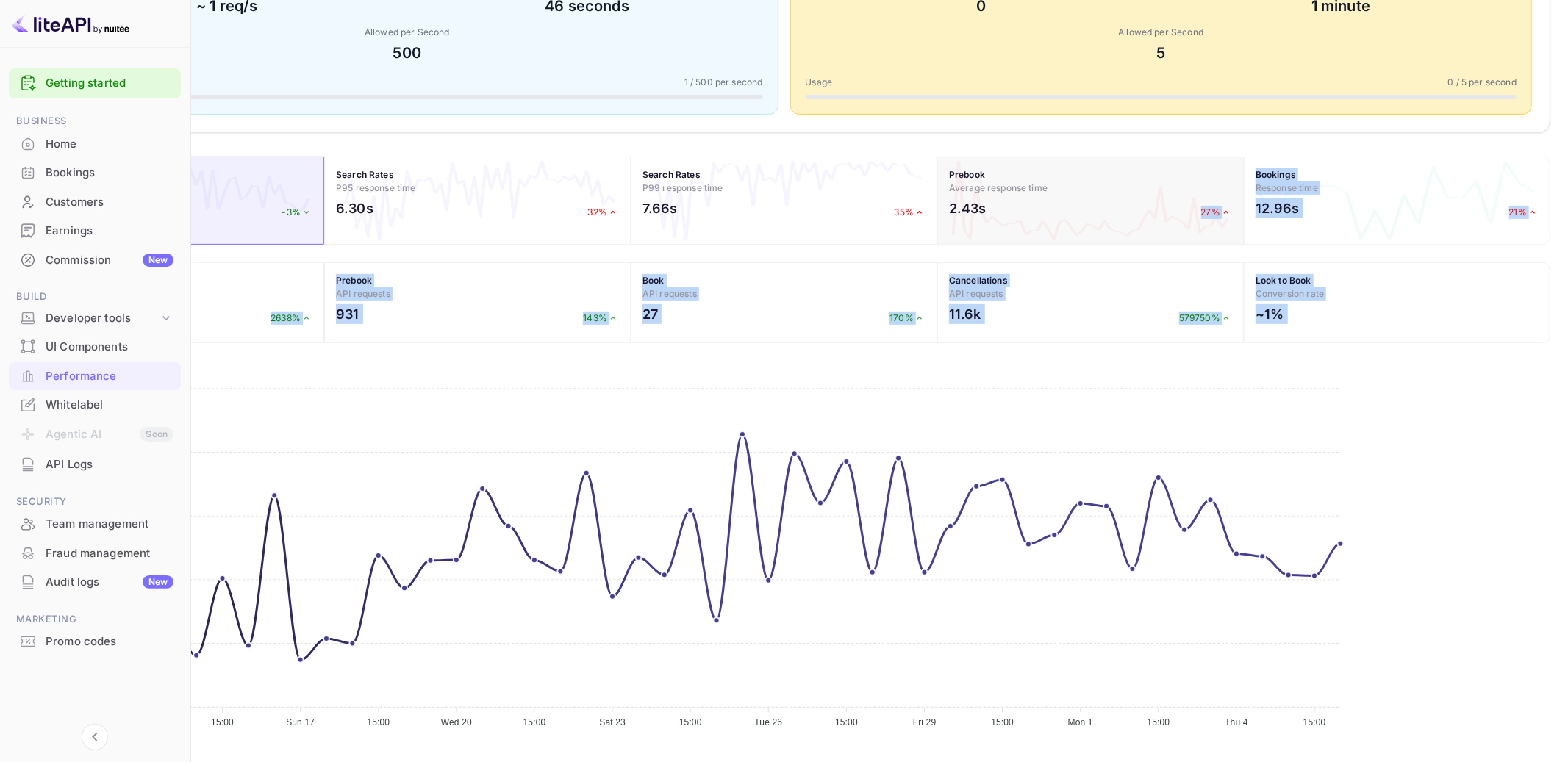
drag, startPoint x: 1345, startPoint y: 363, endPoint x: 1161, endPoint y: 213, distance: 237.4
click at [1161, 213] on div "AI Insights NEW The conversion rate from prebook to booking requests has improv…" at bounding box center [784, 258] width 1532 height 973
click at [1211, 370] on icon "Tue 12 Tue 12 Thu 14 Thu 14 15:00 15:00 Sun 17 Sun 17 15:00 15:00 Wed 20 Wed 20…" at bounding box center [688, 550] width 1341 height 367
click at [1413, 328] on div "~1%" at bounding box center [1397, 317] width 283 height 27
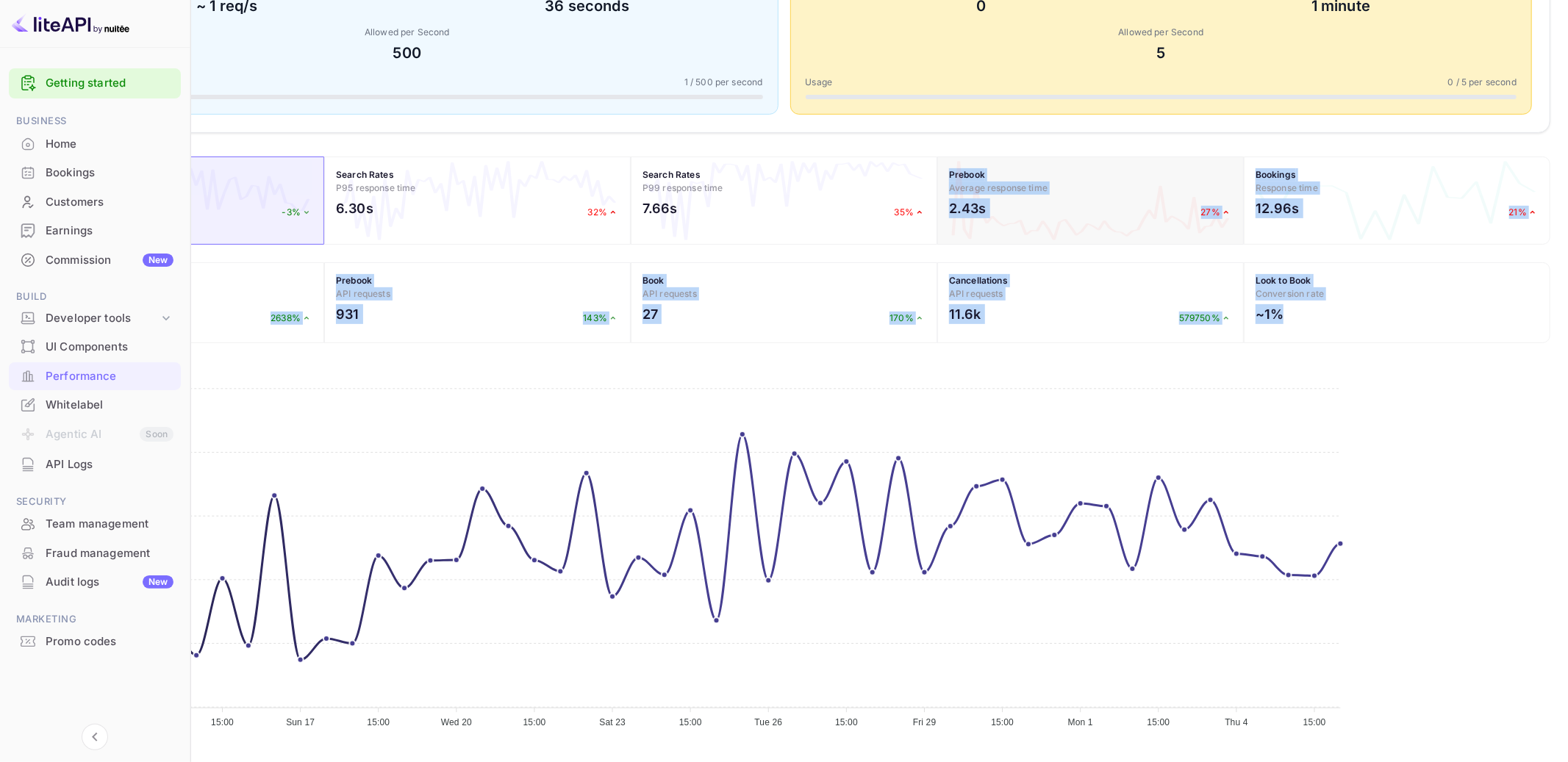
drag, startPoint x: 1413, startPoint y: 328, endPoint x: 1063, endPoint y: 169, distance: 384.4
click at [1063, 169] on div "AI Insights NEW The conversion rate from prebook to booking requests has improv…" at bounding box center [784, 258] width 1532 height 973
click at [654, 393] on icon "Tue 12 Tue 12 Thu 14 Thu 14 15:00 15:00 Sun 17 Sun 17 15:00 15:00 Wed 20 Wed 20…" at bounding box center [688, 550] width 1341 height 367
click at [584, 367] on icon "Tue 12 Tue 12 Thu 14 Thu 14 15:00 15:00 Sun 17 Sun 17 15:00 15:00 Wed 20 Wed 20…" at bounding box center [688, 550] width 1341 height 367
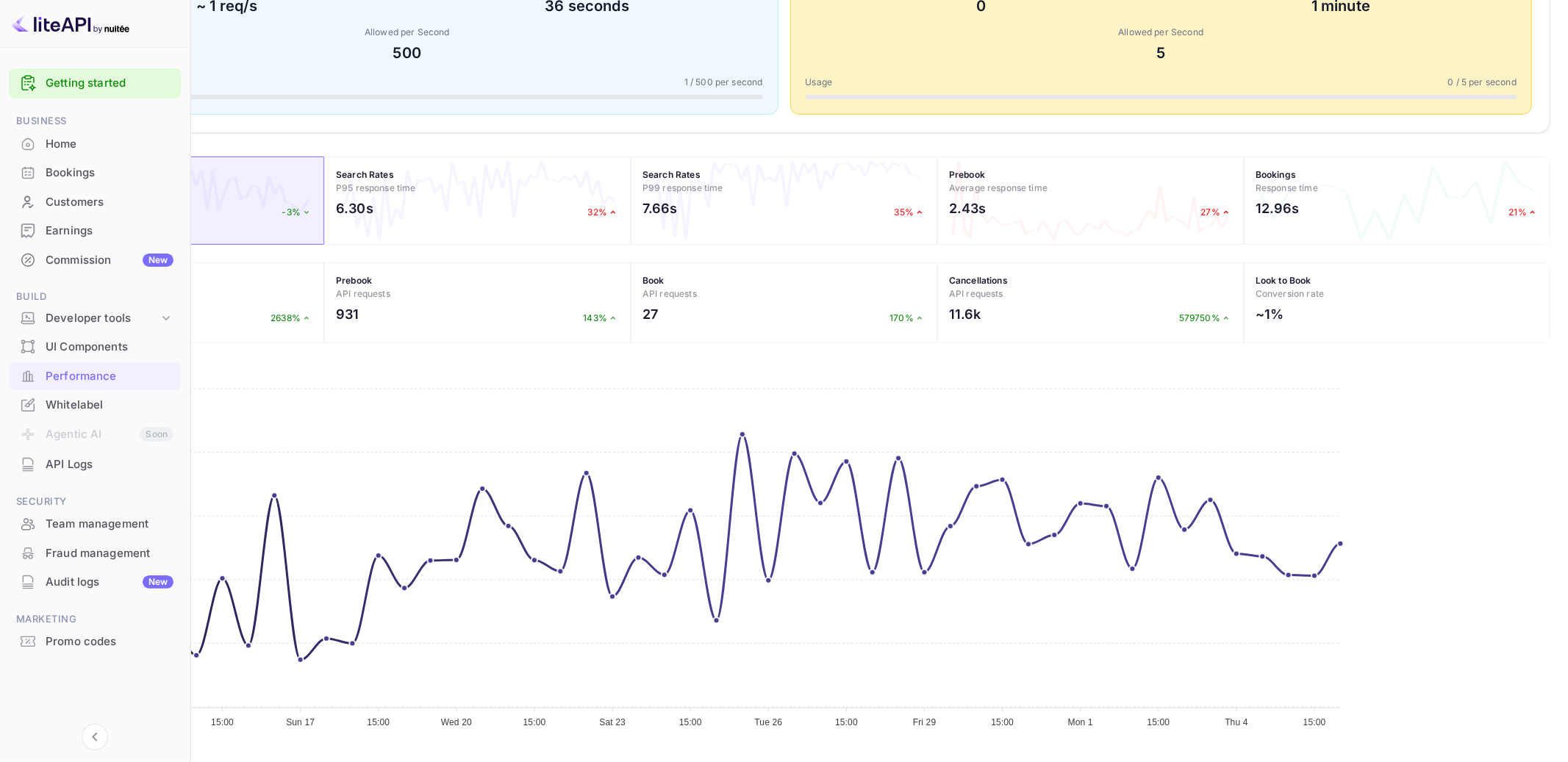
click at [702, 346] on div "AI Insights NEW The conversion rate from prebook to booking requests has improv…" at bounding box center [784, 258] width 1532 height 973
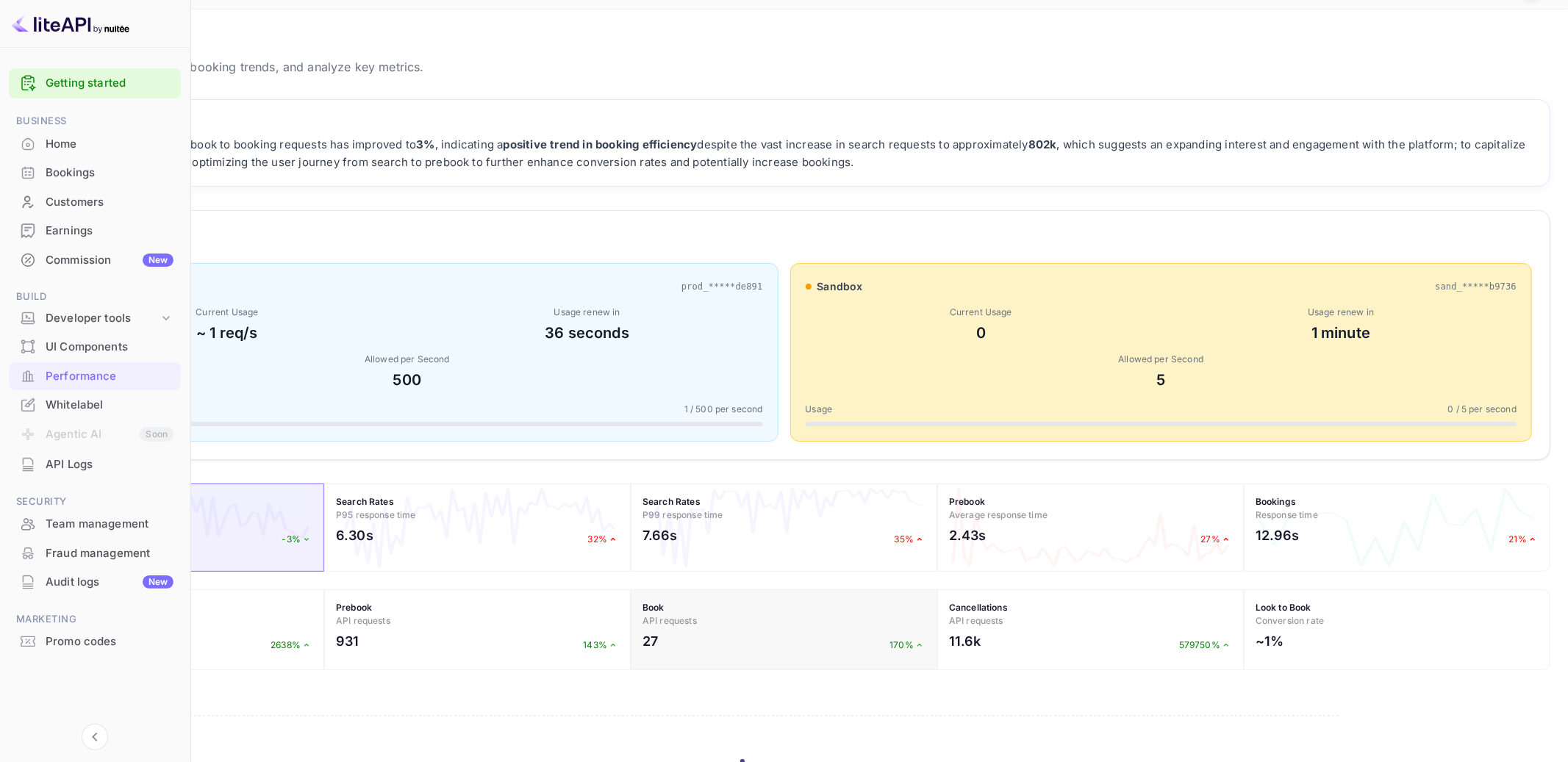
scroll to position [0, 0]
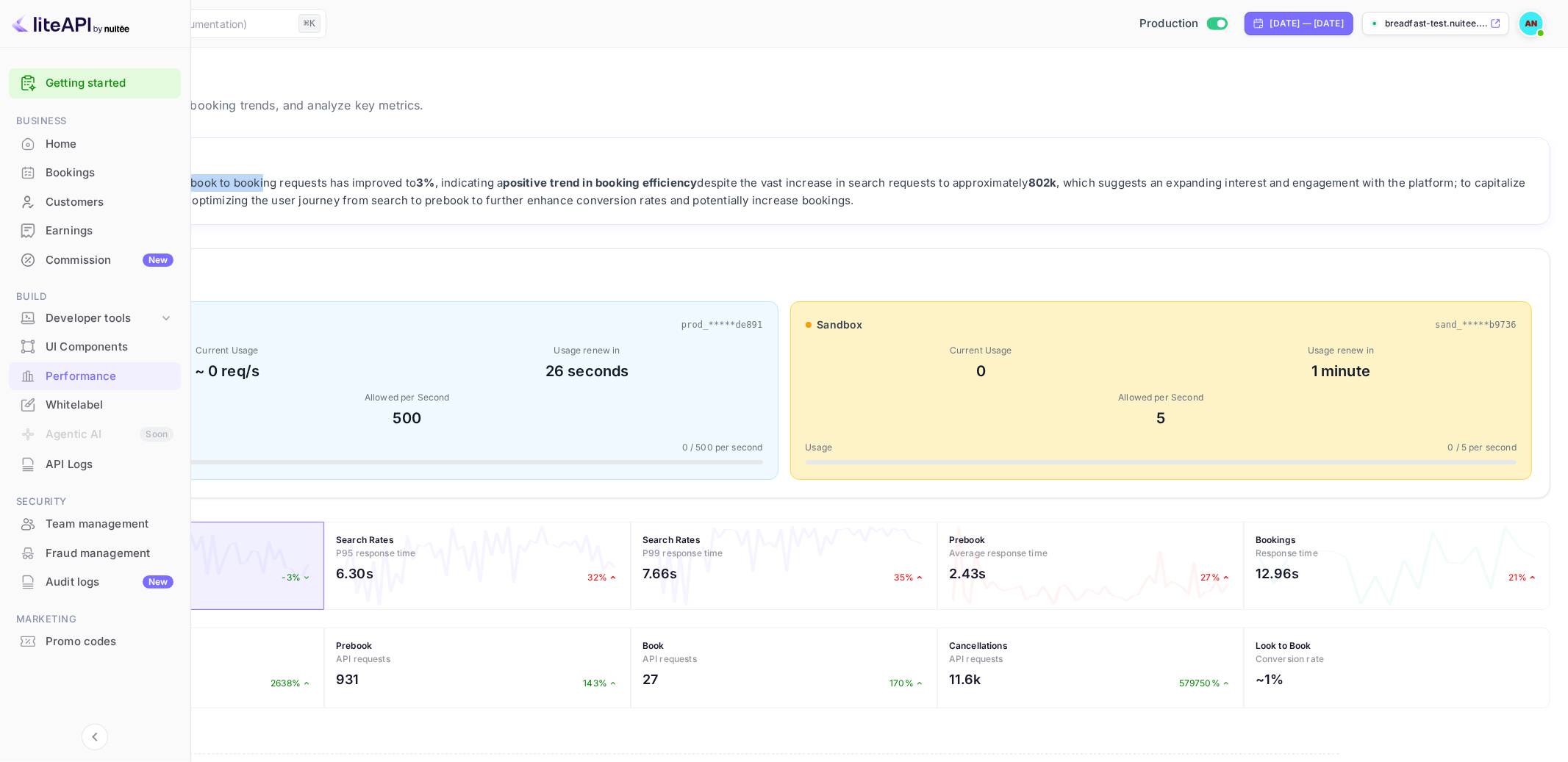
drag, startPoint x: 224, startPoint y: 169, endPoint x: 465, endPoint y: 183, distance: 241.4
click at [465, 183] on div "AI Insights NEW The conversion rate from prebook to booking requests has improv…" at bounding box center [784, 181] width 1532 height 87
click at [465, 183] on div "The conversion rate from prebook to booking requests has improved to 3% , indic…" at bounding box center [783, 192] width 1496 height 36
drag, startPoint x: 507, startPoint y: 183, endPoint x: 565, endPoint y: 179, distance: 58.1
click at [565, 179] on div "The conversion rate from prebook to booking requests has improved to 3% , indic…" at bounding box center [783, 192] width 1496 height 36
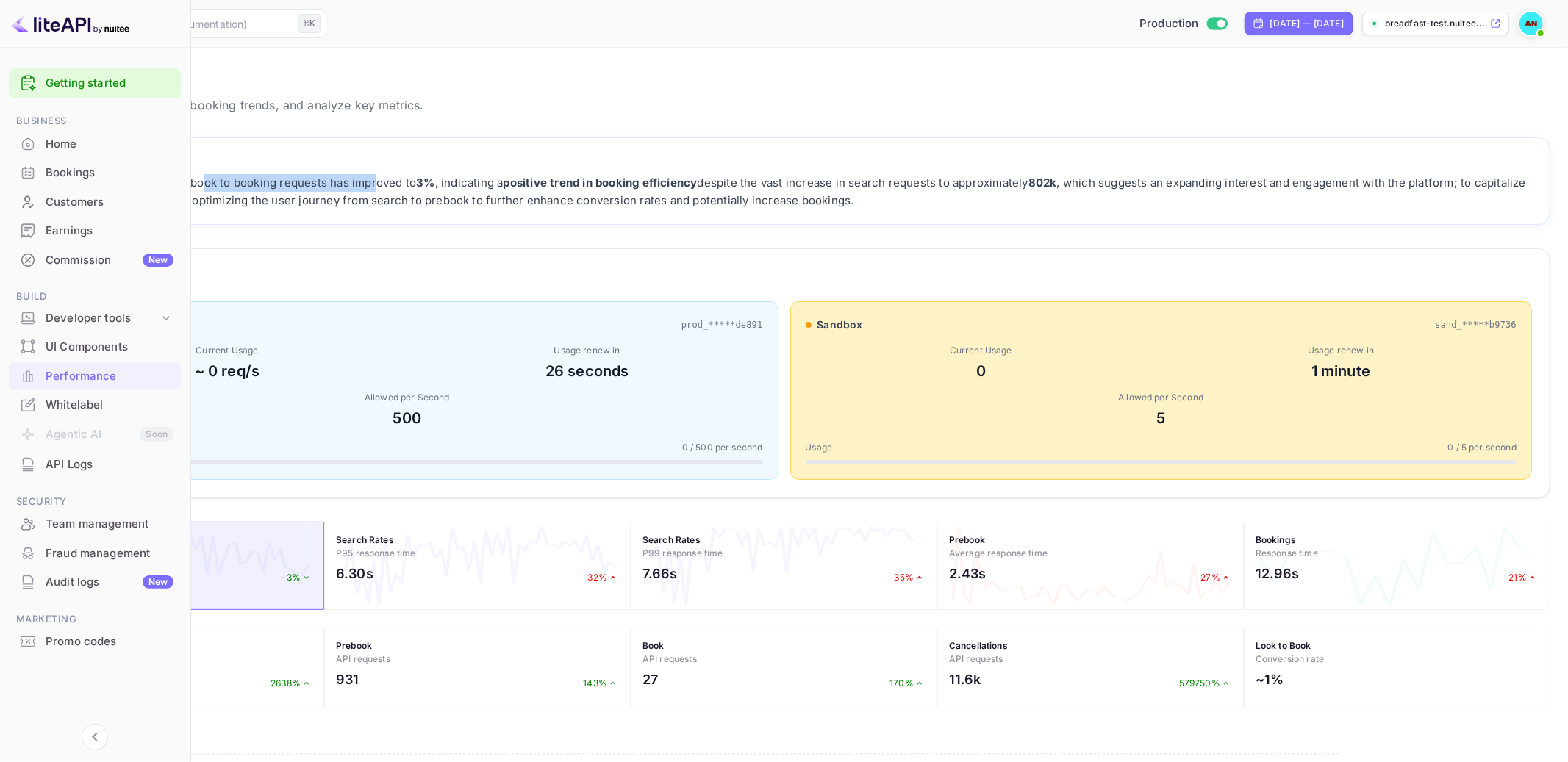
click at [565, 179] on div "The conversion rate from prebook to booking requests has improved to 3% , indic…" at bounding box center [783, 192] width 1496 height 36
drag, startPoint x: 629, startPoint y: 182, endPoint x: 235, endPoint y: 183, distance: 394.0
click at [235, 183] on div "The conversion rate from prebook to booking requests has improved to 3% , indic…" at bounding box center [783, 192] width 1496 height 36
drag, startPoint x: 263, startPoint y: 183, endPoint x: 555, endPoint y: 172, distance: 292.2
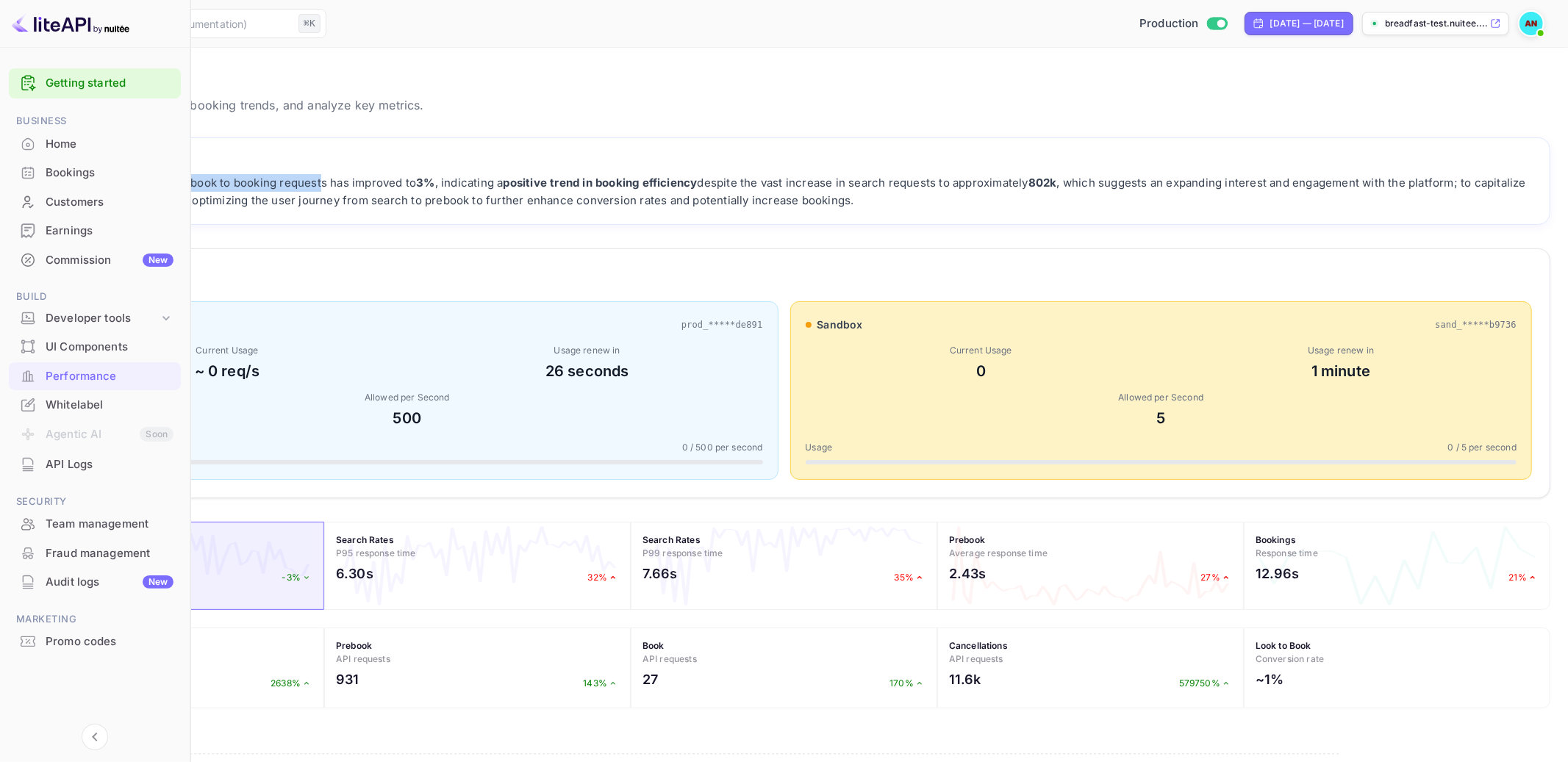
click at [555, 172] on div "AI Insights NEW The conversion rate from prebook to booking requests has improv…" at bounding box center [783, 181] width 1496 height 56
drag, startPoint x: 644, startPoint y: 172, endPoint x: 875, endPoint y: 176, distance: 231.0
click at [875, 176] on div "AI Insights NEW The conversion rate from prebook to booking requests has improv…" at bounding box center [783, 181] width 1496 height 56
click at [697, 176] on strong "positive trend in booking efficiency" at bounding box center [599, 183] width 194 height 14
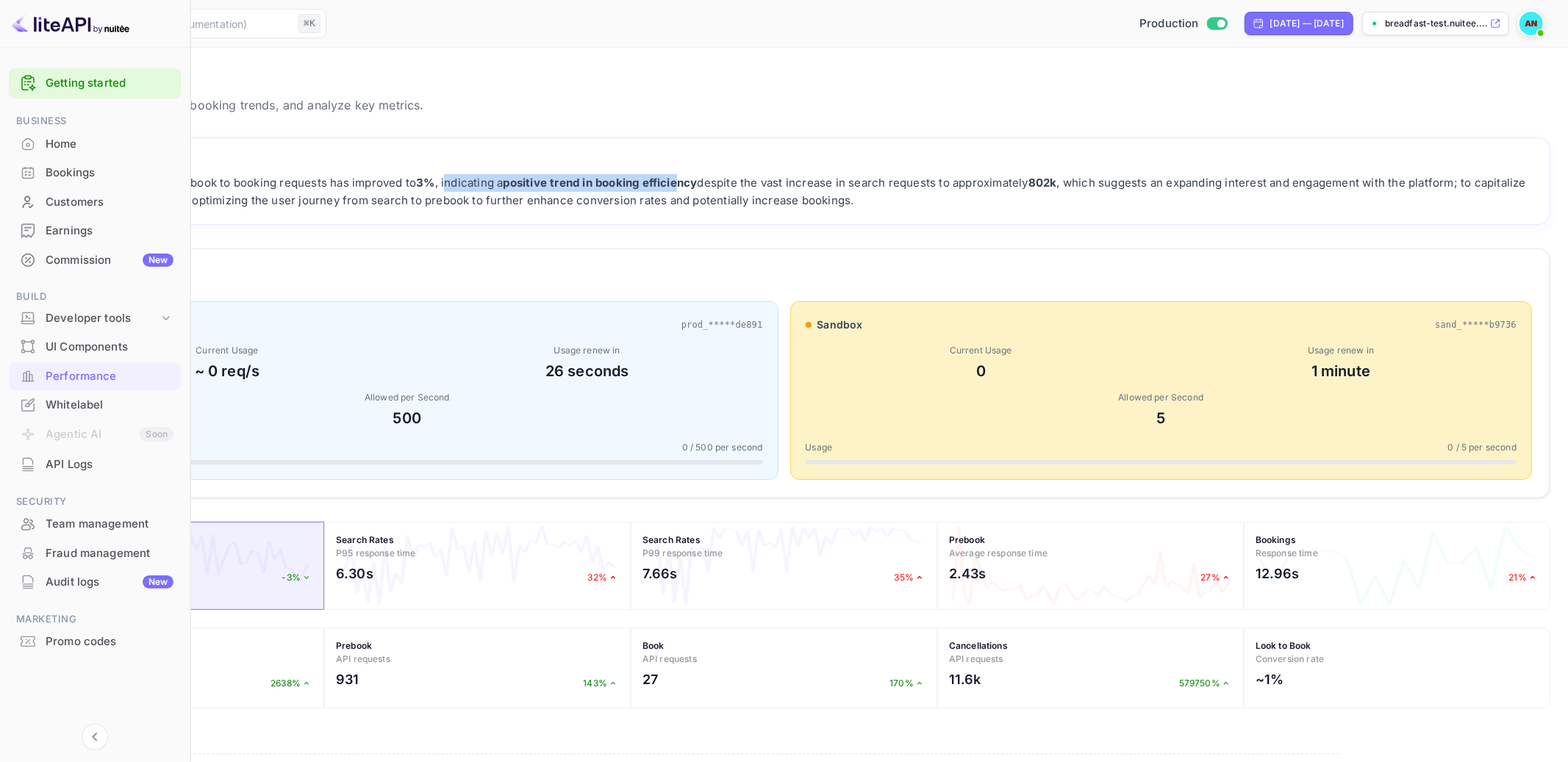
drag, startPoint x: 644, startPoint y: 188, endPoint x: 876, endPoint y: 183, distance: 232.1
click at [876, 183] on div "The conversion rate from prebook to booking requests has improved to 3% , indic…" at bounding box center [783, 192] width 1496 height 36
click at [697, 183] on strong "positive trend in booking efficiency" at bounding box center [599, 183] width 194 height 14
drag, startPoint x: 876, startPoint y: 183, endPoint x: 1104, endPoint y: 192, distance: 228.2
click at [1104, 192] on div "The conversion rate from prebook to booking requests has improved to 3% , indic…" at bounding box center [783, 192] width 1496 height 36
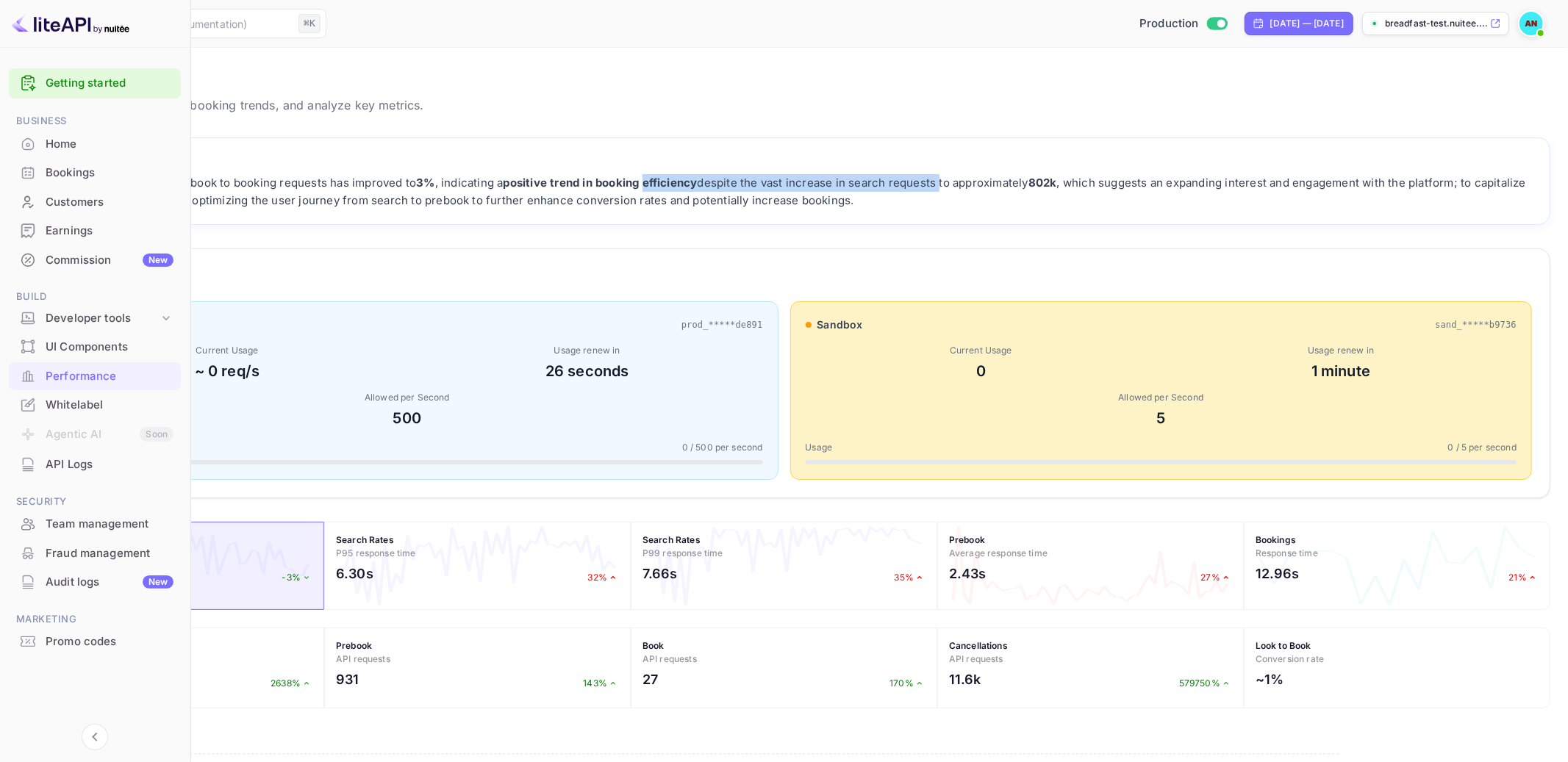
click at [1104, 192] on div "The conversion rate from prebook to booking requests has improved to 3% , indic…" at bounding box center [783, 192] width 1496 height 36
drag, startPoint x: 1074, startPoint y: 189, endPoint x: 1170, endPoint y: 183, distance: 96.2
click at [1170, 183] on div "The conversion rate from prebook to booking requests has improved to 3% , indic…" at bounding box center [783, 192] width 1496 height 36
drag, startPoint x: 1086, startPoint y: 183, endPoint x: 1254, endPoint y: 184, distance: 168.0
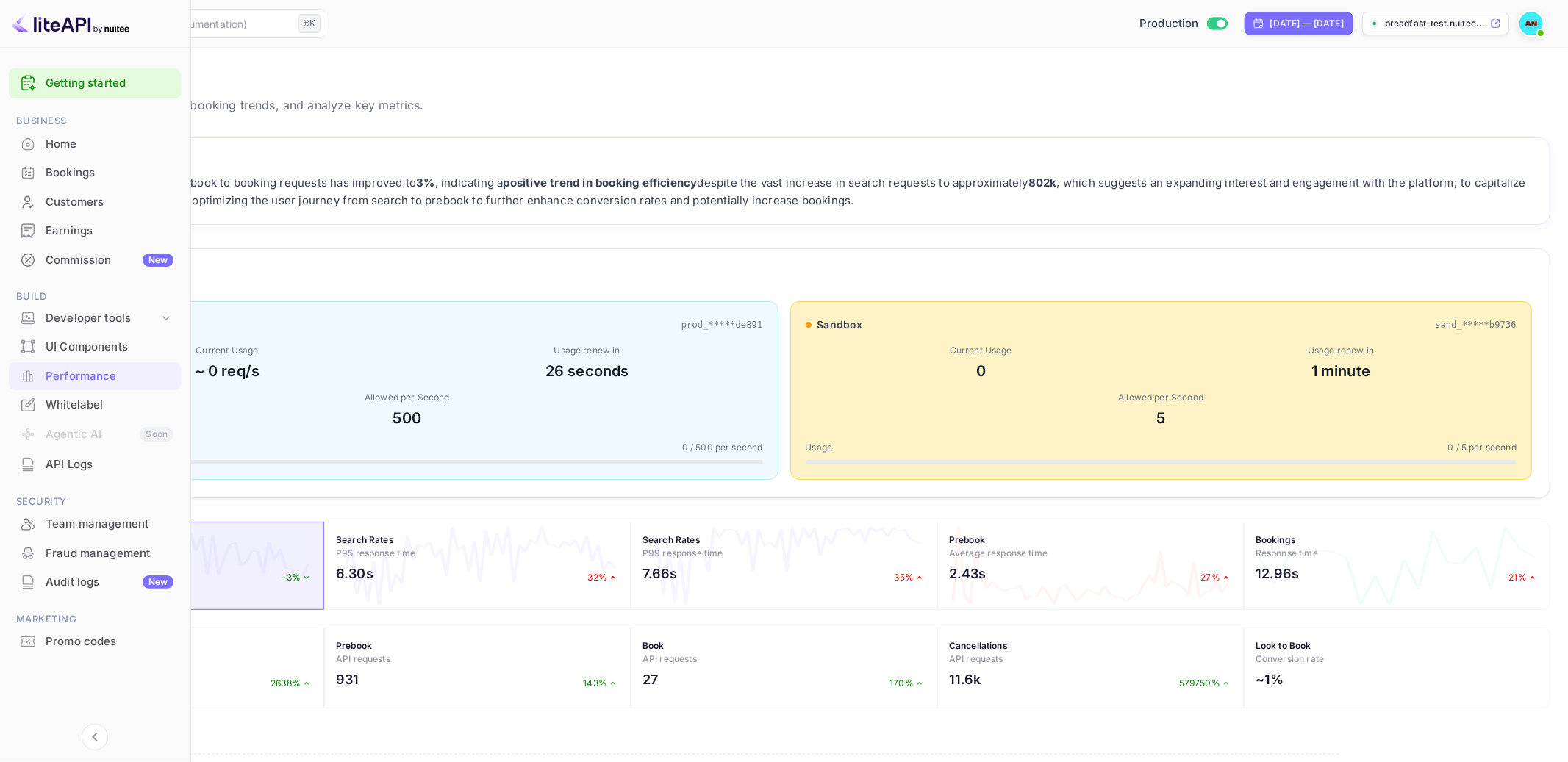
click at [1254, 184] on div "The conversion rate from prebook to booking requests has improved to 3% , indic…" at bounding box center [783, 192] width 1496 height 36
drag, startPoint x: 1274, startPoint y: 179, endPoint x: 1114, endPoint y: 183, distance: 160.0
click at [1114, 183] on div "The conversion rate from prebook to booking requests has improved to 3% , indic…" at bounding box center [783, 192] width 1496 height 36
drag, startPoint x: 1263, startPoint y: 183, endPoint x: 905, endPoint y: 183, distance: 358.0
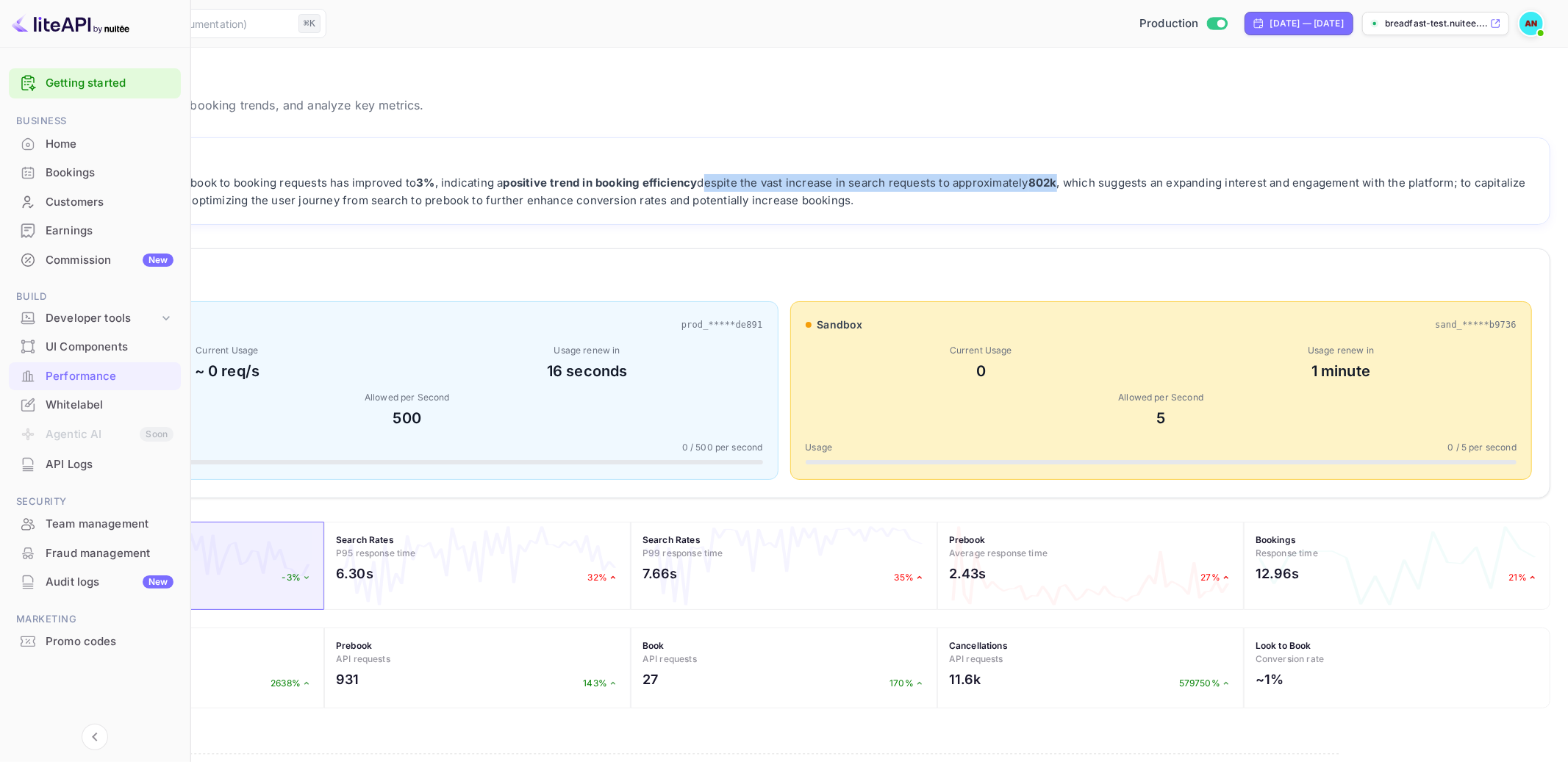
click at [905, 183] on div "The conversion rate from prebook to booking requests has improved to 3% , indic…" at bounding box center [783, 192] width 1496 height 36
click at [1280, 188] on div "The conversion rate from prebook to booking requests has improved to 3% , indic…" at bounding box center [783, 192] width 1496 height 36
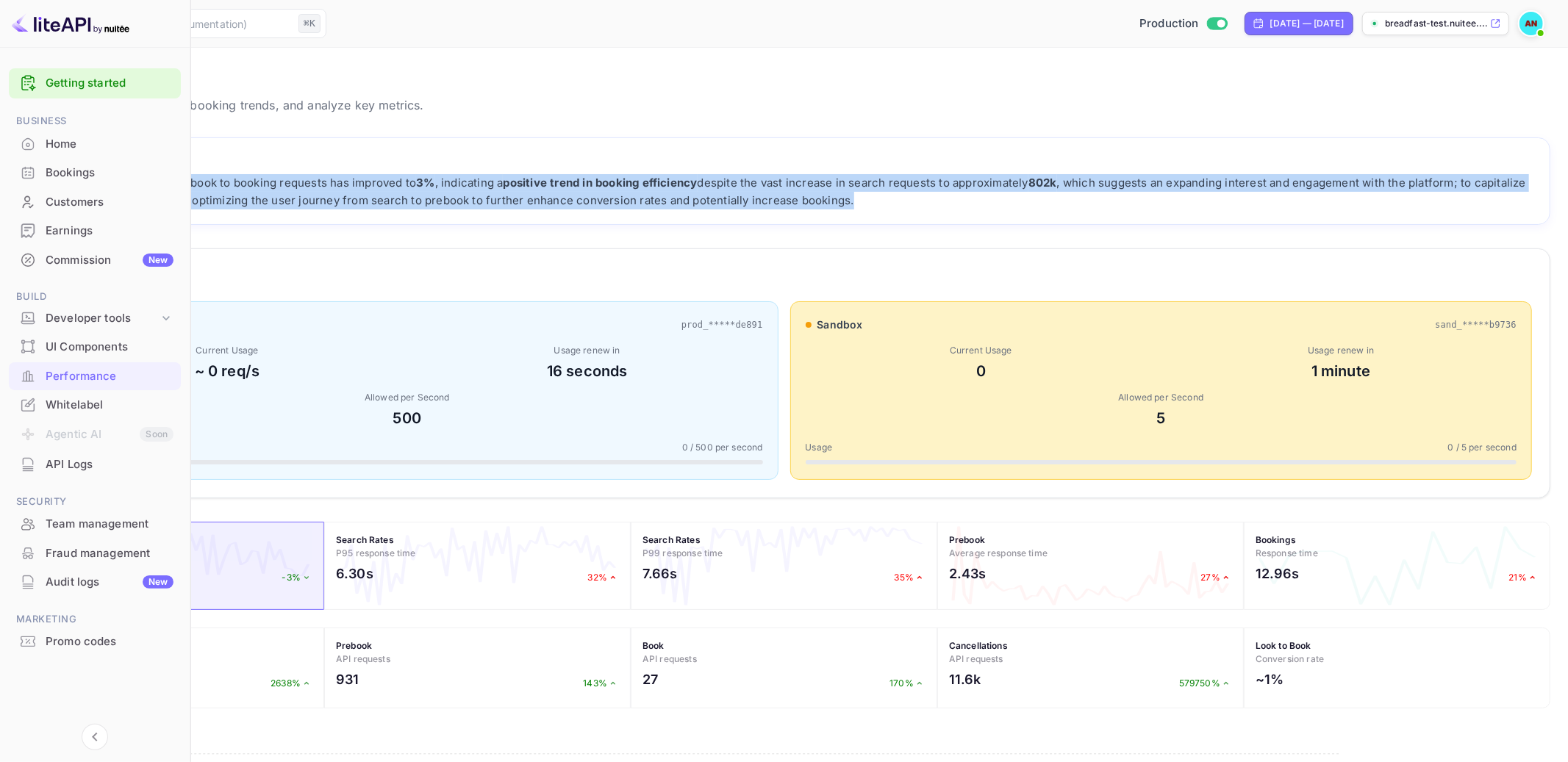
drag, startPoint x: 1280, startPoint y: 174, endPoint x: 1432, endPoint y: 200, distance: 154.2
click at [1432, 200] on div "The conversion rate from prebook to booking requests has improved to 3% , indic…" at bounding box center [783, 192] width 1496 height 36
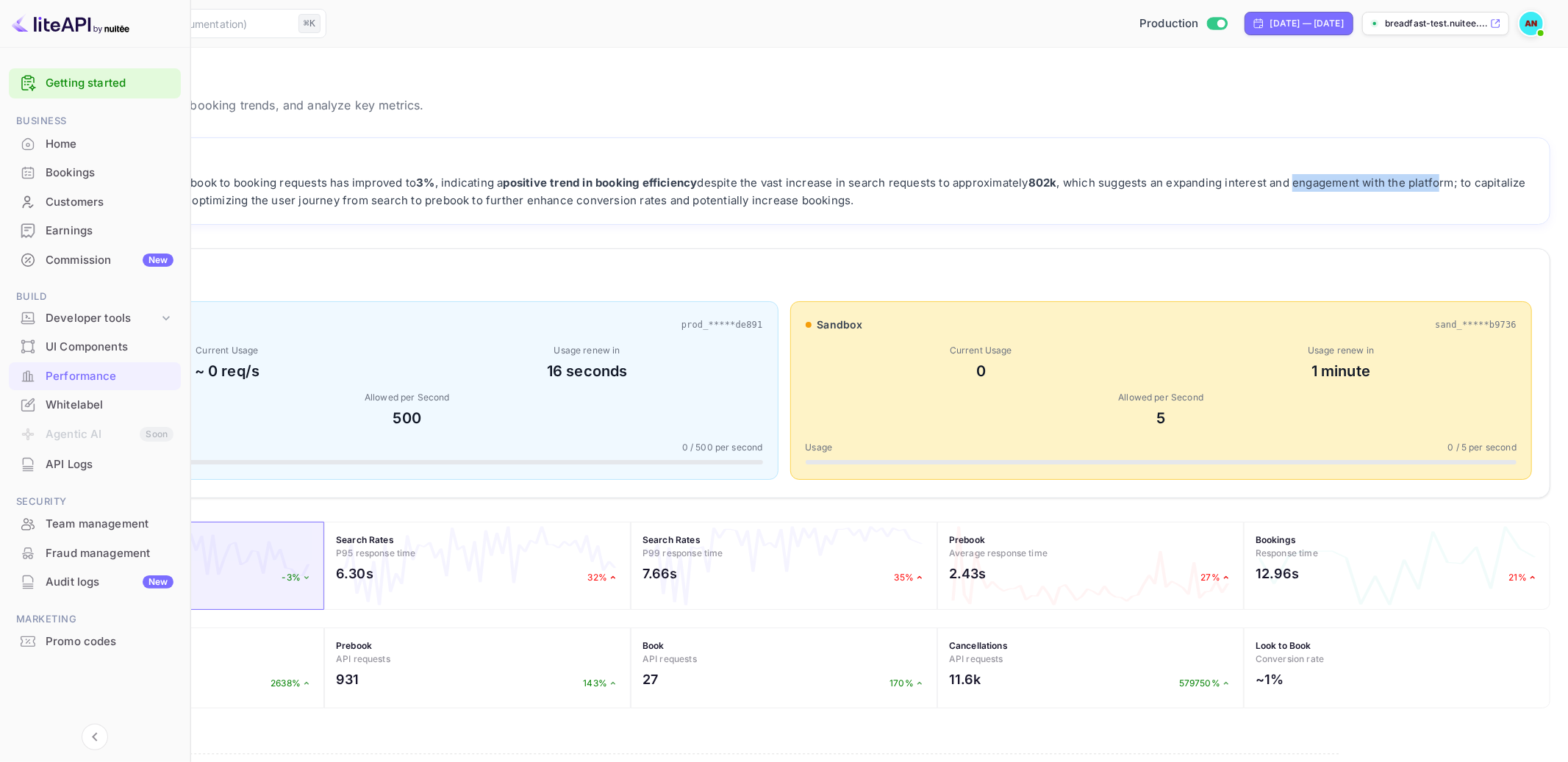
drag, startPoint x: 228, startPoint y: 203, endPoint x: 374, endPoint y: 201, distance: 146.0
click at [374, 201] on div "The conversion rate from prebook to booking requests has improved to 3% , indic…" at bounding box center [783, 192] width 1496 height 36
drag, startPoint x: 386, startPoint y: 201, endPoint x: 566, endPoint y: 198, distance: 180.0
click at [566, 198] on div "The conversion rate from prebook to booking requests has improved to 3% , indic…" at bounding box center [783, 192] width 1496 height 36
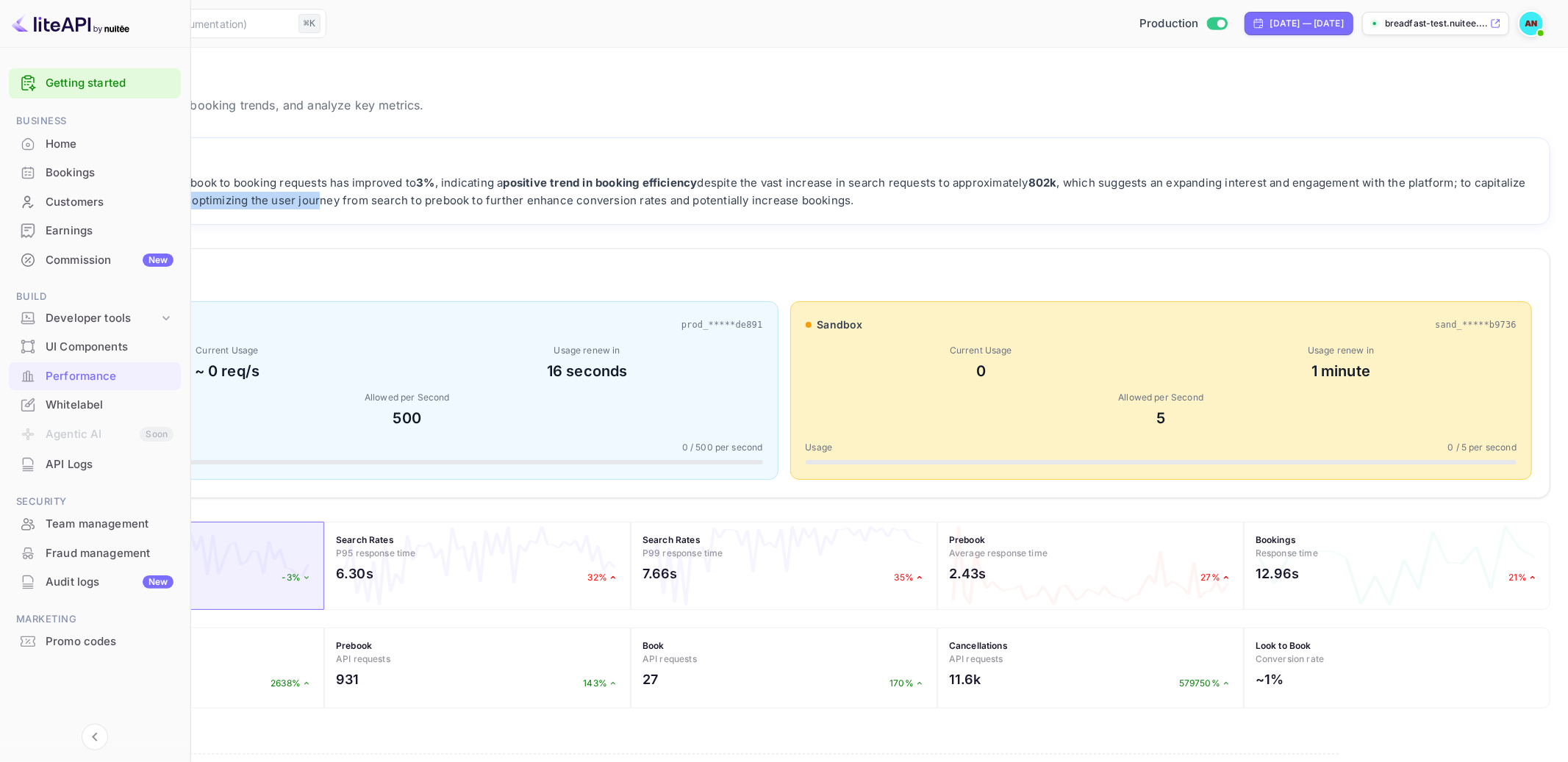
drag, startPoint x: 568, startPoint y: 198, endPoint x: 755, endPoint y: 201, distance: 187.0
click at [755, 201] on div "The conversion rate from prebook to booking requests has improved to 3% , indic…" at bounding box center [783, 192] width 1496 height 36
click at [767, 199] on div "The conversion rate from prebook to booking requests has improved to 3% , indic…" at bounding box center [783, 192] width 1496 height 36
drag, startPoint x: 767, startPoint y: 199, endPoint x: 971, endPoint y: 194, distance: 204.1
click at [971, 194] on div "The conversion rate from prebook to booking requests has improved to 3% , indic…" at bounding box center [783, 192] width 1496 height 36
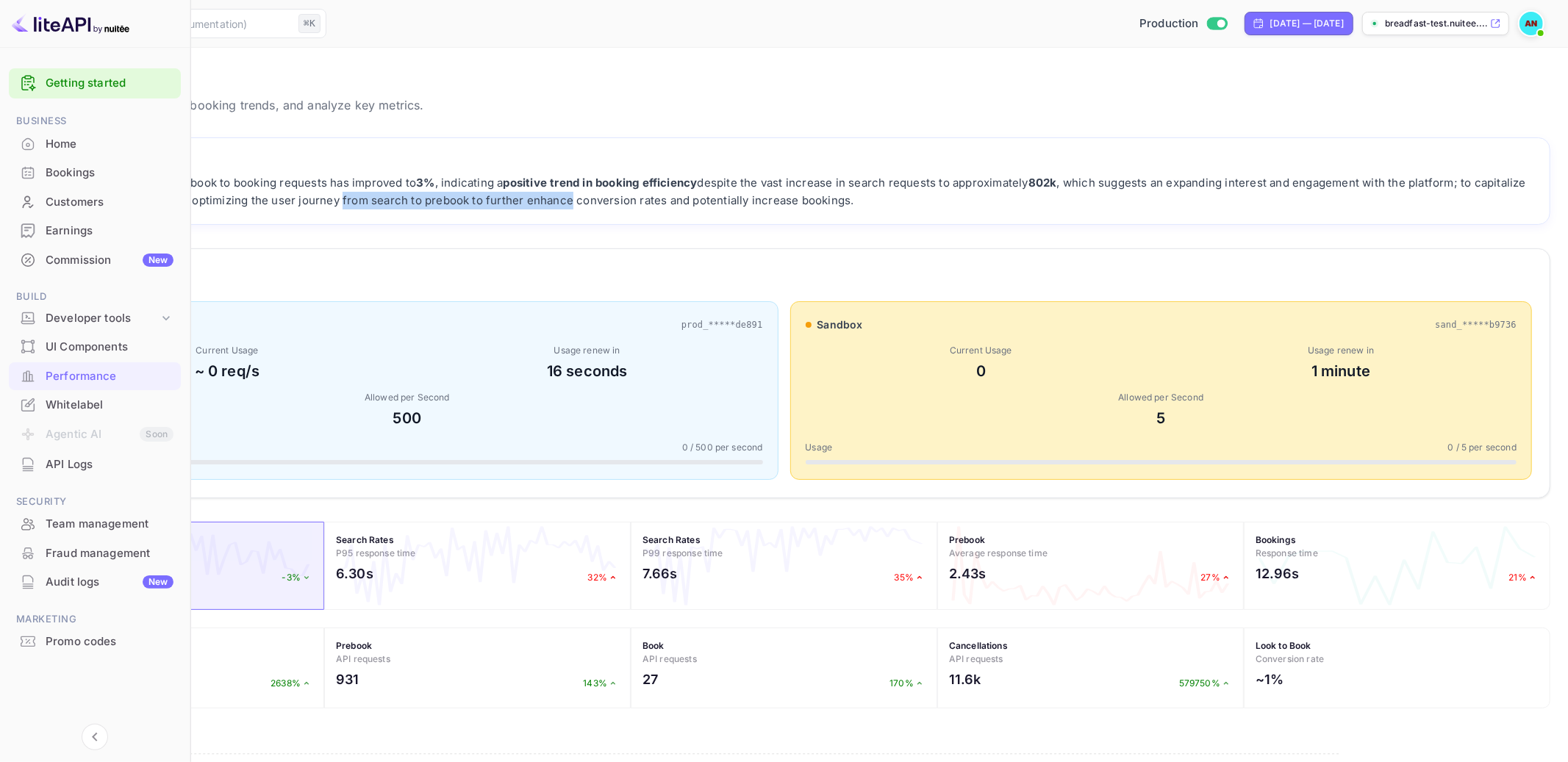
click at [971, 194] on div "The conversion rate from prebook to booking requests has improved to 3% , indic…" at bounding box center [783, 192] width 1496 height 36
drag, startPoint x: 902, startPoint y: 201, endPoint x: 1265, endPoint y: 199, distance: 363.0
click at [1265, 199] on div "The conversion rate from prebook to booking requests has improved to 3% , indic…" at bounding box center [783, 192] width 1496 height 36
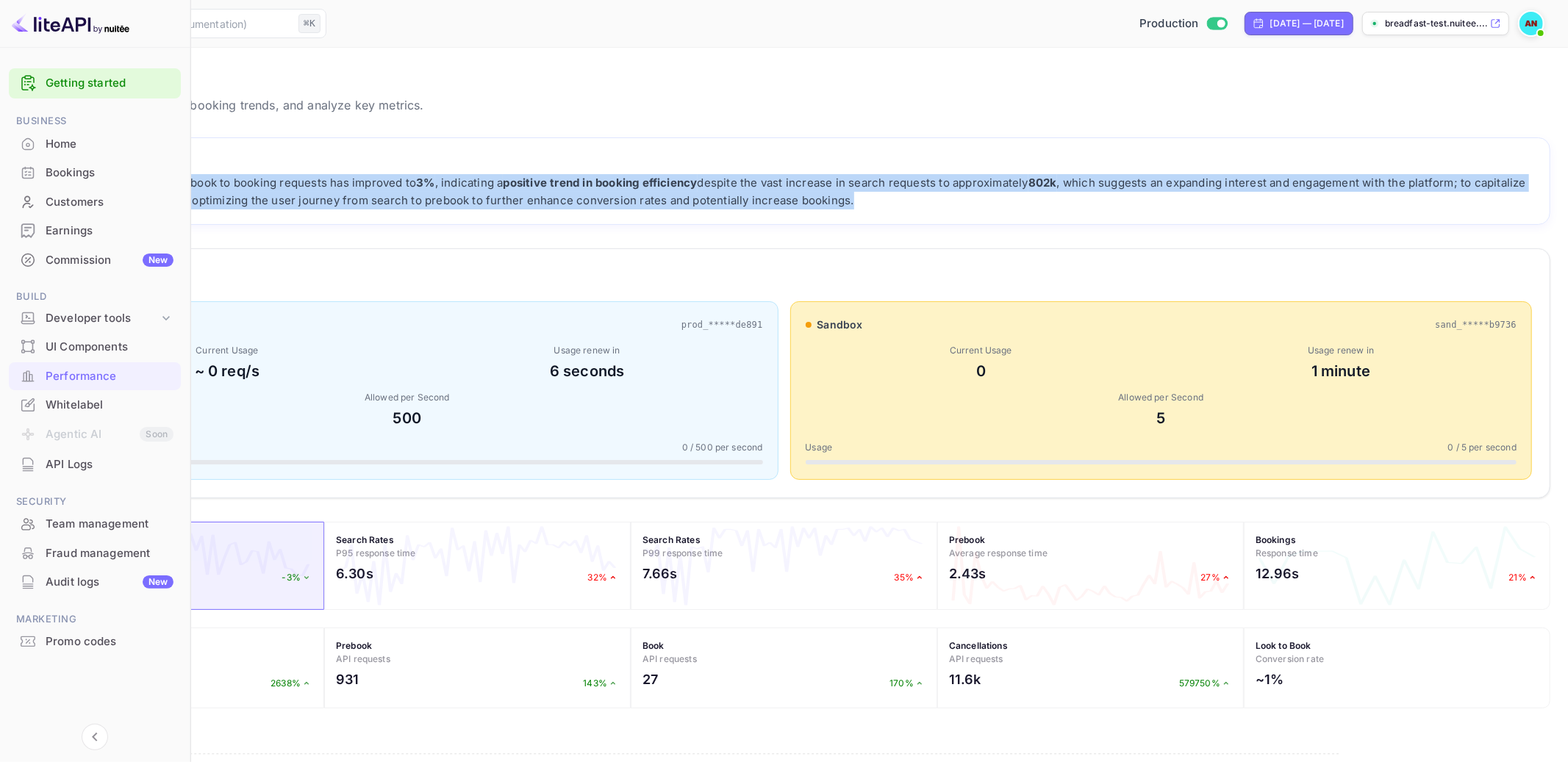
drag, startPoint x: 1287, startPoint y: 199, endPoint x: 1026, endPoint y: 137, distance: 268.3
click at [1026, 138] on div "AI Insights NEW The conversion rate from prebook to booking requests has improv…" at bounding box center [784, 181] width 1532 height 87
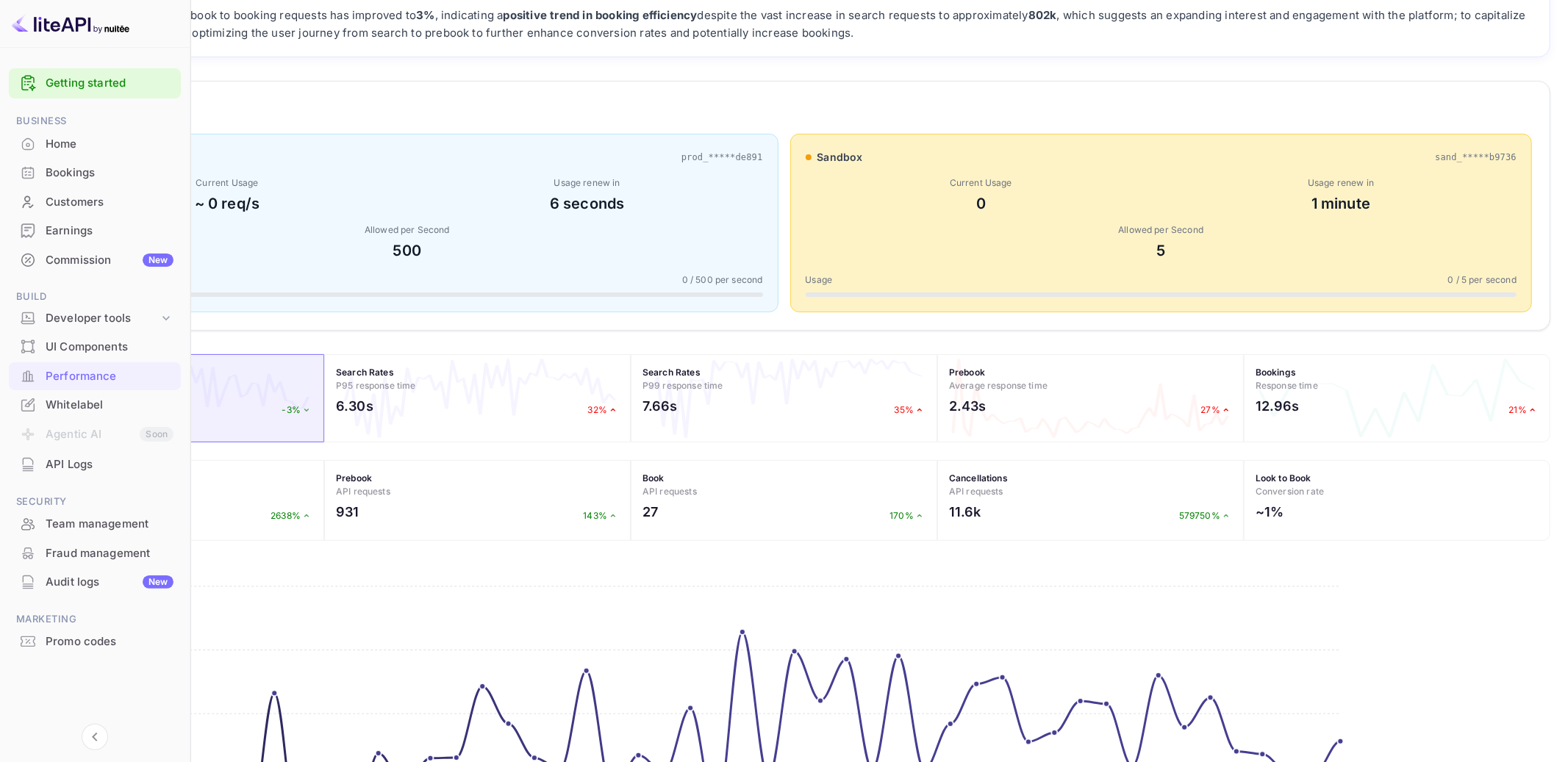
scroll to position [365, 0]
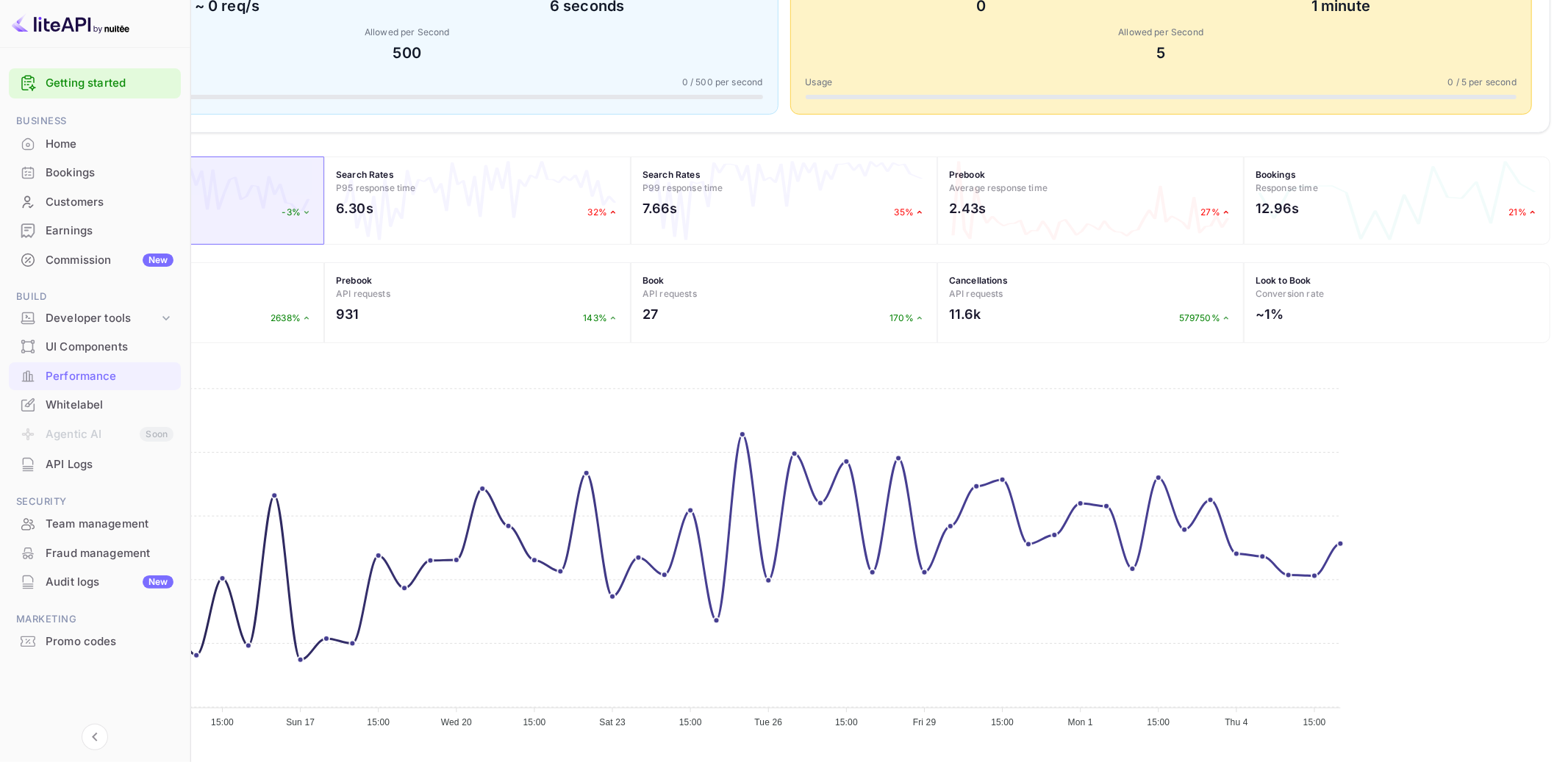
click at [312, 220] on div "2.41s -3%" at bounding box center [170, 212] width 283 height 27
click at [312, 307] on div "801.8k 2638%" at bounding box center [170, 317] width 283 height 27
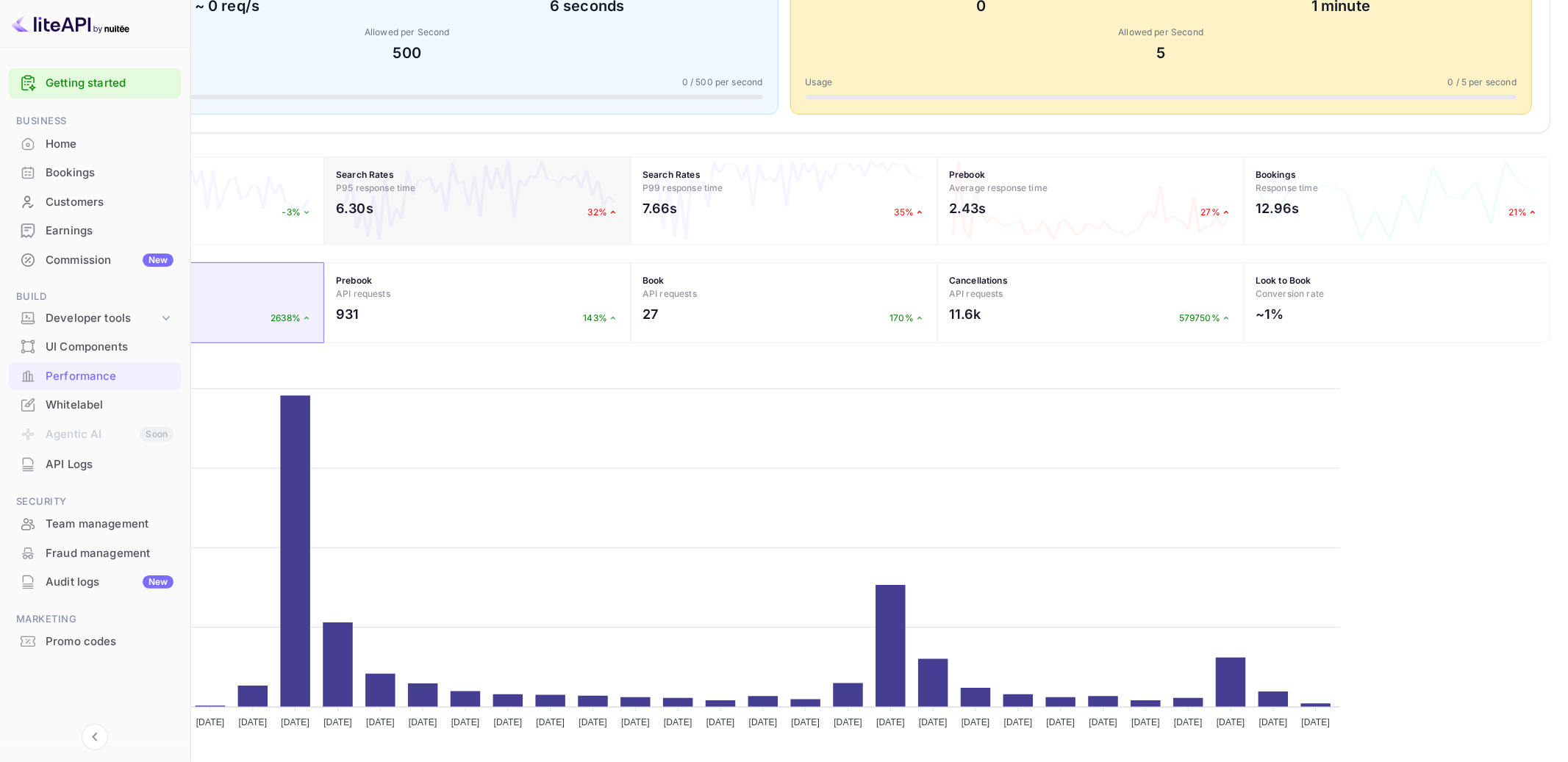
click at [575, 212] on div "6.30s 32%" at bounding box center [478, 212] width 283 height 27
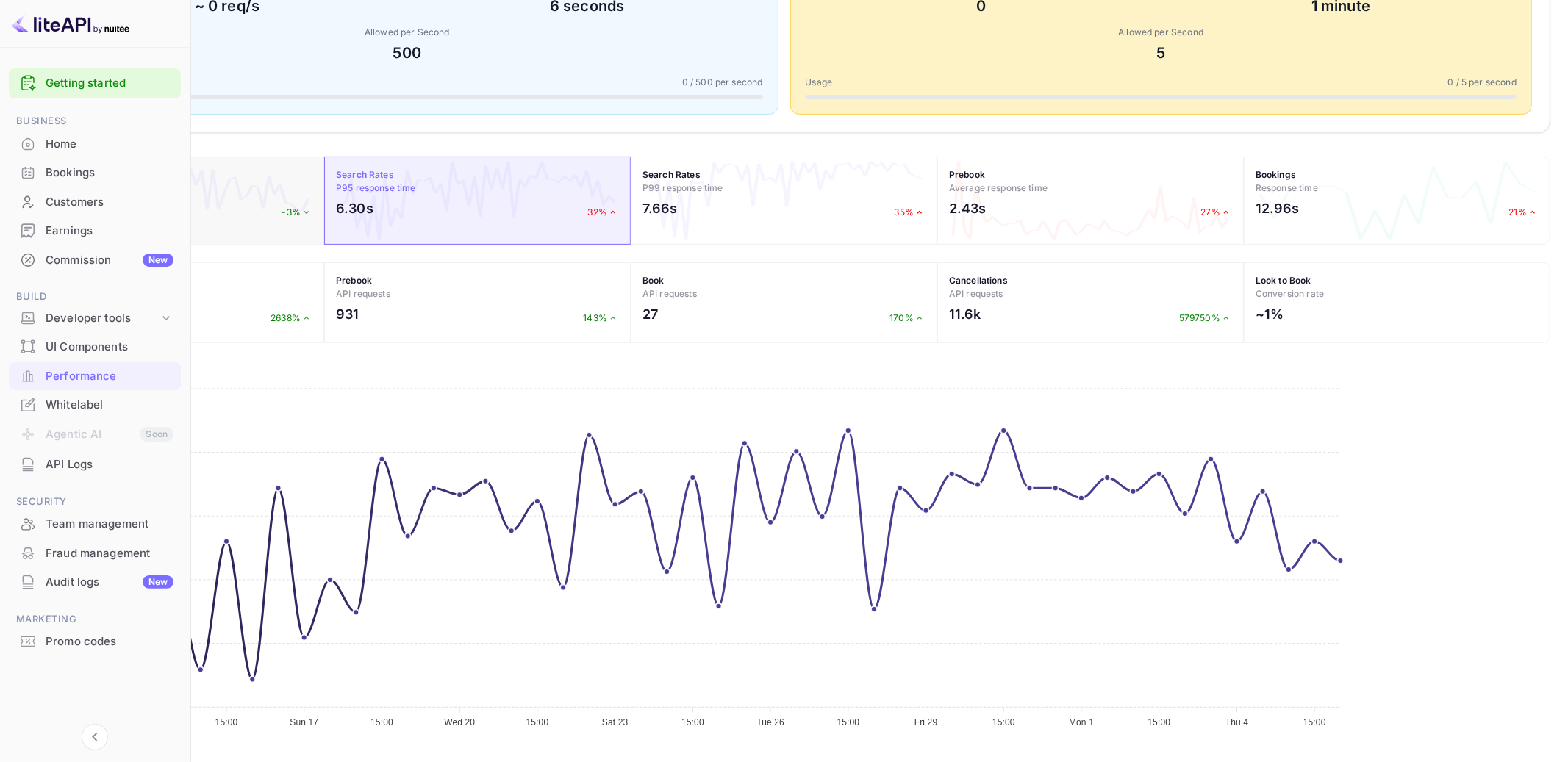
click at [312, 215] on div "2.41s -3%" at bounding box center [170, 212] width 283 height 27
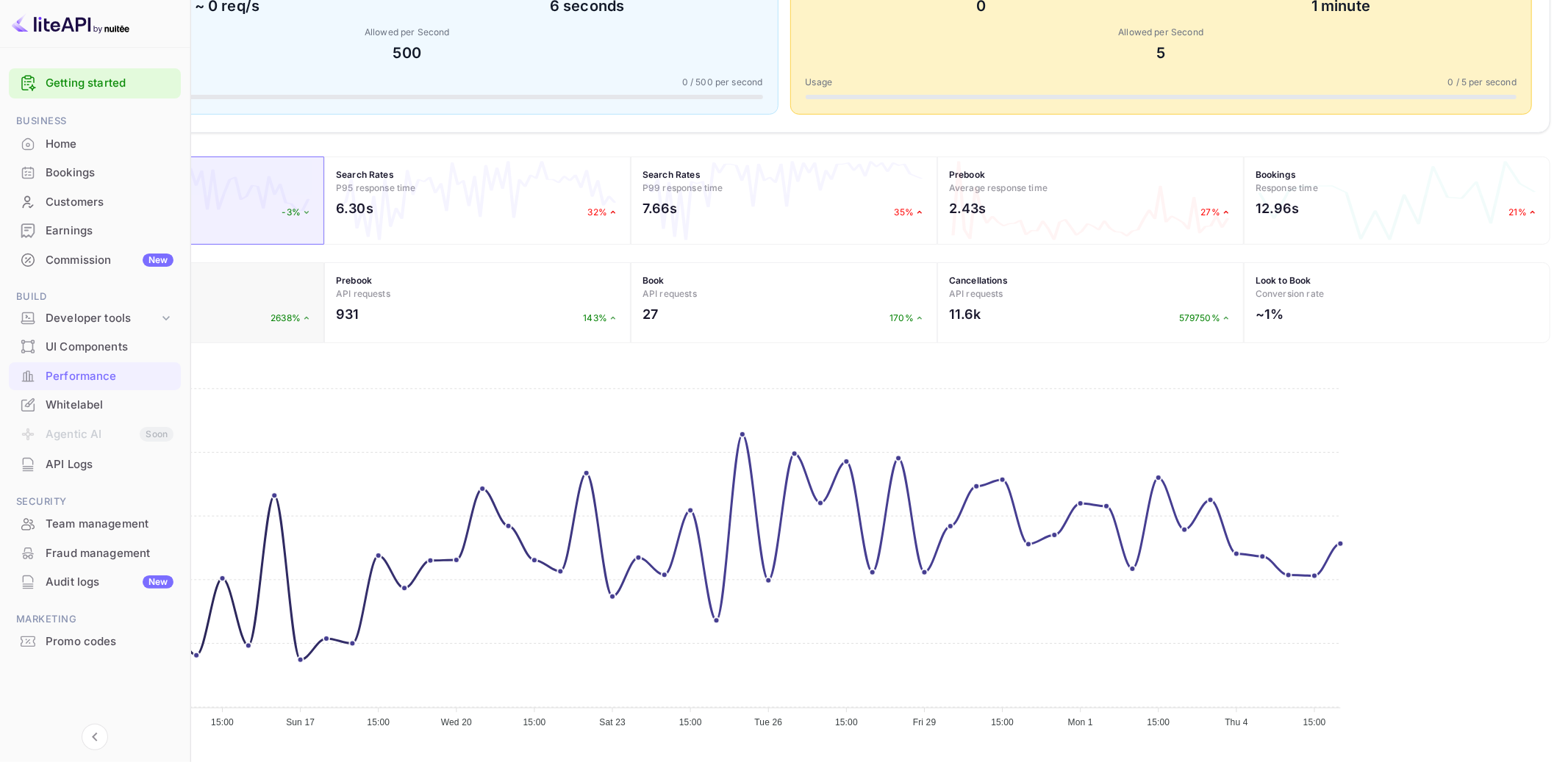
click at [324, 301] on div "Rates search API requests 801.8k 2638%" at bounding box center [170, 302] width 306 height 81
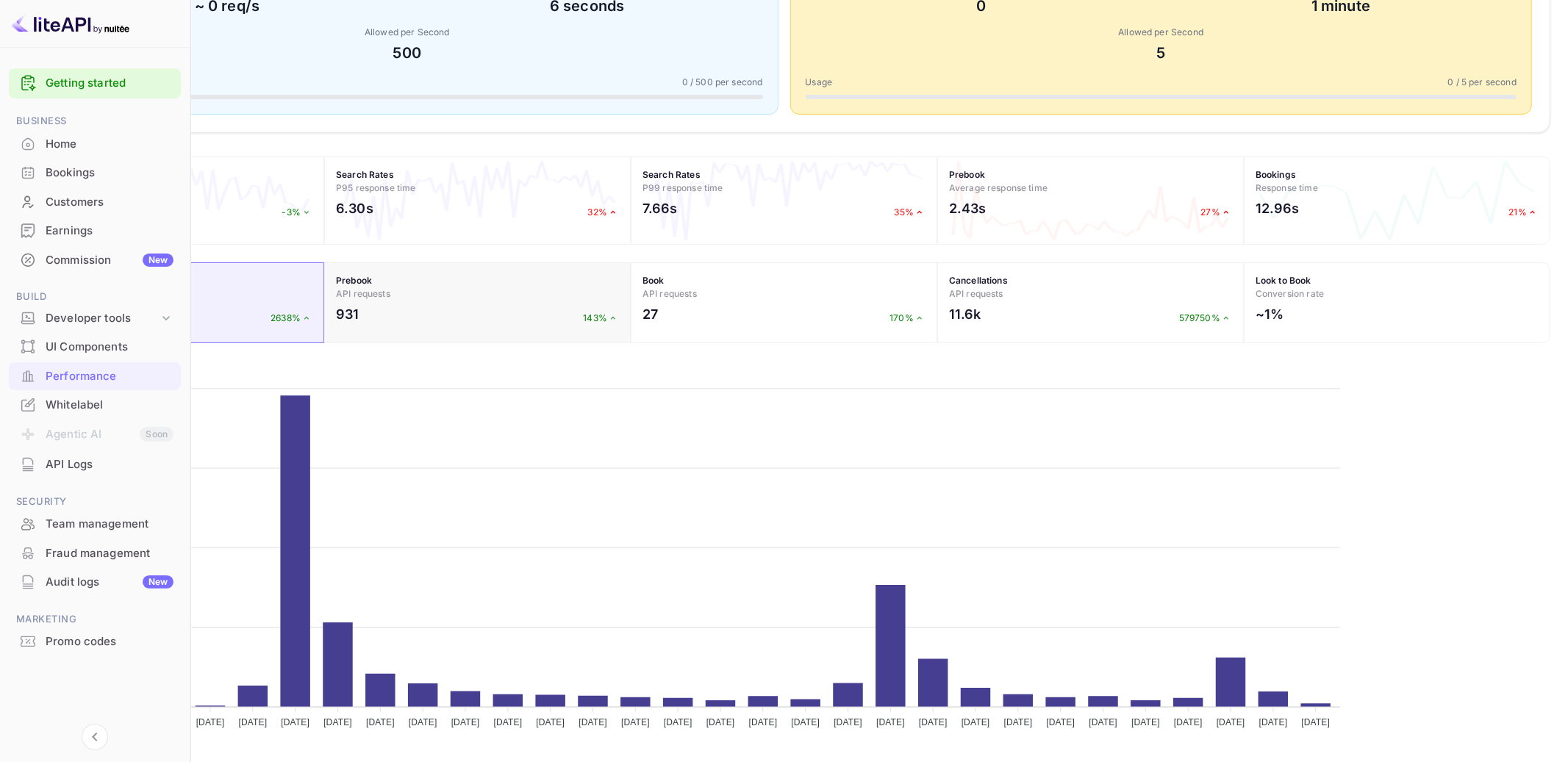
click at [608, 297] on h4 "Prebook API requests" at bounding box center [478, 287] width 283 height 26
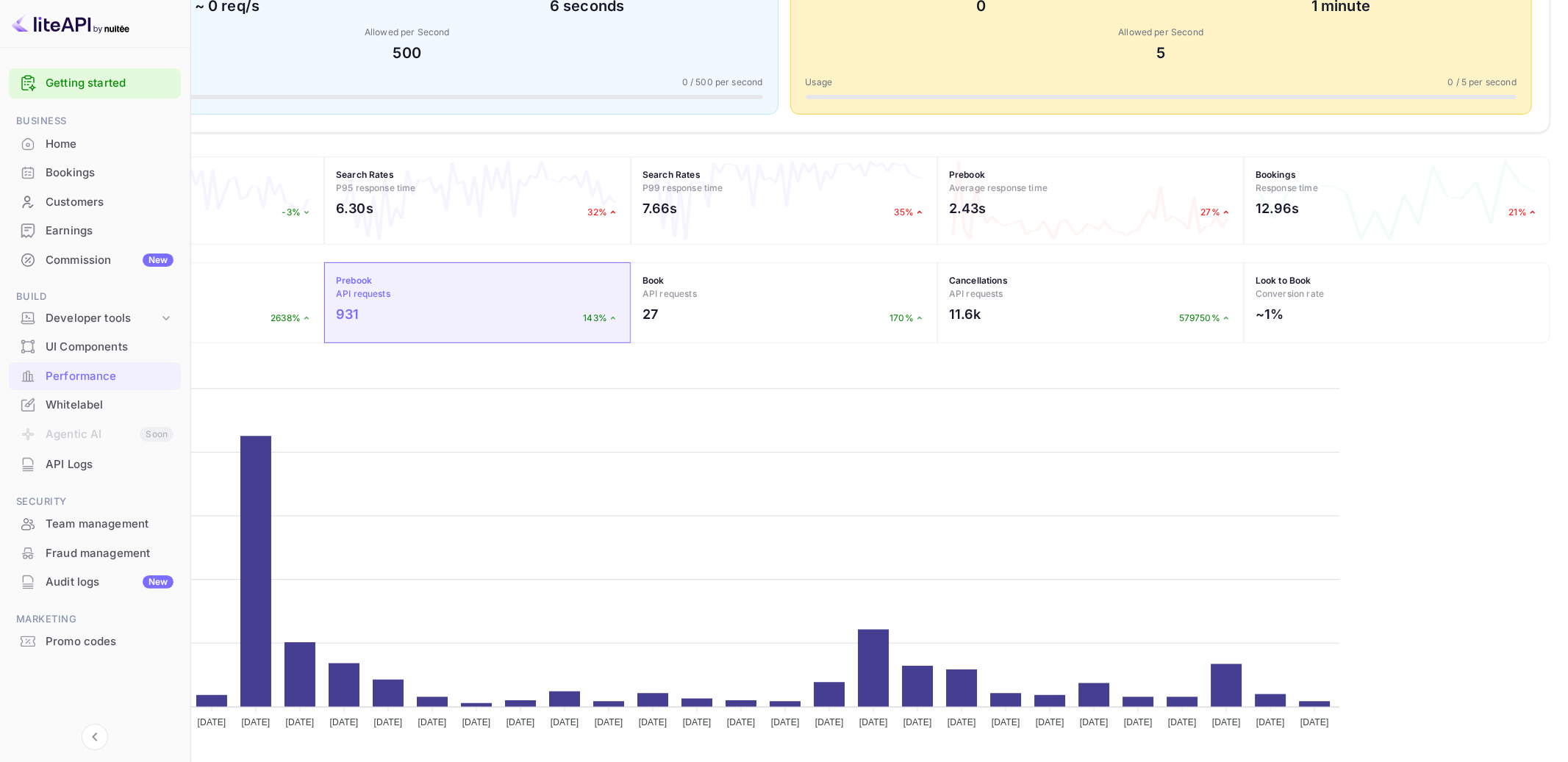
click at [578, 208] on div "6.30s 32%" at bounding box center [478, 212] width 283 height 27
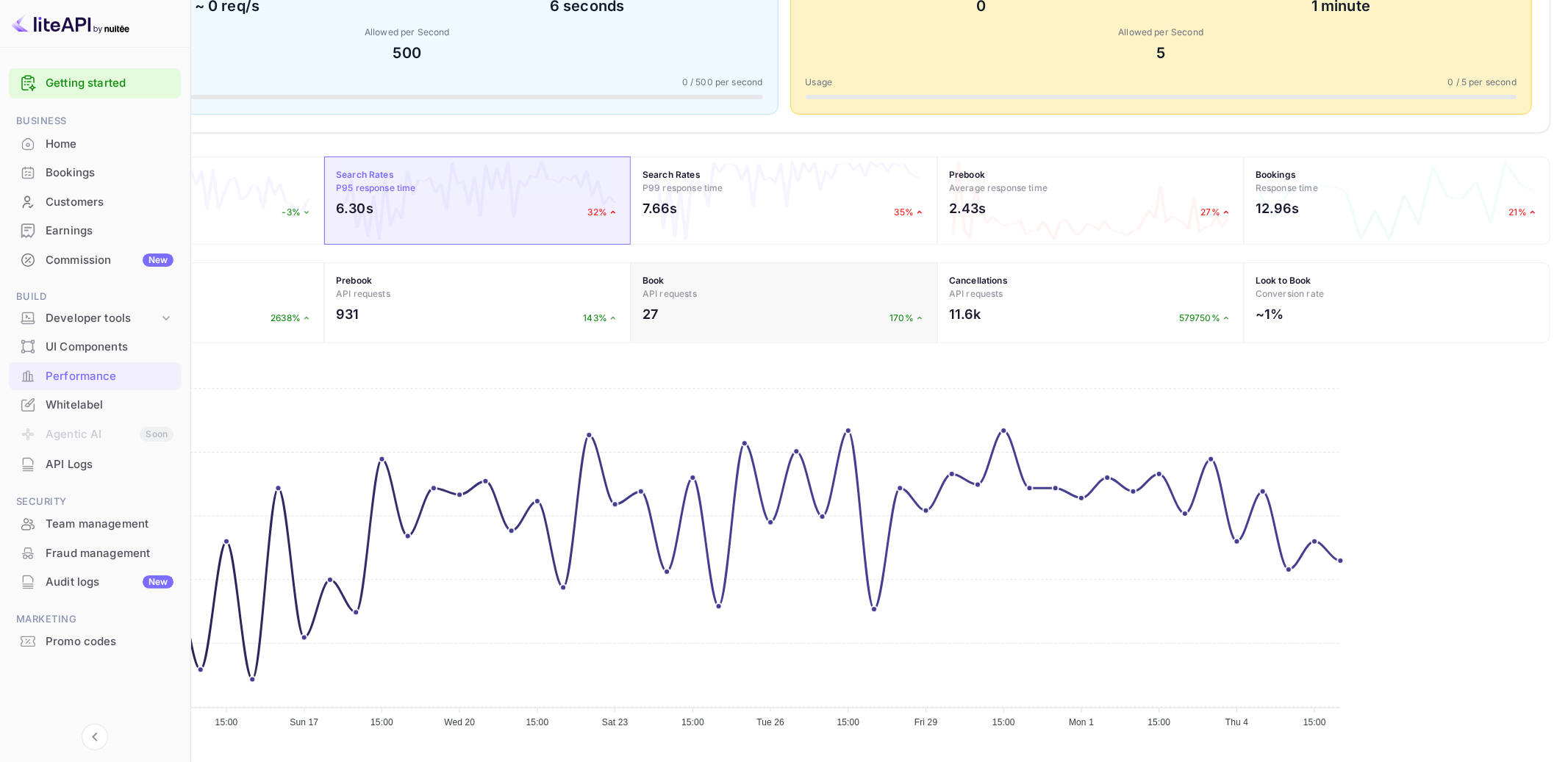
click at [801, 271] on div "Book API requests 27 170%" at bounding box center [783, 302] width 306 height 81
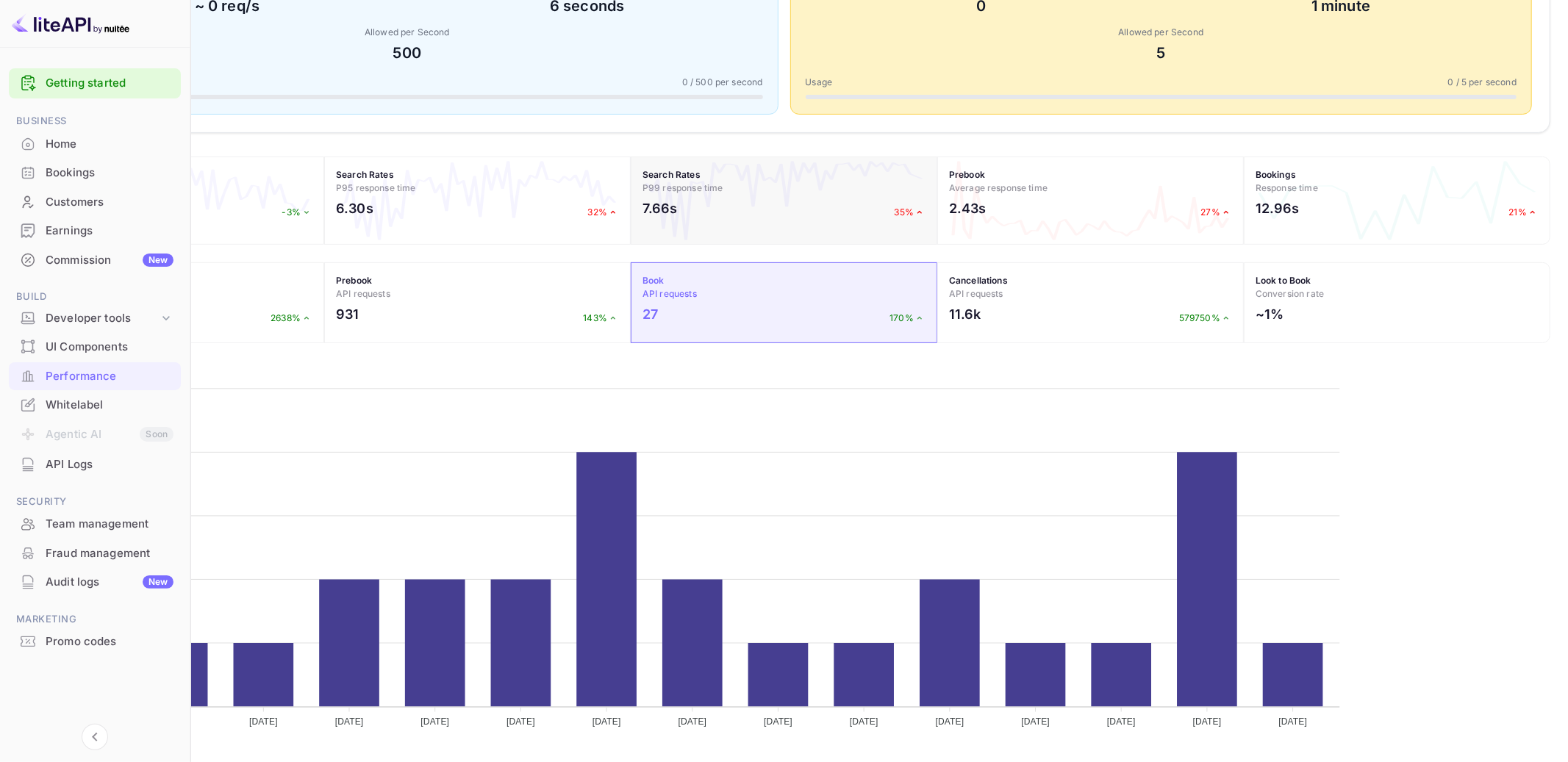
click at [827, 207] on div "7.66s 35%" at bounding box center [784, 212] width 283 height 27
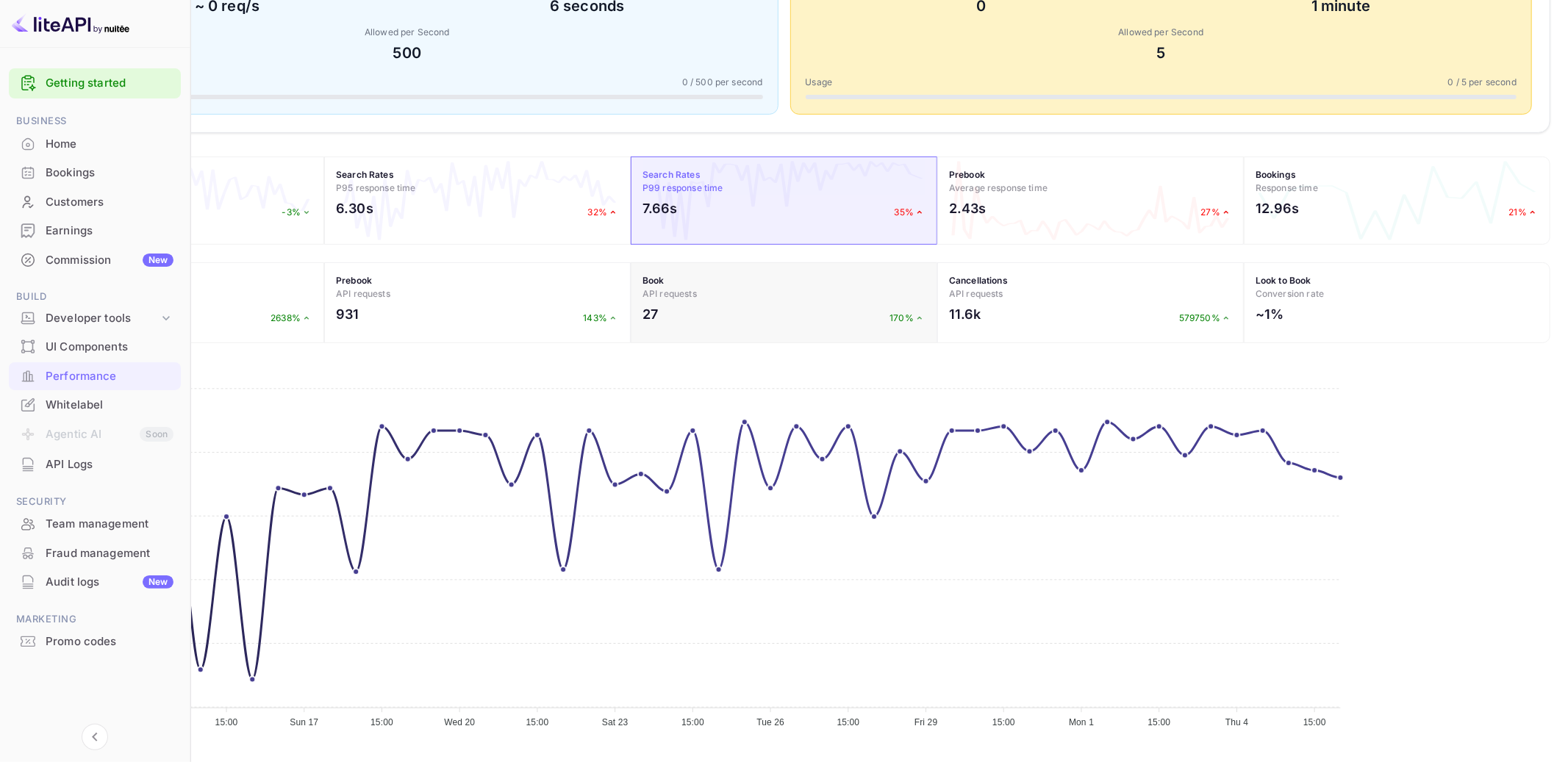
click at [868, 291] on h4 "Book API requests" at bounding box center [784, 287] width 283 height 26
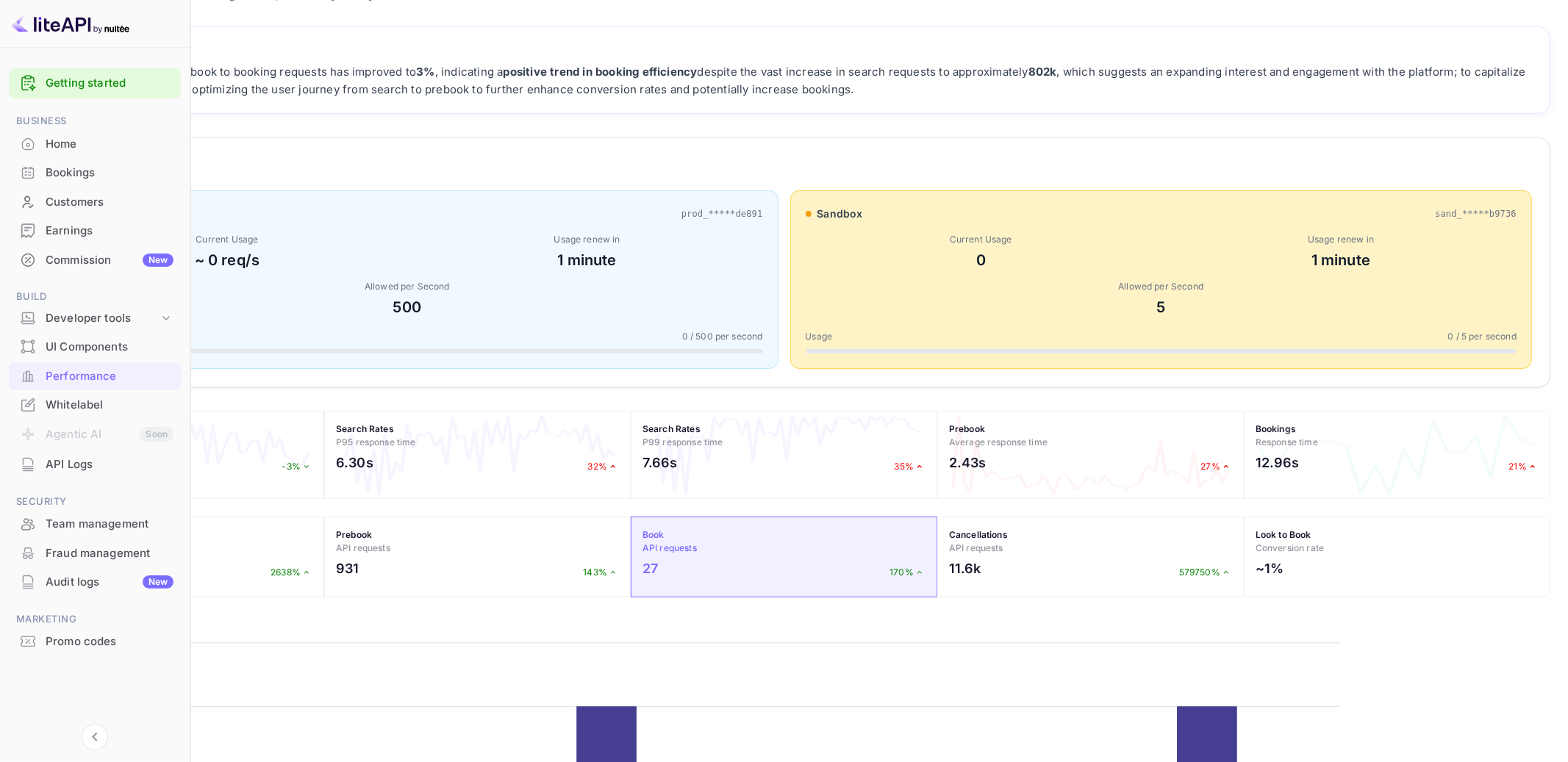
scroll to position [107, 0]
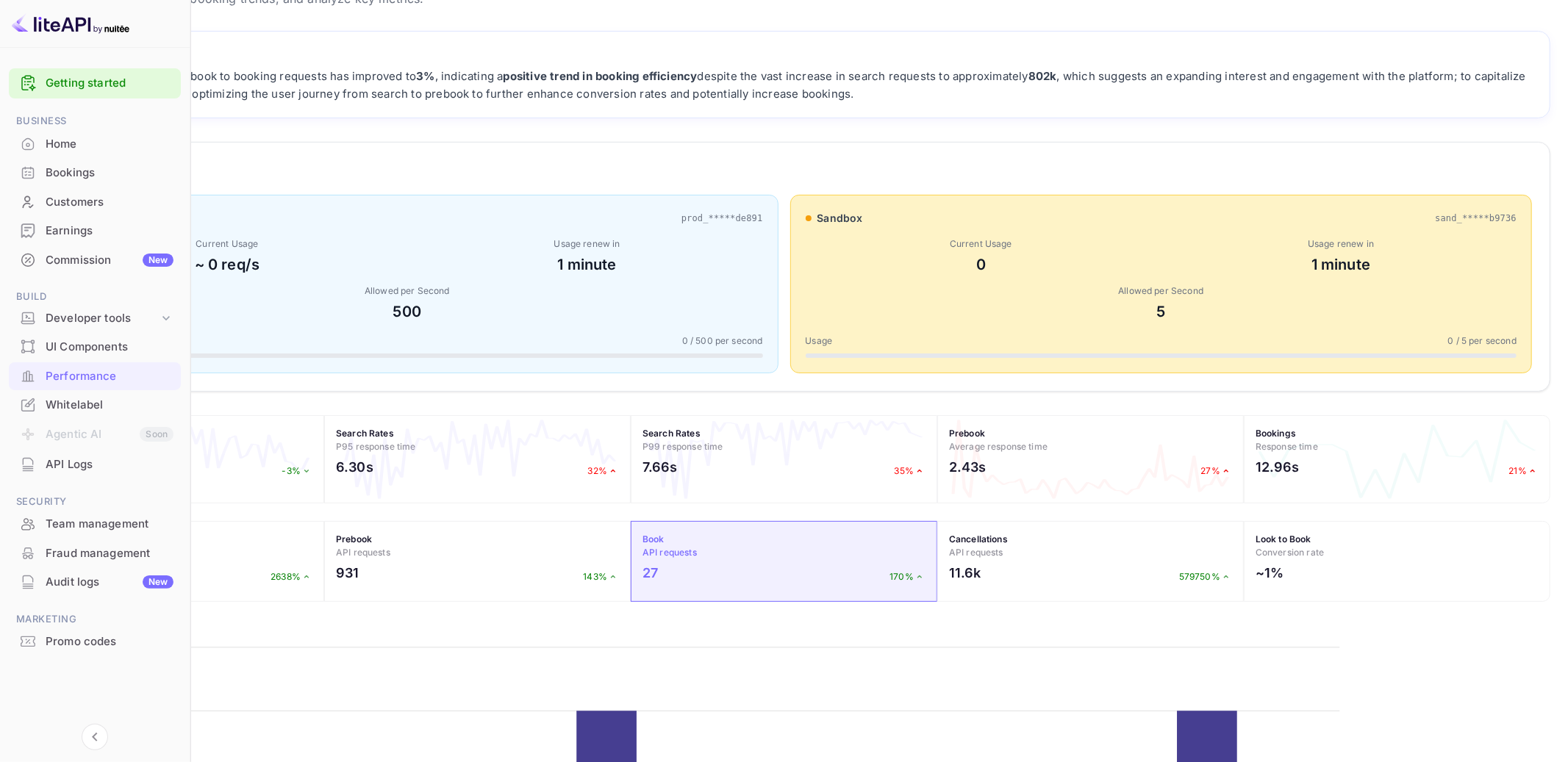
select select "7"
select select "2025"
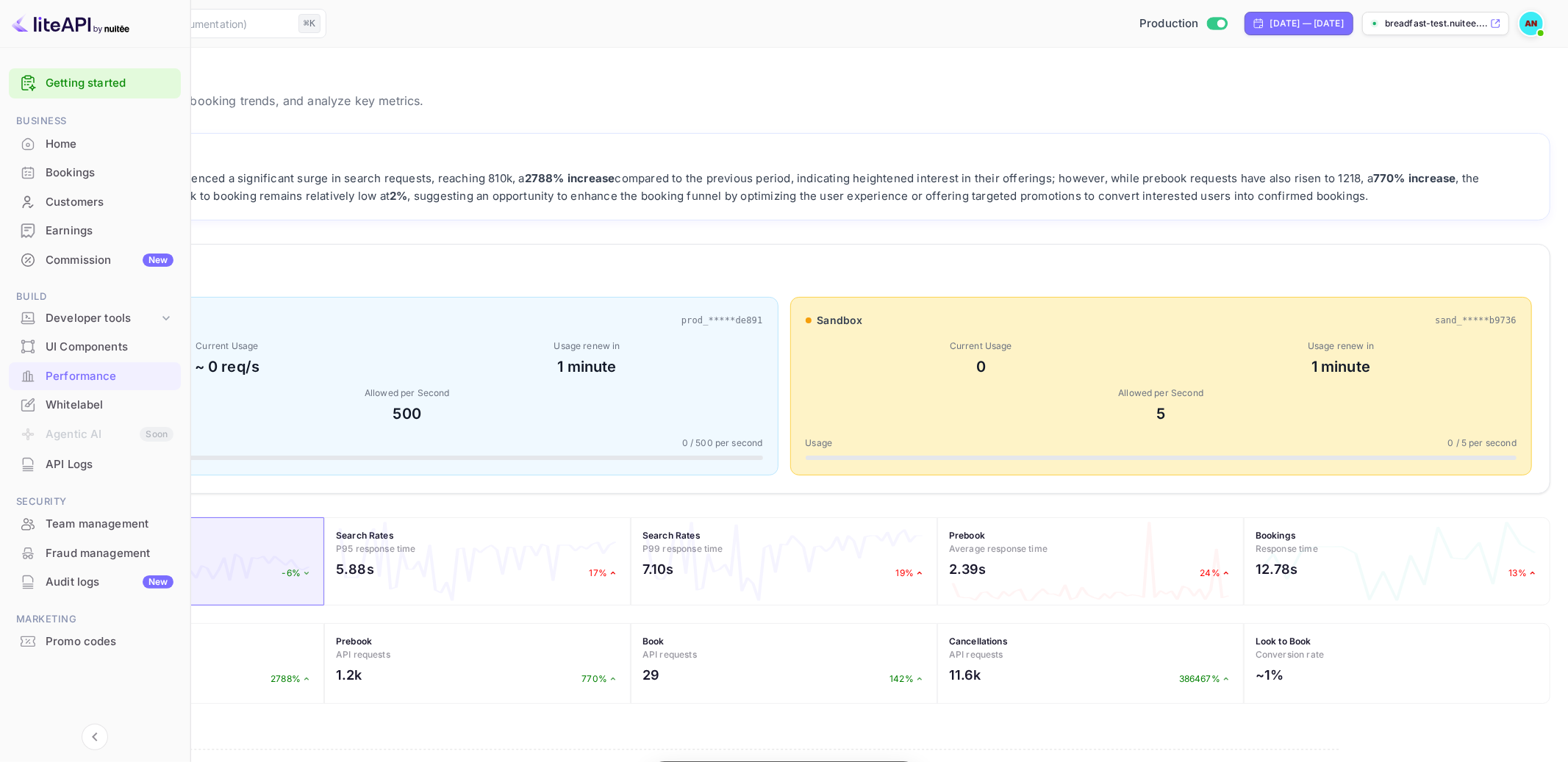
scroll to position [377, 1341]
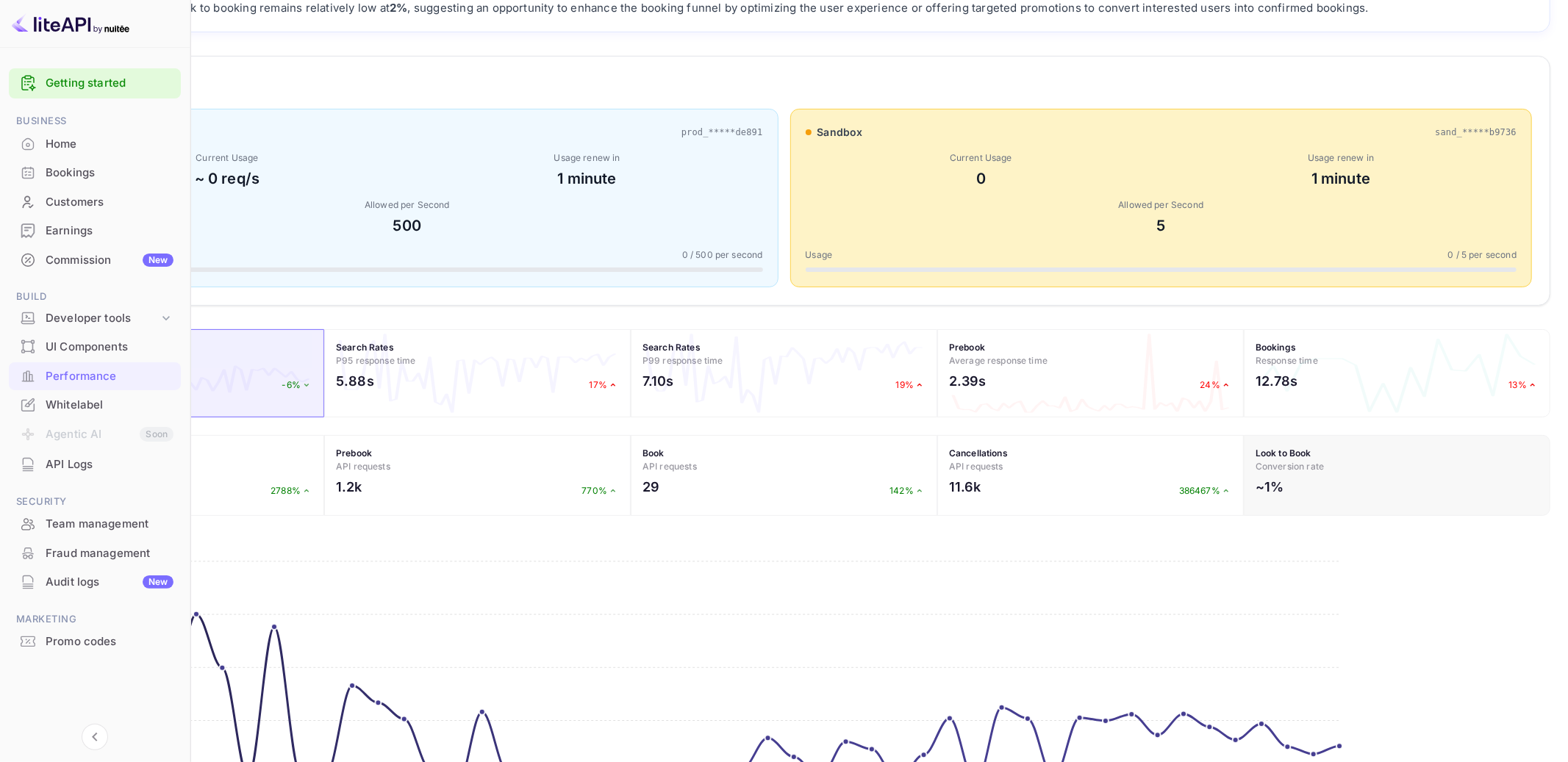
click at [1317, 473] on h4 "Look to Book Conversion rate" at bounding box center [1397, 460] width 283 height 26
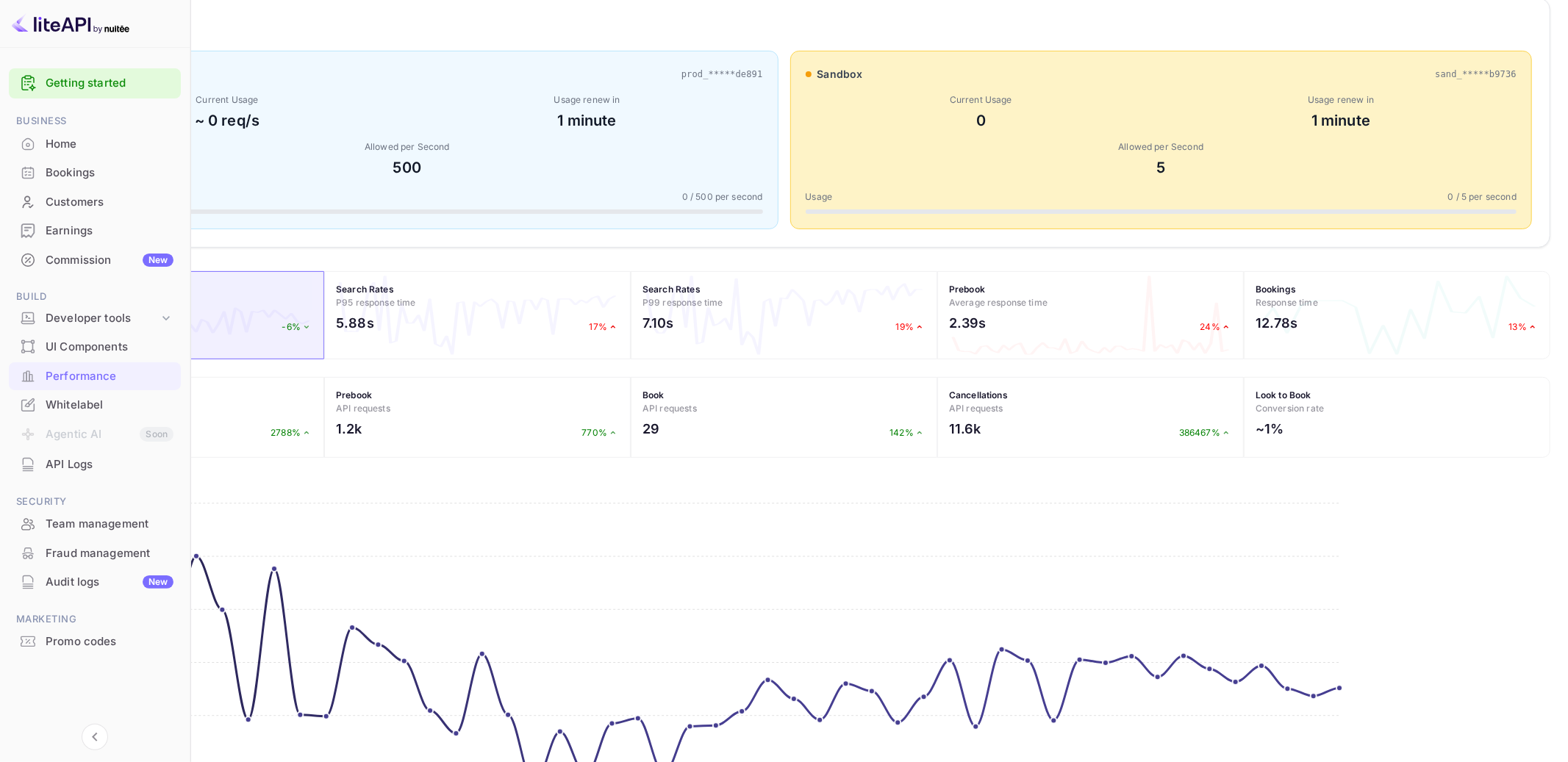
scroll to position [257, 0]
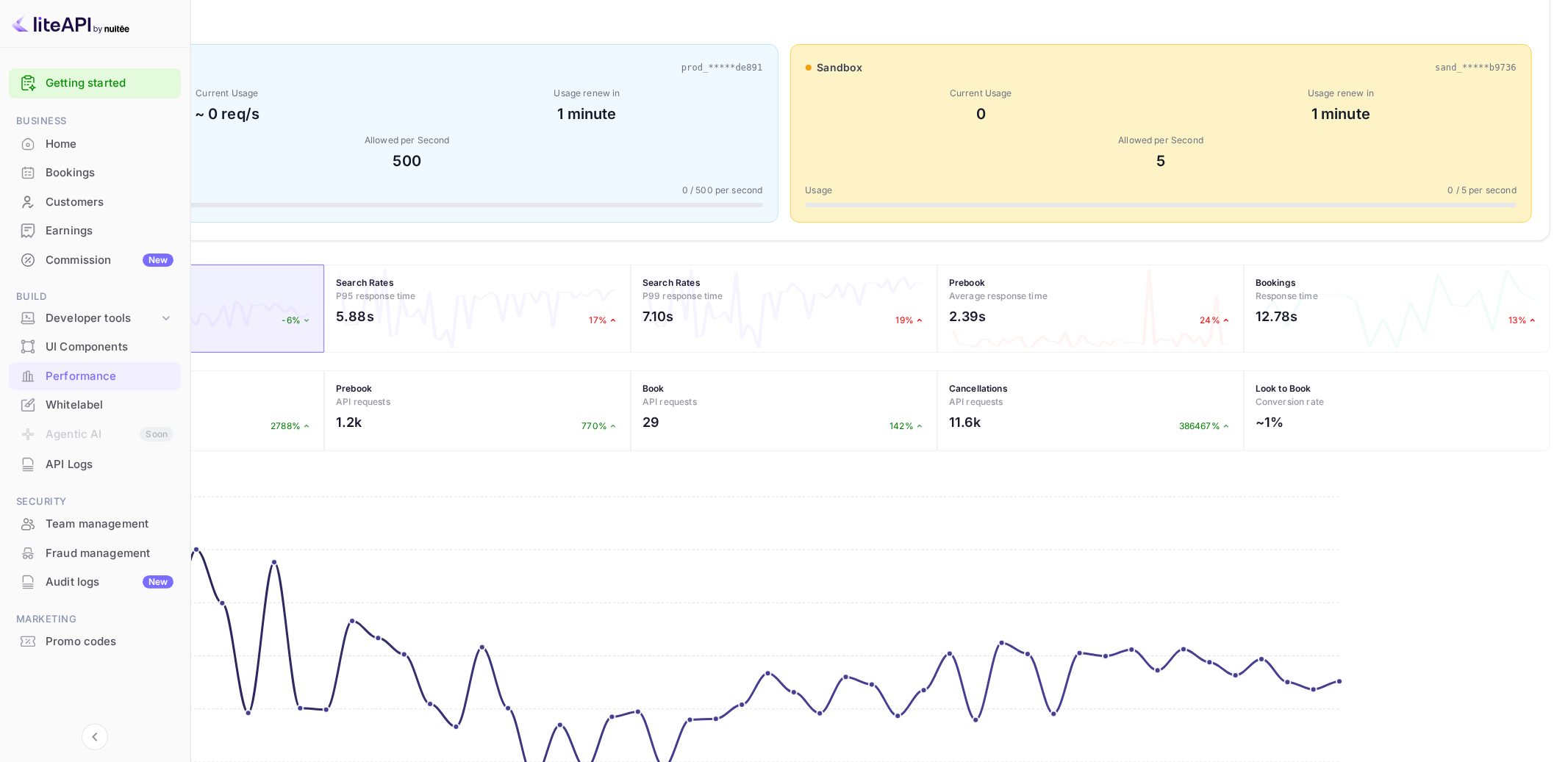
click at [1377, 439] on div "~1%" at bounding box center [1397, 425] width 283 height 27
click at [1346, 333] on div "12.78s 13%" at bounding box center [1397, 319] width 283 height 27
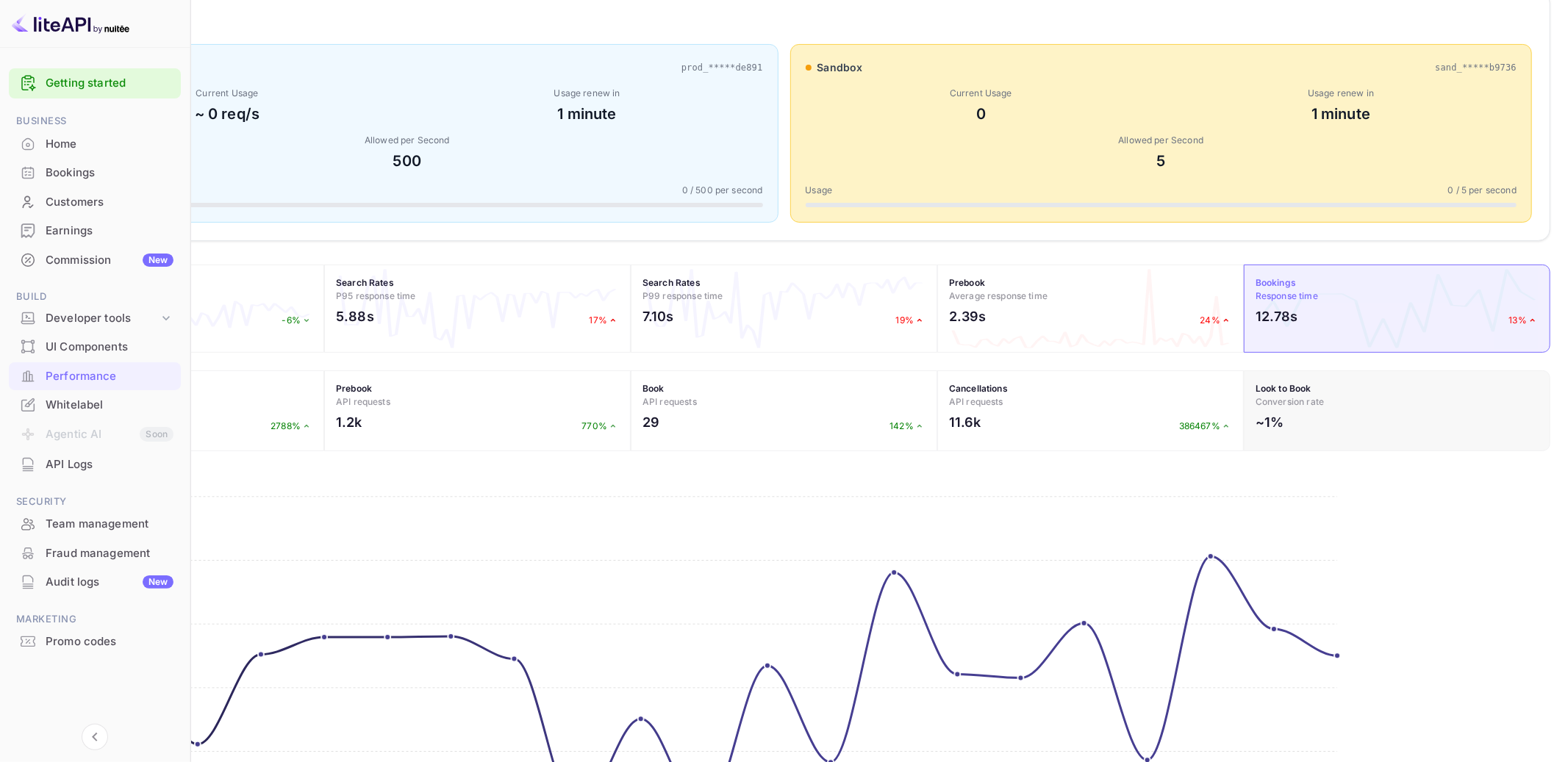
click at [1311, 394] on strong "Look to Book" at bounding box center [1283, 388] width 56 height 11
click at [1169, 434] on div "11.6k 386467%" at bounding box center [1090, 425] width 283 height 27
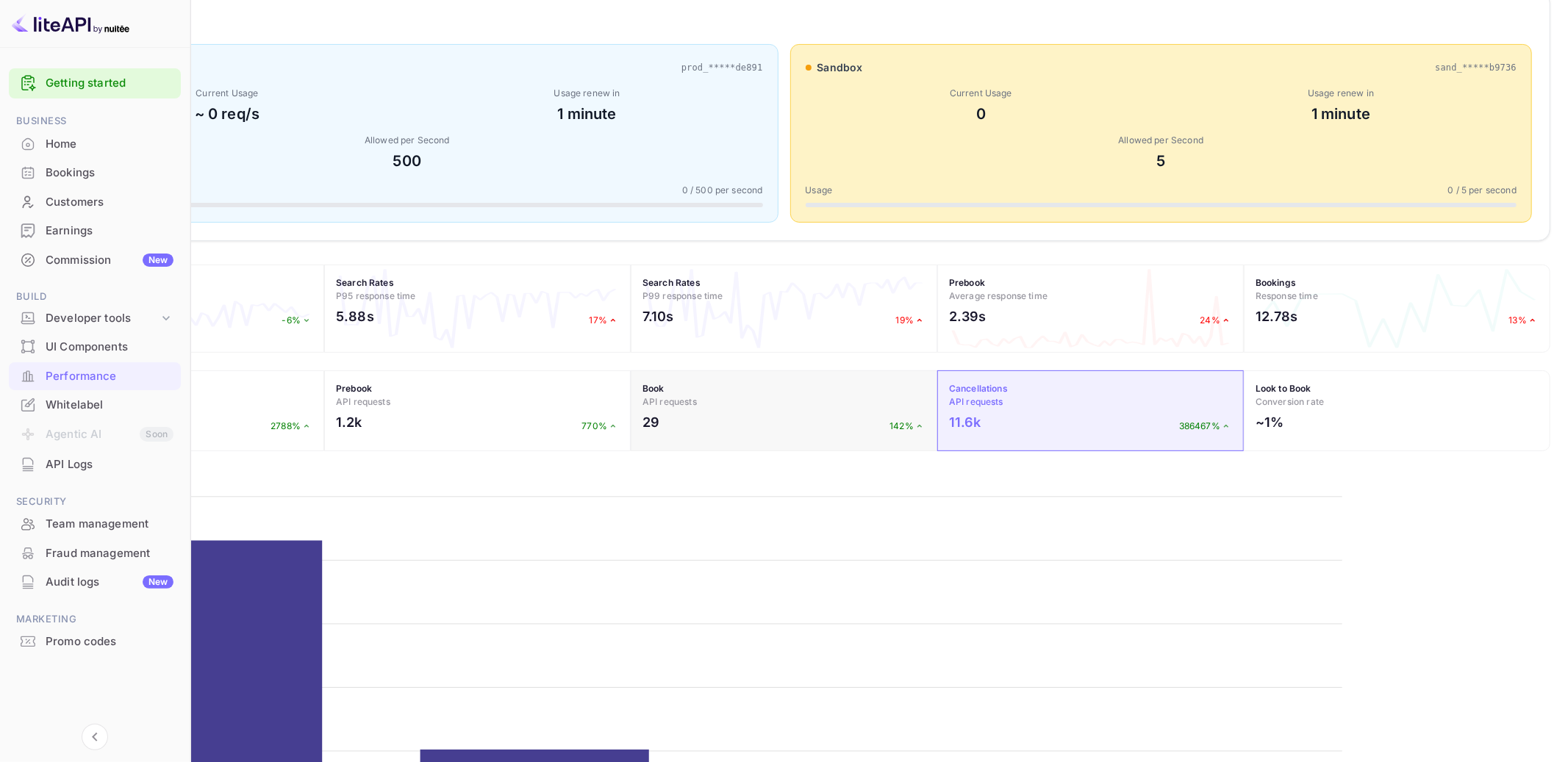
click at [925, 432] on div "29 142%" at bounding box center [784, 425] width 283 height 27
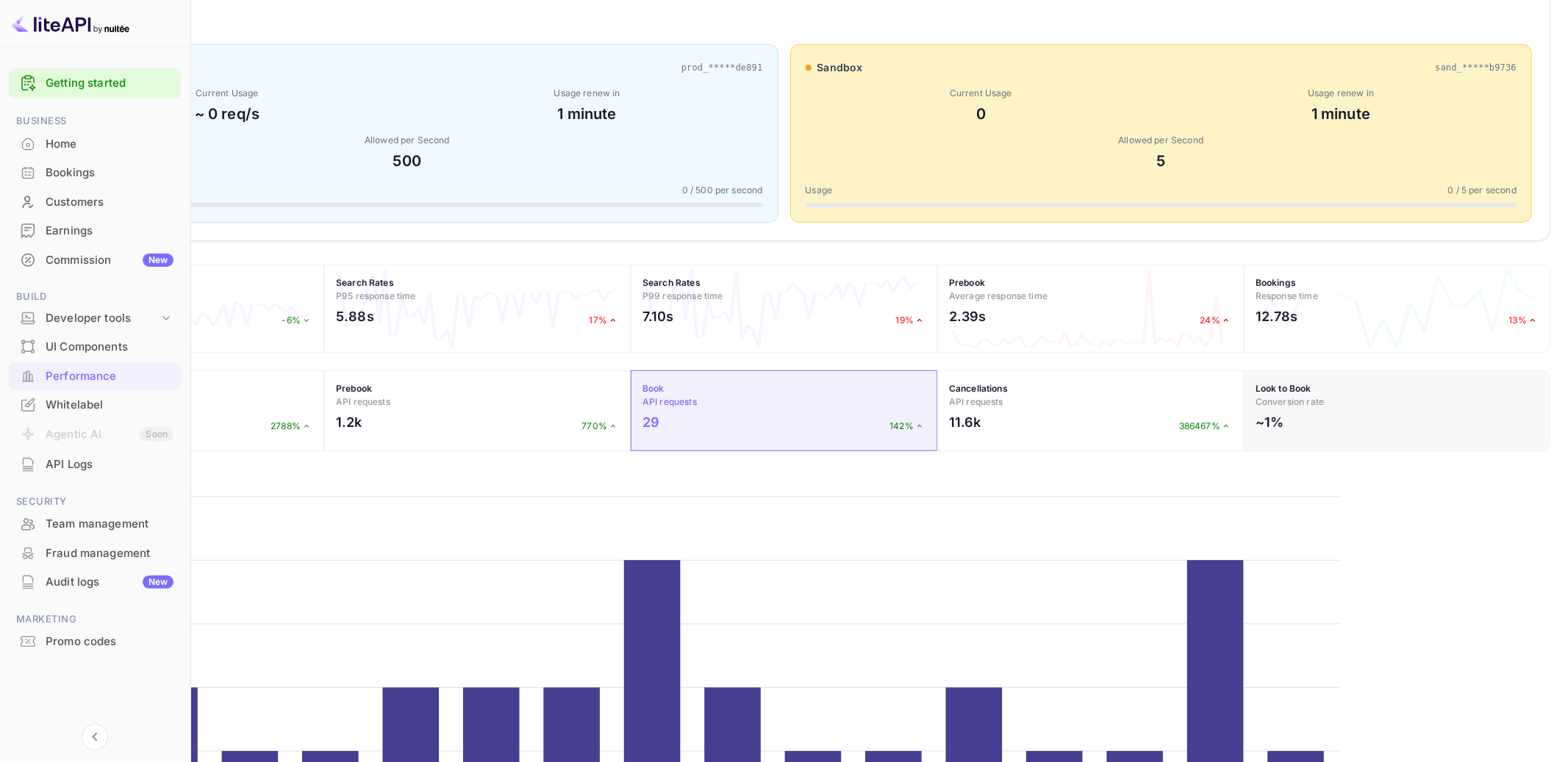
click at [1283, 429] on h2 "~1%" at bounding box center [1269, 421] width 28 height 20
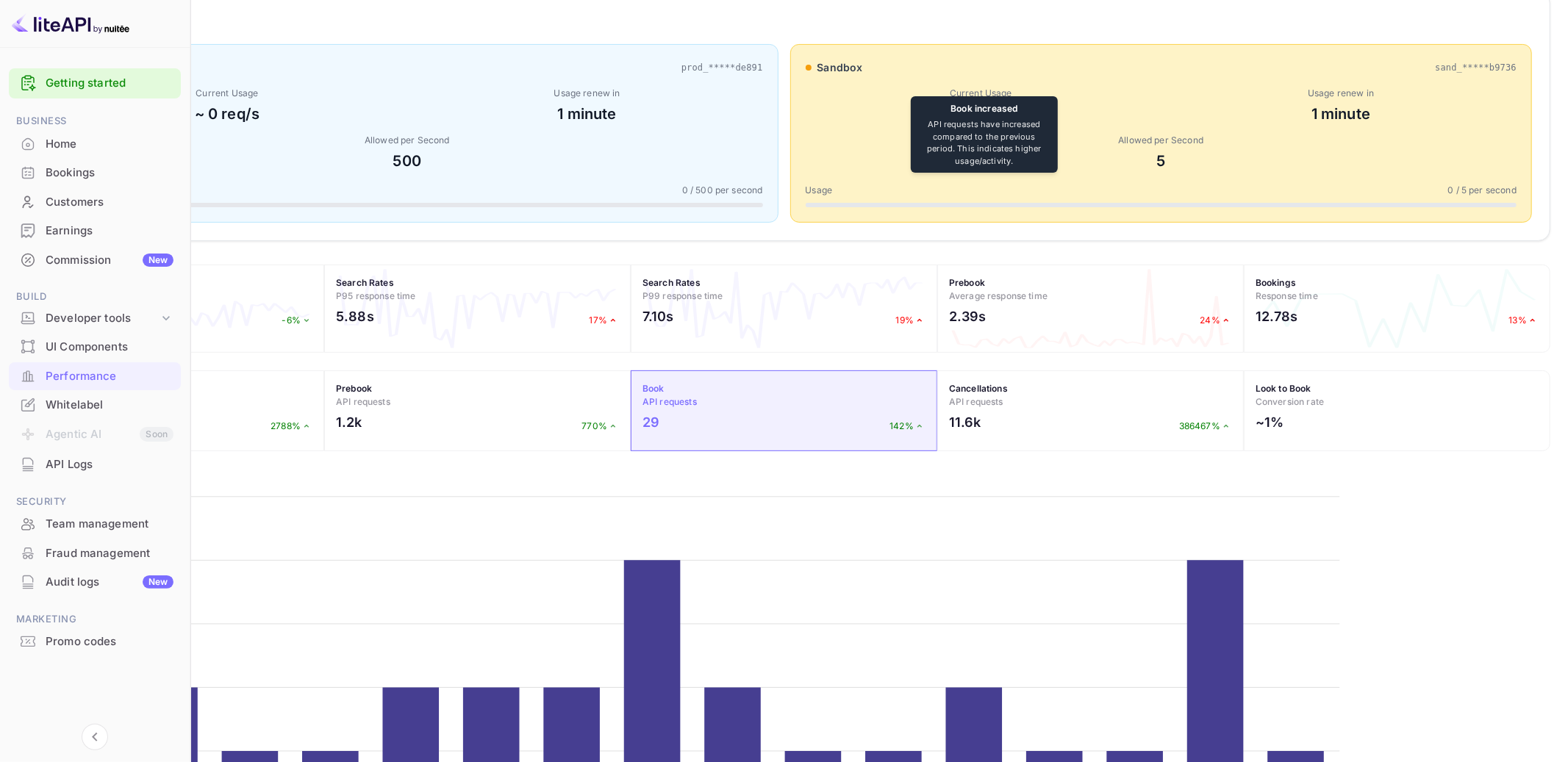
click at [881, 439] on div "29 142%" at bounding box center [784, 425] width 283 height 27
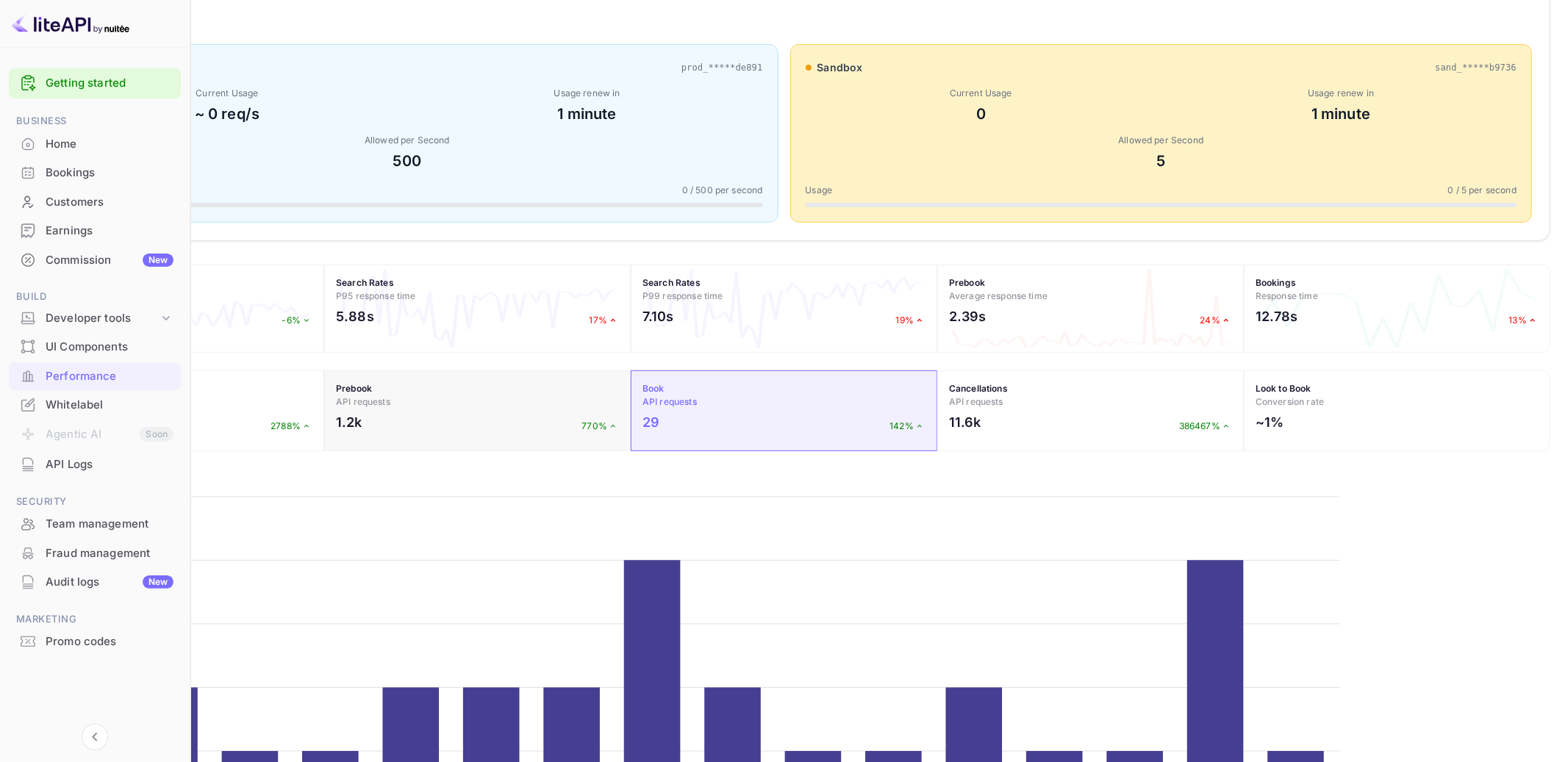
click at [578, 408] on h4 "Prebook API requests" at bounding box center [478, 395] width 283 height 26
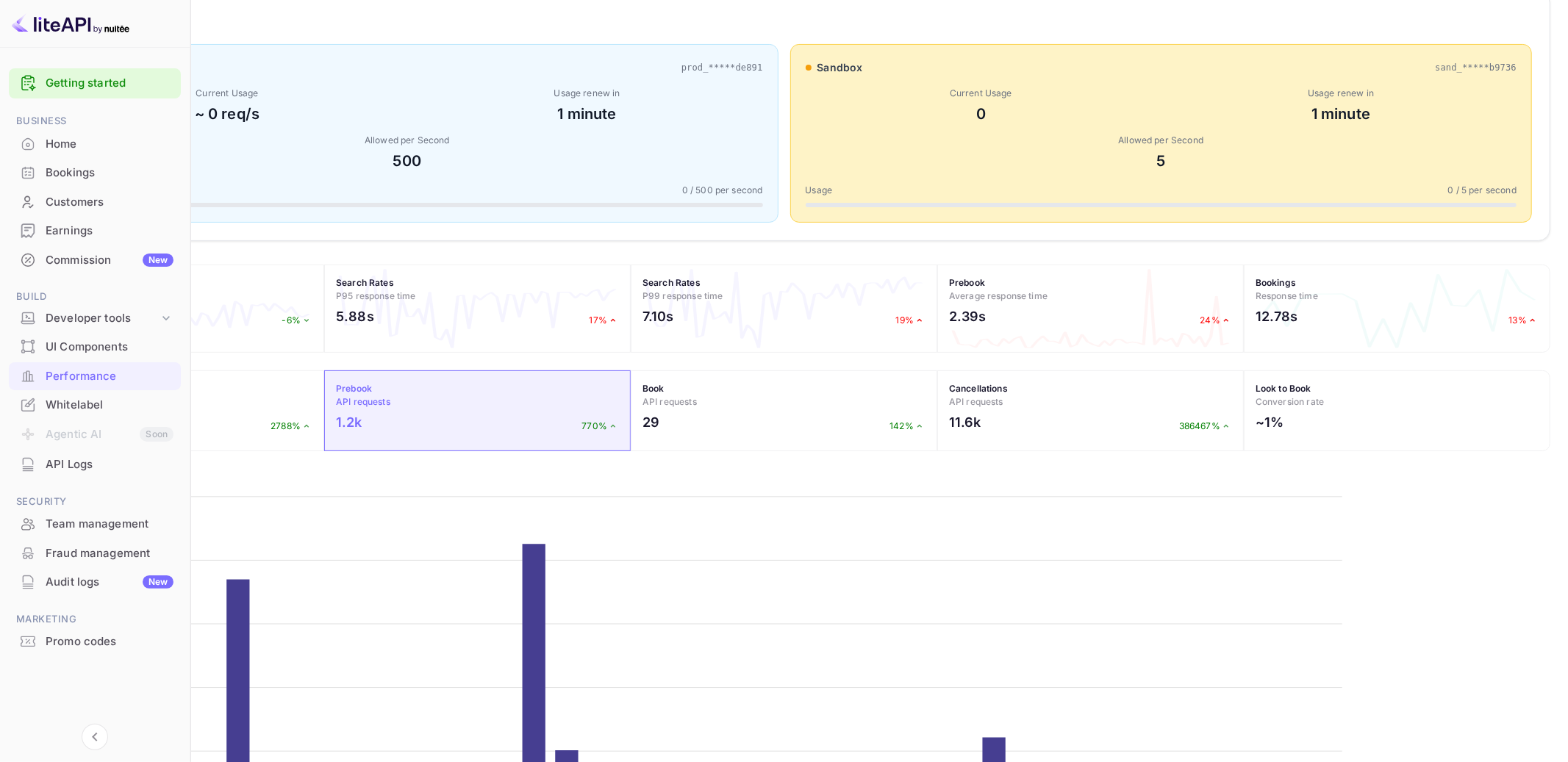
scroll to position [384, 0]
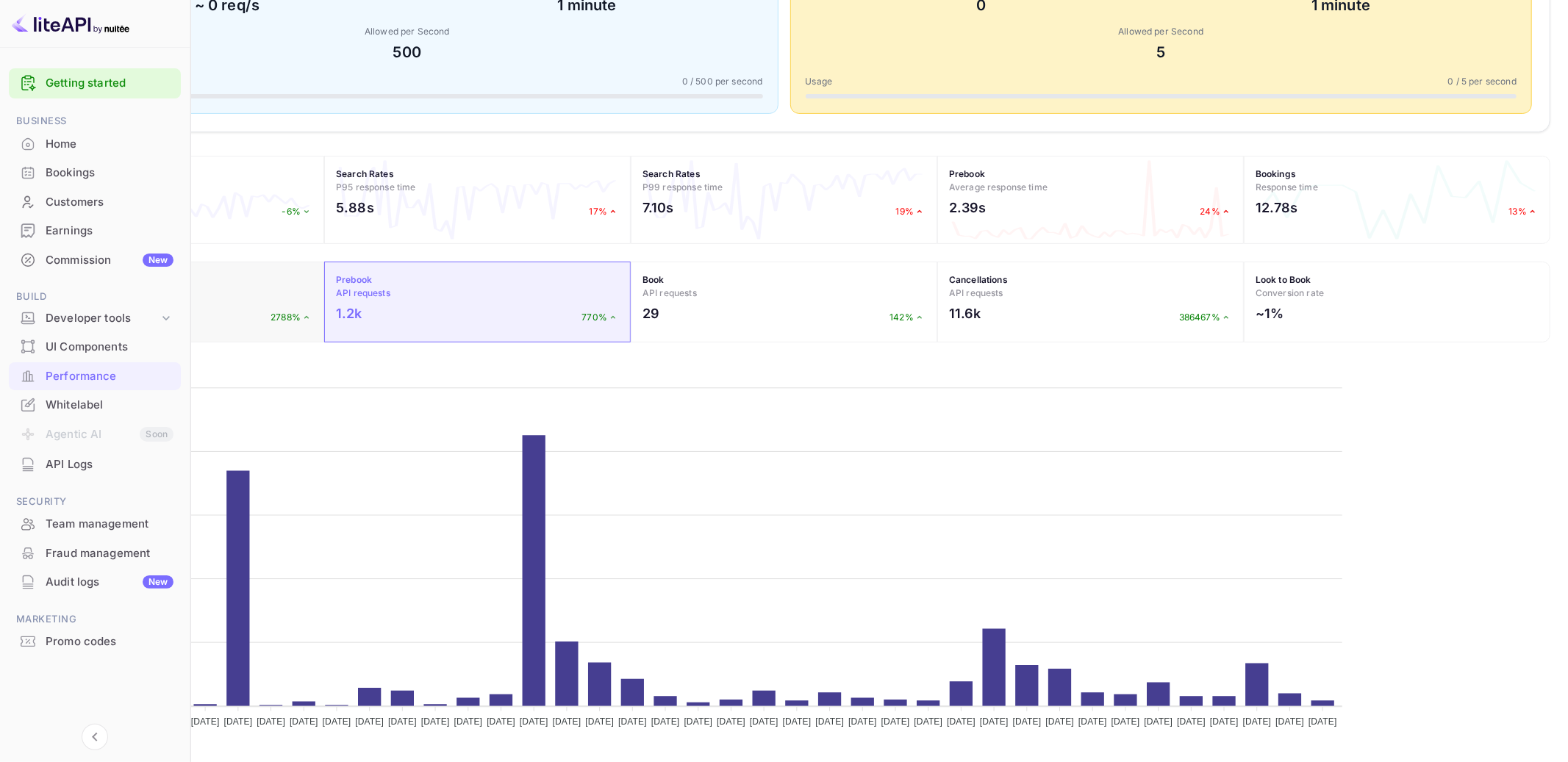
click at [312, 306] on div "809.8k 2788%" at bounding box center [170, 316] width 283 height 27
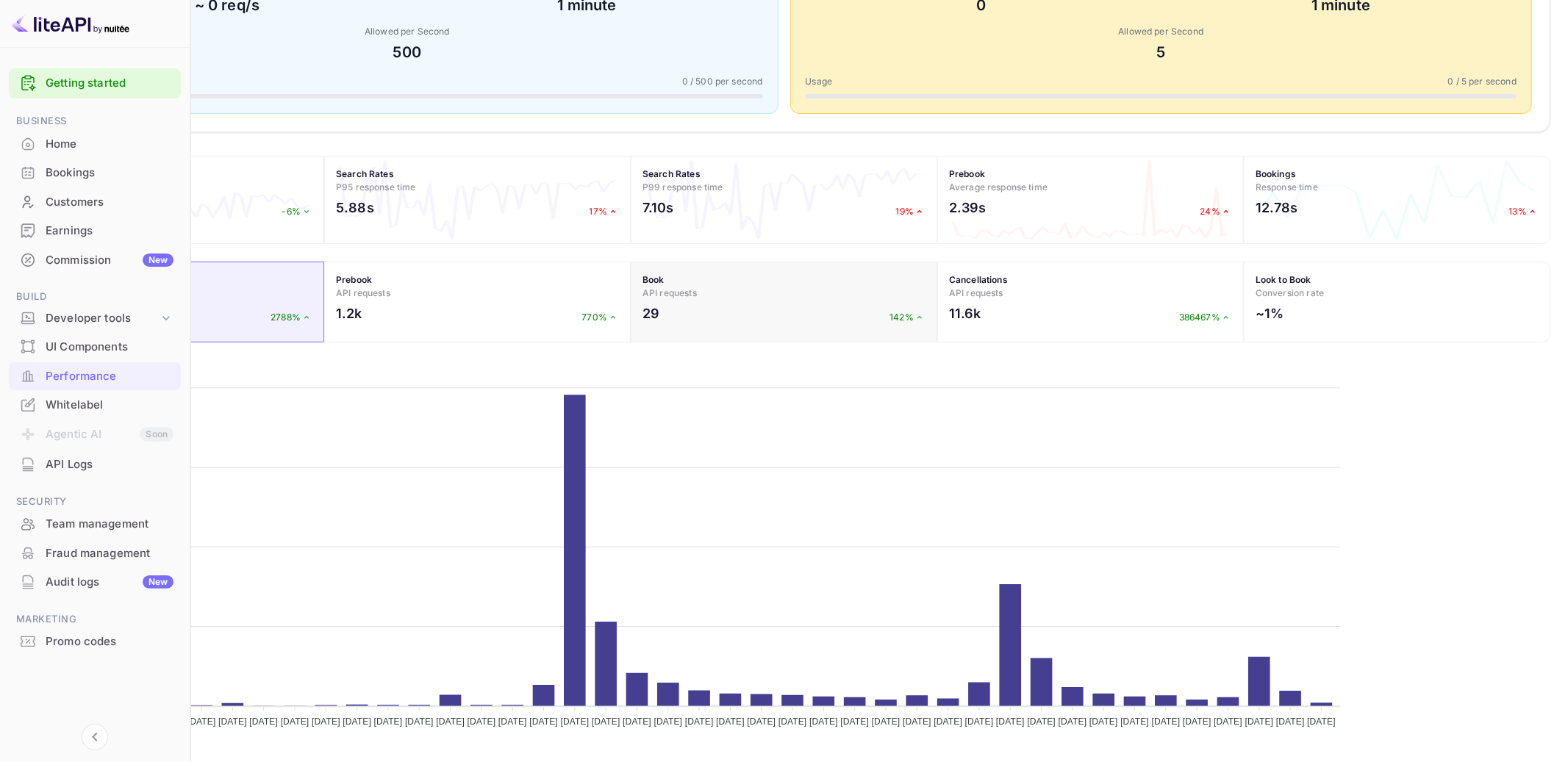
click at [697, 295] on span "API requests" at bounding box center [670, 293] width 54 height 11
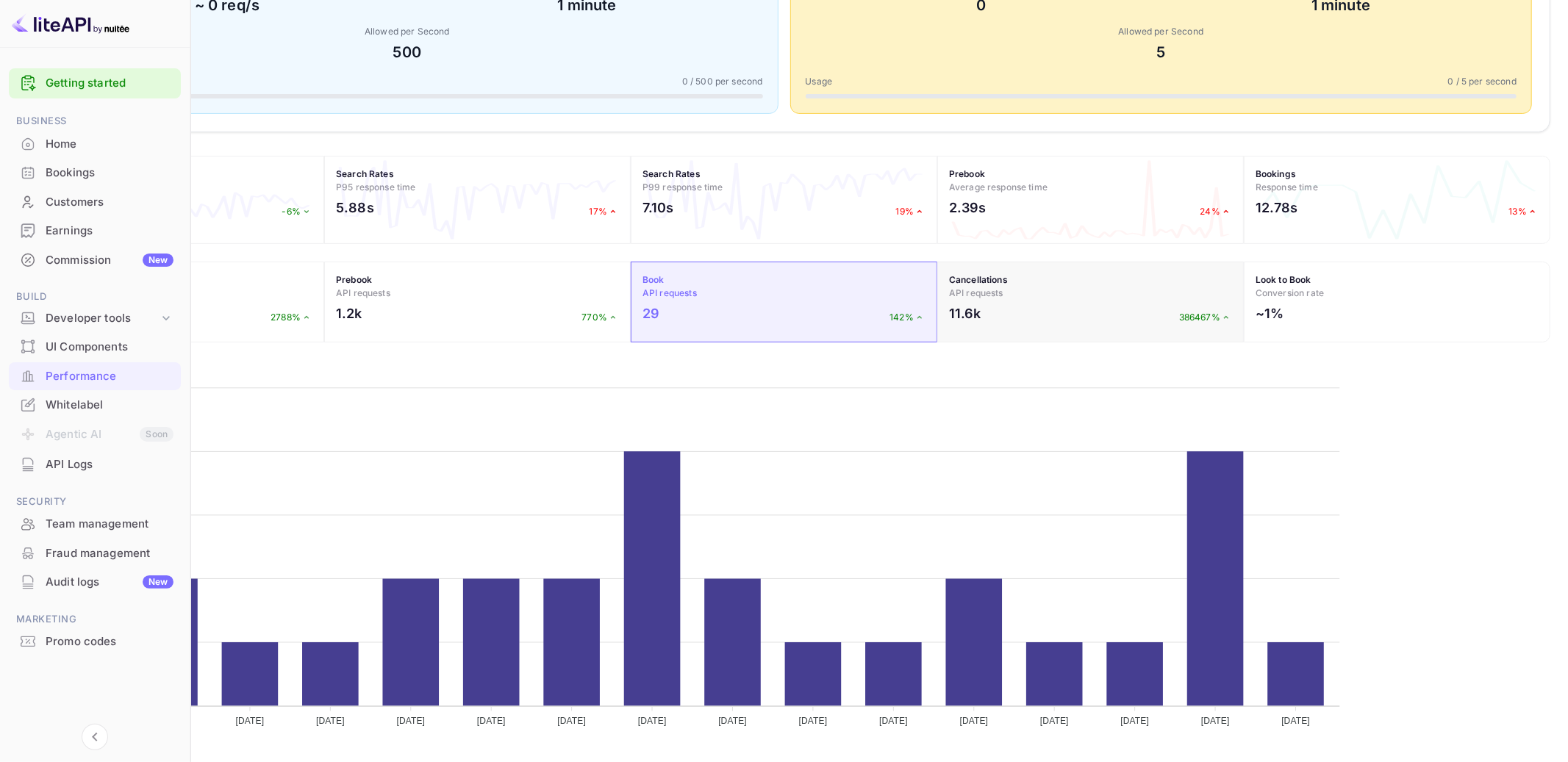
click at [1131, 301] on div "Cancellations API requests 11.6k 386467%" at bounding box center [1089, 301] width 306 height 81
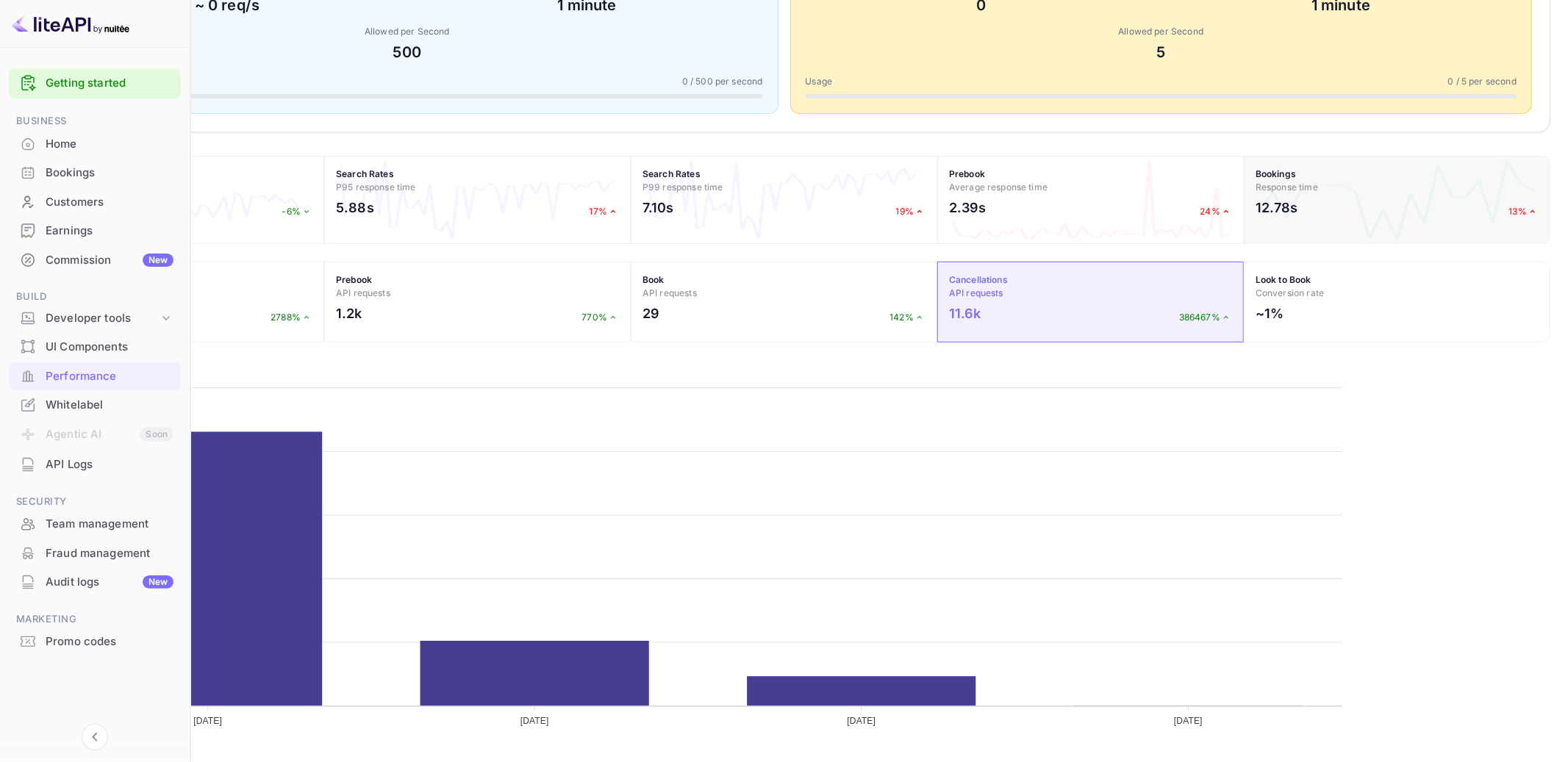
click at [1363, 186] on h4 "Bookings Response time" at bounding box center [1397, 181] width 283 height 26
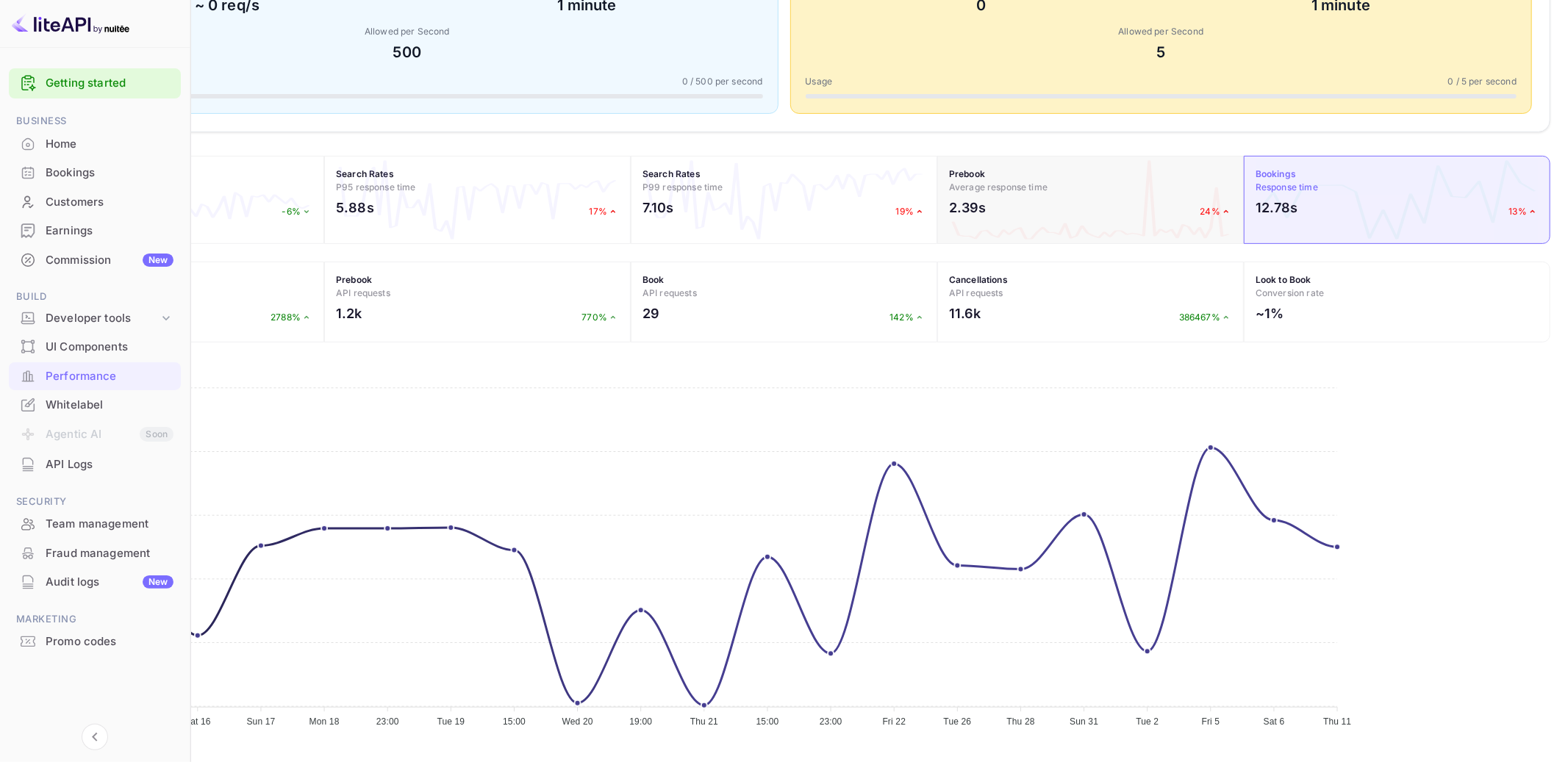
click at [1159, 213] on div "2.39s 24%" at bounding box center [1090, 211] width 283 height 27
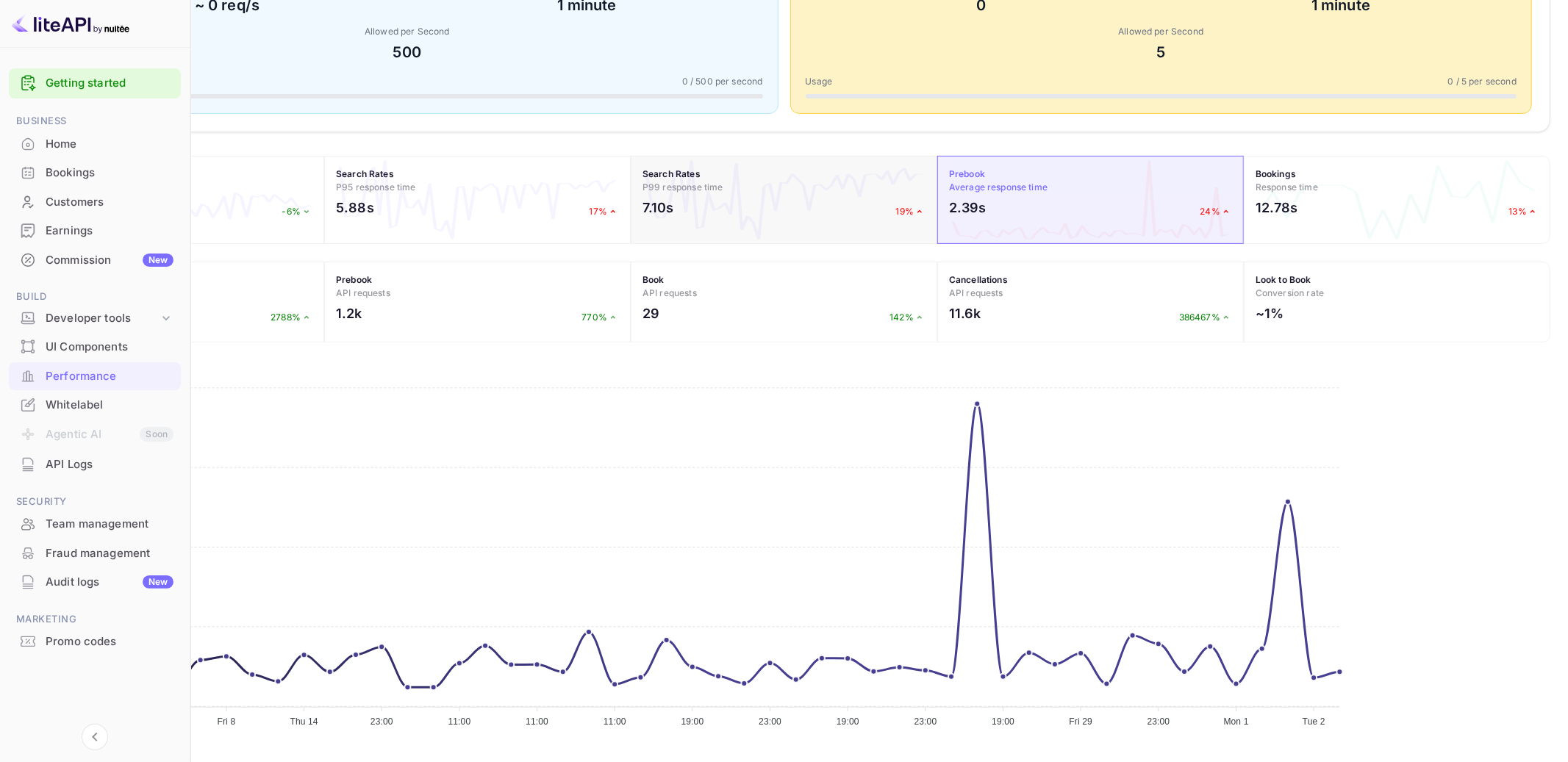
click at [925, 212] on div "7.10s 19%" at bounding box center [784, 211] width 283 height 27
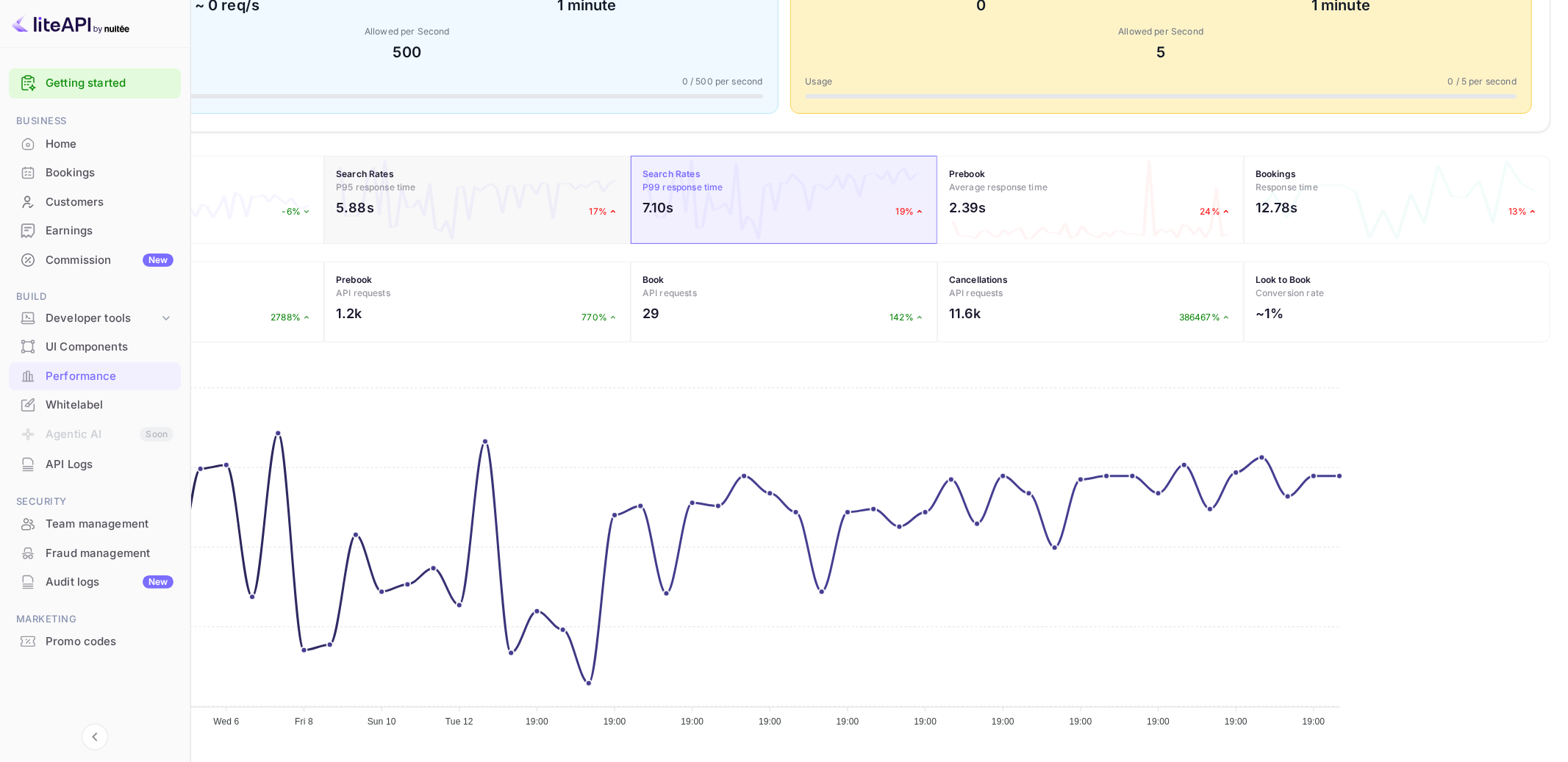
click at [619, 210] on div "5.88s 17%" at bounding box center [478, 211] width 283 height 27
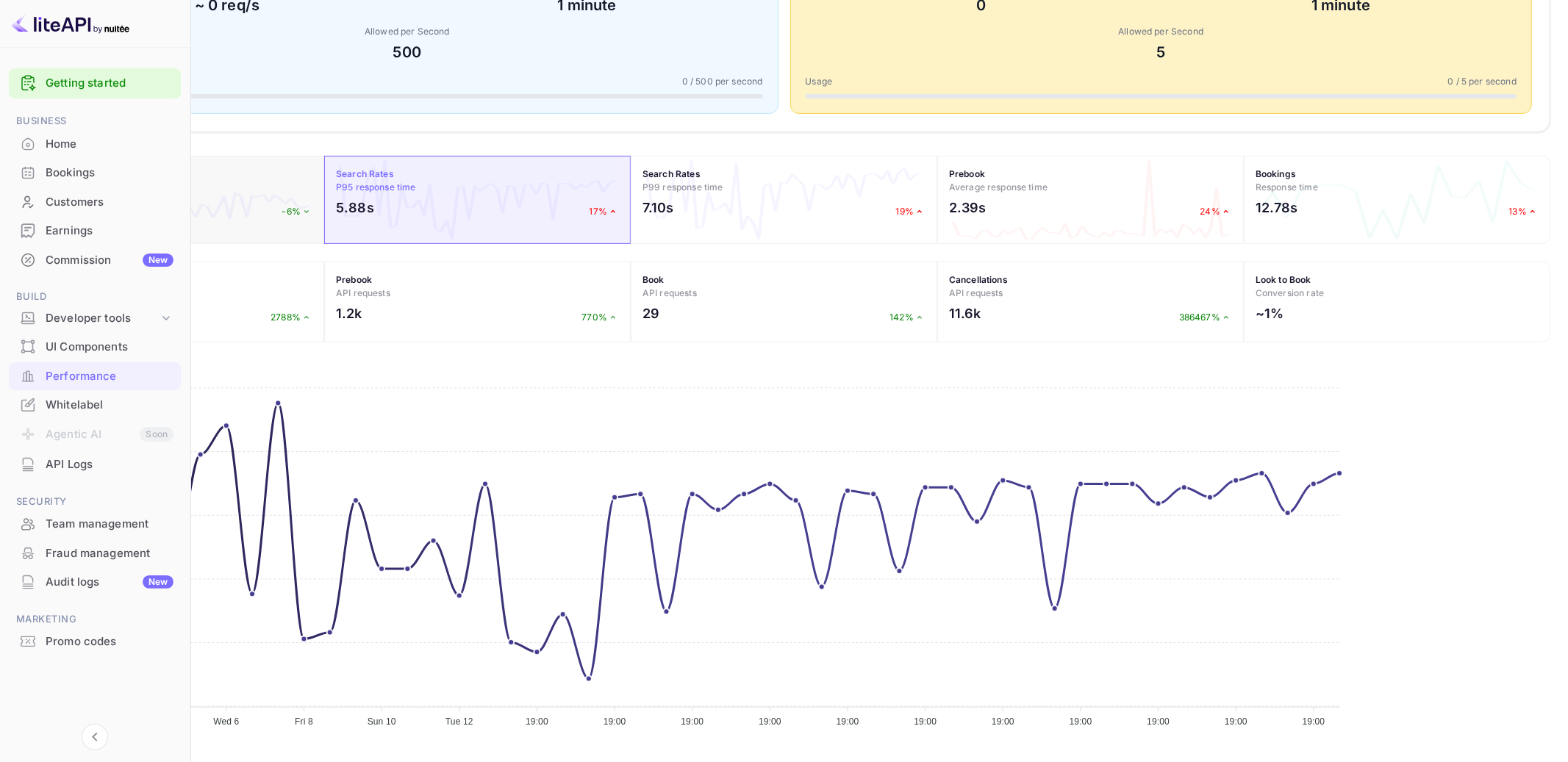
click at [310, 214] on div "2.43s -6%" at bounding box center [170, 211] width 283 height 27
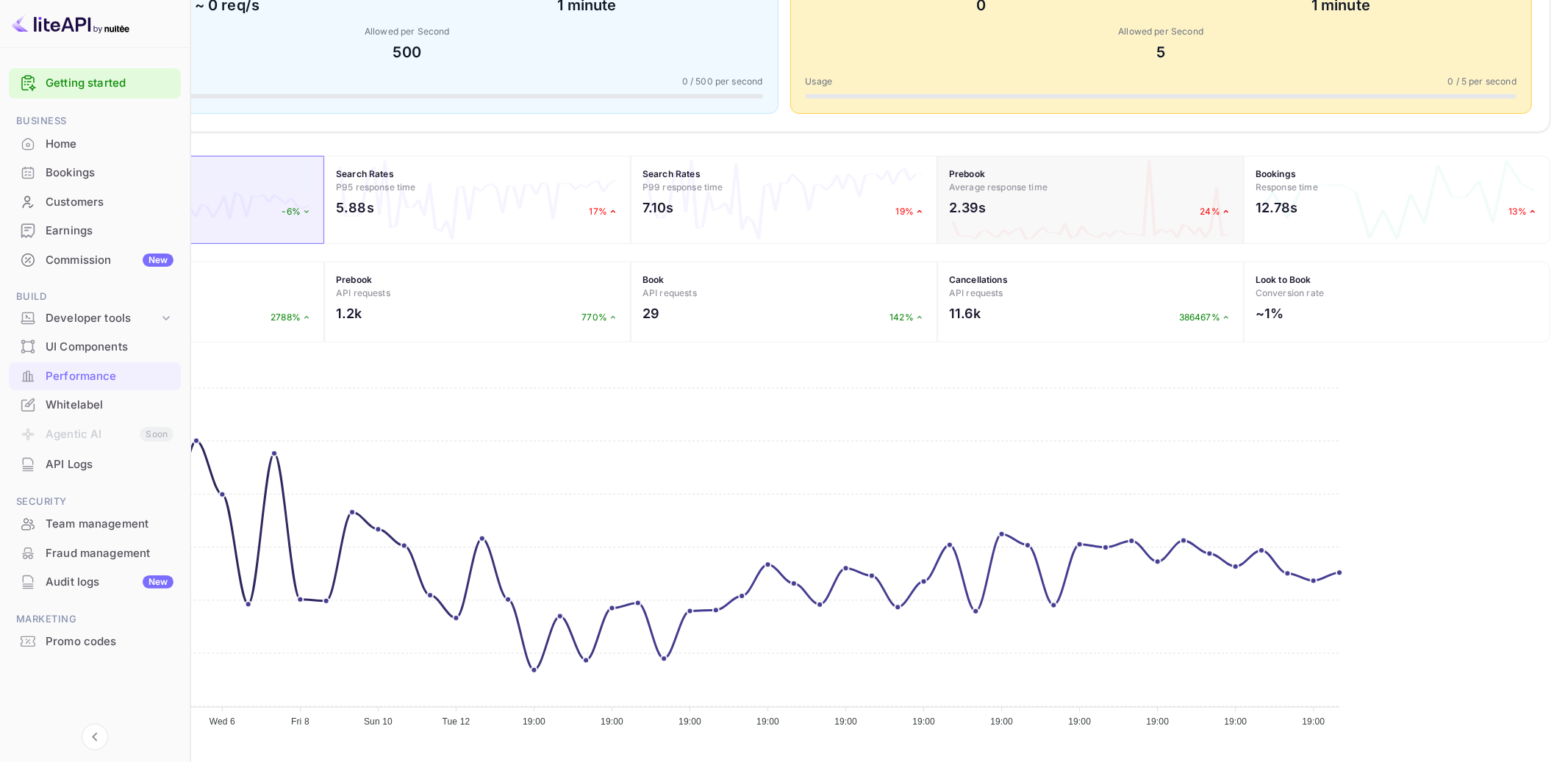
click at [1047, 192] on span "Average response time" at bounding box center [998, 187] width 98 height 11
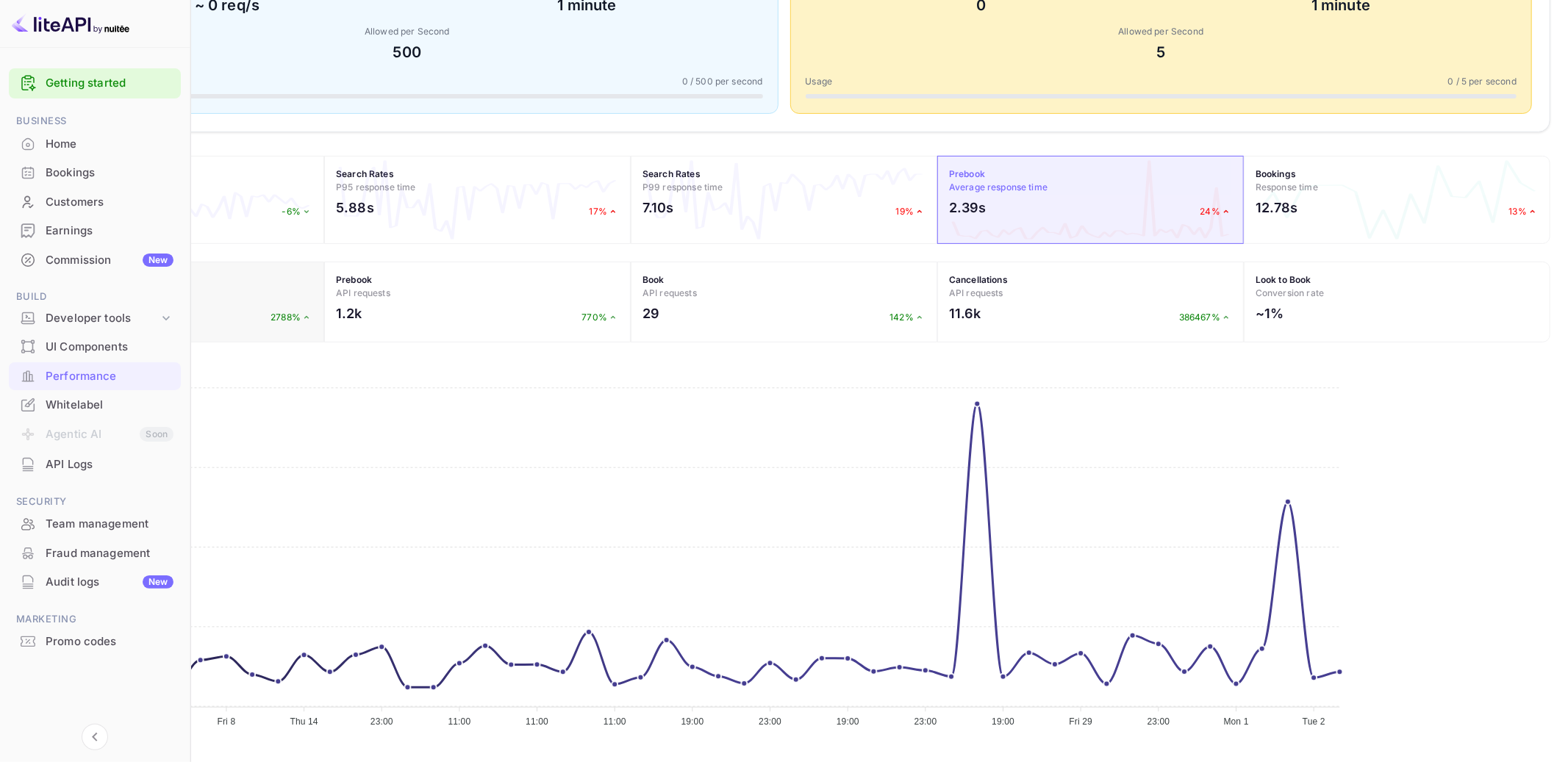
click at [312, 305] on div "809.8k 2788%" at bounding box center [170, 316] width 283 height 27
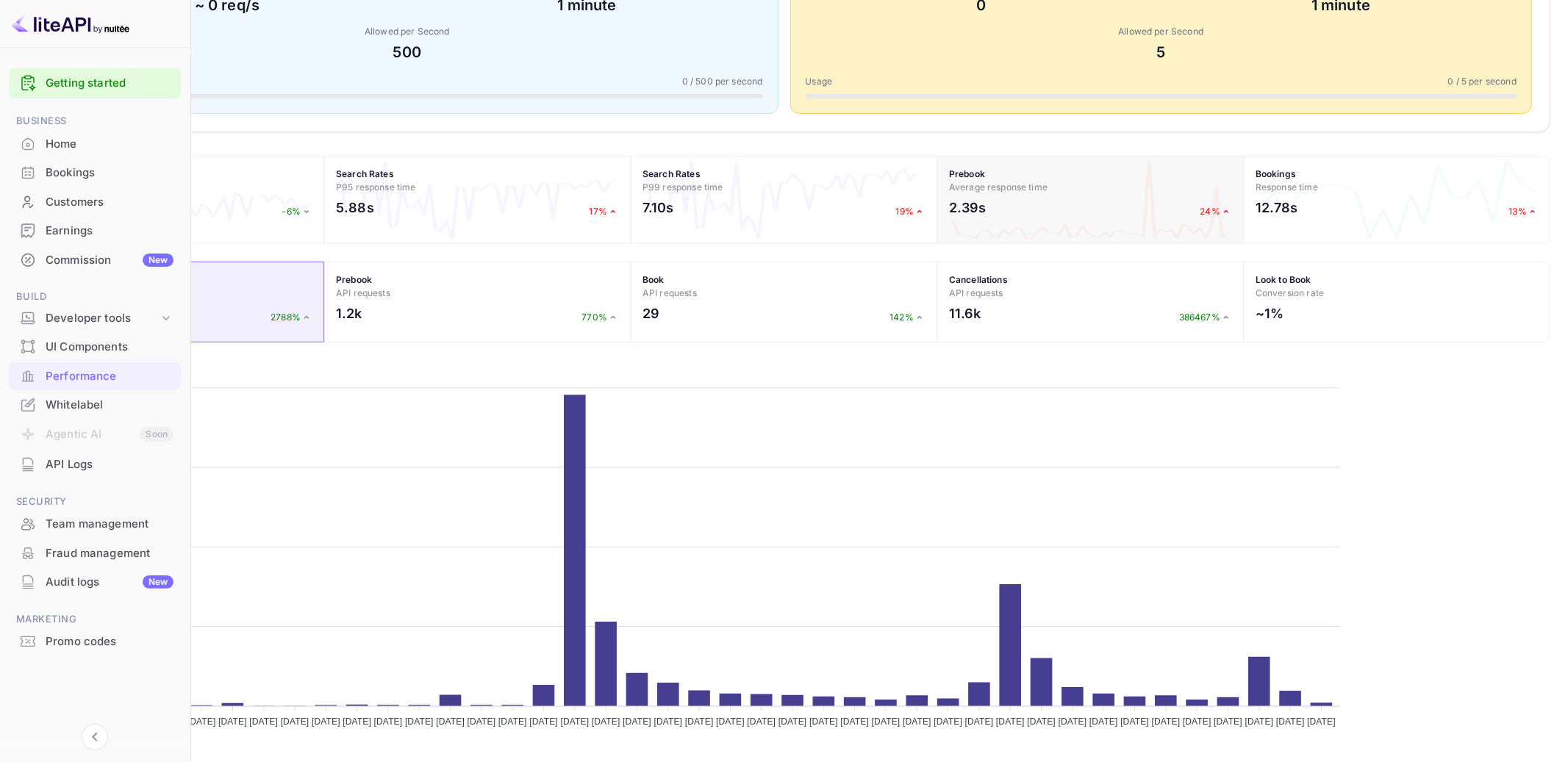
click at [1076, 229] on div "Prebook Average response time 2.39s 24%" at bounding box center [1089, 199] width 306 height 88
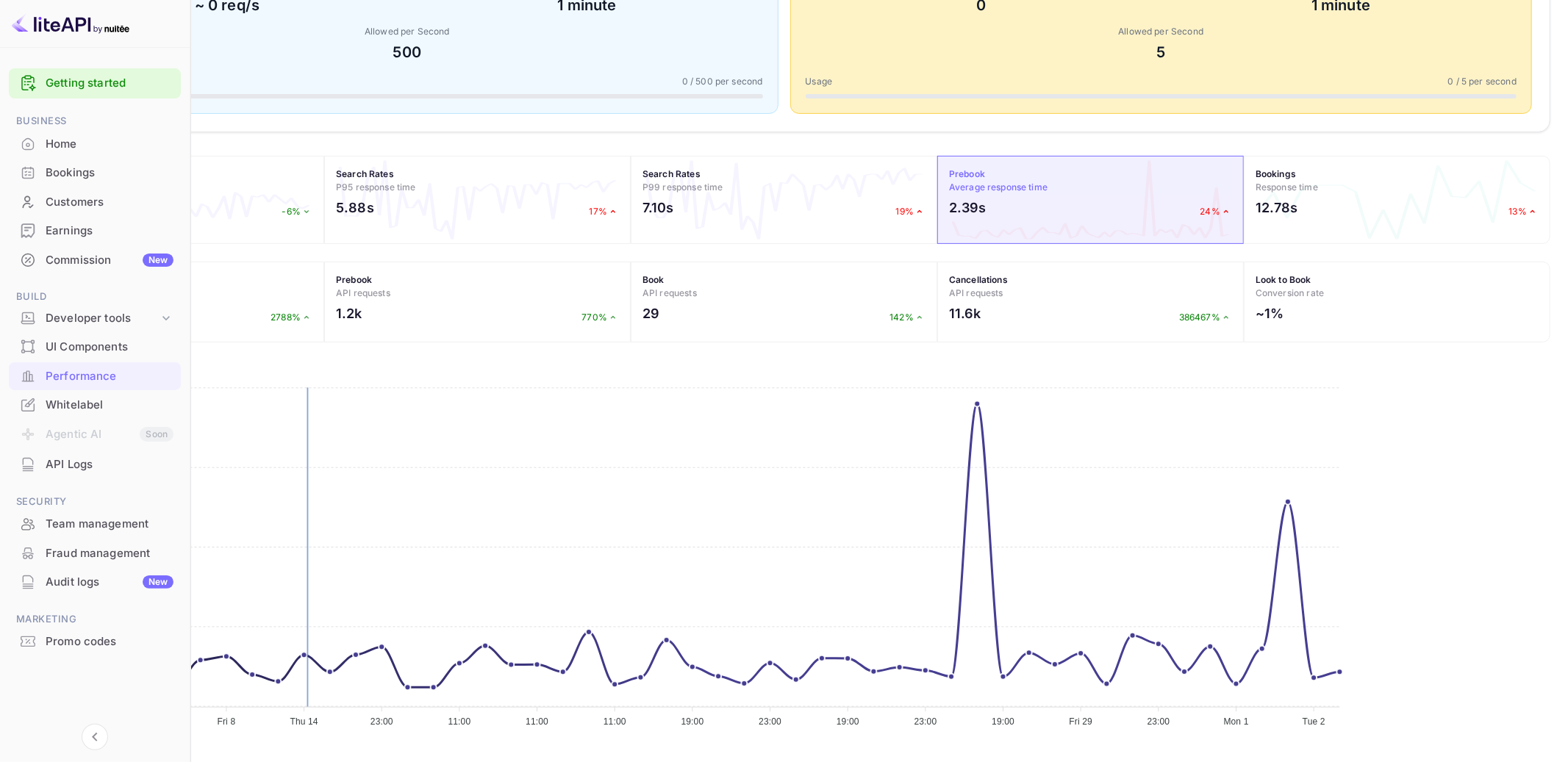
drag, startPoint x: 499, startPoint y: 725, endPoint x: 517, endPoint y: 725, distance: 18.0
click at [318, 725] on tspan "Thu 14" at bounding box center [303, 721] width 28 height 10
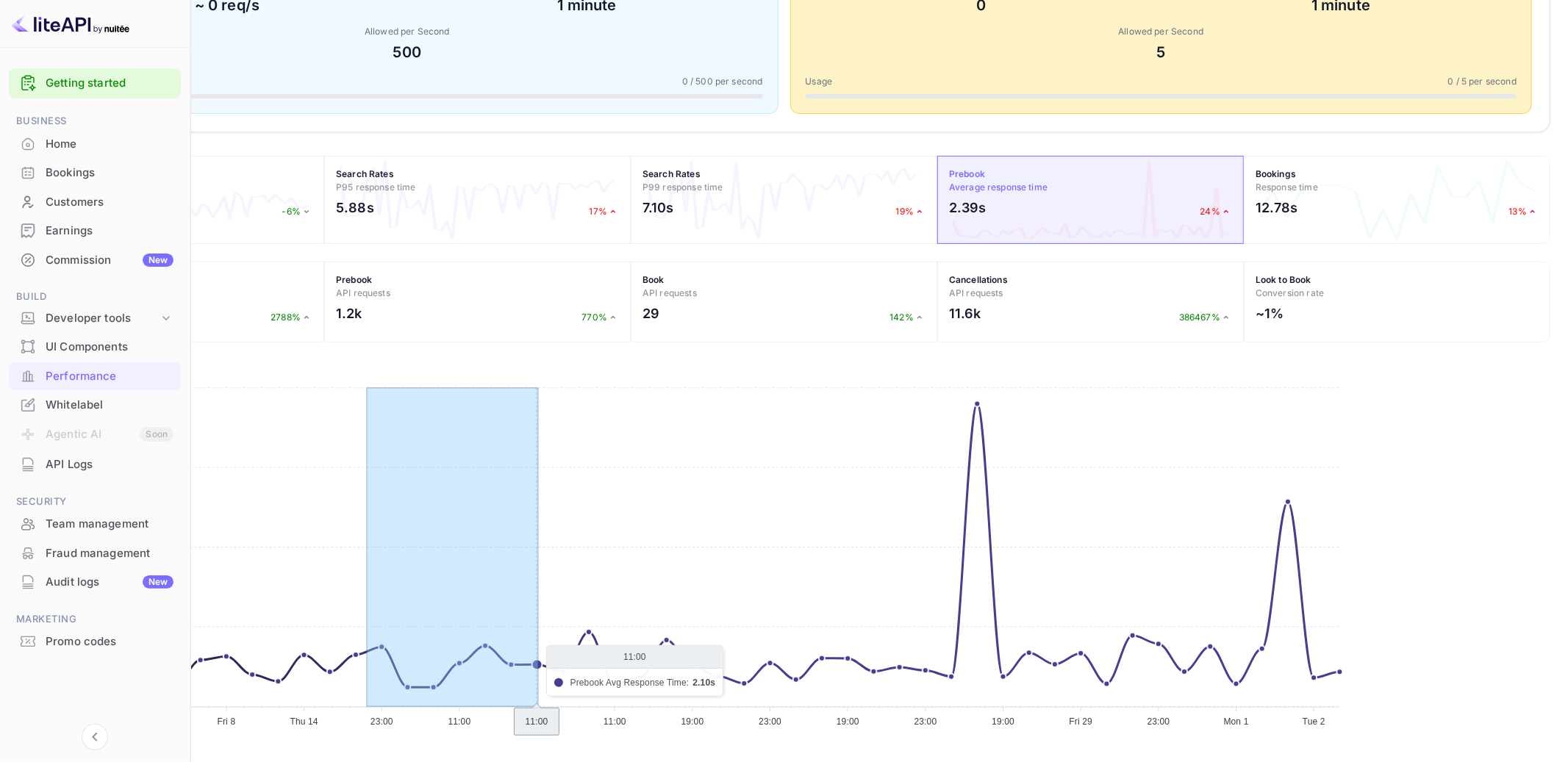
drag, startPoint x: 558, startPoint y: 696, endPoint x: 729, endPoint y: 696, distance: 171.0
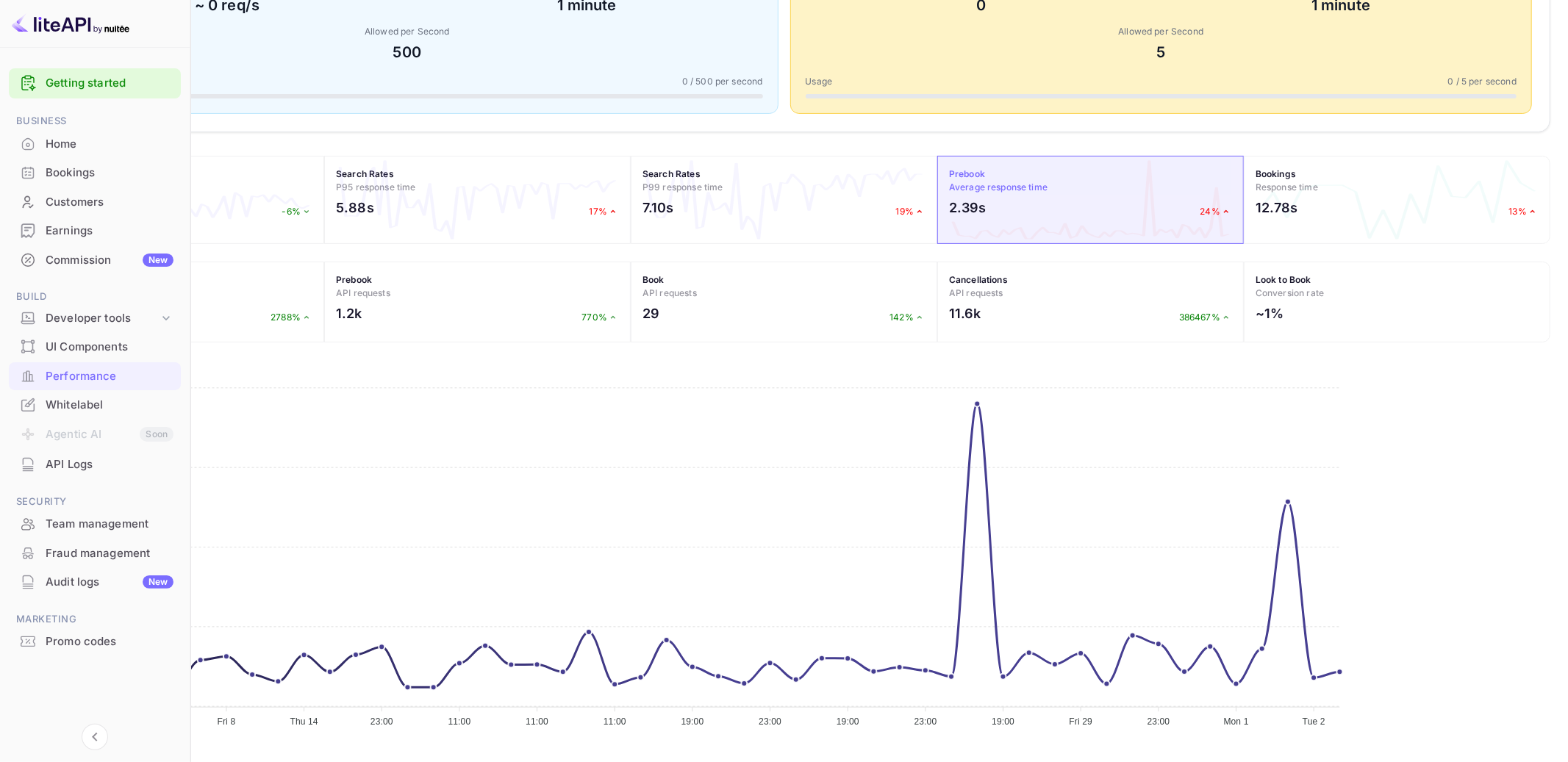
click at [925, 189] on h4 "Search Rates P99 response time" at bounding box center [784, 181] width 283 height 26
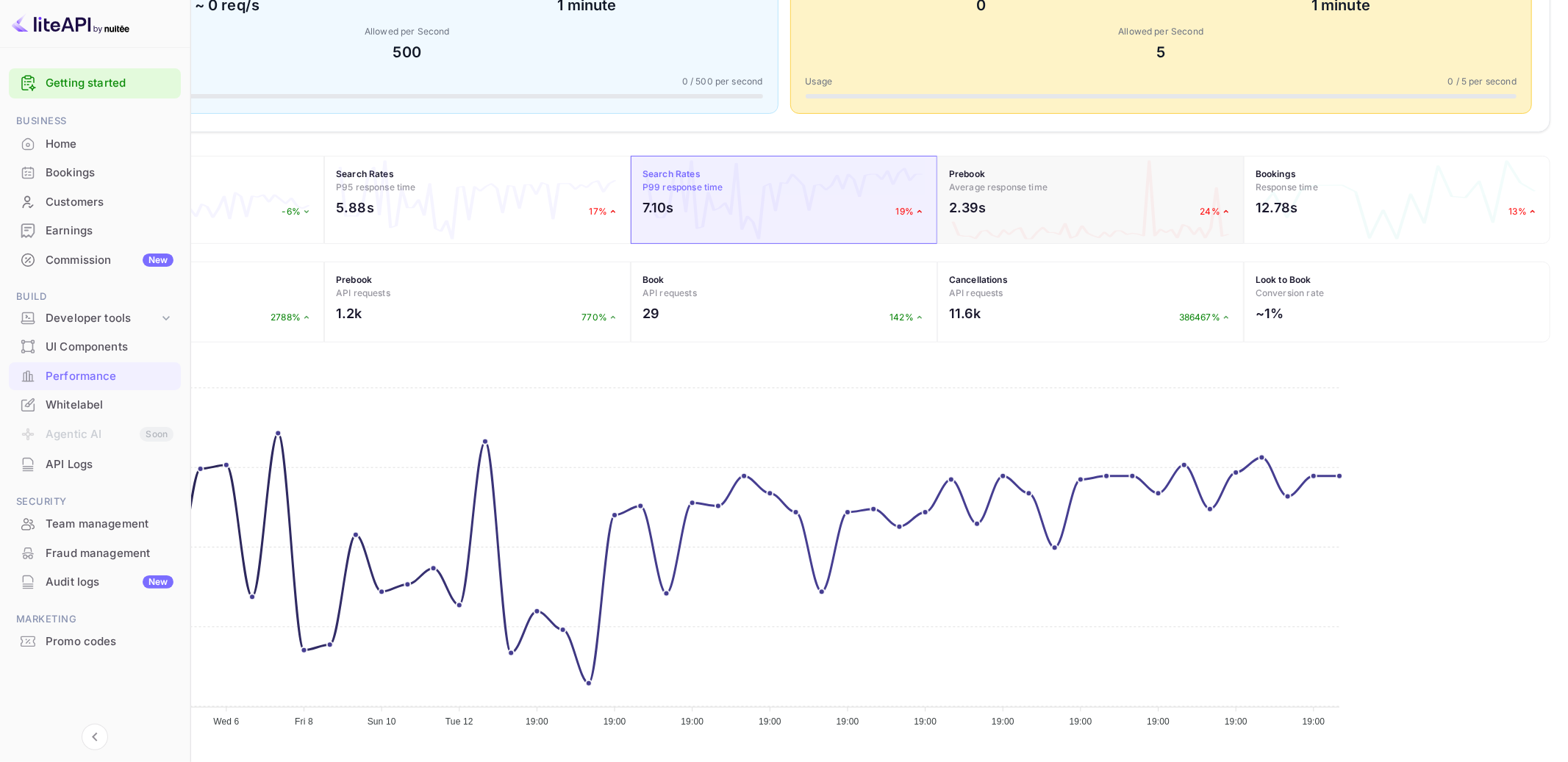
click at [1161, 192] on h4 "Prebook Average response time" at bounding box center [1090, 181] width 283 height 26
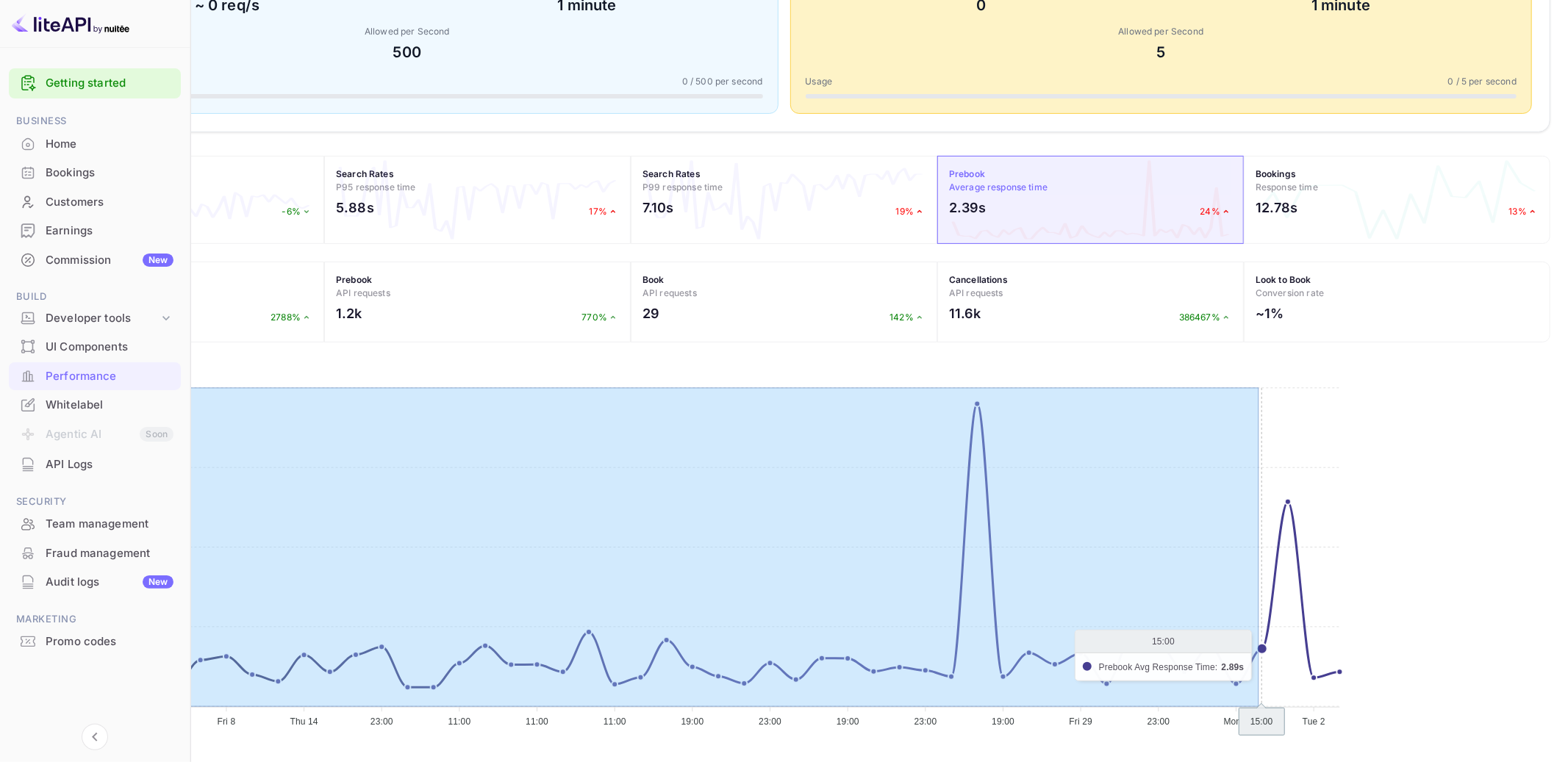
drag, startPoint x: 269, startPoint y: 593, endPoint x: 1568, endPoint y: 578, distance: 1299.1
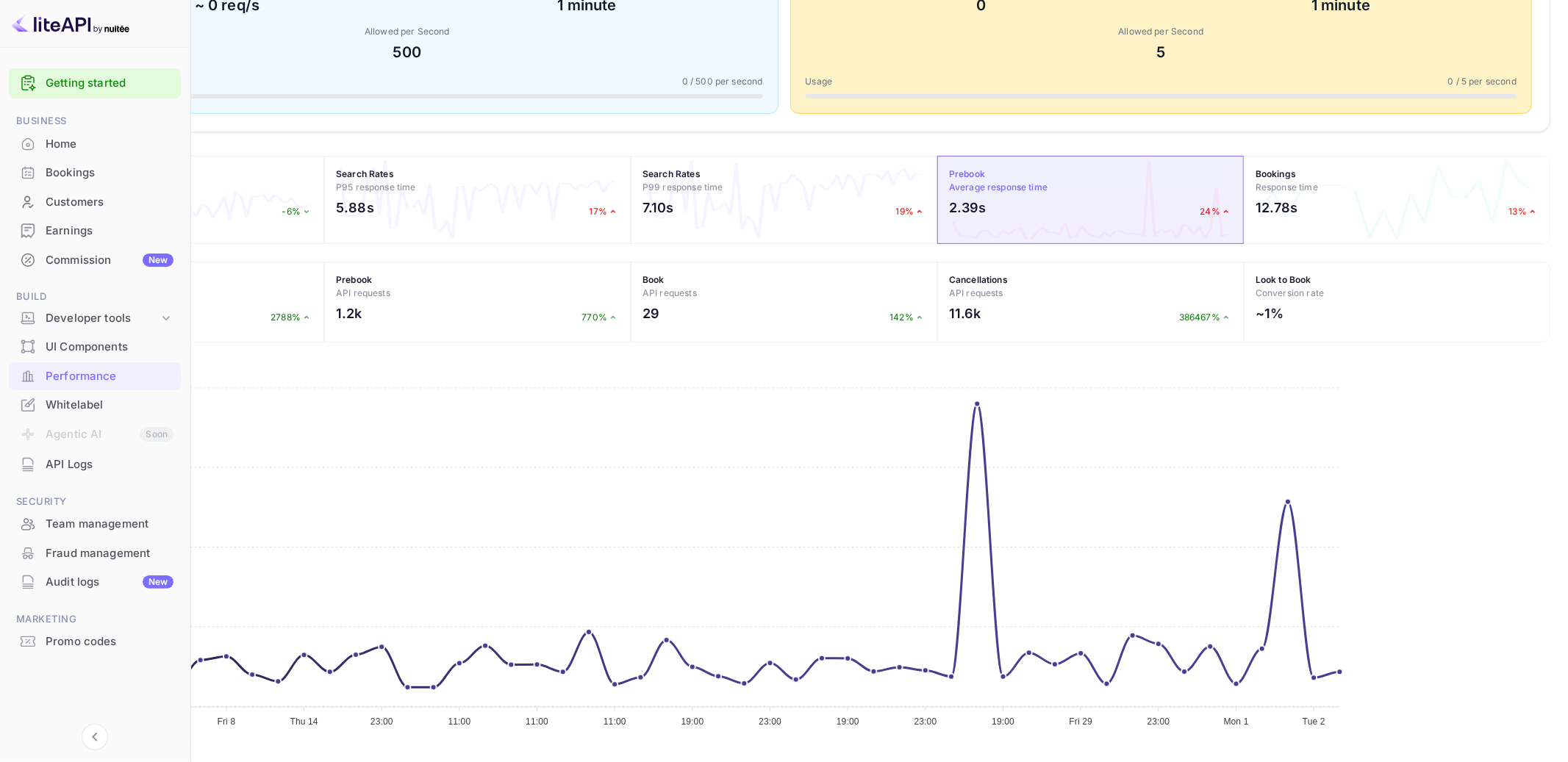
scroll to position [371, 0]
click at [1407, 189] on h4 "Bookings Response time" at bounding box center [1397, 181] width 283 height 26
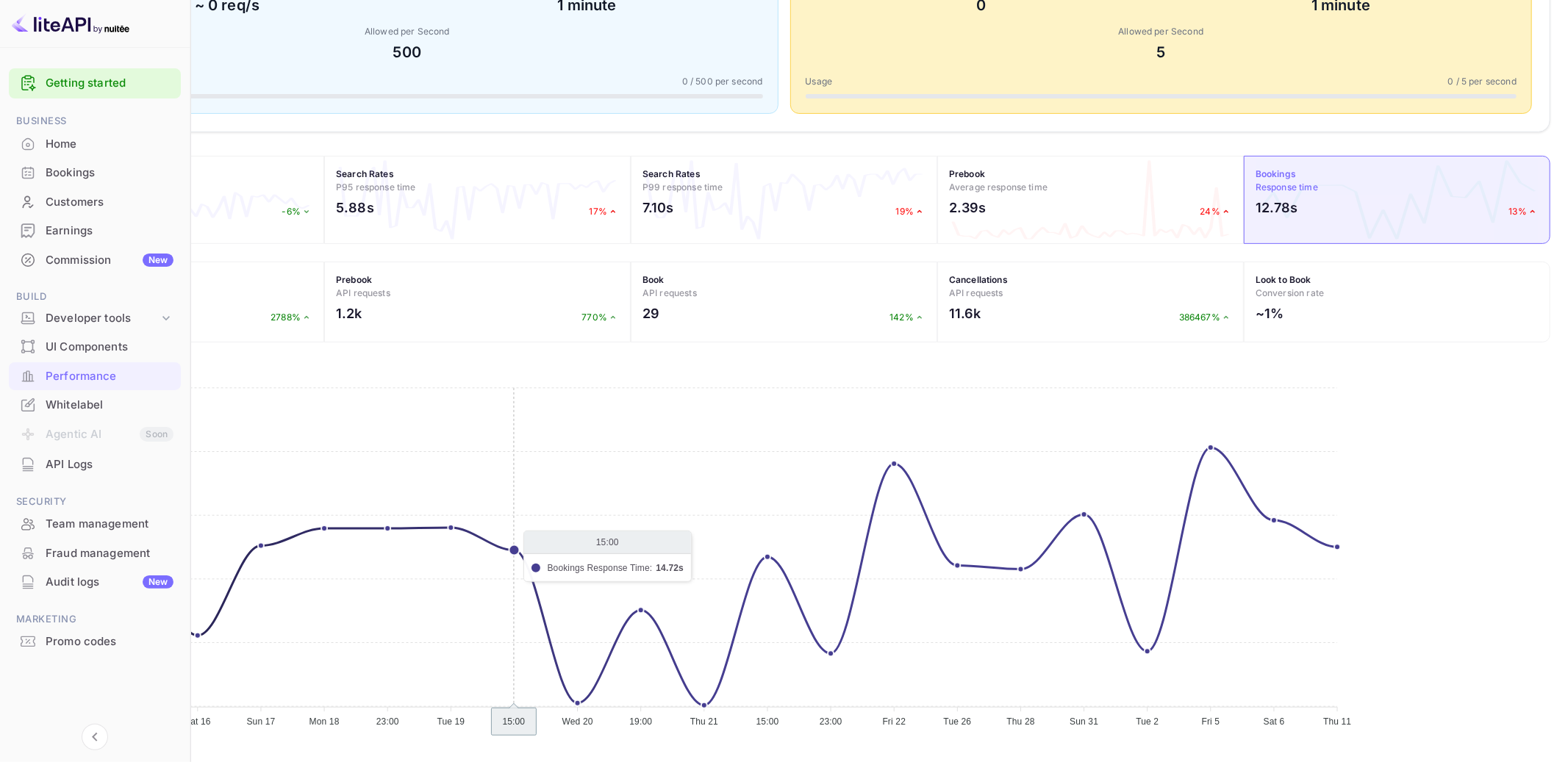
click at [697, 690] on icon "Sat 2 Sat 2 Thu 14 Thu 14 Sat 16 Sat 16 Sun 17 Sun 17 Mon 18 Mon 18 23:00 23:00…" at bounding box center [688, 550] width 1341 height 367
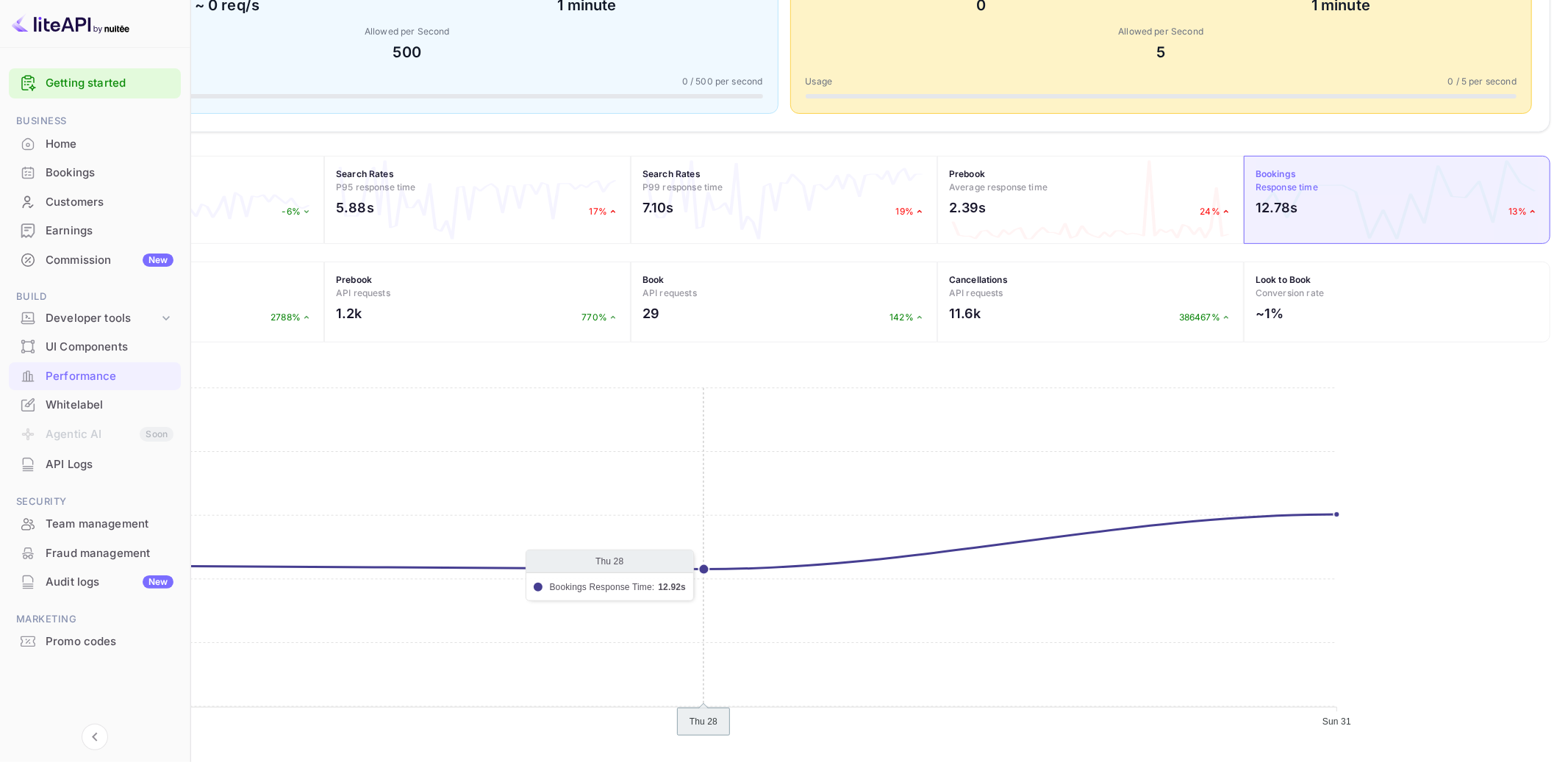
click at [905, 554] on icon "Tue 26 Tue 26 Thu 28 Thu 28 Sun 31 Sun 31 30.00s 30.00s 24.00s 24.00s 18.00s 18…" at bounding box center [688, 550] width 1341 height 367
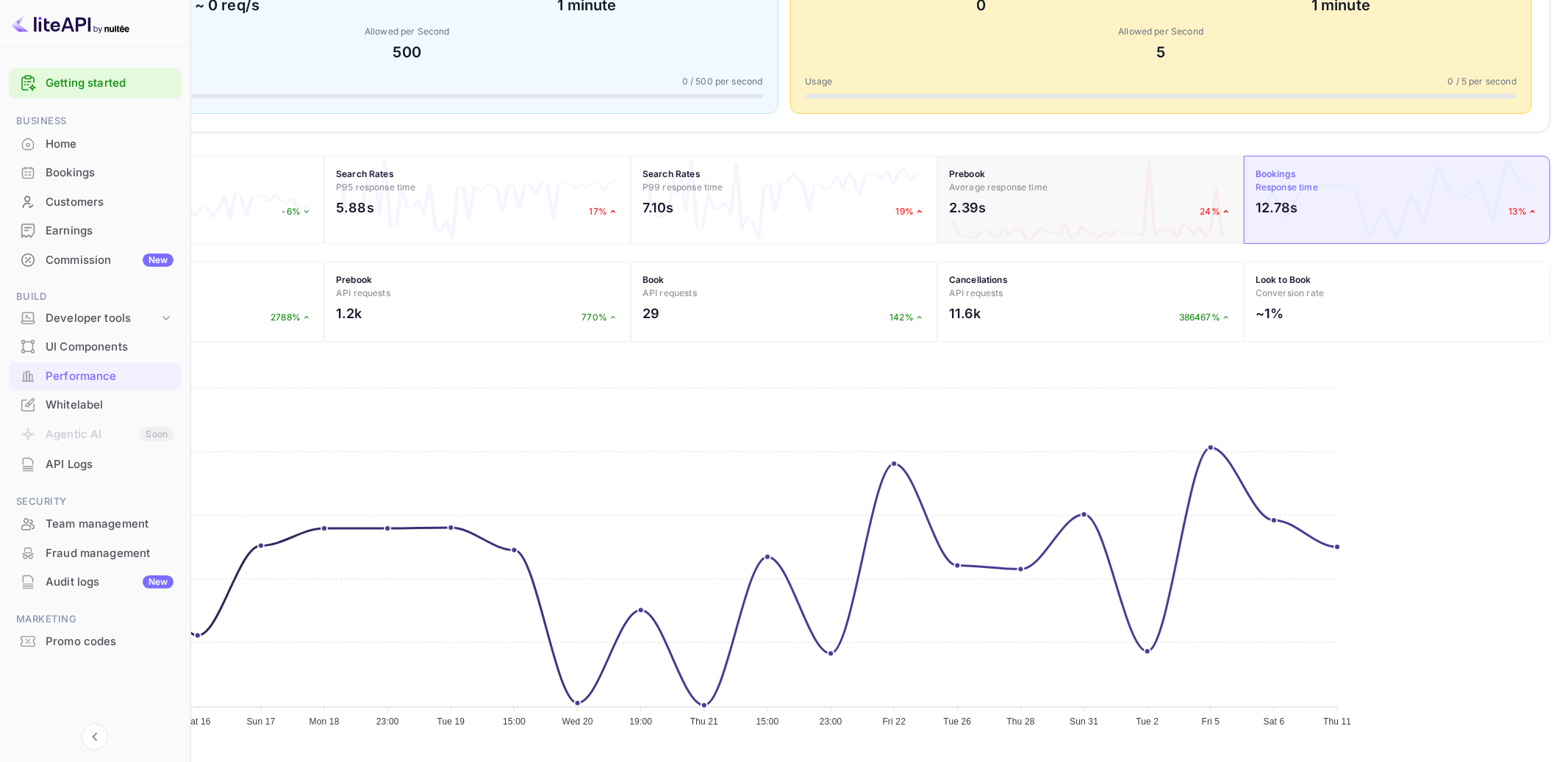
click at [1146, 225] on div "2.39s 24%" at bounding box center [1090, 211] width 283 height 27
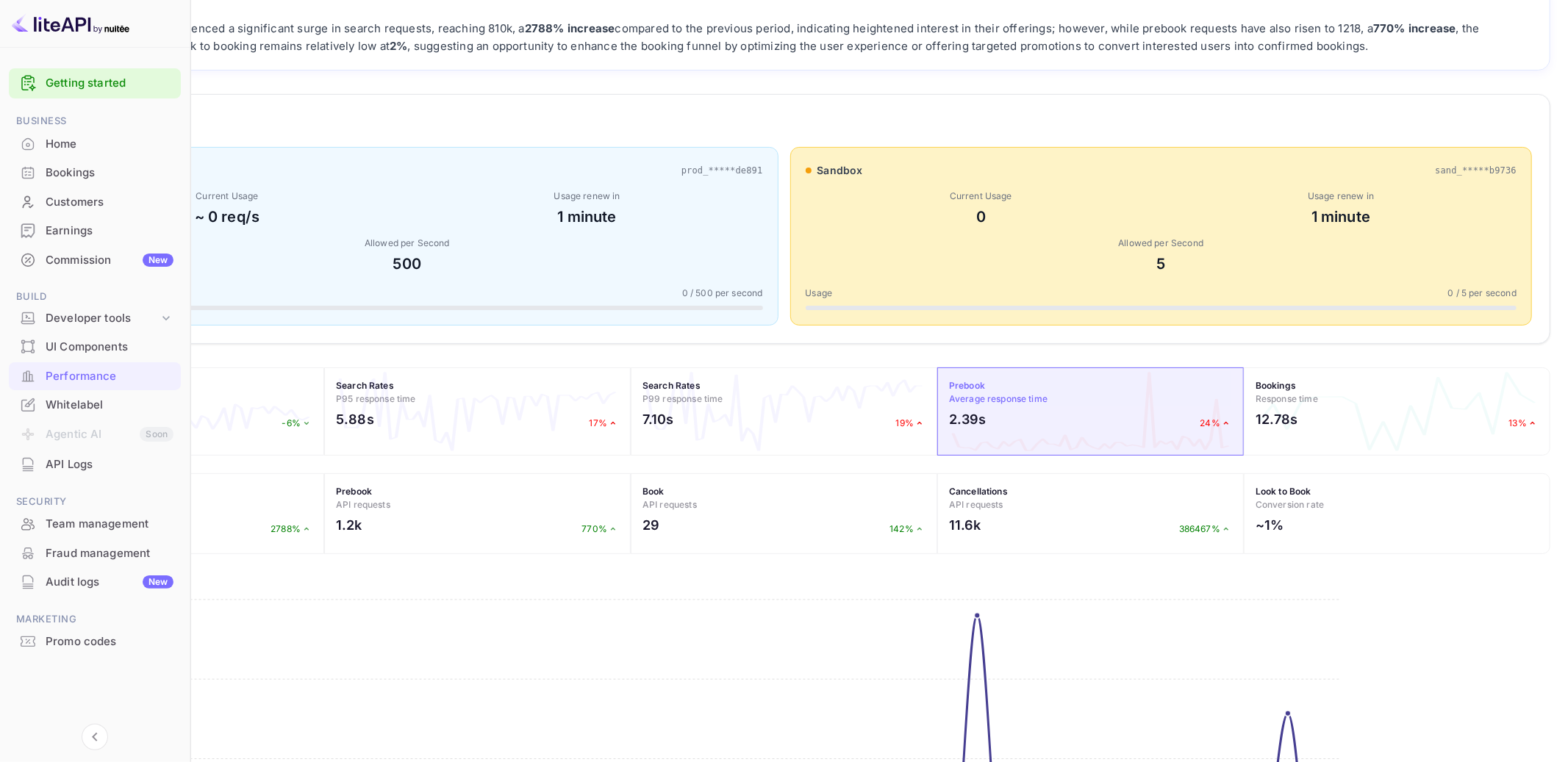
scroll to position [149, 0]
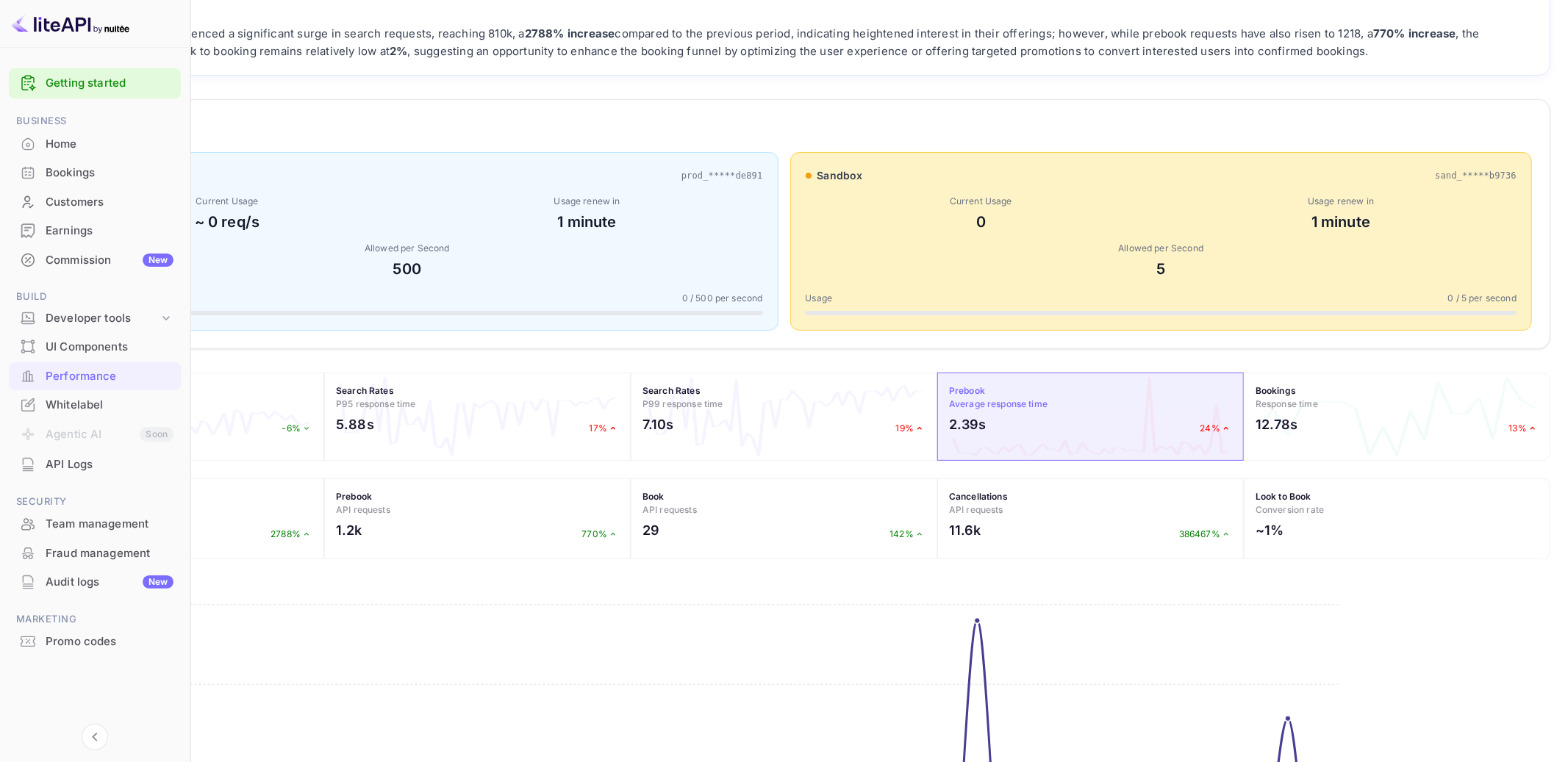
click at [1243, 233] on div "1 minute" at bounding box center [1340, 222] width 351 height 22
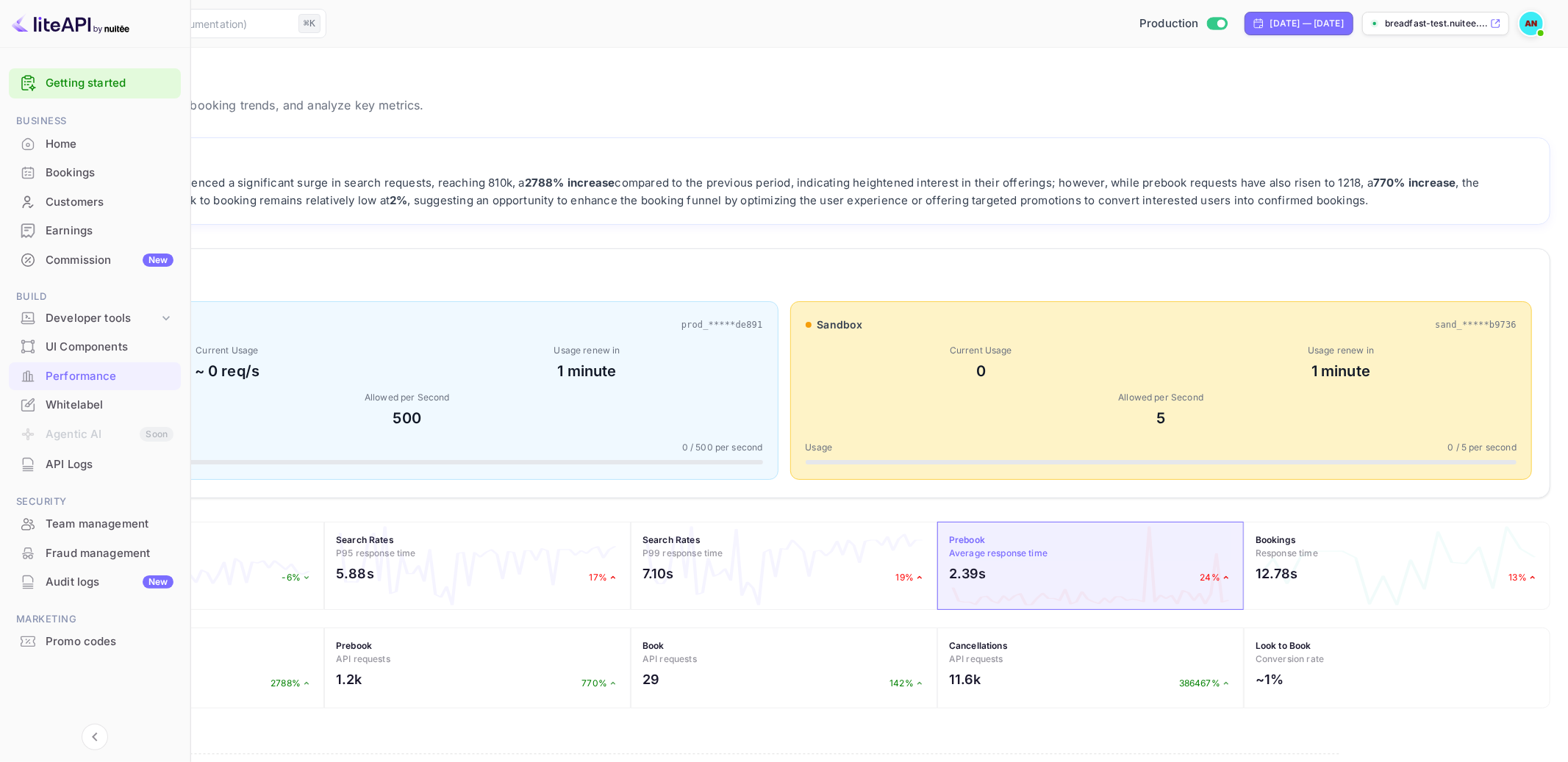
click at [119, 254] on div "Commission New" at bounding box center [110, 260] width 128 height 17
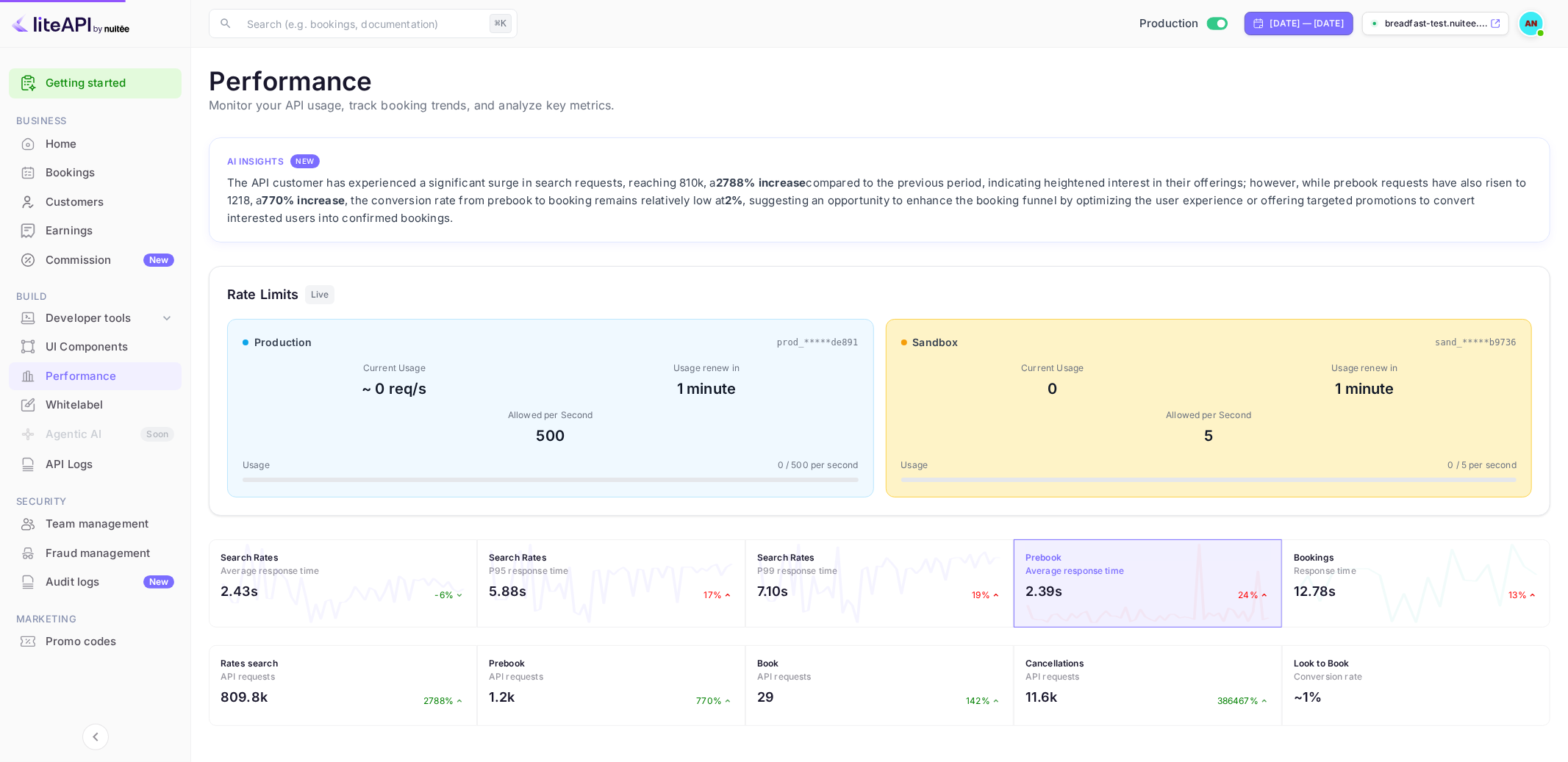
click at [81, 229] on div "Earnings" at bounding box center [110, 231] width 128 height 17
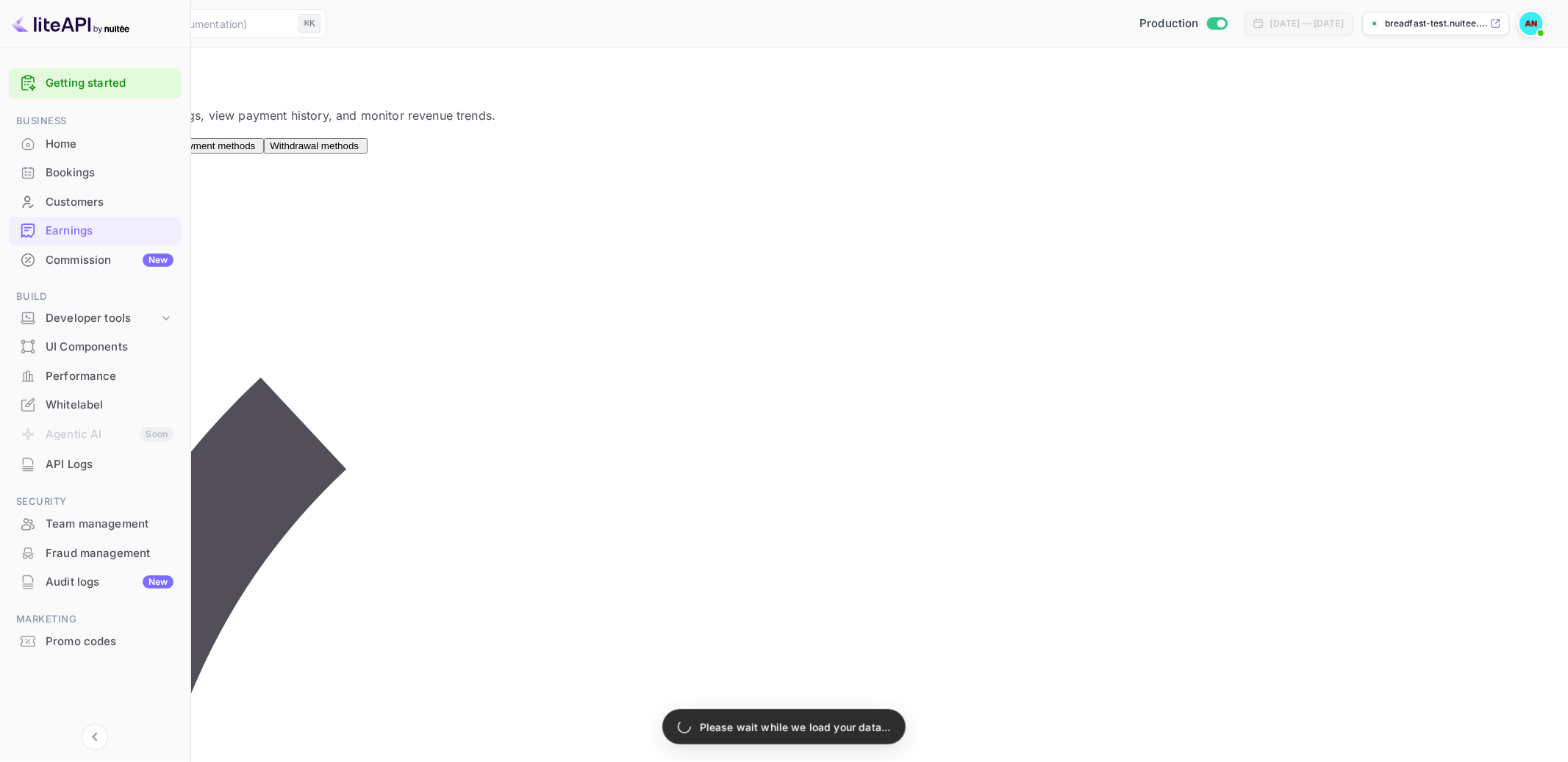
click at [79, 177] on div "Bookings" at bounding box center [110, 173] width 128 height 17
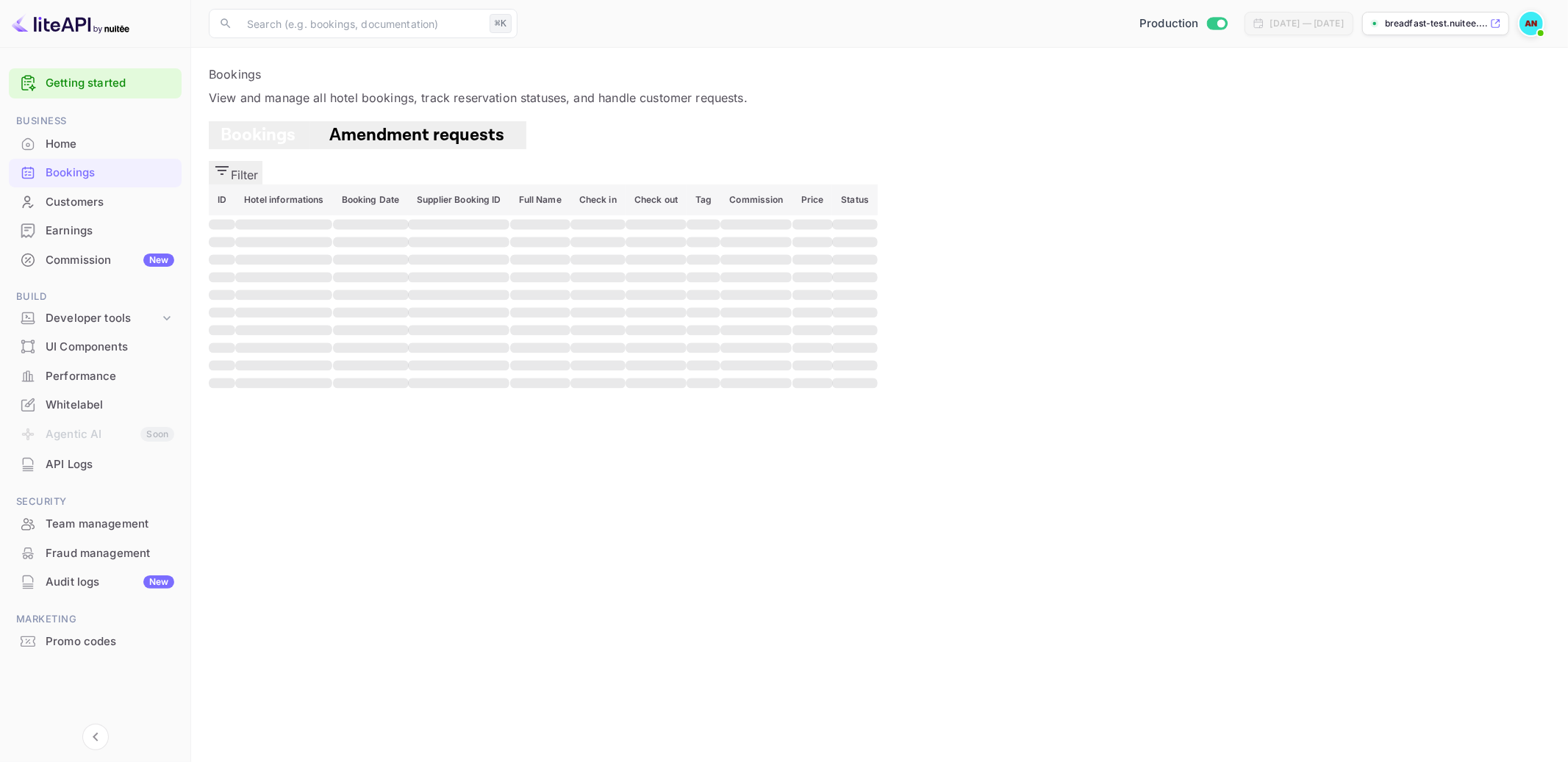
click at [48, 242] on div "Earnings" at bounding box center [95, 230] width 172 height 29
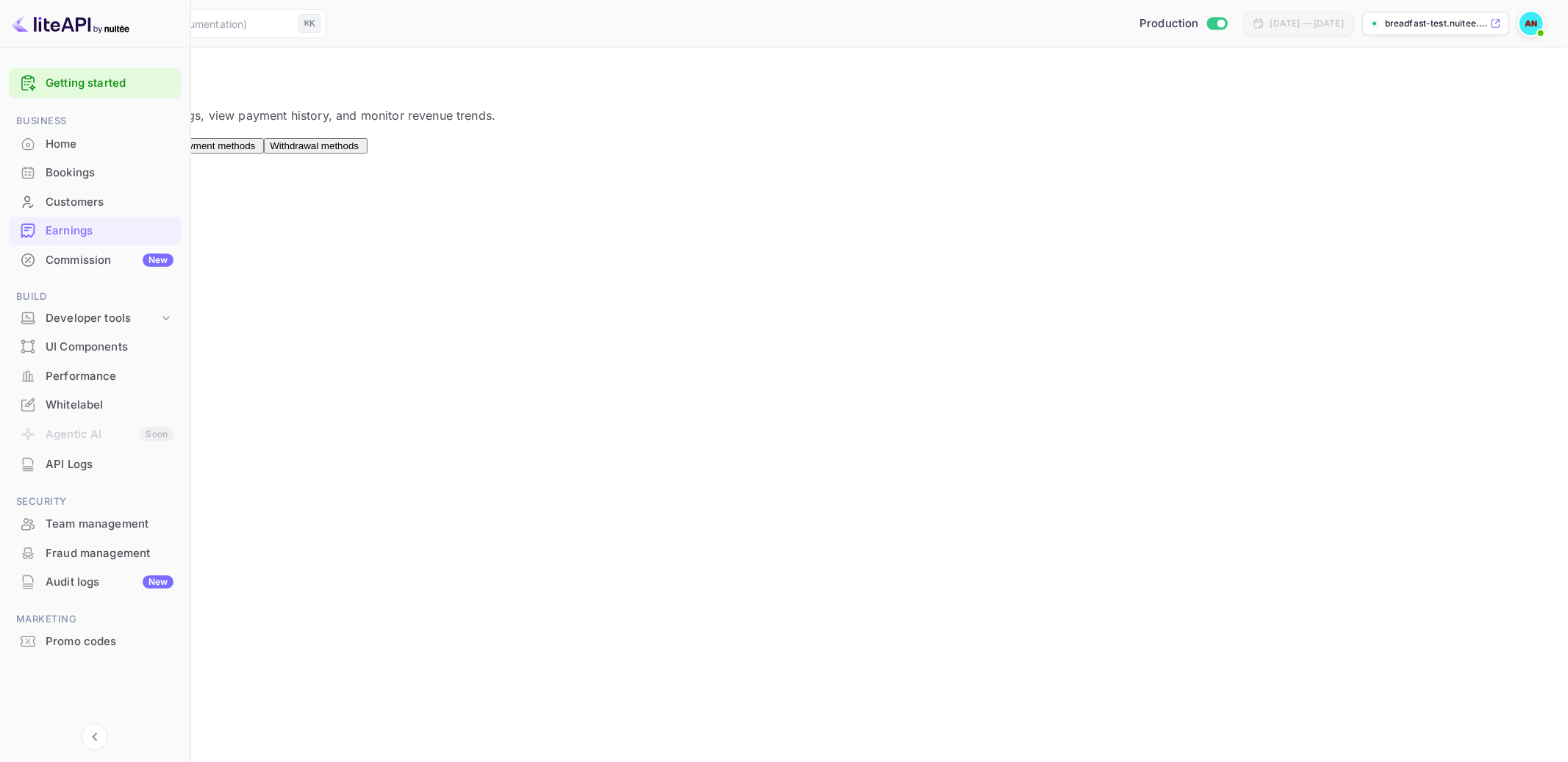
click at [255, 152] on span "Payment methods" at bounding box center [215, 146] width 79 height 11
click at [359, 152] on span "Withdrawal methods" at bounding box center [314, 146] width 89 height 11
click at [255, 152] on span "Payment methods" at bounding box center [215, 146] width 79 height 11
click at [170, 154] on button "Payouts" at bounding box center [145, 146] width 50 height 15
click at [121, 154] on button "Balance" at bounding box center [95, 146] width 50 height 15
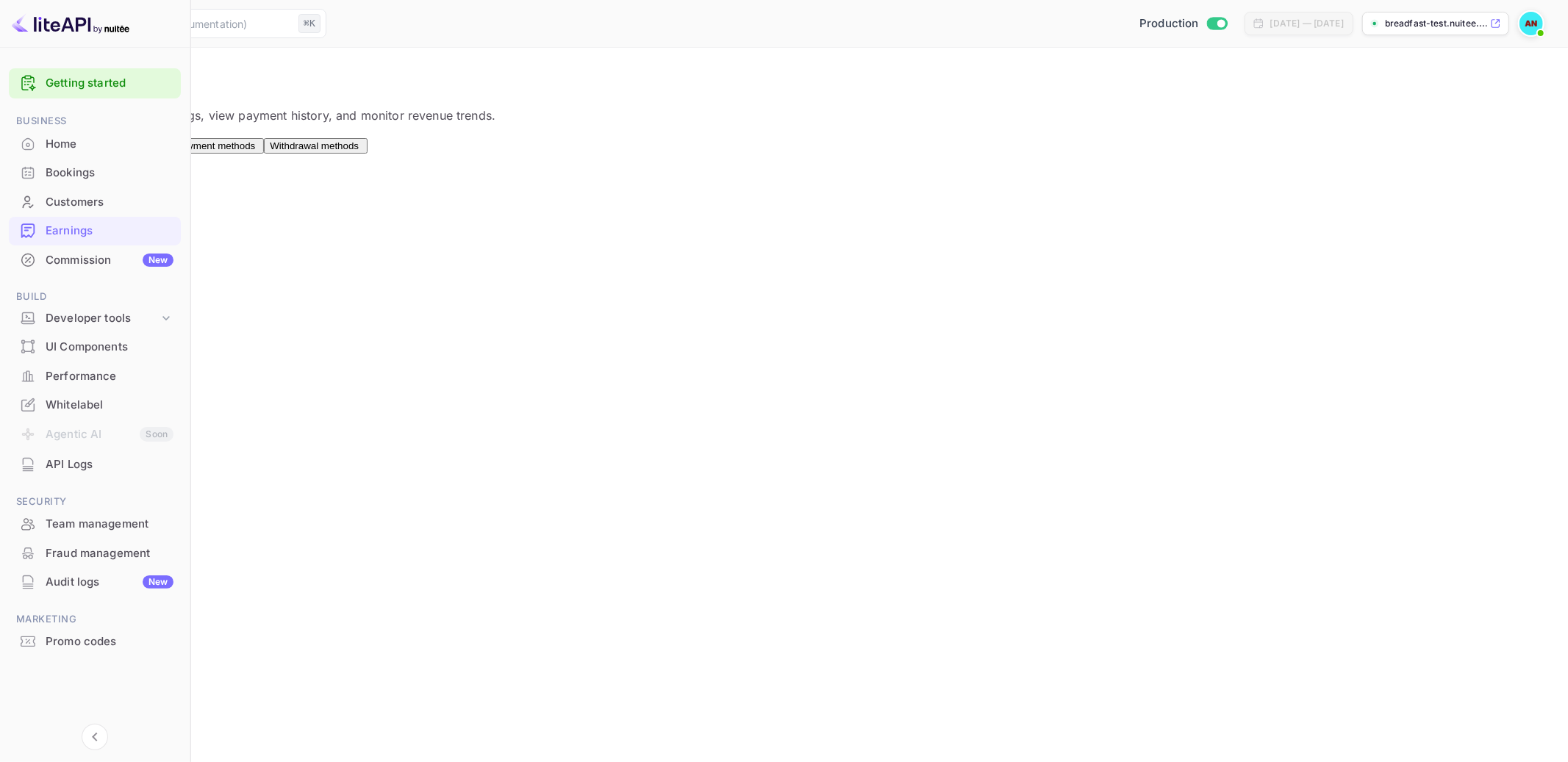
click at [70, 154] on button "Overview" at bounding box center [44, 146] width 52 height 15
drag, startPoint x: 810, startPoint y: 571, endPoint x: 380, endPoint y: 172, distance: 586.6
click at [88, 261] on div "Commission New" at bounding box center [110, 260] width 128 height 17
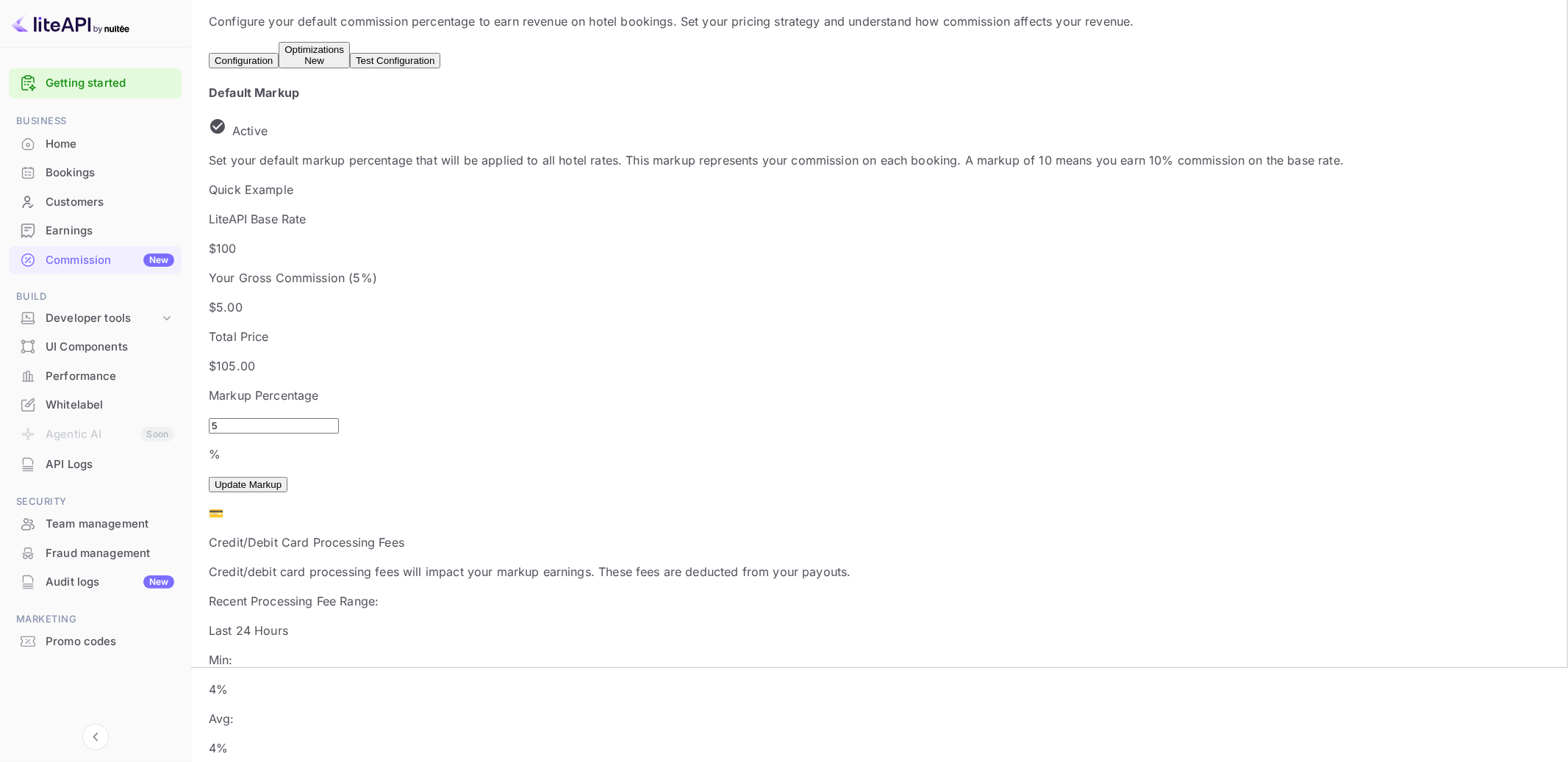
scroll to position [110, 0]
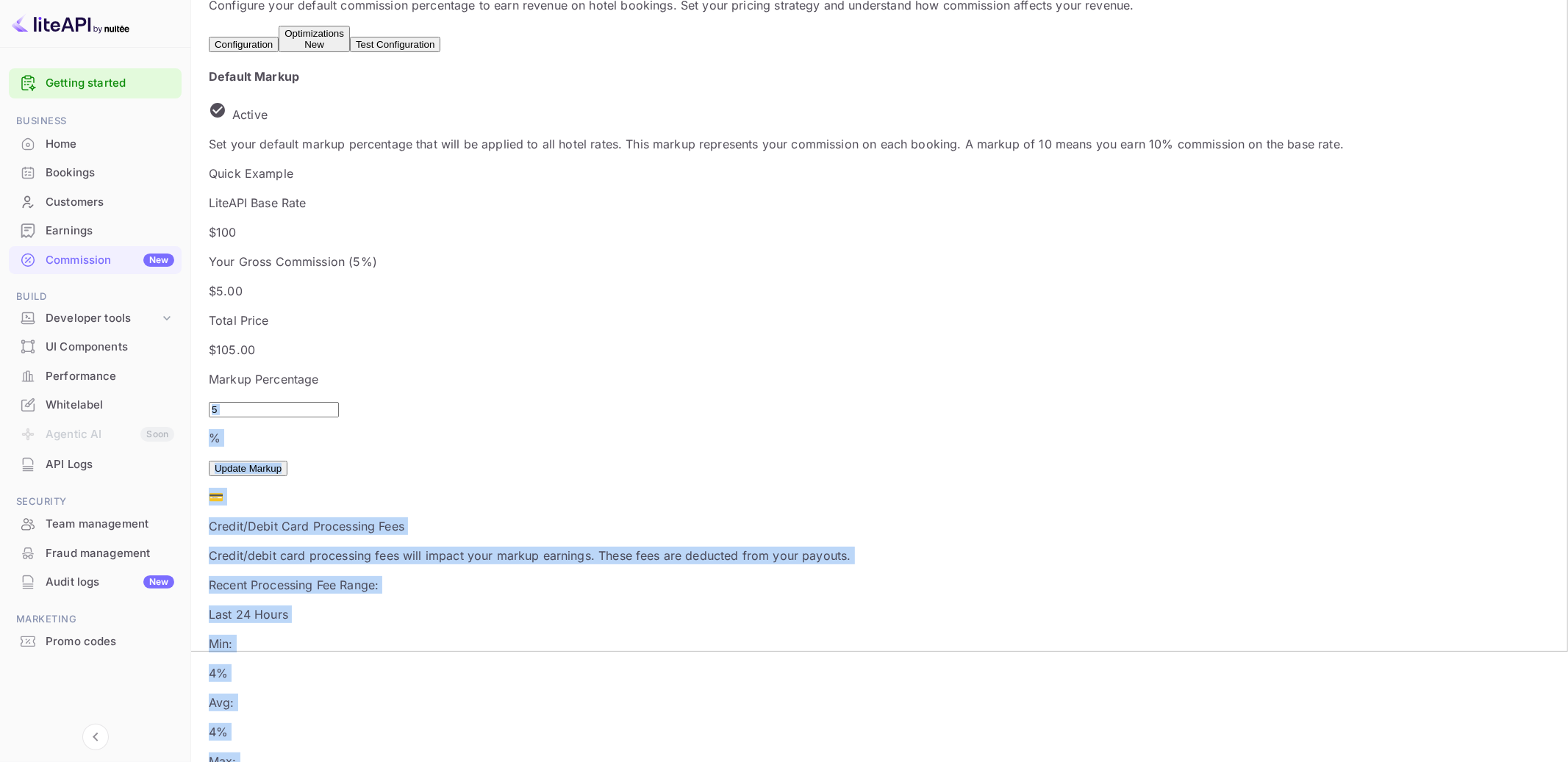
drag, startPoint x: 1114, startPoint y: 676, endPoint x: 234, endPoint y: 370, distance: 931.7
click at [500, 370] on div "Markup Percentage 5 % ​ Update Markup" at bounding box center [776, 422] width 1134 height 106
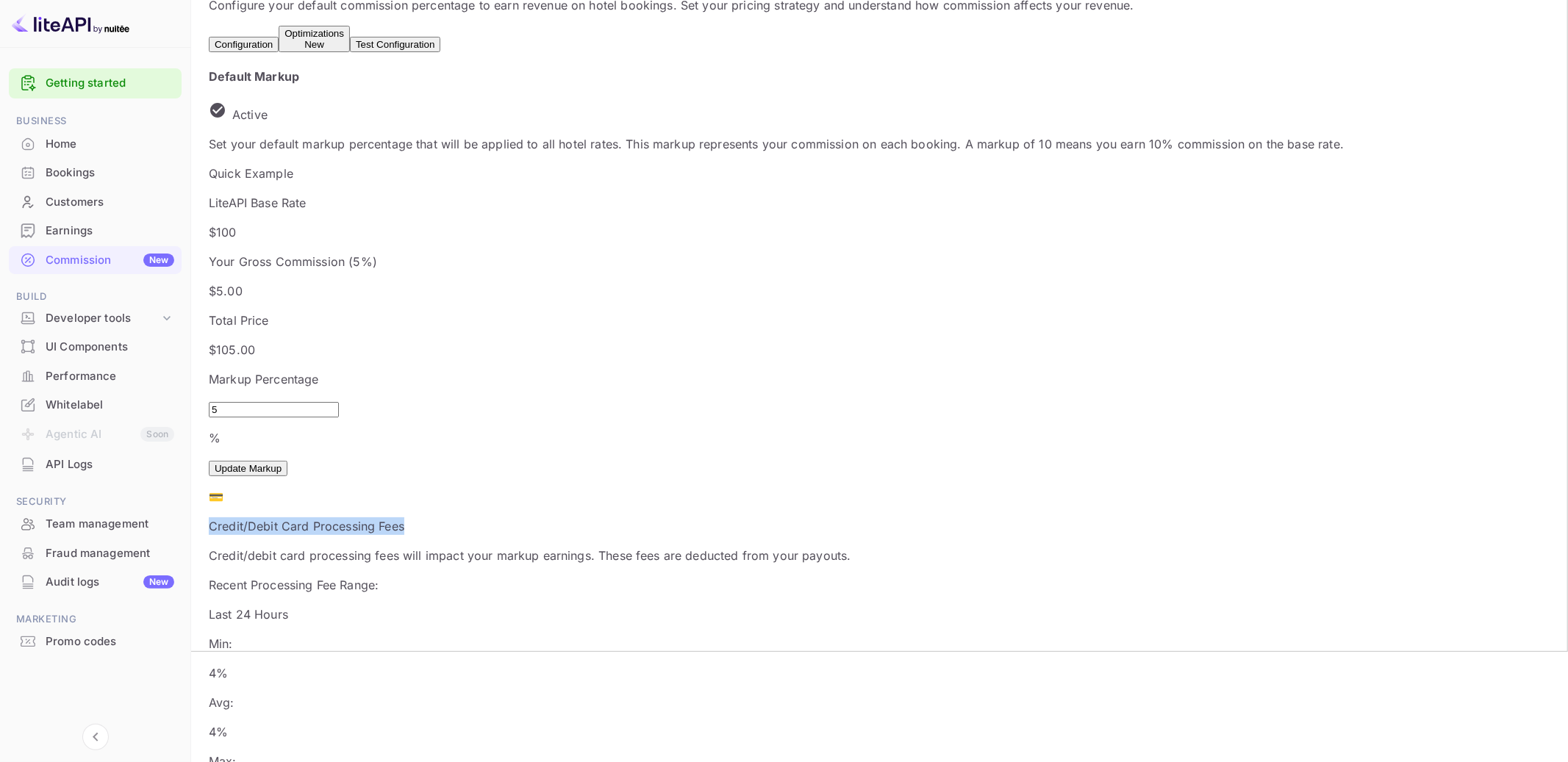
drag, startPoint x: 371, startPoint y: 407, endPoint x: 452, endPoint y: 410, distance: 81.1
click at [452, 517] on p "Credit/Debit Card Processing Fees" at bounding box center [776, 525] width 1134 height 18
drag, startPoint x: 267, startPoint y: 445, endPoint x: 513, endPoint y: 441, distance: 246.0
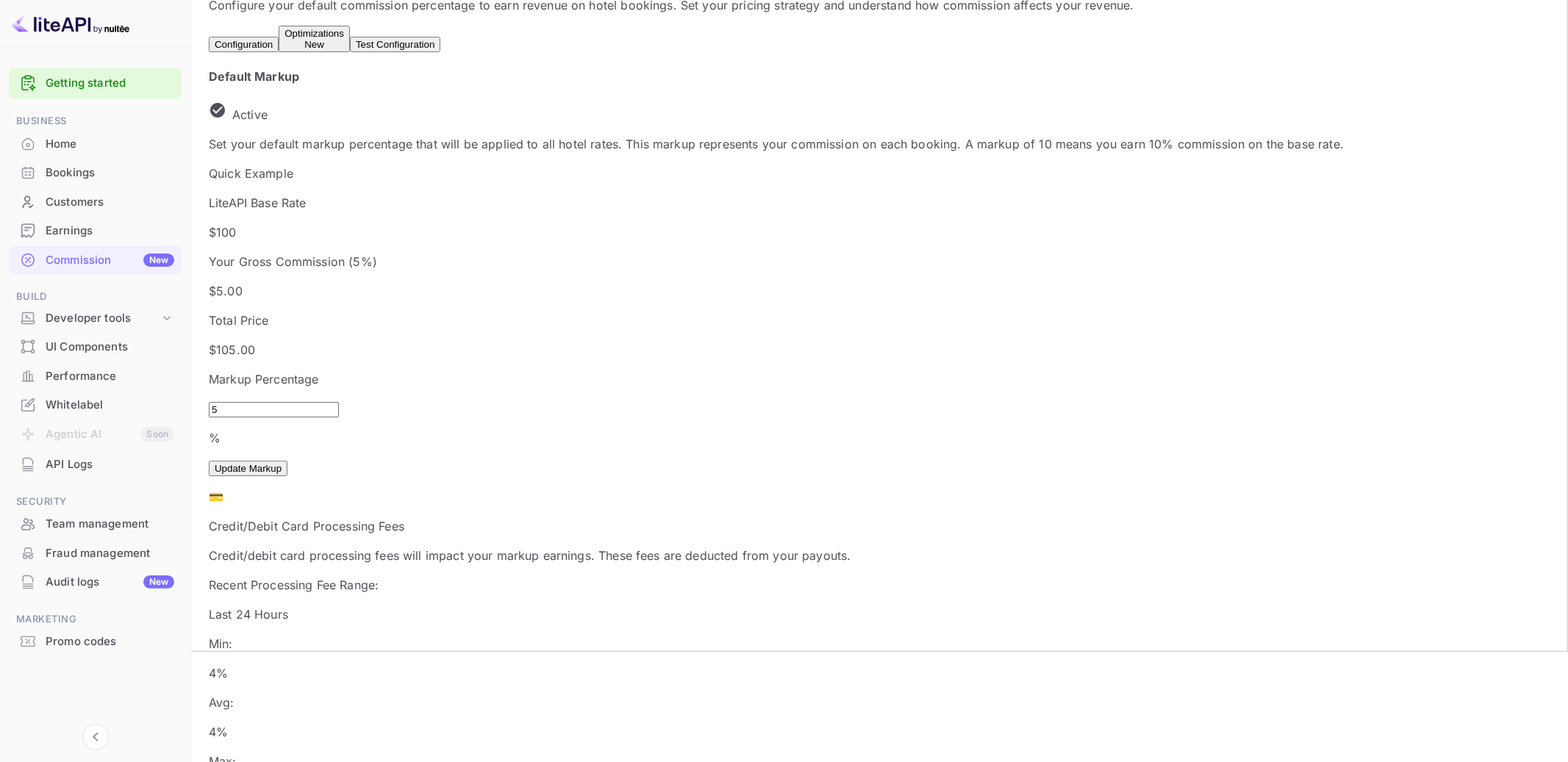
drag, startPoint x: 324, startPoint y: 427, endPoint x: 667, endPoint y: 431, distance: 343.0
click at [667, 547] on p "Credit/debit card processing fees will impact your markup earnings. These fees …" at bounding box center [776, 555] width 1134 height 18
drag, startPoint x: 667, startPoint y: 431, endPoint x: 800, endPoint y: 431, distance: 133.0
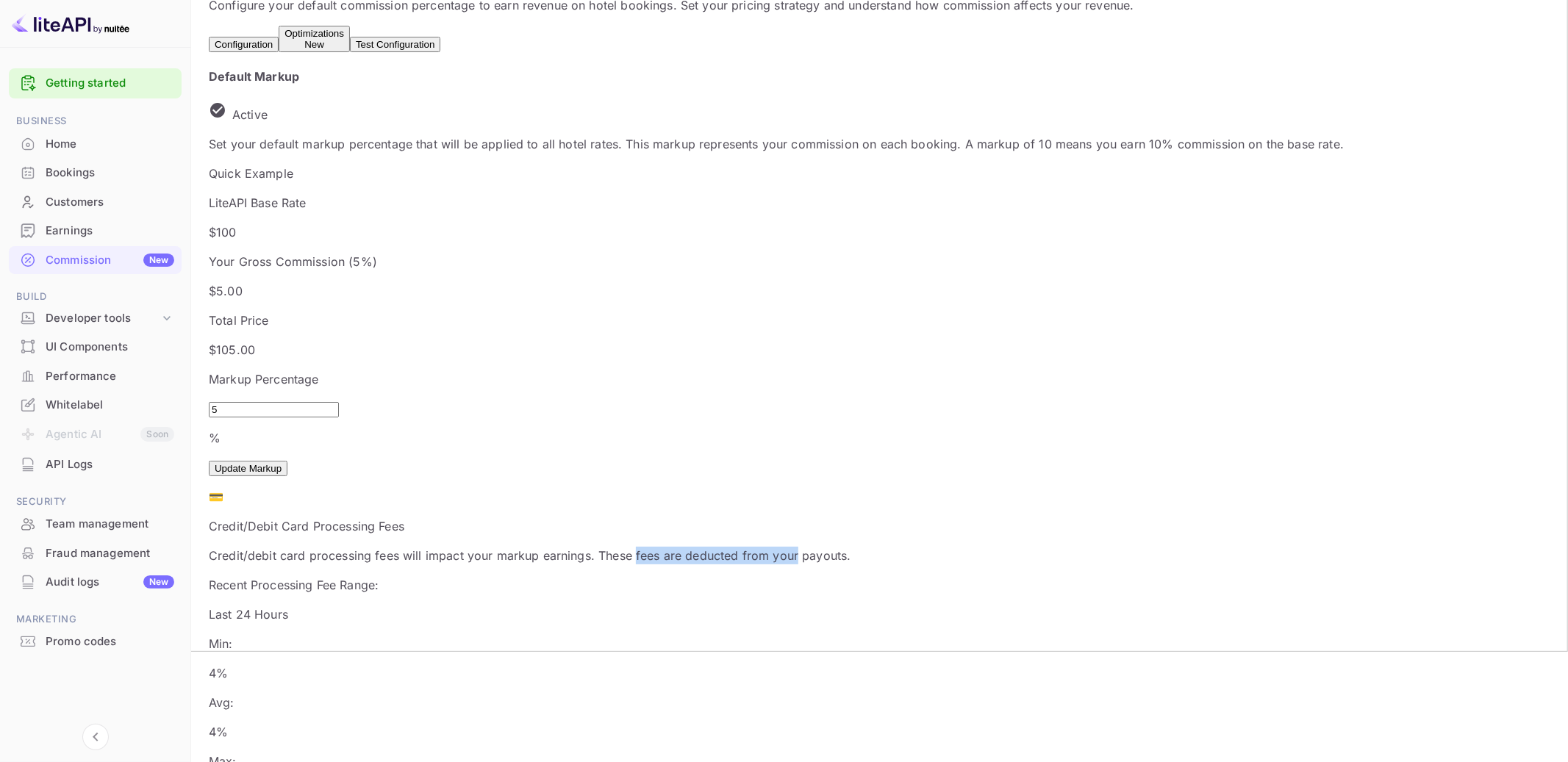
click at [800, 547] on p "Credit/debit card processing fees will impact your markup earnings. These fees …" at bounding box center [776, 555] width 1134 height 18
click at [859, 547] on p "Credit/debit card processing fees will impact your markup earnings. These fees …" at bounding box center [776, 555] width 1134 height 18
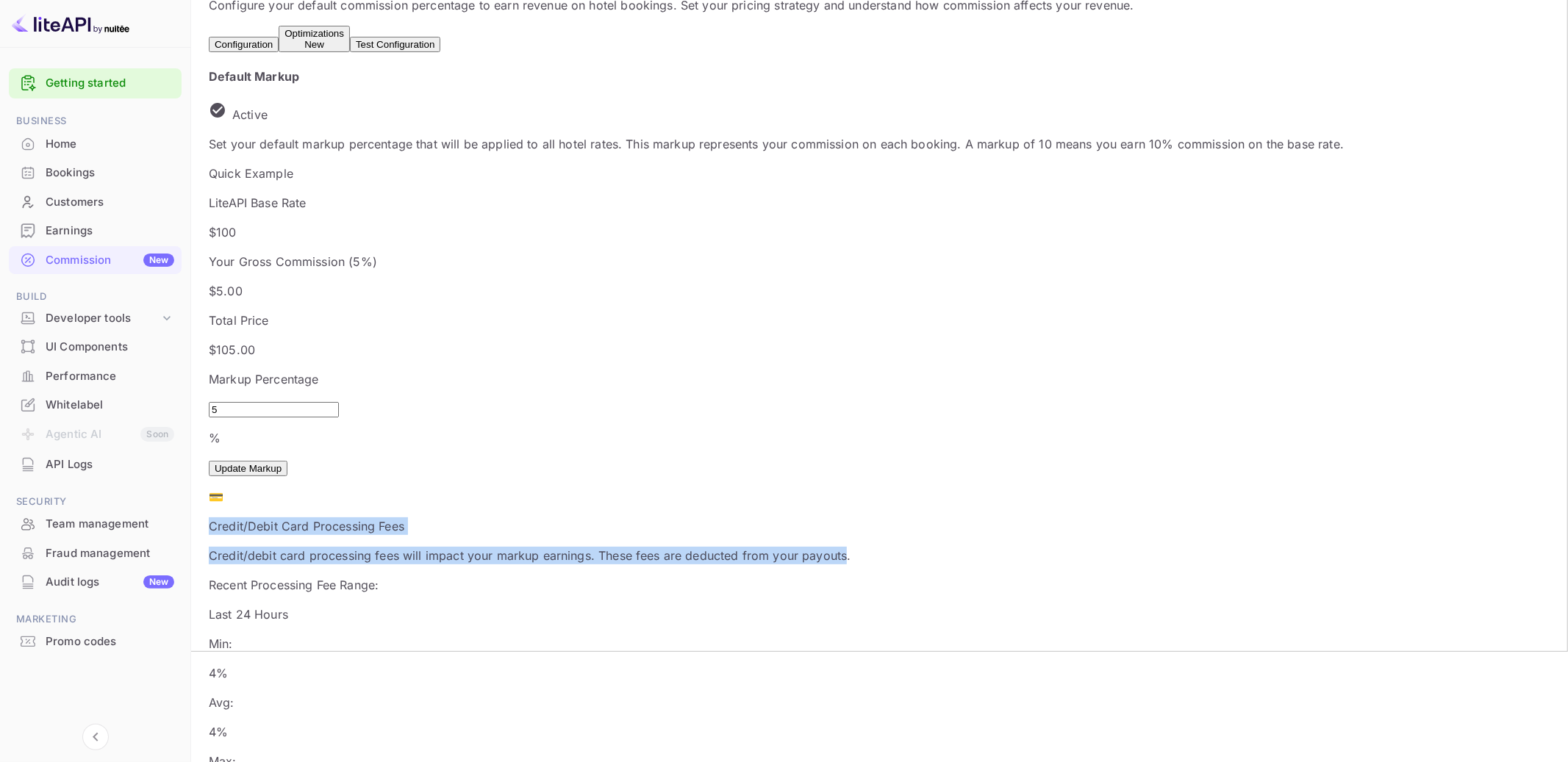
drag, startPoint x: 859, startPoint y: 431, endPoint x: 284, endPoint y: 403, distance: 575.7
click at [284, 517] on p "Credit/Debit Card Processing Fees" at bounding box center [776, 525] width 1134 height 18
drag, startPoint x: 284, startPoint y: 403, endPoint x: 634, endPoint y: 673, distance: 442.0
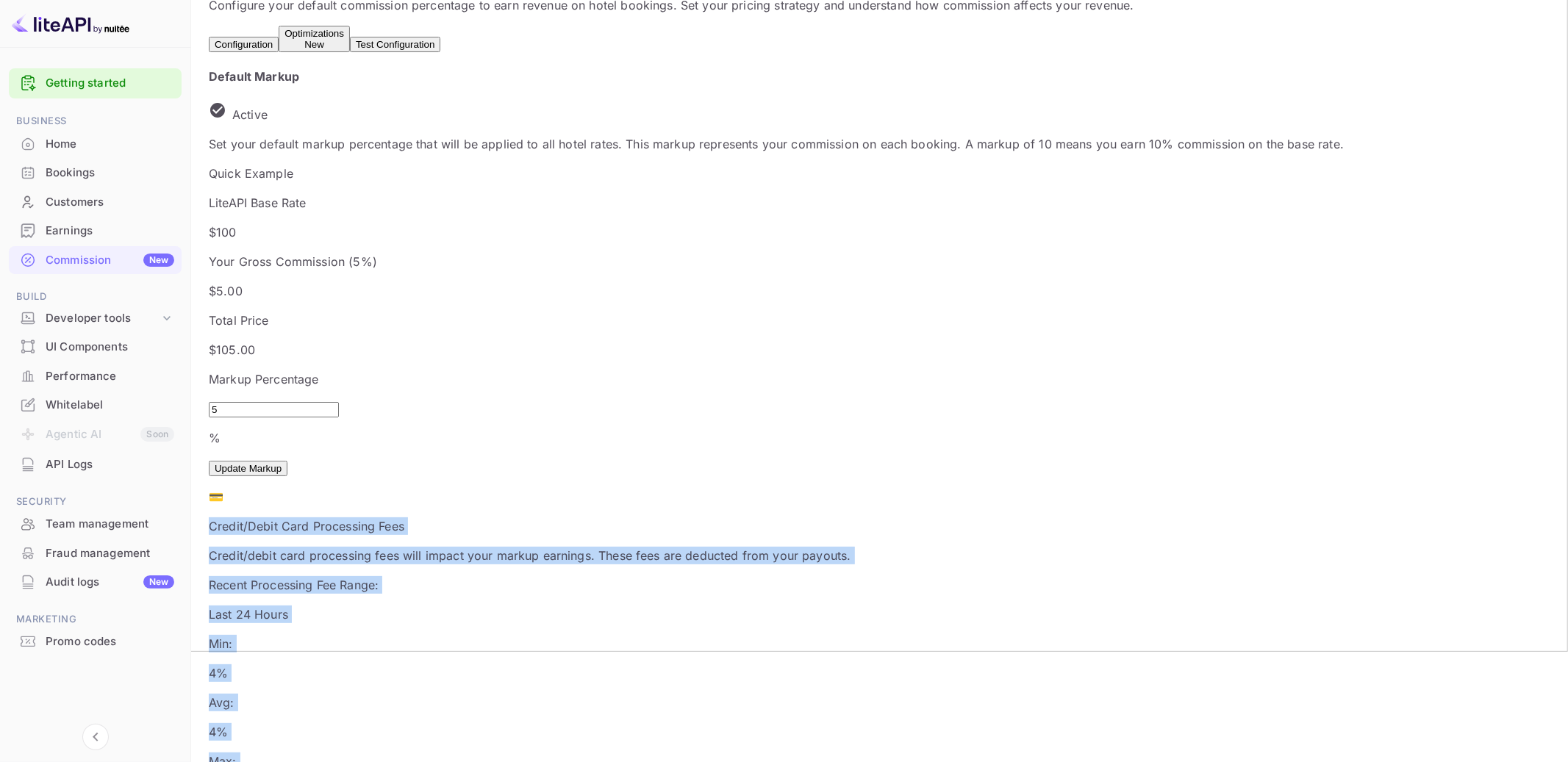
drag, startPoint x: 258, startPoint y: 424, endPoint x: 951, endPoint y: 455, distance: 693.7
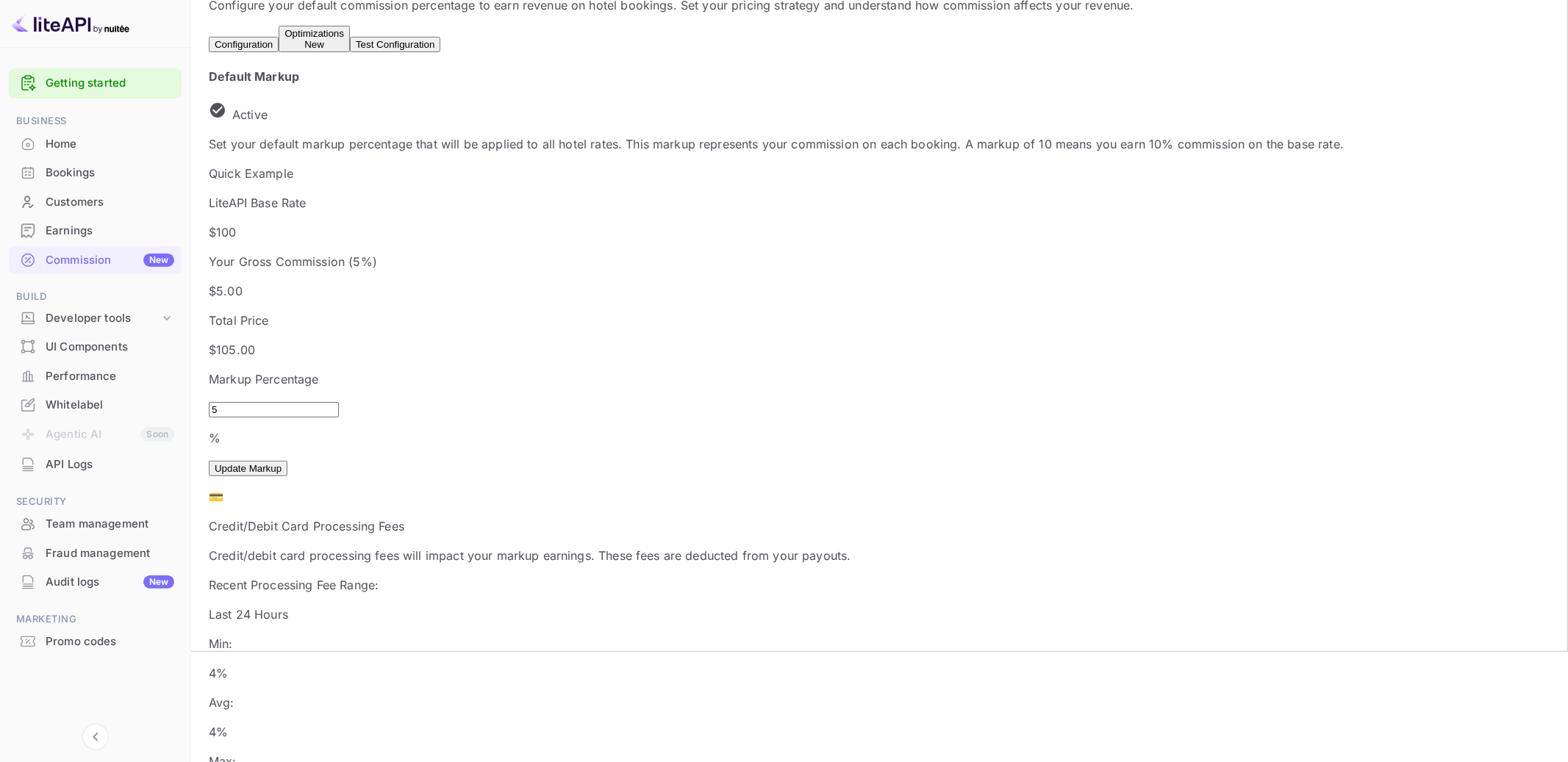
drag, startPoint x: 258, startPoint y: 691, endPoint x: 627, endPoint y: 681, distance: 369.1
drag, startPoint x: 760, startPoint y: 691, endPoint x: 240, endPoint y: 97, distance: 789.5
click at [240, 97] on div "Default Markup Active Set your default markup percentage that will be applied t…" at bounding box center [776, 682] width 1134 height 1230
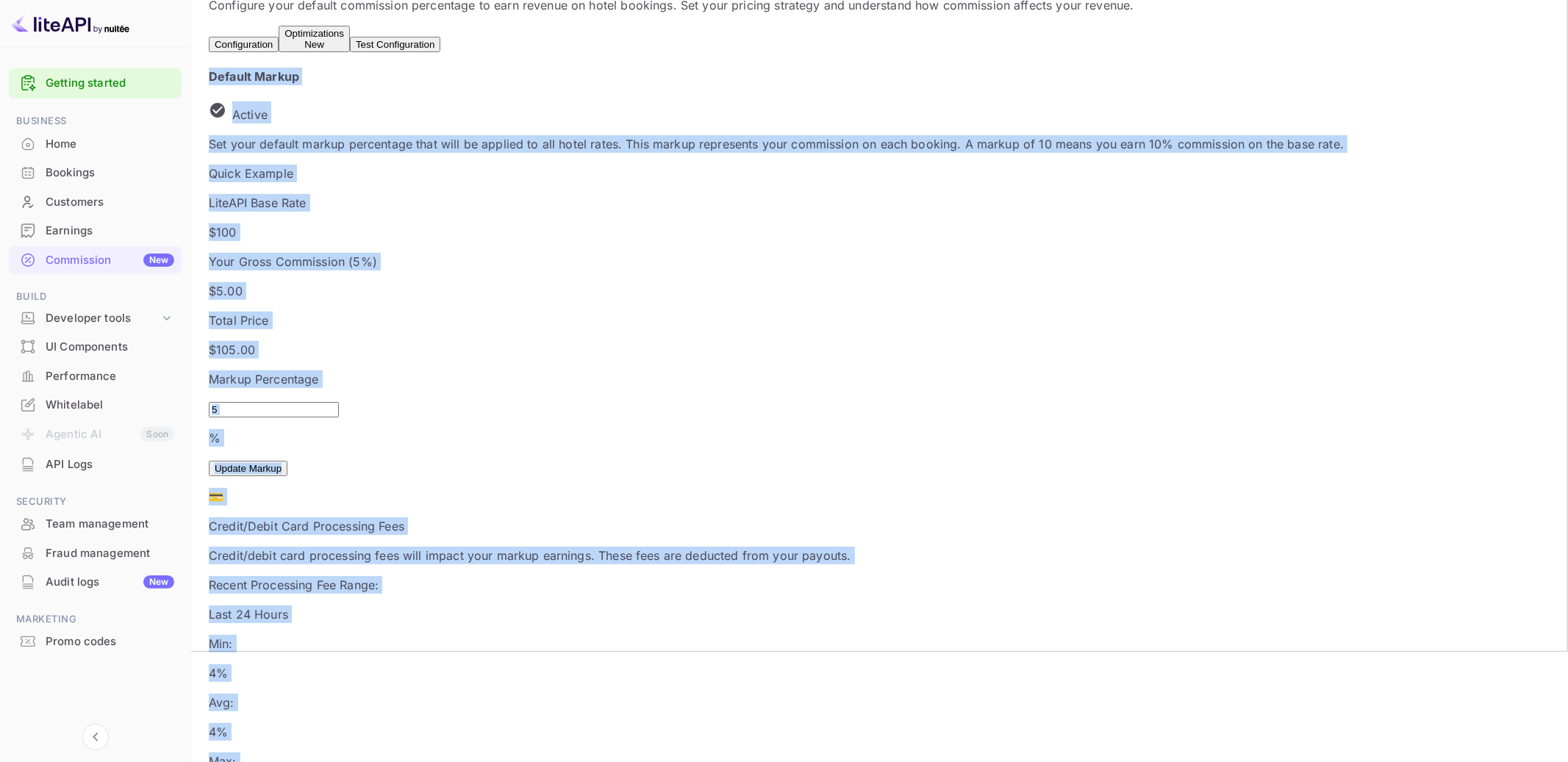
drag, startPoint x: 240, startPoint y: 97, endPoint x: 912, endPoint y: 711, distance: 910.3
click at [912, 711] on div "Default Markup Active Set your default markup percentage that will be applied t…" at bounding box center [776, 682] width 1134 height 1230
drag, startPoint x: 1444, startPoint y: 629, endPoint x: 656, endPoint y: 117, distance: 939.7
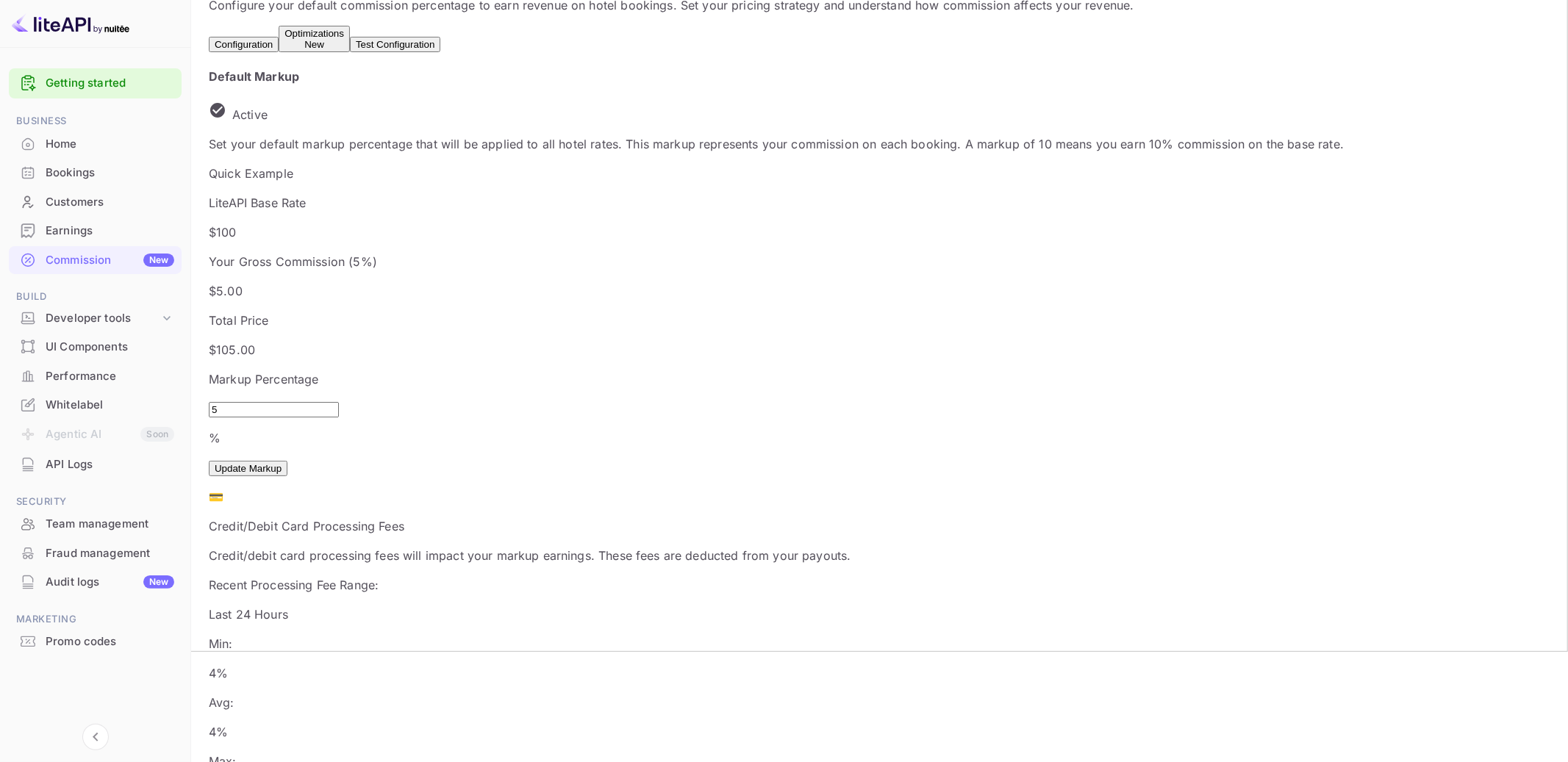
click at [656, 120] on div "Default Markup Active" at bounding box center [776, 95] width 1134 height 55
click at [81, 235] on div "Earnings" at bounding box center [110, 231] width 128 height 17
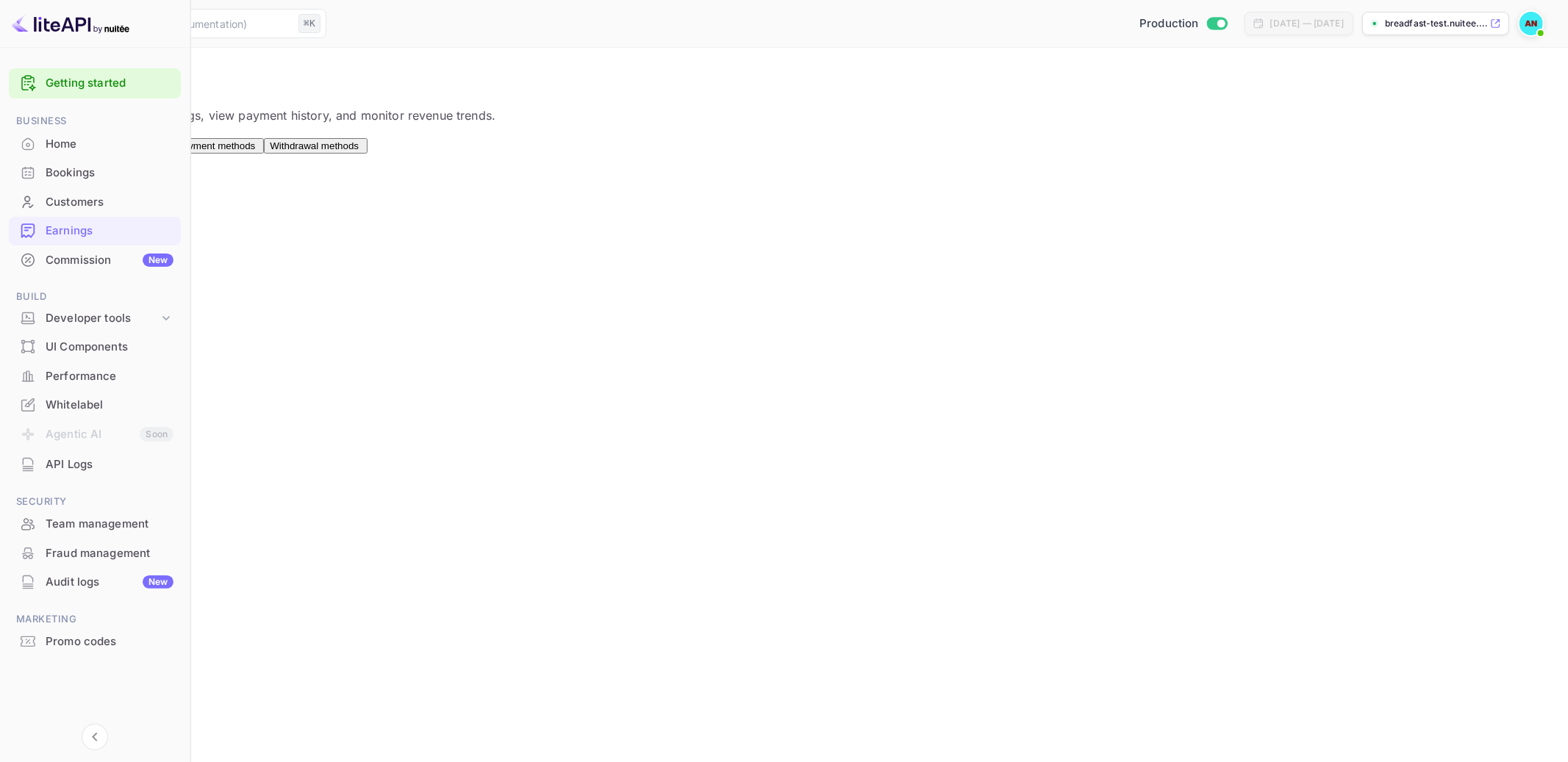
click at [255, 149] on span "Payment methods" at bounding box center [215, 146] width 79 height 11
drag, startPoint x: 926, startPoint y: 353, endPoint x: 815, endPoint y: 267, distance: 140.4
click at [815, 267] on div "Payment methods You haven't added any payment methods yet. Please add a debit o…" at bounding box center [784, 260] width 1532 height 178
click at [1092, 349] on div "Payment methods You haven't added any payment methods yet. Please add a debit o…" at bounding box center [784, 260] width 1532 height 178
click at [136, 394] on div "Whitelabel" at bounding box center [95, 404] width 172 height 29
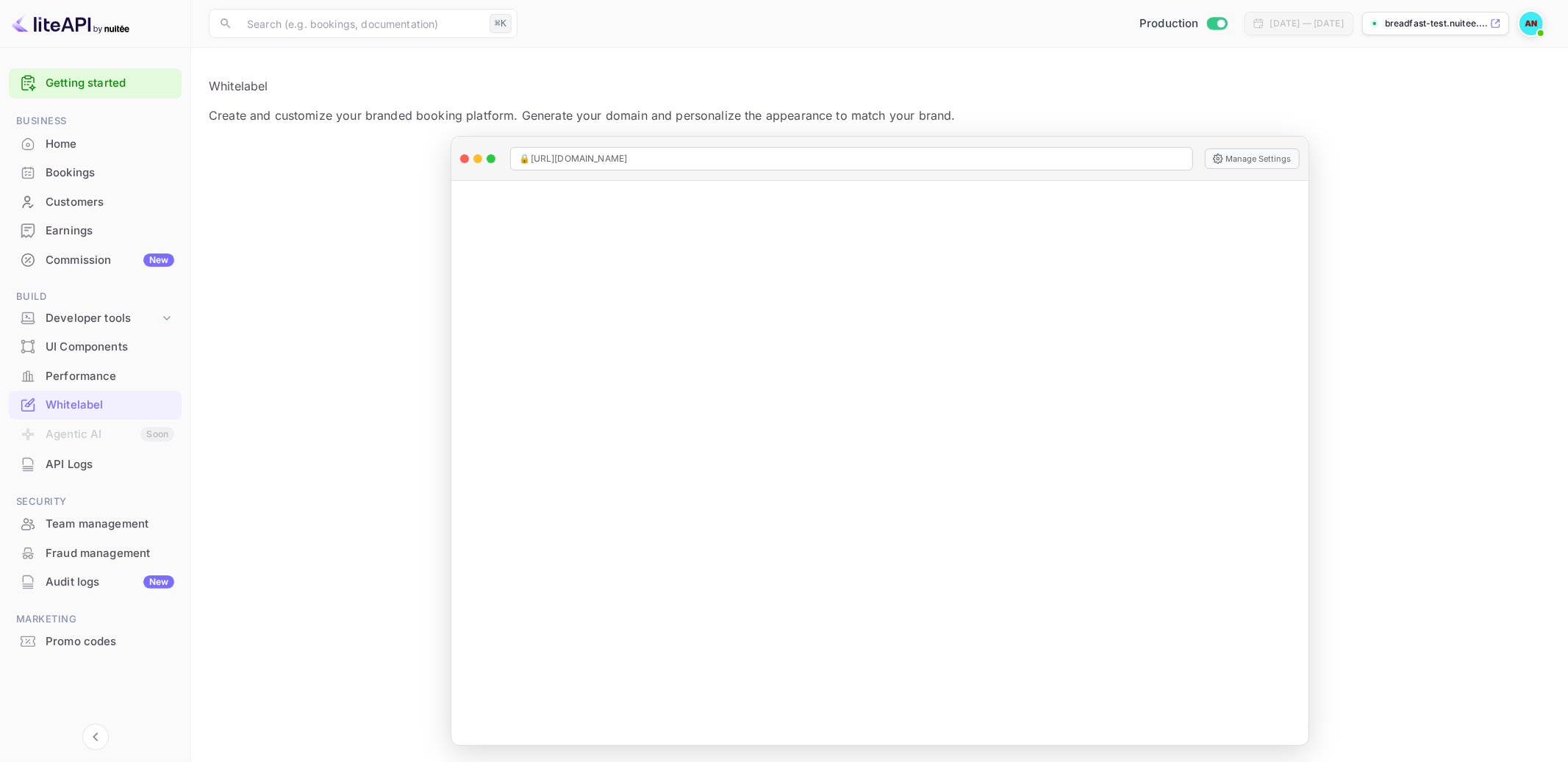
click at [95, 369] on div "Performance" at bounding box center [110, 376] width 128 height 17
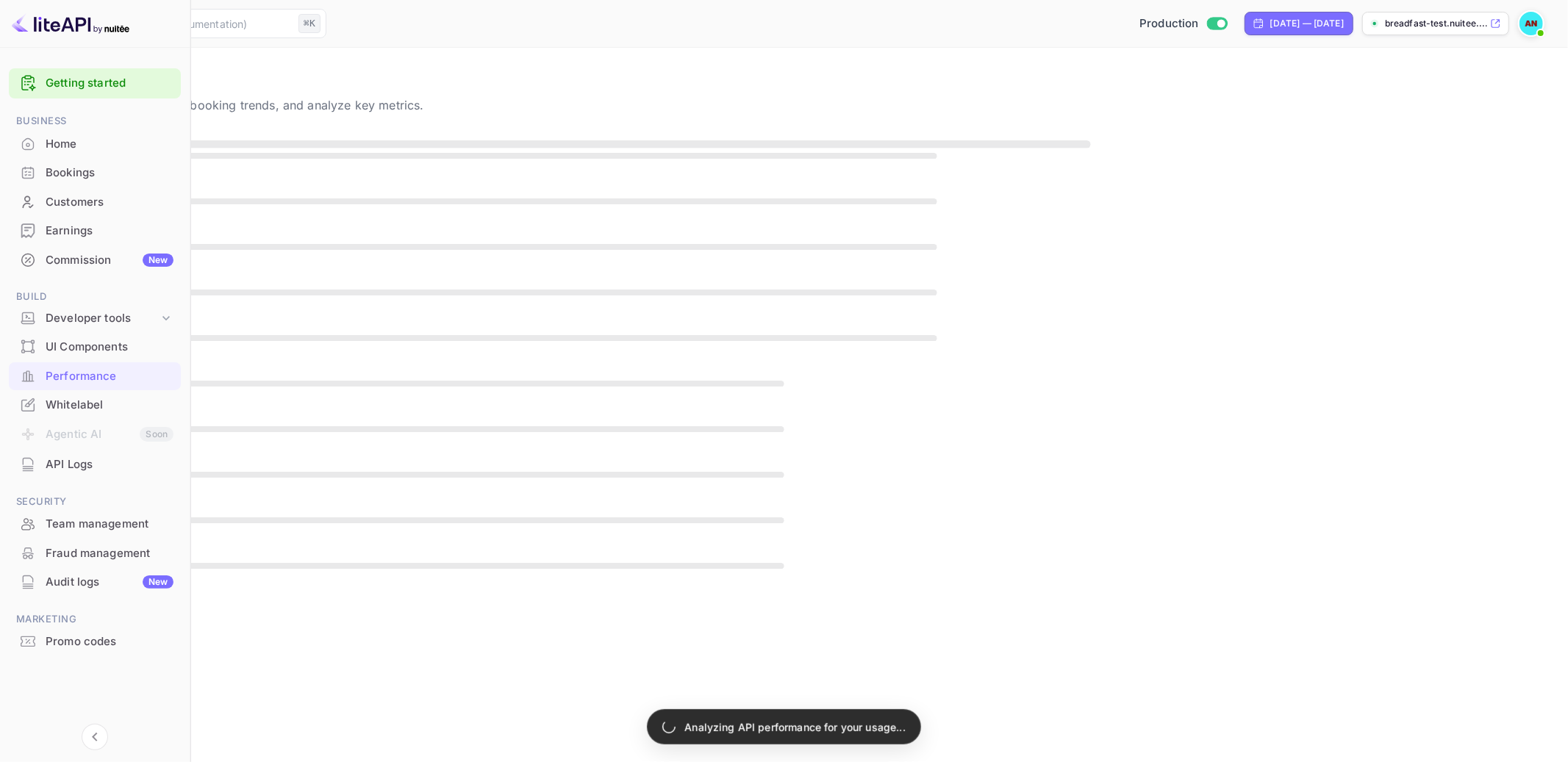
click at [72, 220] on div "Earnings" at bounding box center [95, 230] width 172 height 29
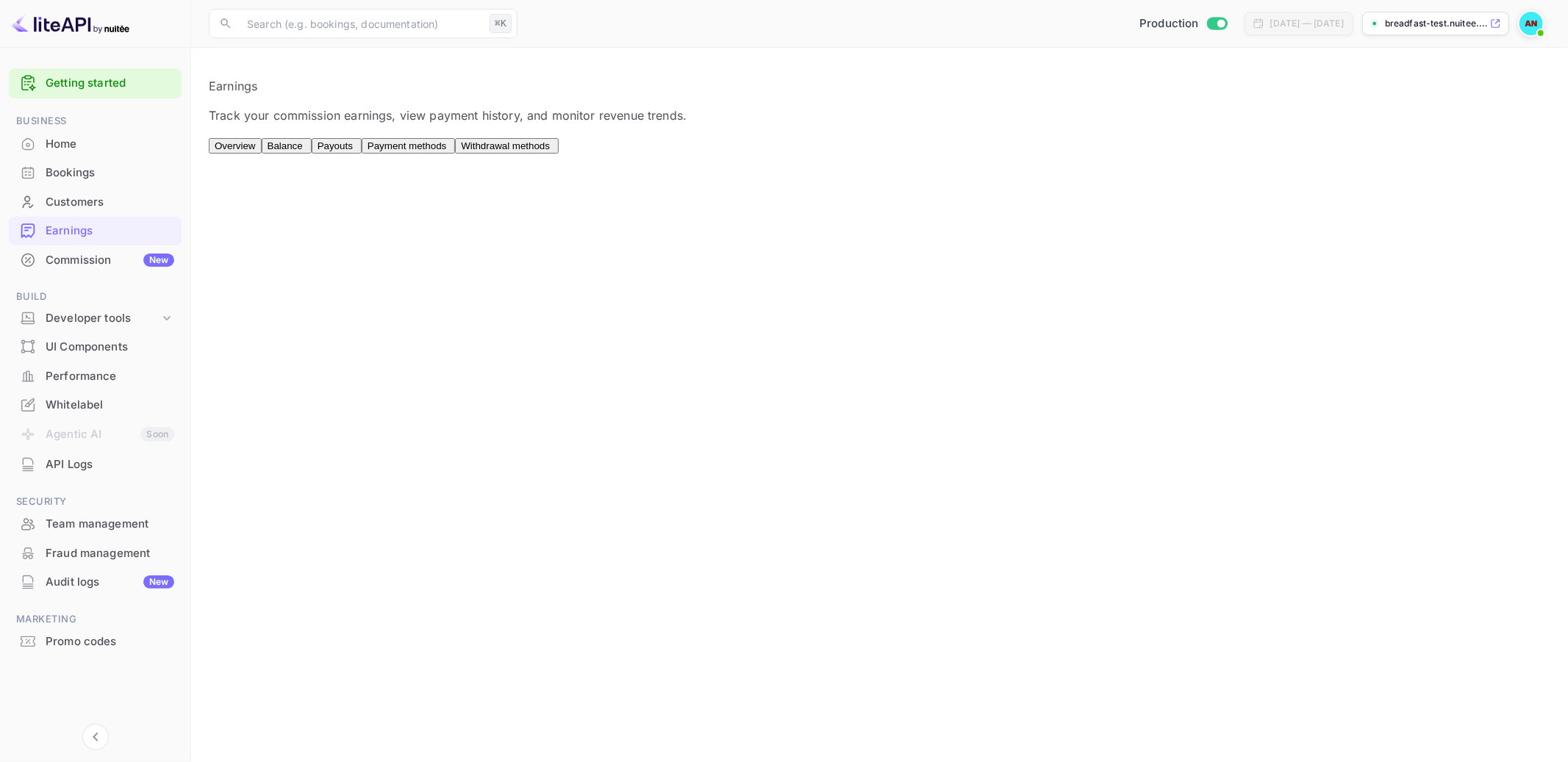
click at [87, 254] on div "Commission New" at bounding box center [110, 260] width 128 height 17
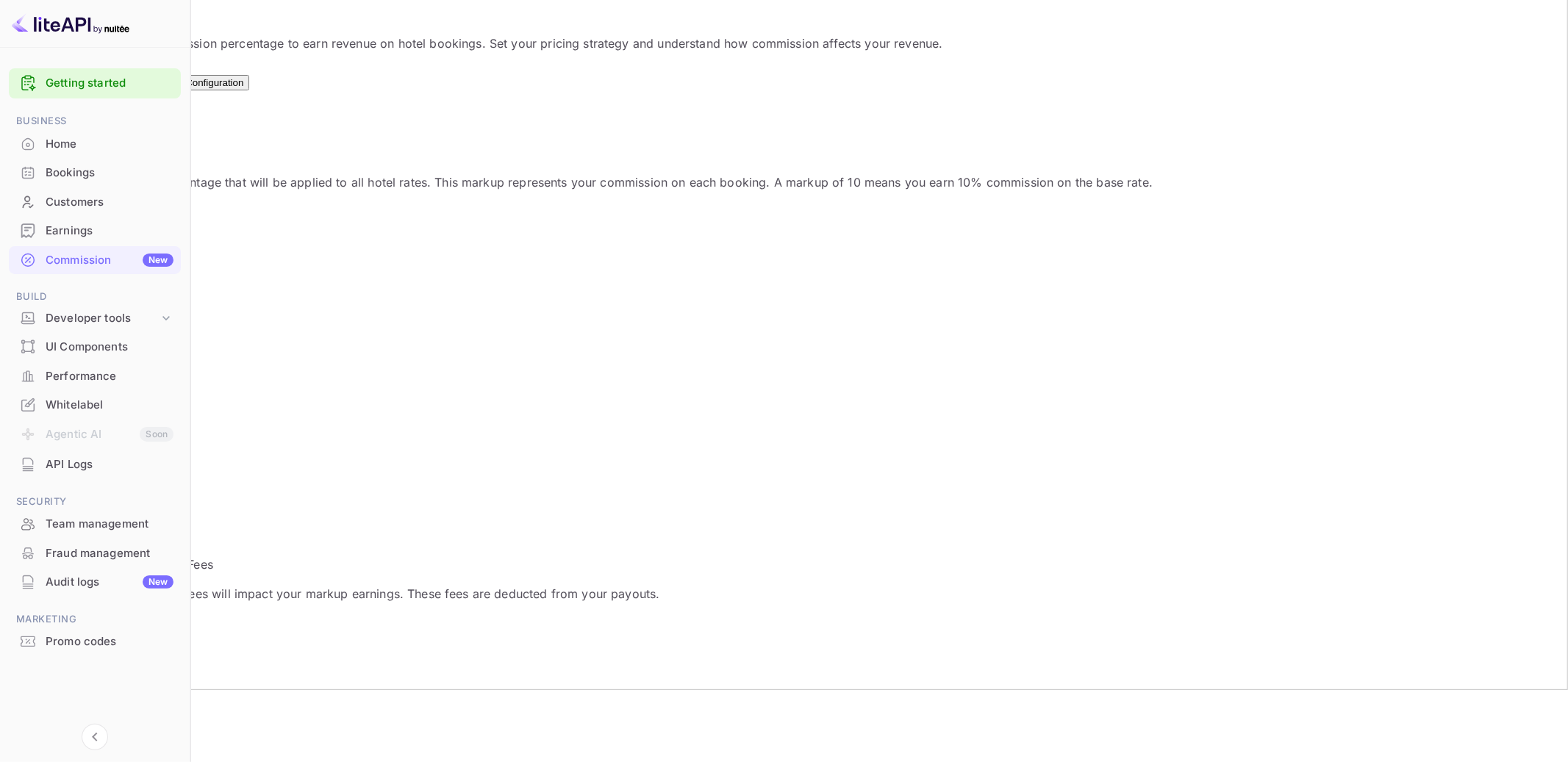
scroll to position [128, 0]
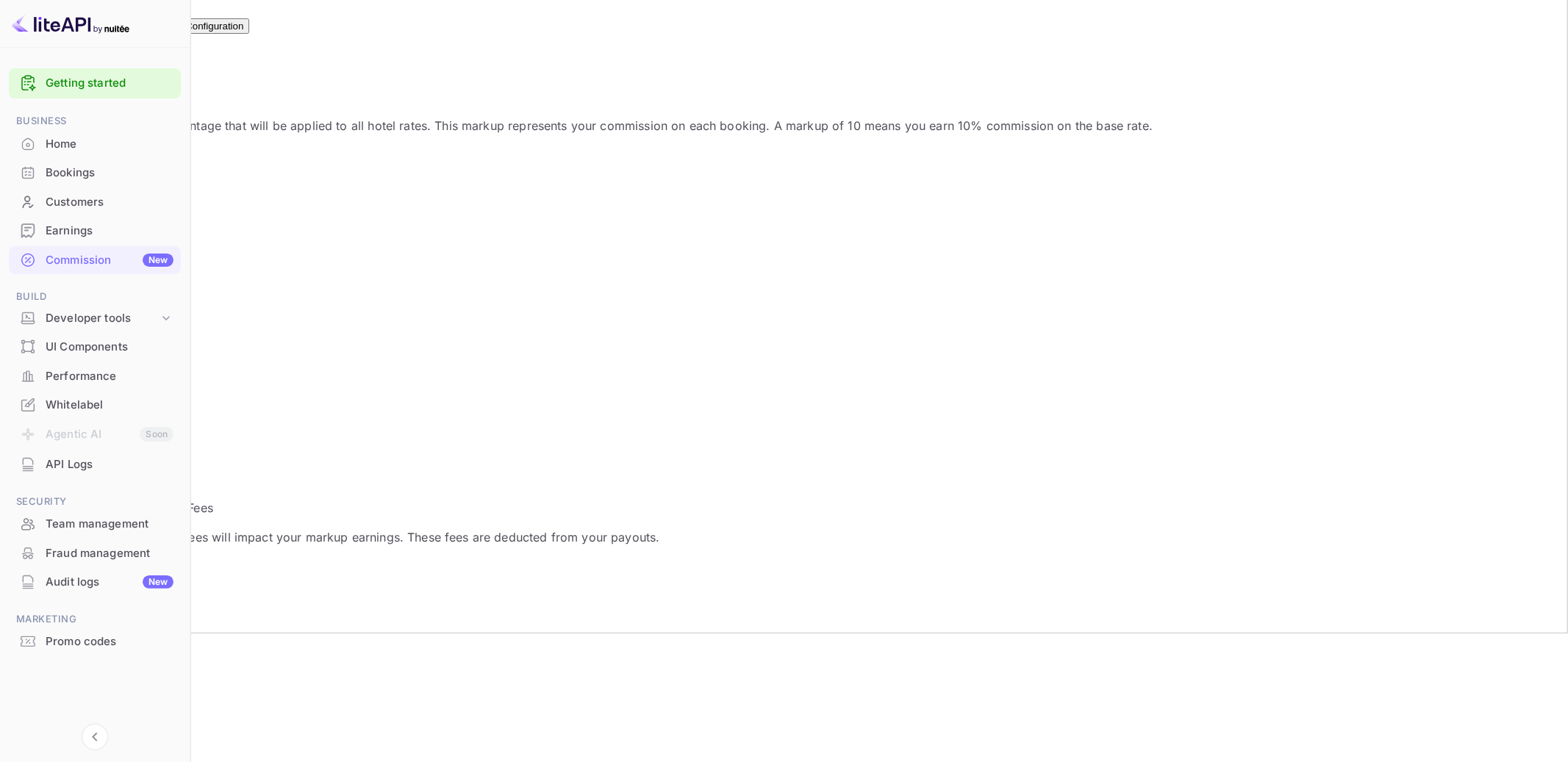
drag, startPoint x: 333, startPoint y: 511, endPoint x: 709, endPoint y: 564, distance: 379.7
drag, startPoint x: 1120, startPoint y: 650, endPoint x: 807, endPoint y: 563, distance: 324.9
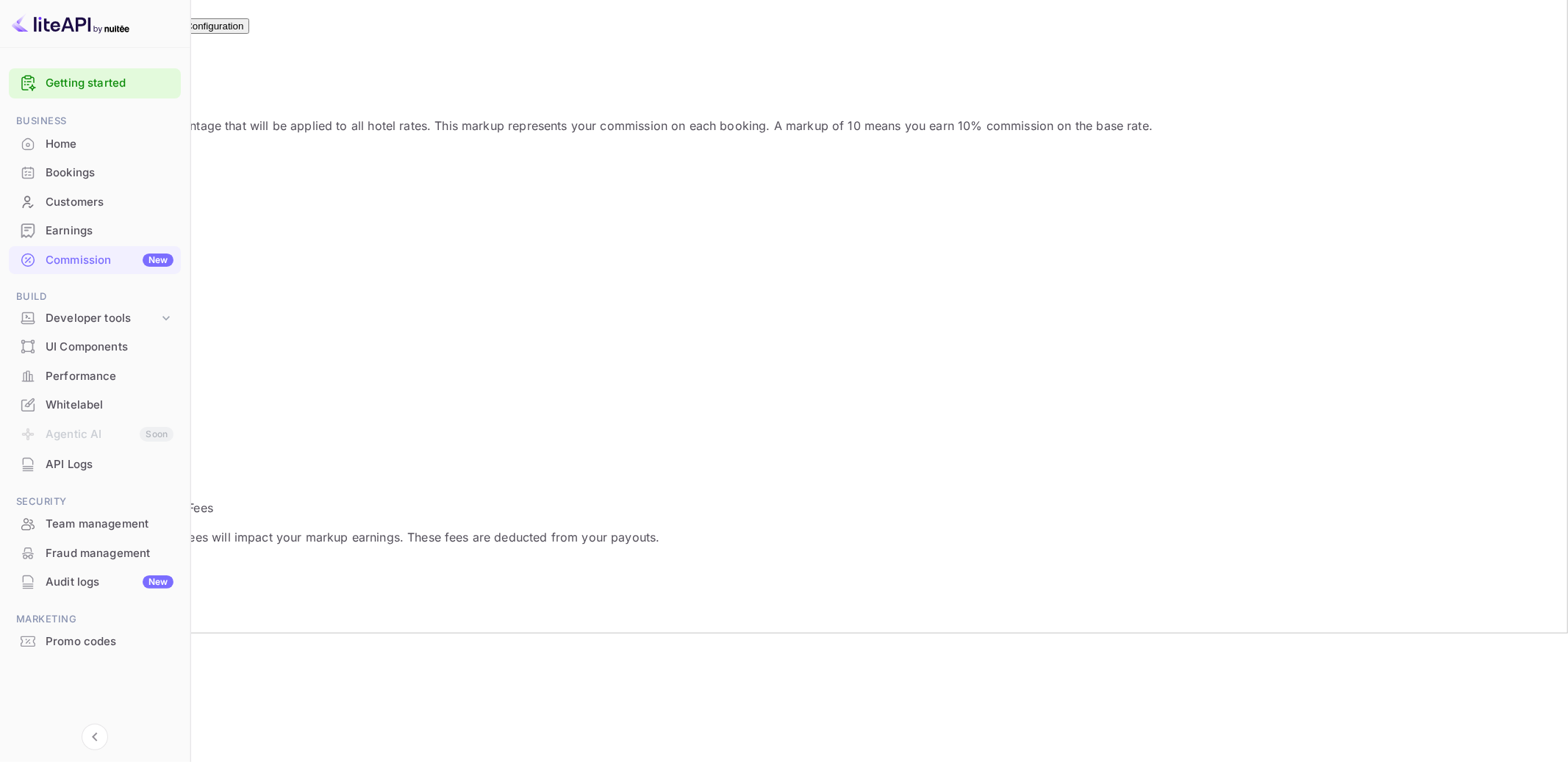
drag, startPoint x: 1001, startPoint y: 598, endPoint x: 1043, endPoint y: 630, distance: 52.8
drag, startPoint x: 1043, startPoint y: 630, endPoint x: 996, endPoint y: 584, distance: 65.8
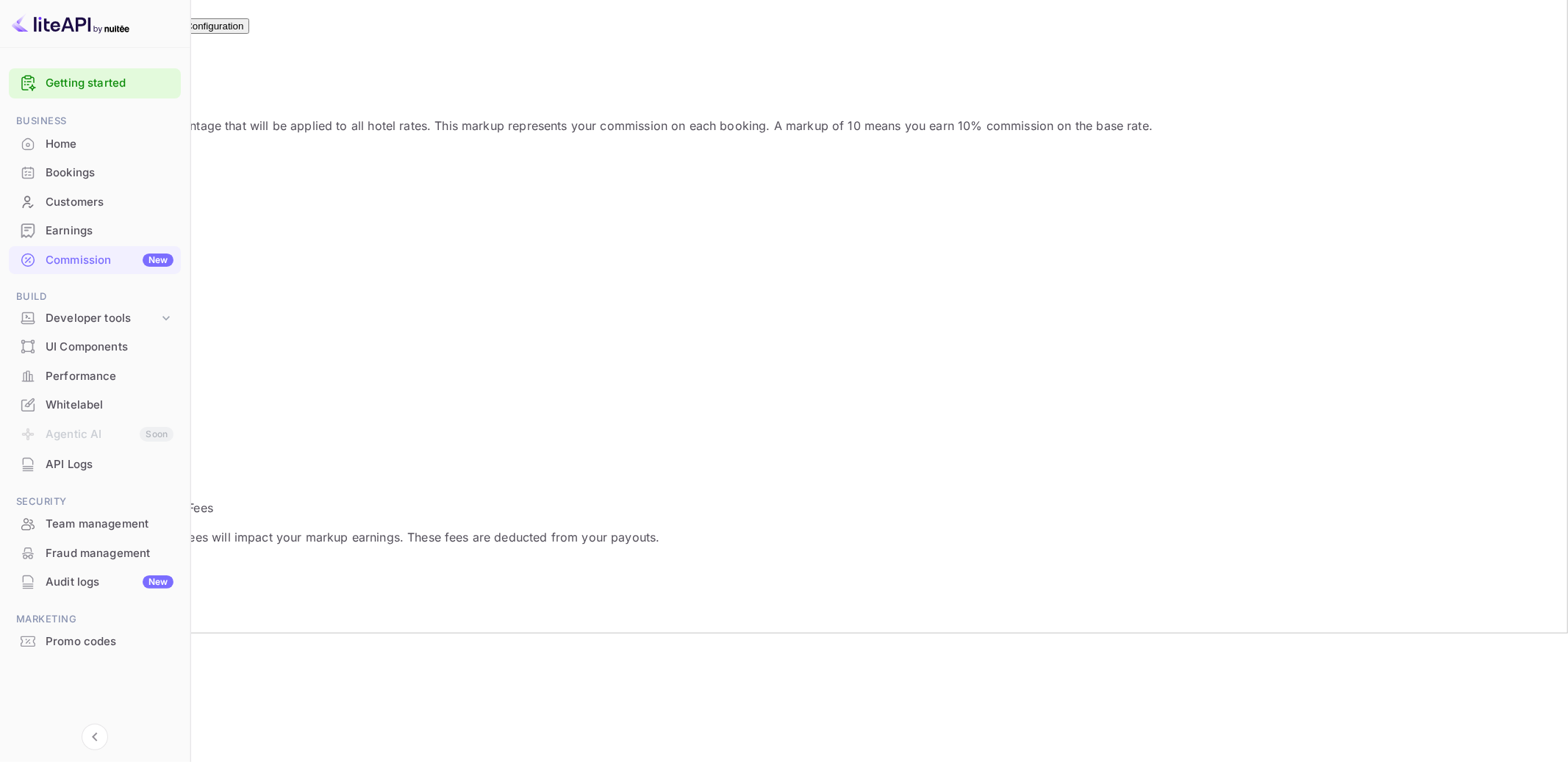
drag, startPoint x: 987, startPoint y: 600, endPoint x: 1049, endPoint y: 633, distance: 70.2
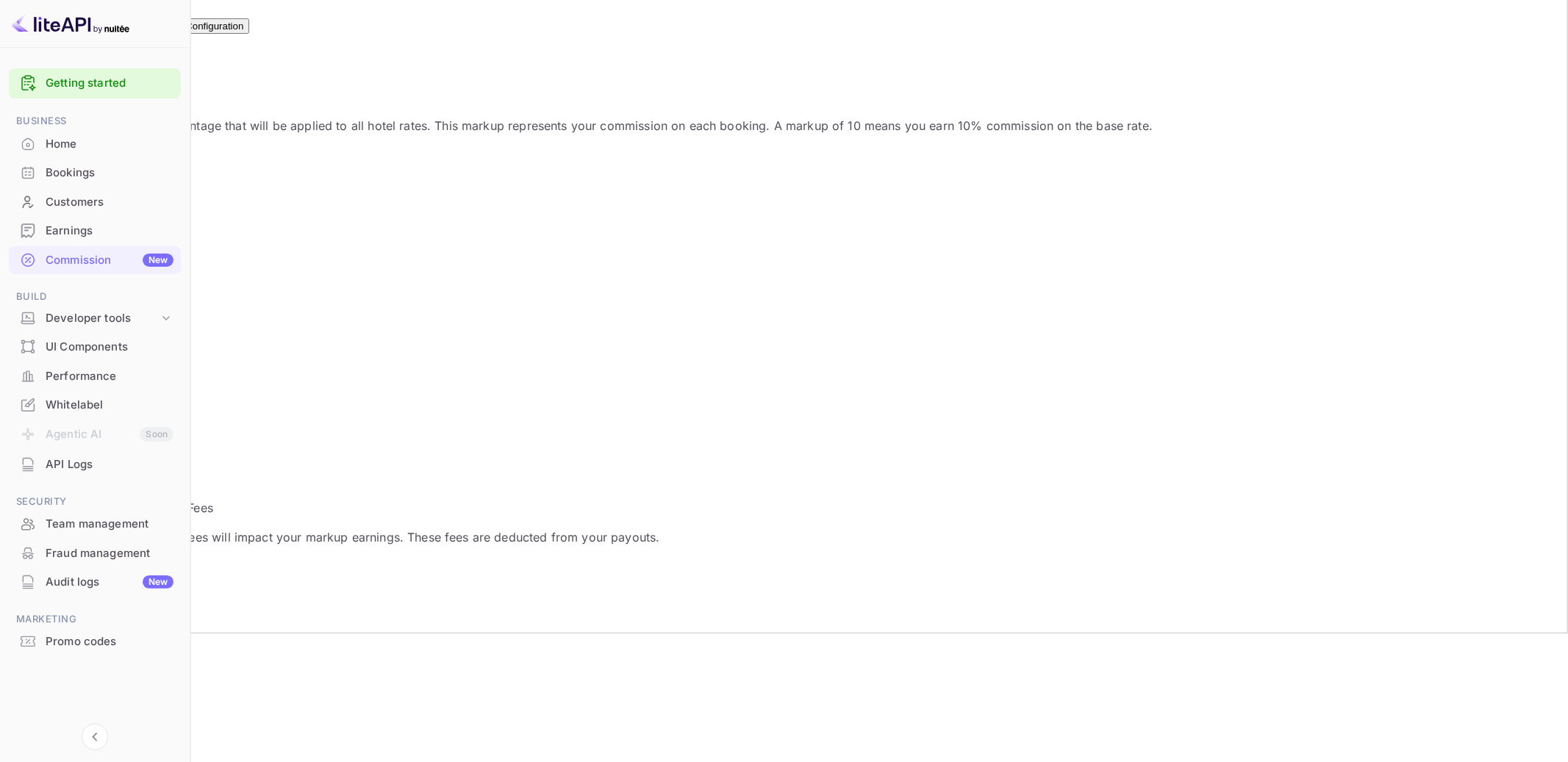
drag, startPoint x: 1049, startPoint y: 637, endPoint x: 411, endPoint y: 216, distance: 764.4
click at [411, 216] on div "Default Markup Active Set your default markup percentage that will be applied t…" at bounding box center [584, 665] width 1134 height 1230
click at [629, 292] on div "Default Markup Active Set your default markup percentage that will be applied t…" at bounding box center [584, 665] width 1134 height 1230
